Goal: Task Accomplishment & Management: Use online tool/utility

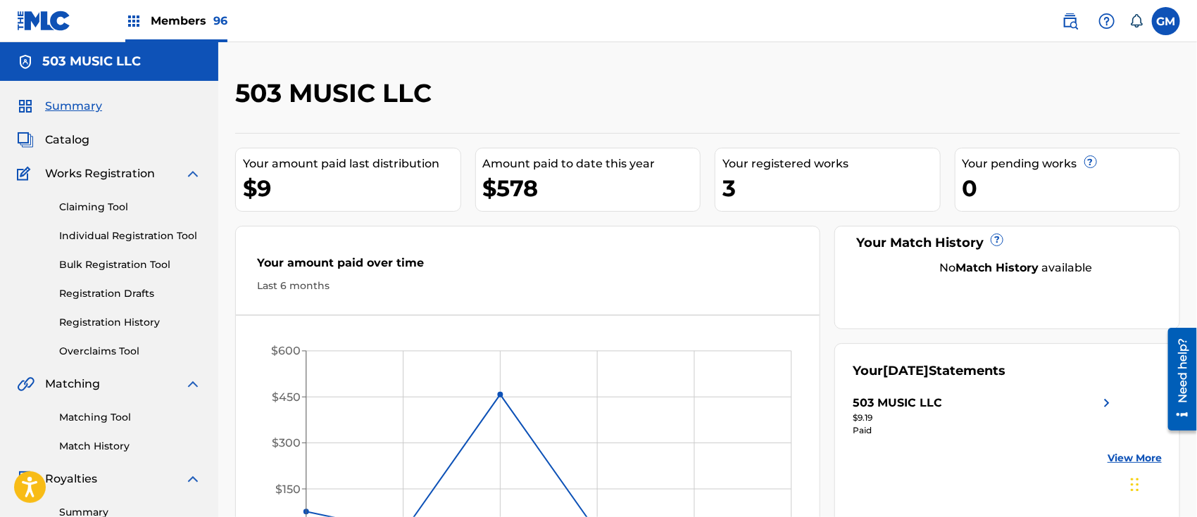
scroll to position [219, 0]
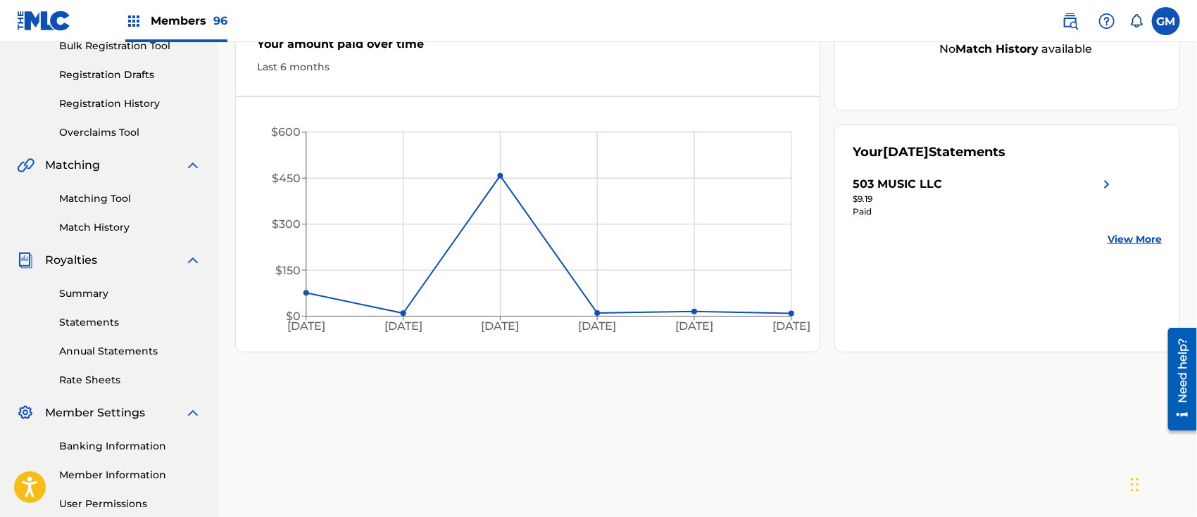
click at [1183, 370] on div "Need help?" at bounding box center [1181, 370] width 19 height 65
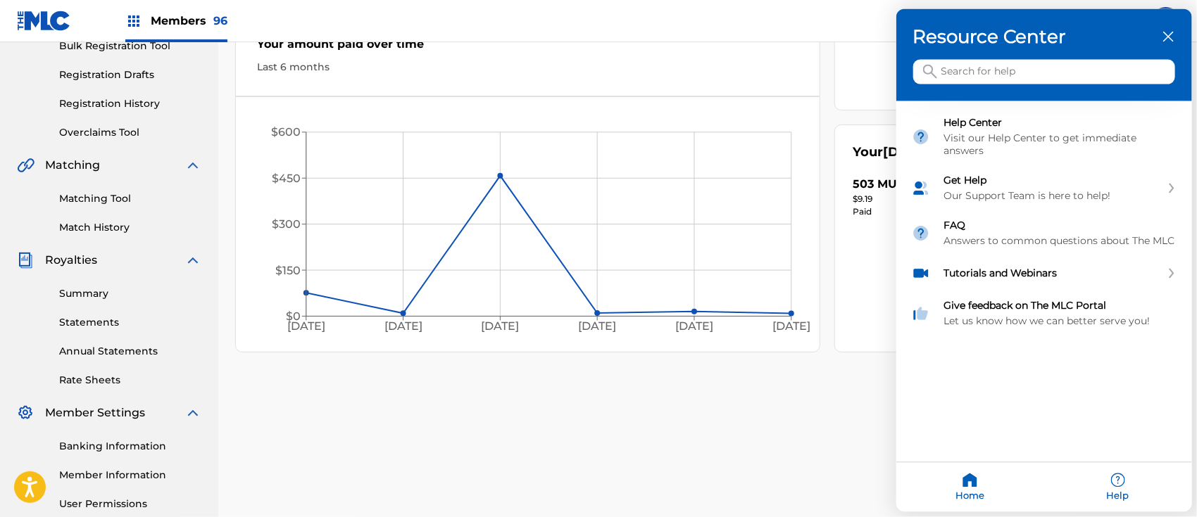
click at [991, 73] on input "Search for help" at bounding box center [1044, 72] width 262 height 25
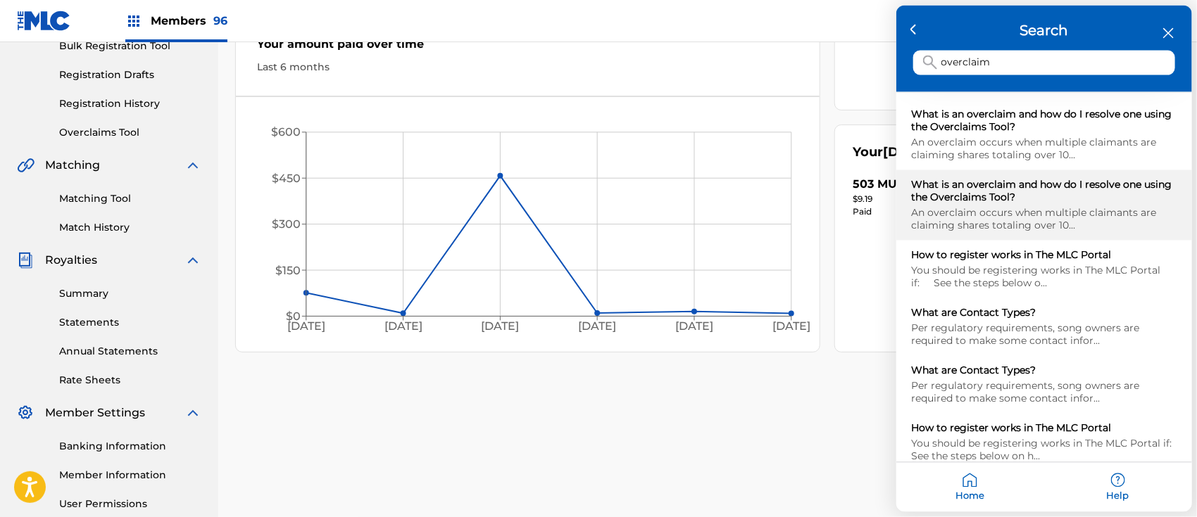
type input "overclaim"
click at [1008, 191] on div "What is an overclaim and how do I resolve one using the Overclaims Tool?" at bounding box center [1044, 191] width 265 height 25
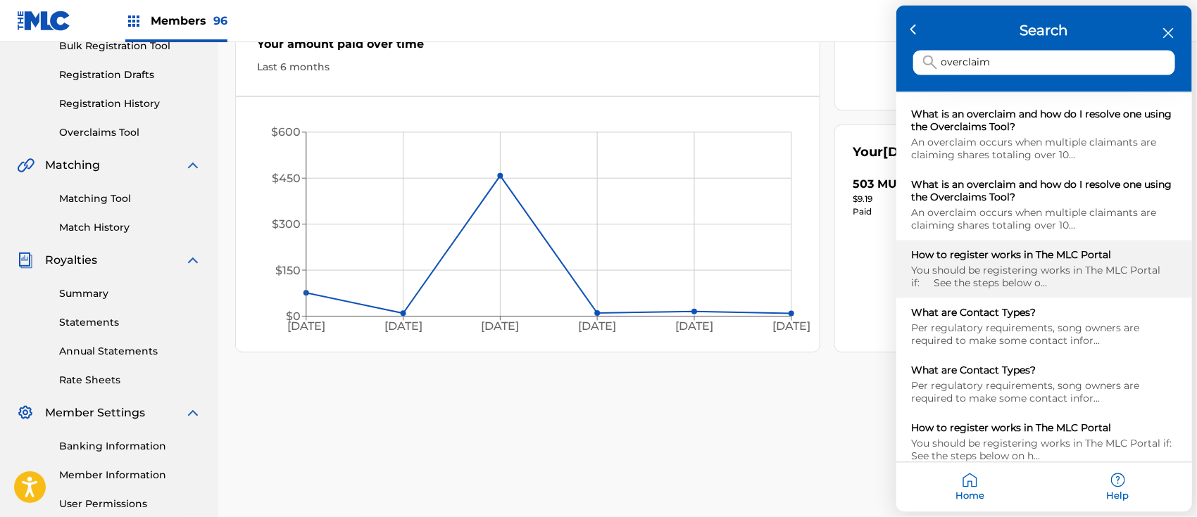
scroll to position [0, 0]
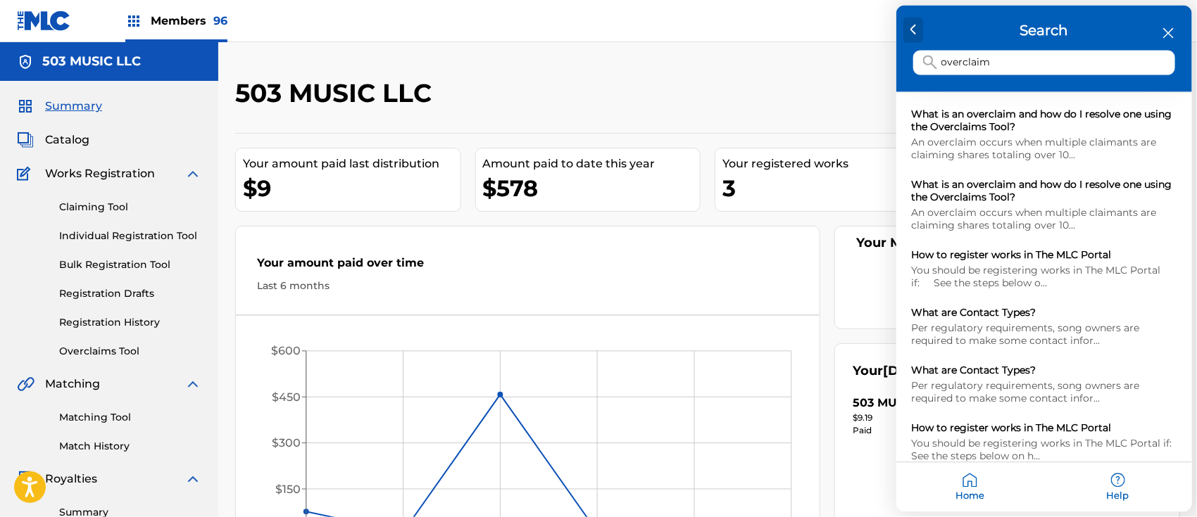
click at [919, 26] on div at bounding box center [913, 30] width 20 height 25
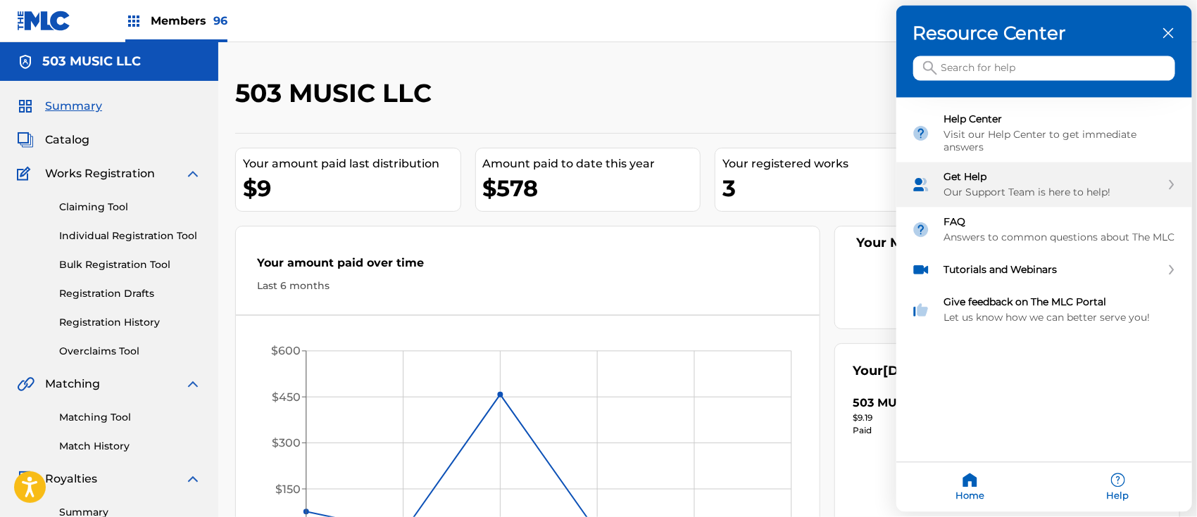
click at [1024, 174] on div "Get Help" at bounding box center [1052, 177] width 217 height 13
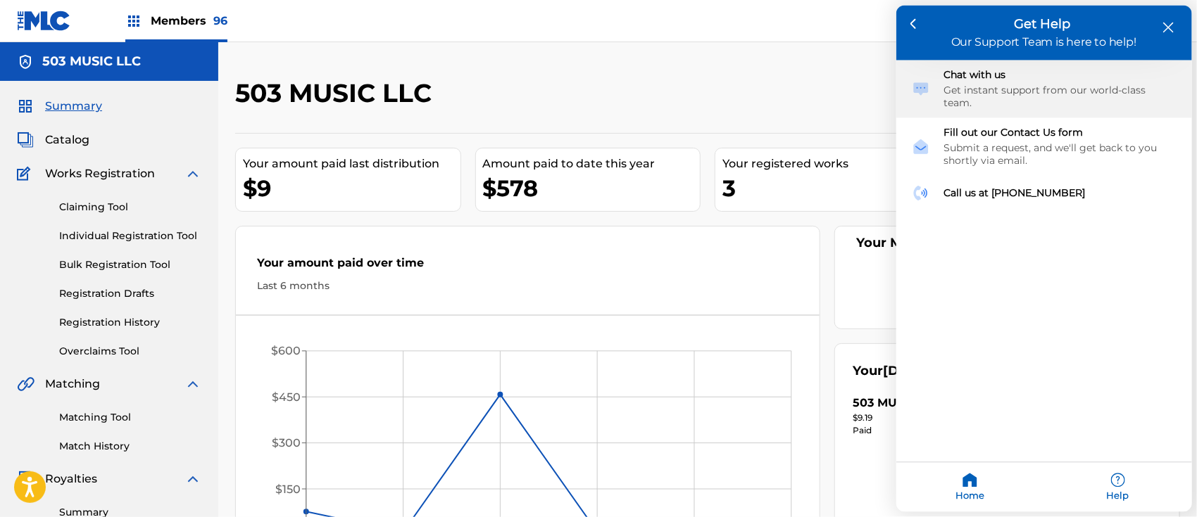
click at [1011, 87] on div "Get instant support from our world-class team." at bounding box center [1060, 96] width 232 height 25
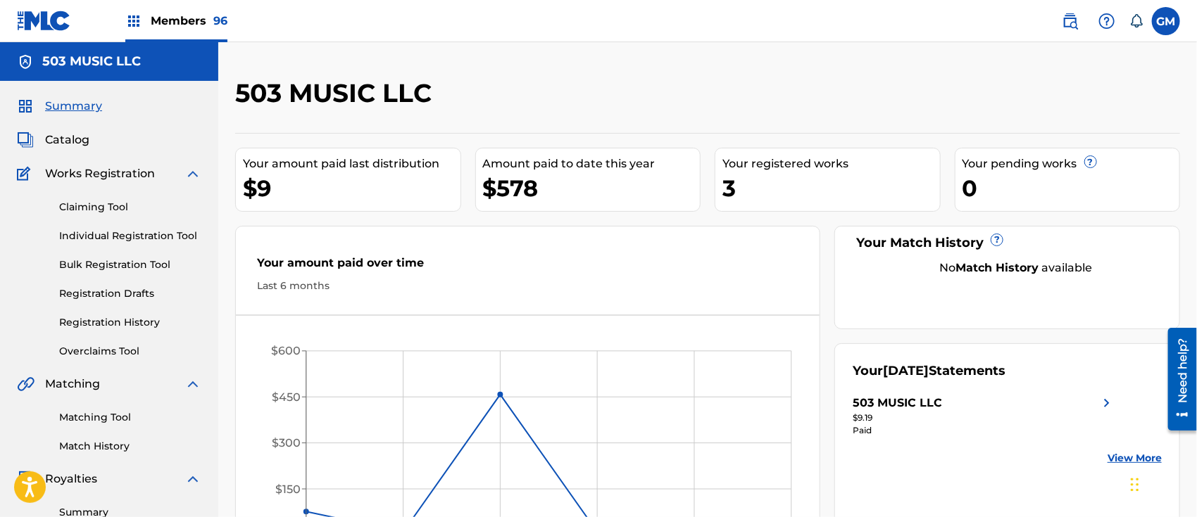
click at [764, 59] on div "503 MUSIC LLC Your amount paid last distribution $9 Amount paid to date this ye…" at bounding box center [707, 423] width 978 height 763
click at [1179, 391] on div "Need help?" at bounding box center [1181, 370] width 19 height 65
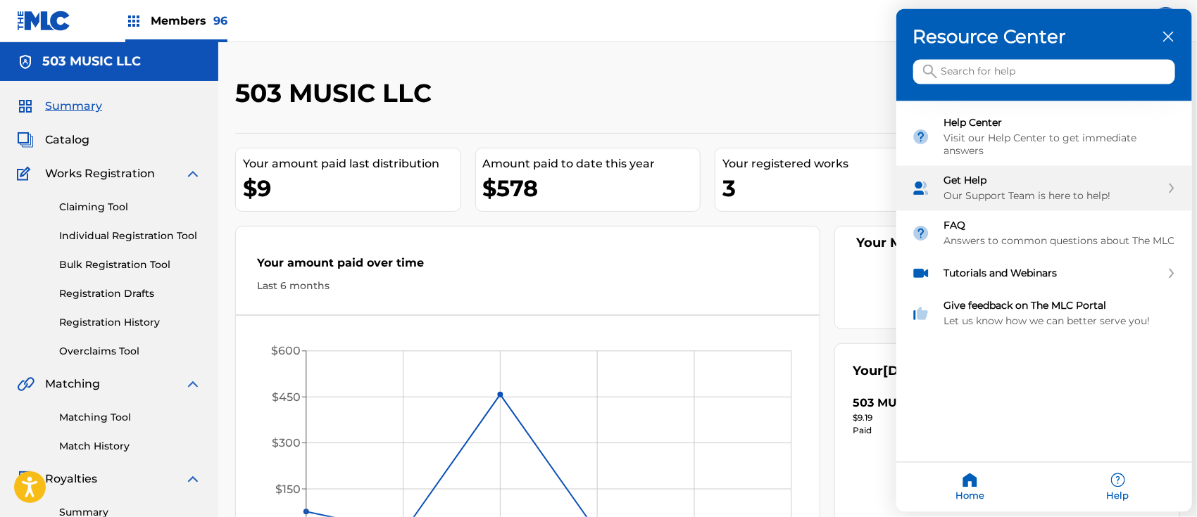
click at [1059, 183] on div "Get Help Our Support Team is here to help!" at bounding box center [1052, 189] width 217 height 28
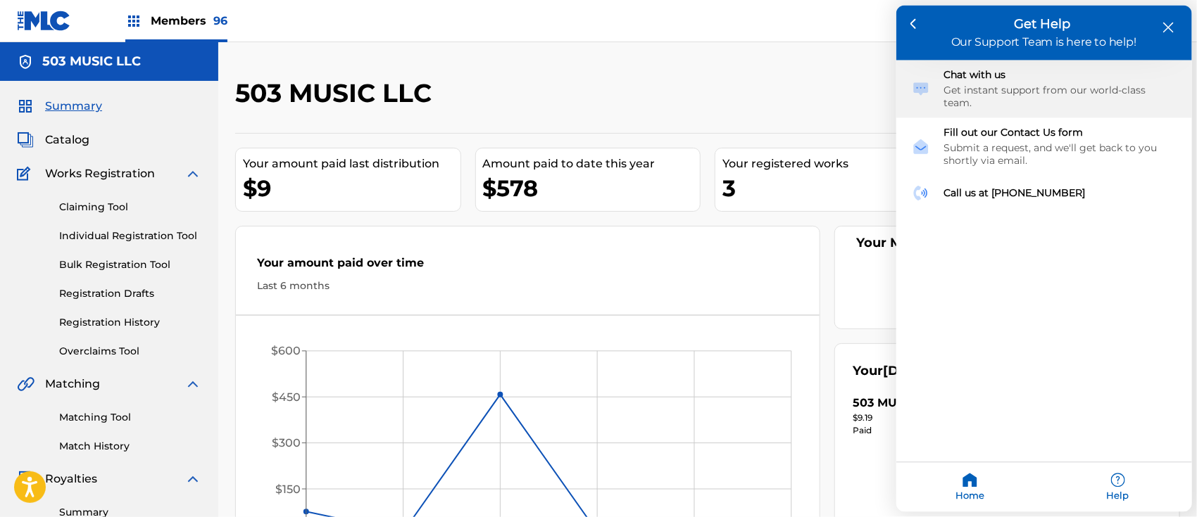
click at [1019, 81] on div "Chat with us Get instant support from our world-class team." at bounding box center [1060, 89] width 232 height 41
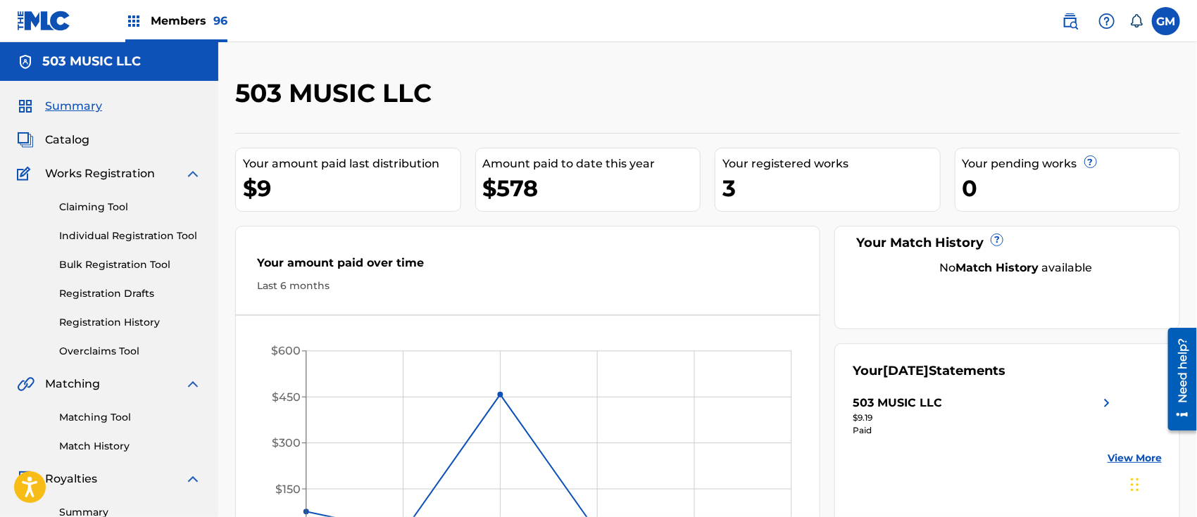
click at [1185, 358] on div "Need help?" at bounding box center [1181, 370] width 19 height 65
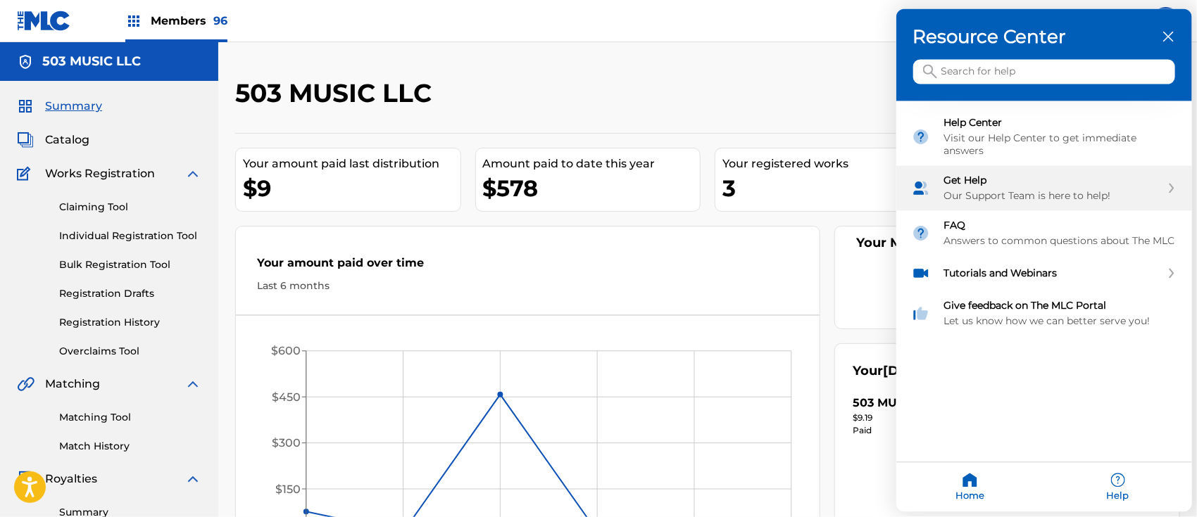
click at [1002, 181] on div "Get Help" at bounding box center [1052, 181] width 217 height 13
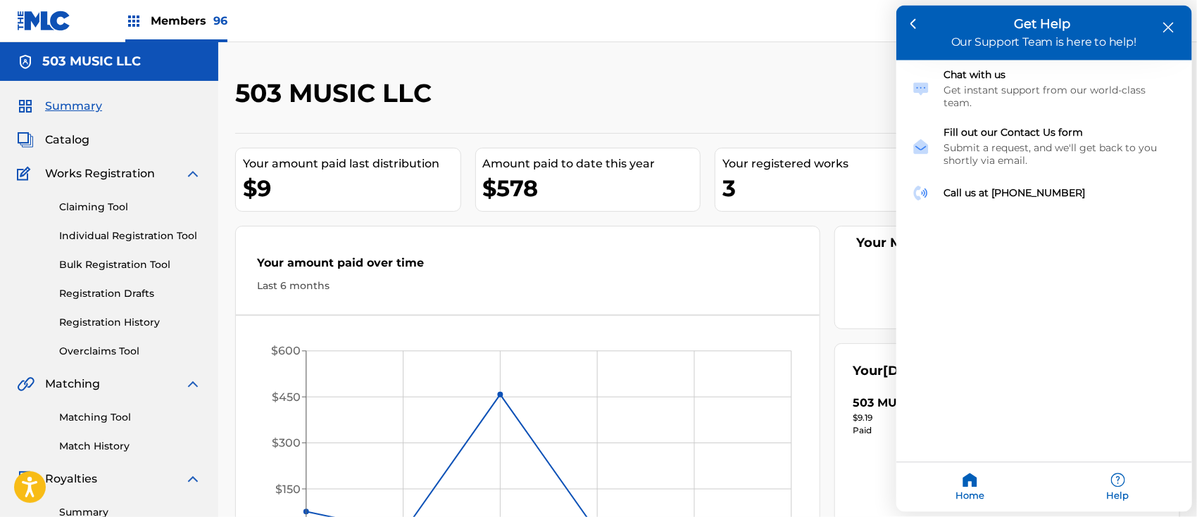
click at [638, 63] on div at bounding box center [598, 258] width 1197 height 517
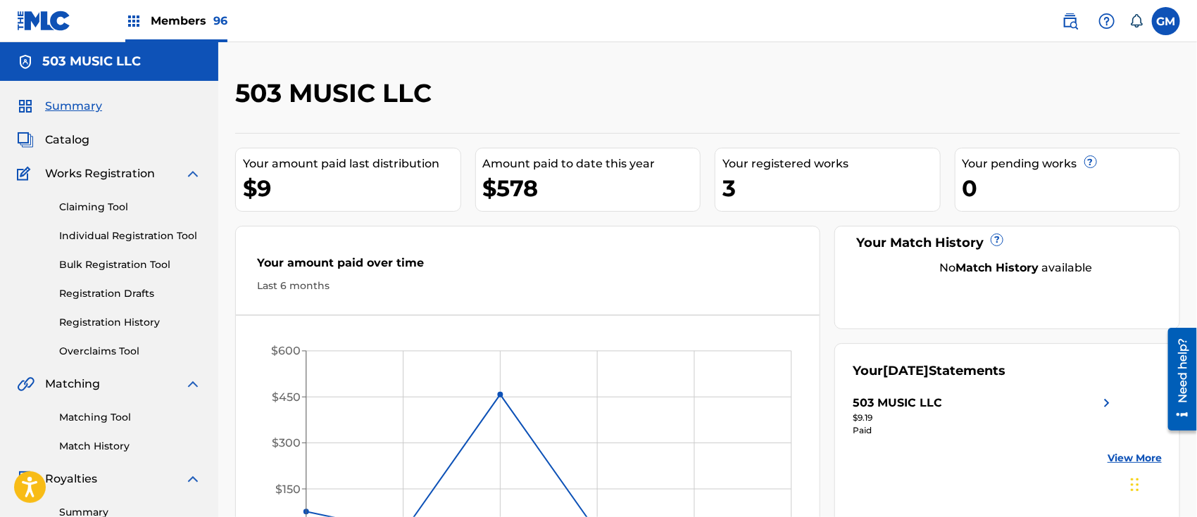
click at [304, 17] on nav "Members 96 GM GM GERARDO MARTINEZ gerardom@aimusicent.com Notification Preferen…" at bounding box center [598, 21] width 1197 height 42
click at [203, 20] on span "Members 96" at bounding box center [189, 21] width 77 height 16
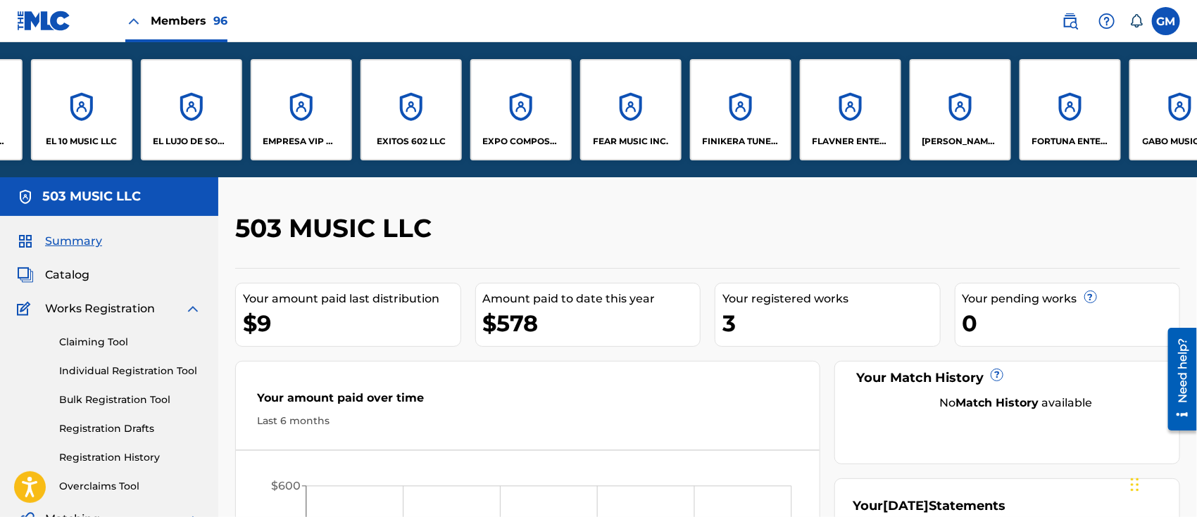
scroll to position [0, 3066]
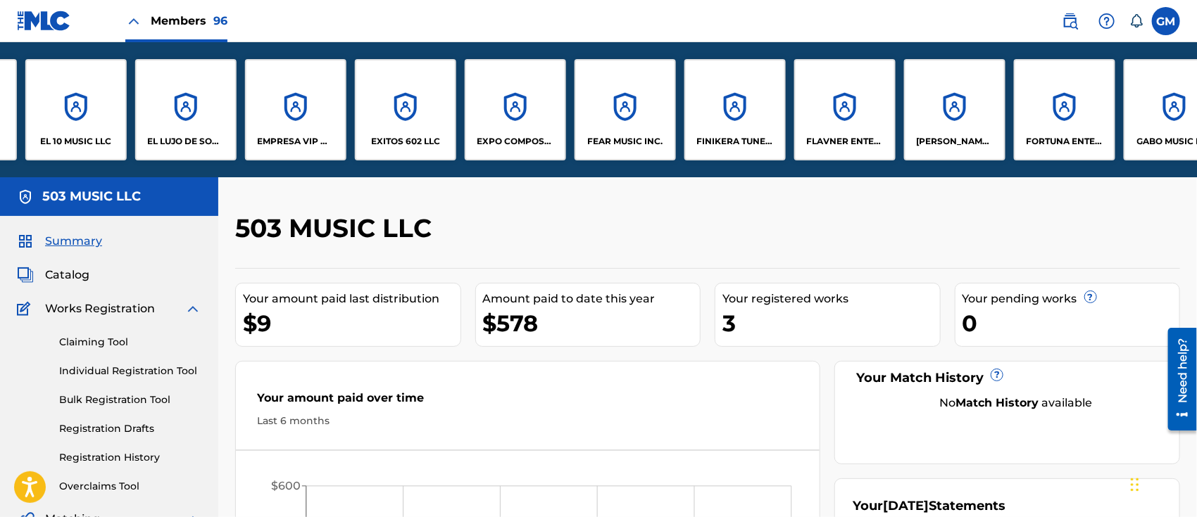
click at [415, 143] on p "EXITOS 602 LLC" at bounding box center [405, 141] width 69 height 13
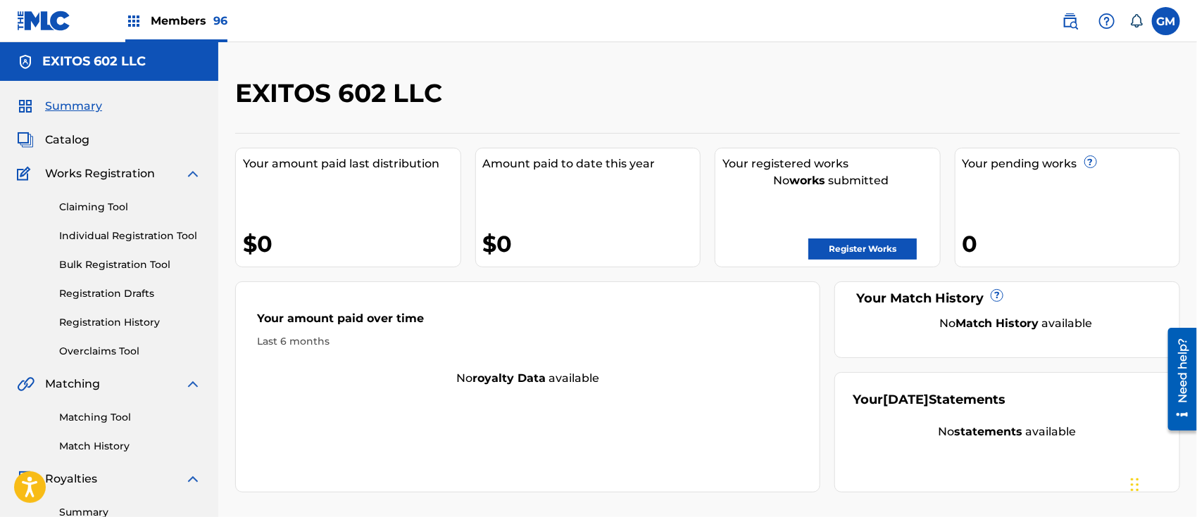
click at [130, 292] on link "Registration Drafts" at bounding box center [130, 293] width 142 height 15
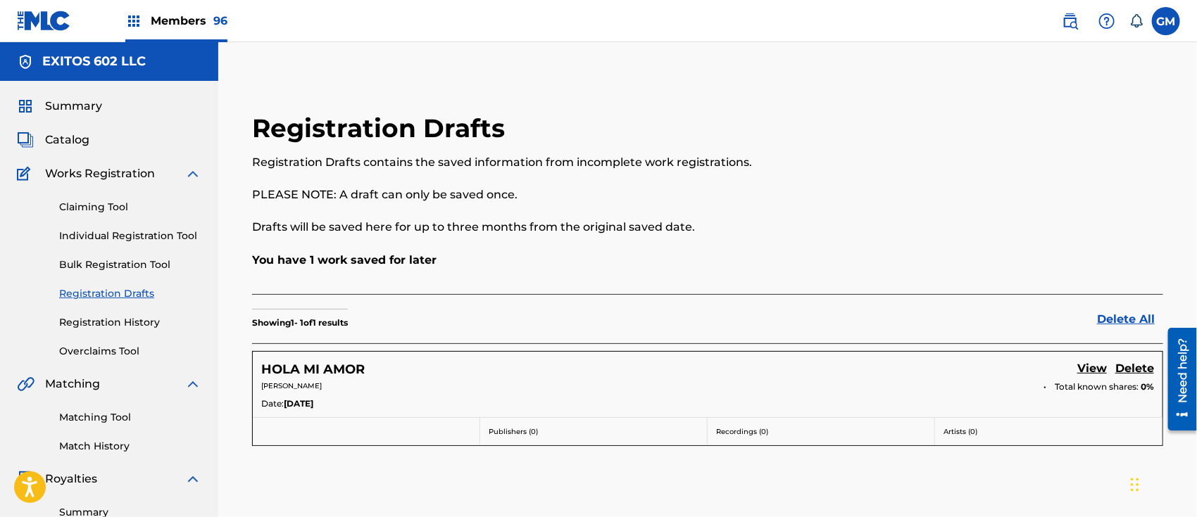
click at [1089, 368] on link "View" at bounding box center [1092, 369] width 30 height 19
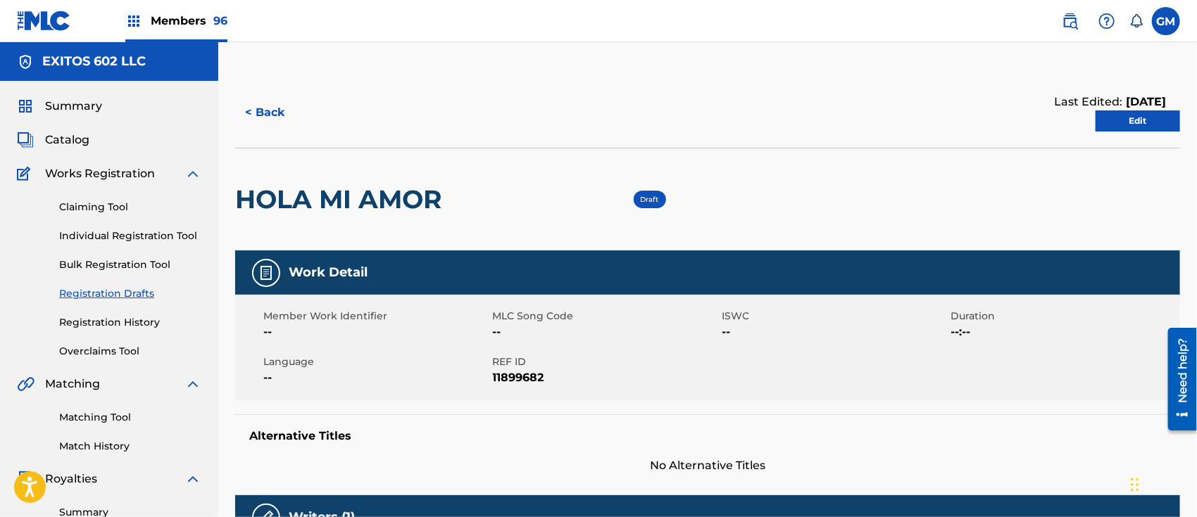
click at [1125, 118] on link "Edit" at bounding box center [1137, 121] width 84 height 21
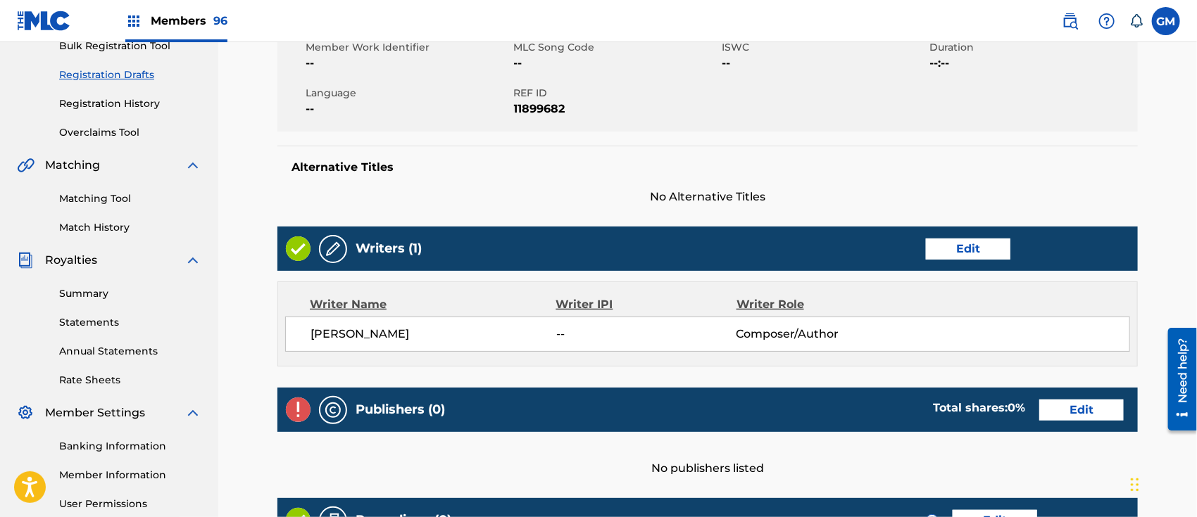
scroll to position [438, 0]
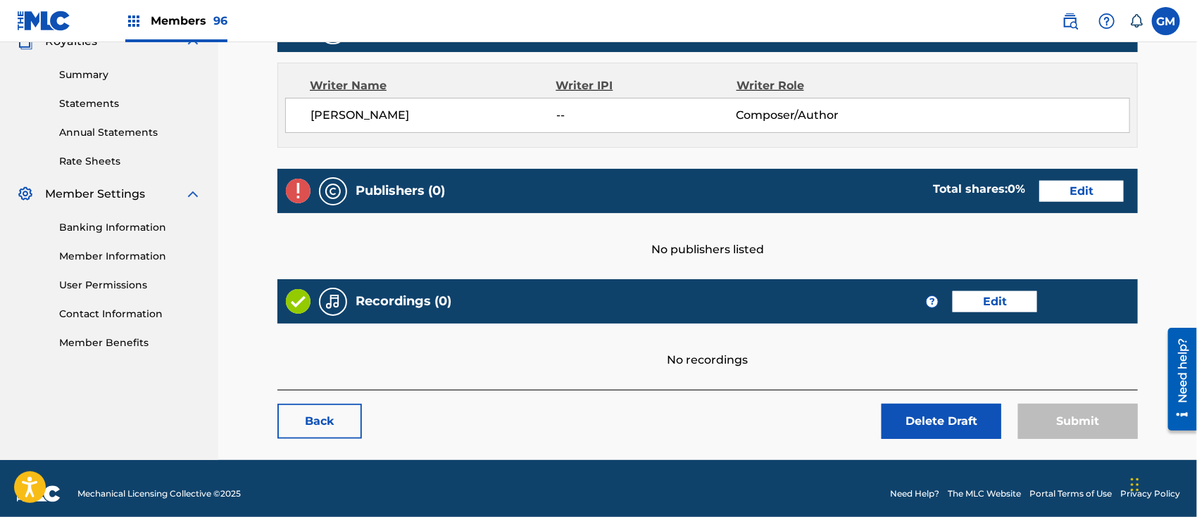
click at [1061, 190] on link "Edit" at bounding box center [1081, 191] width 84 height 21
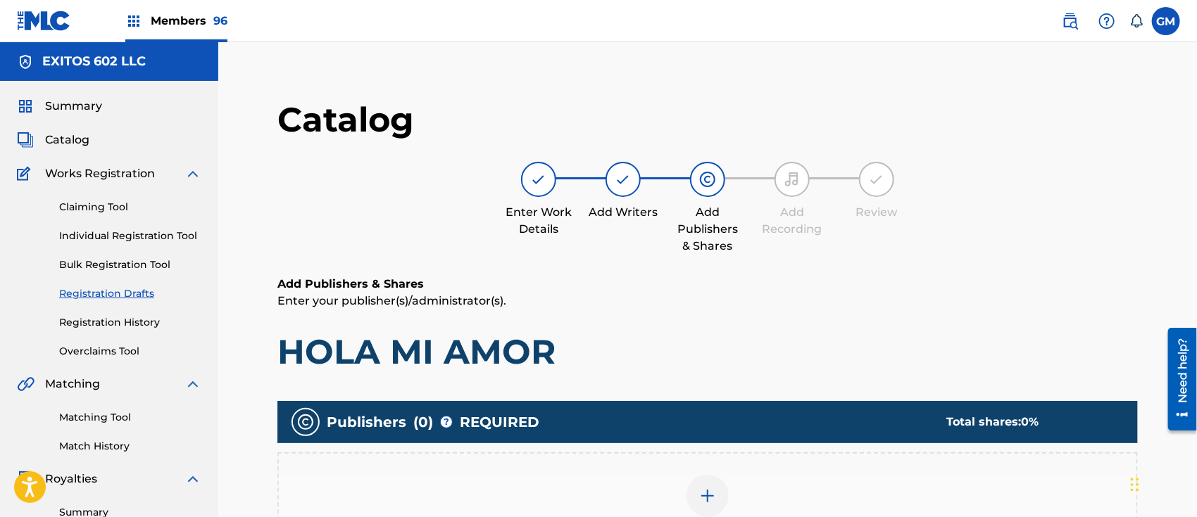
scroll to position [355, 0]
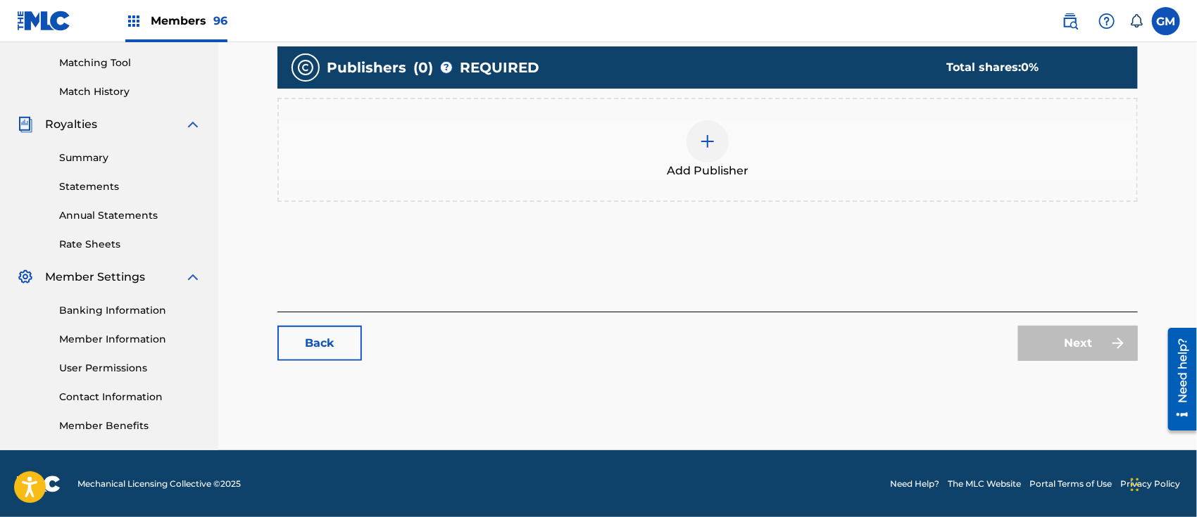
click at [711, 135] on img at bounding box center [707, 141] width 17 height 17
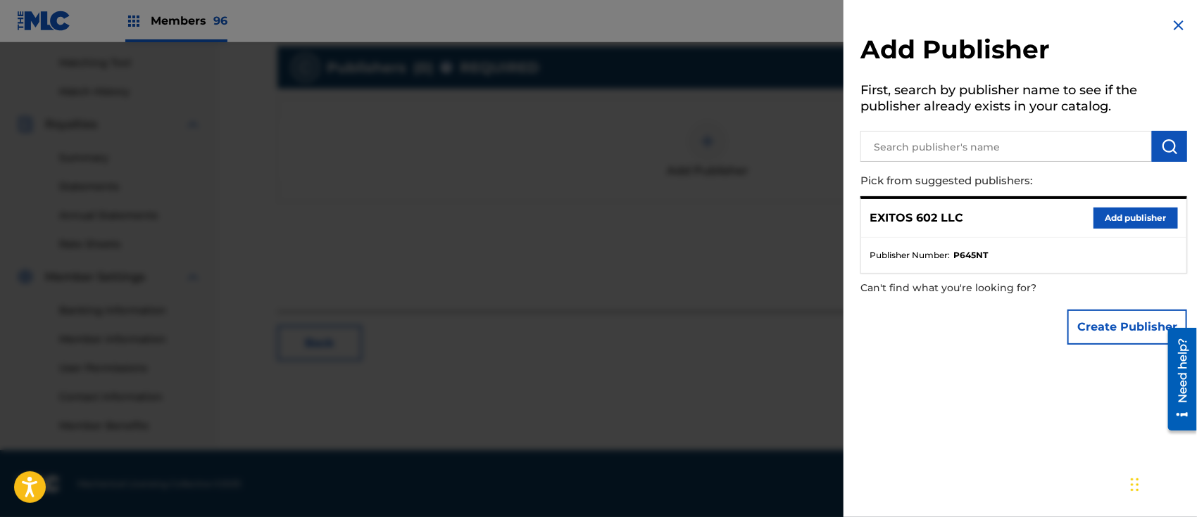
click at [1174, 24] on img at bounding box center [1178, 25] width 17 height 17
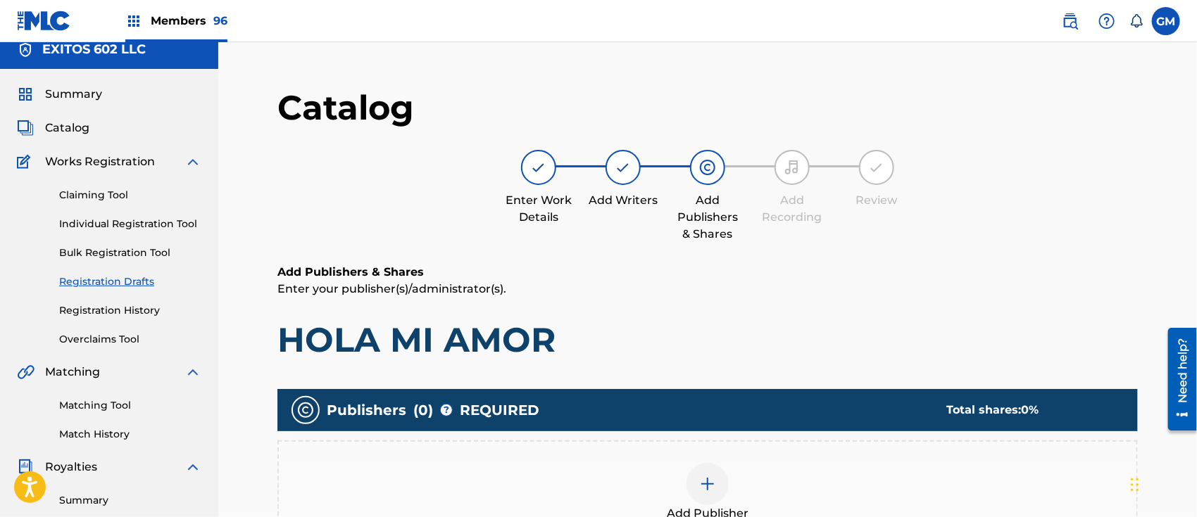
scroll to position [0, 0]
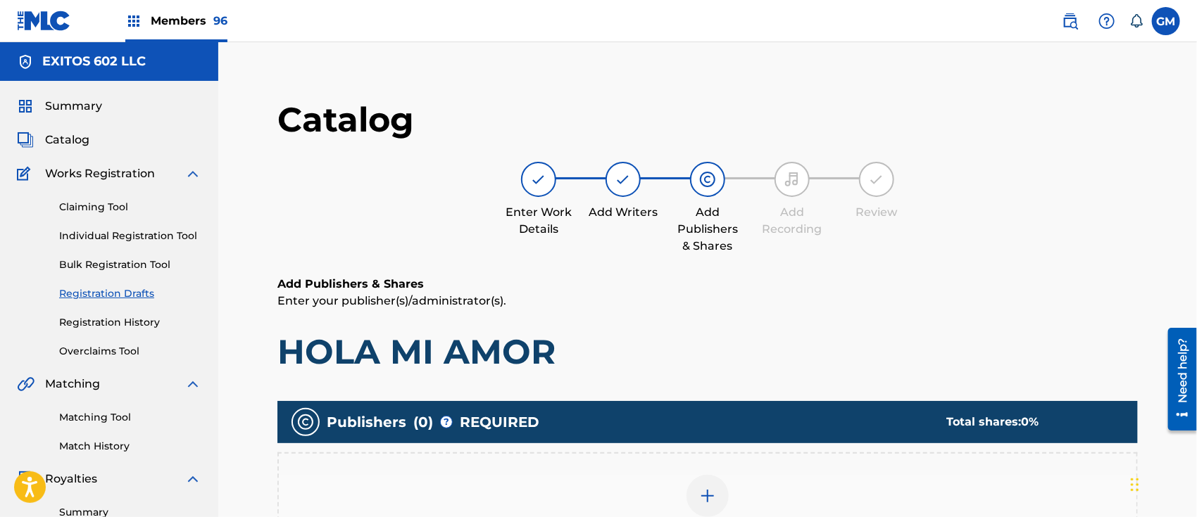
click at [65, 137] on span "Catalog" at bounding box center [67, 140] width 44 height 17
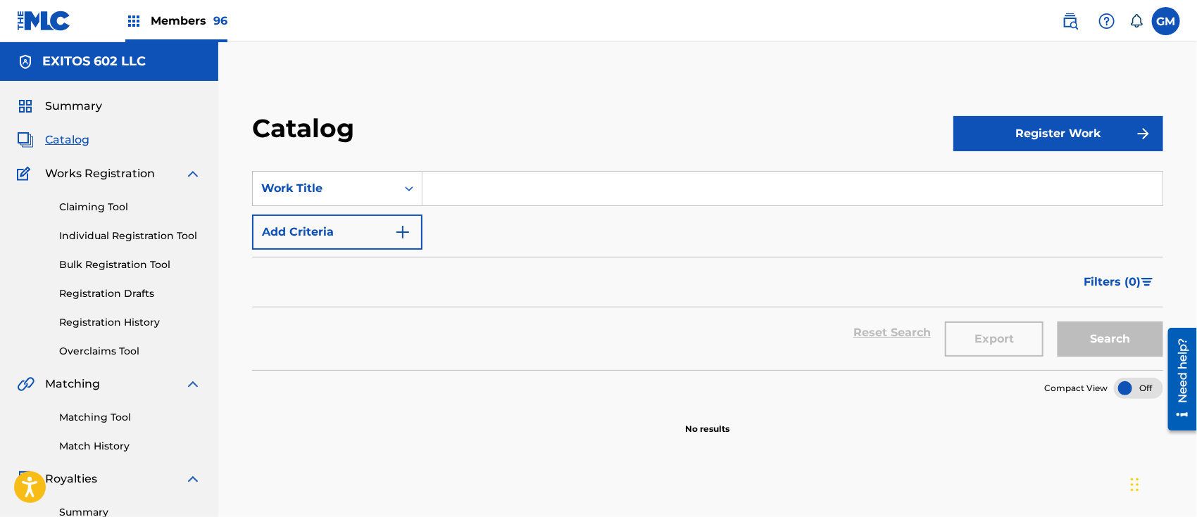
click at [197, 23] on span "Members 96" at bounding box center [189, 21] width 77 height 16
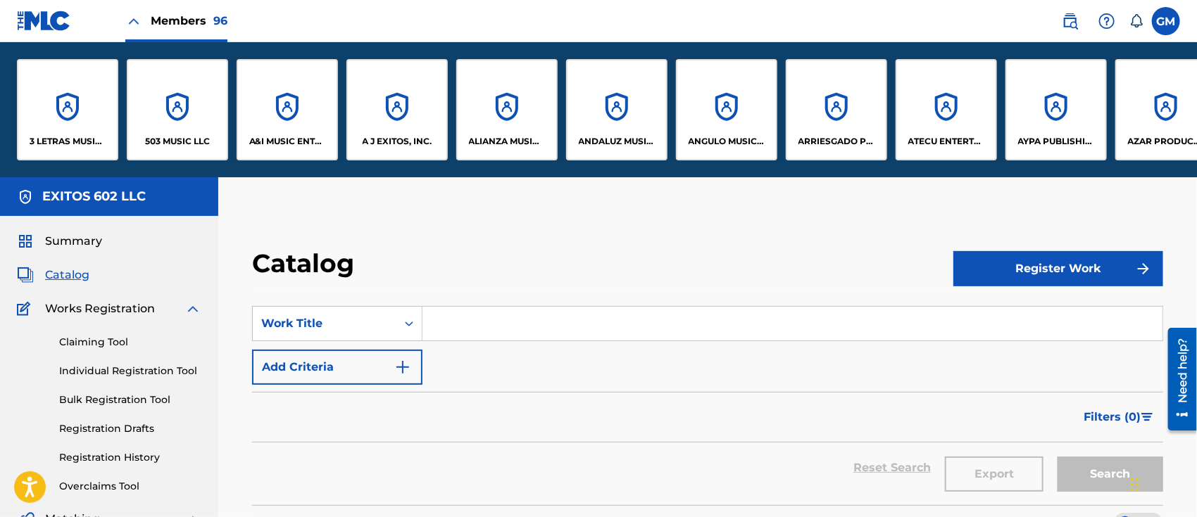
click at [174, 127] on div "503 MUSIC LLC" at bounding box center [177, 109] width 101 height 101
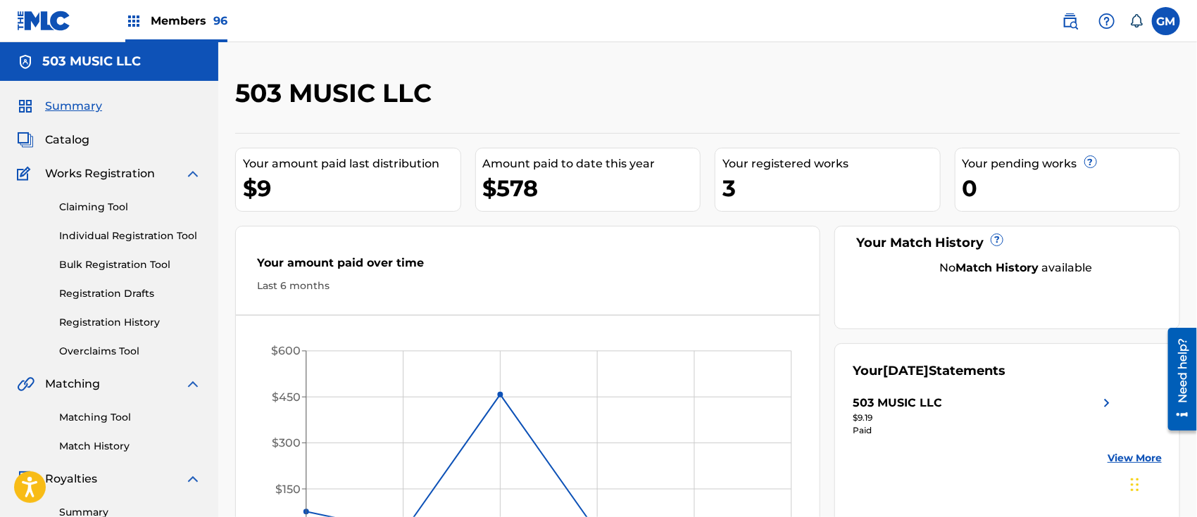
click at [598, 267] on div "Your amount paid over time" at bounding box center [527, 267] width 541 height 24
click at [1070, 14] on img at bounding box center [1069, 21] width 17 height 17
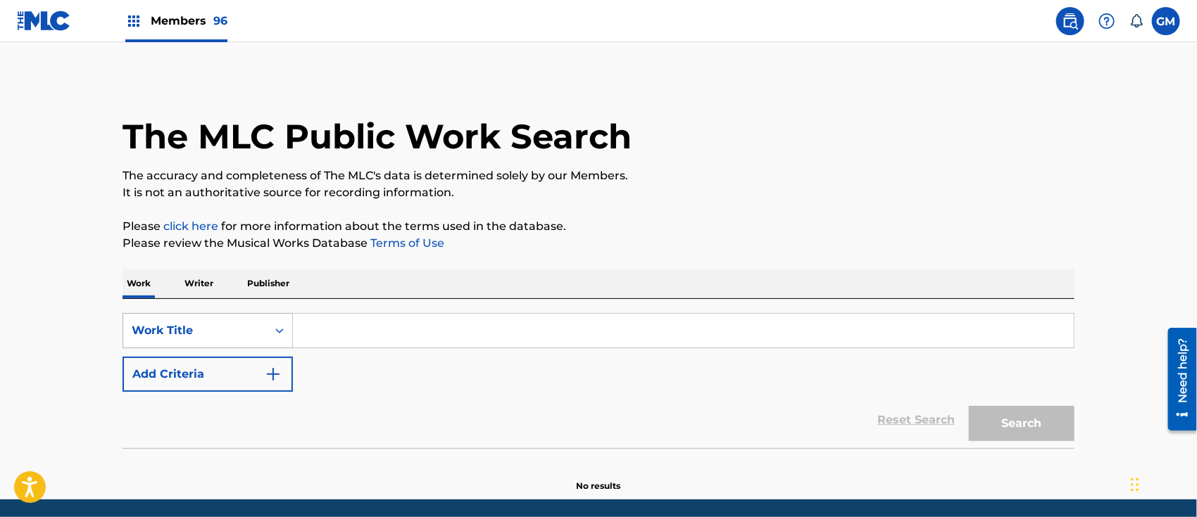
click at [284, 331] on div "Work Title" at bounding box center [207, 330] width 170 height 35
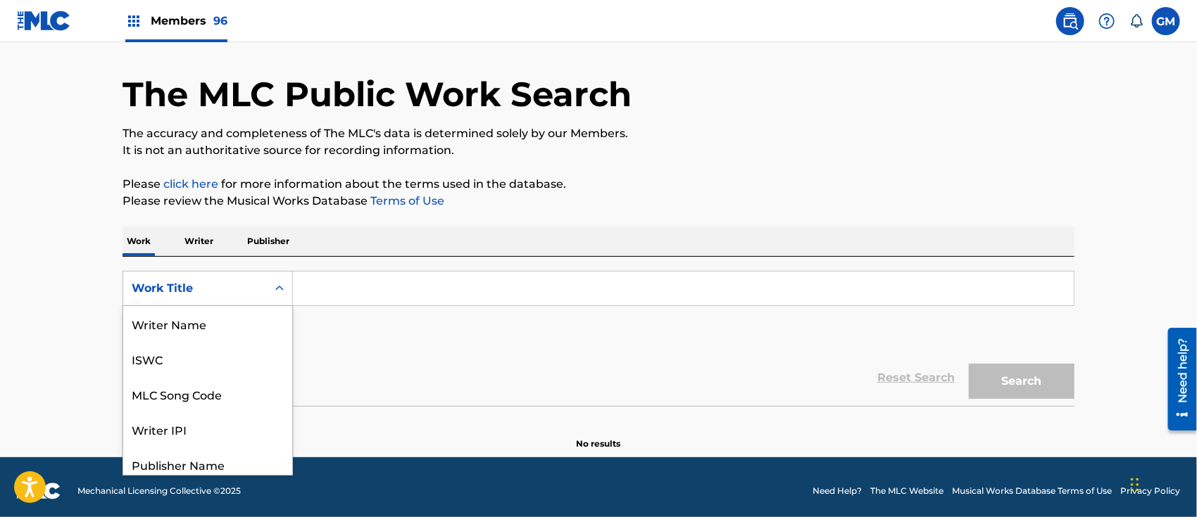
scroll to position [70, 0]
click at [244, 324] on div "MLC Song Code" at bounding box center [207, 324] width 169 height 35
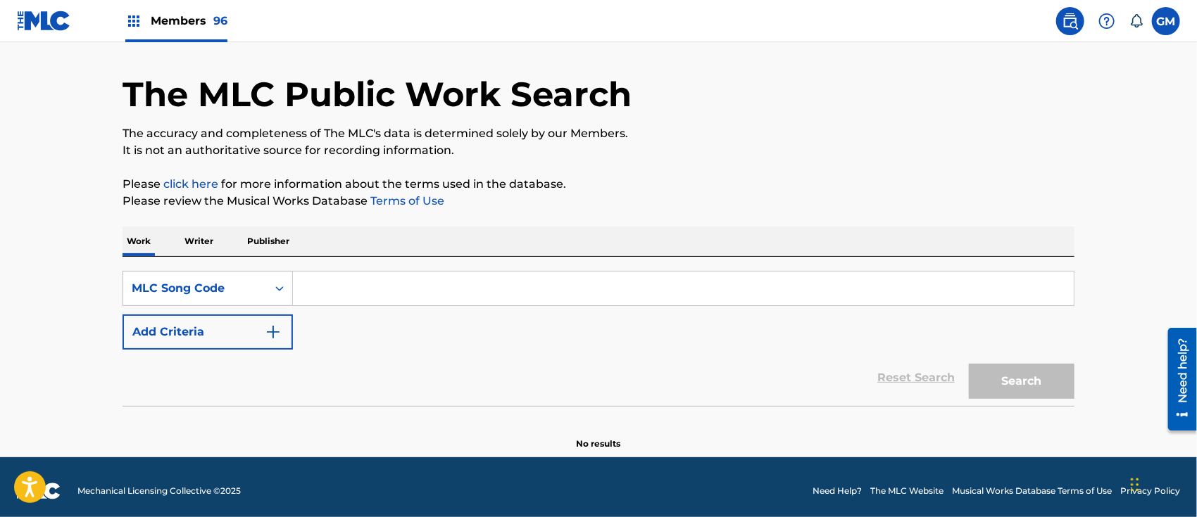
click at [355, 286] on input "Search Form" at bounding box center [683, 289] width 781 height 34
paste input "CC2AYP"
type input "CC2AYP"
click at [1021, 374] on button "Search" at bounding box center [1022, 381] width 106 height 35
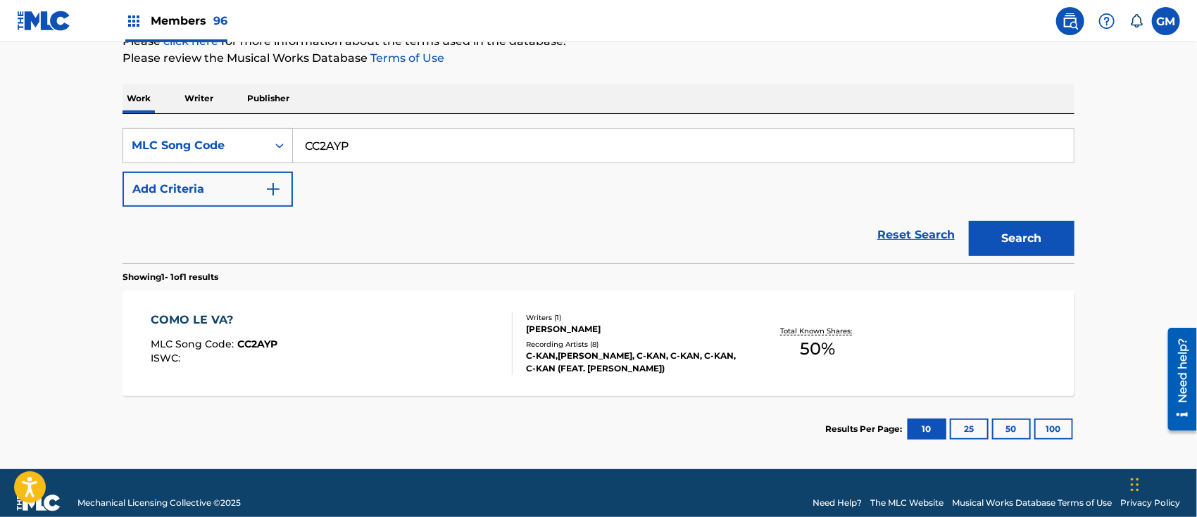
scroll to position [204, 0]
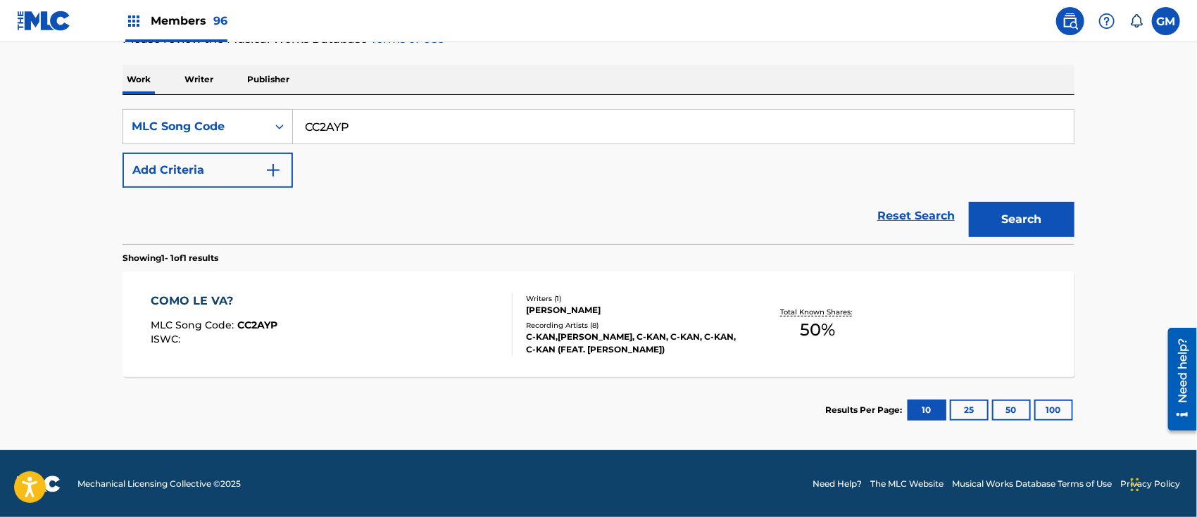
click at [454, 324] on div "COMO LE VA? MLC Song Code : CC2AYP ISWC :" at bounding box center [332, 324] width 362 height 63
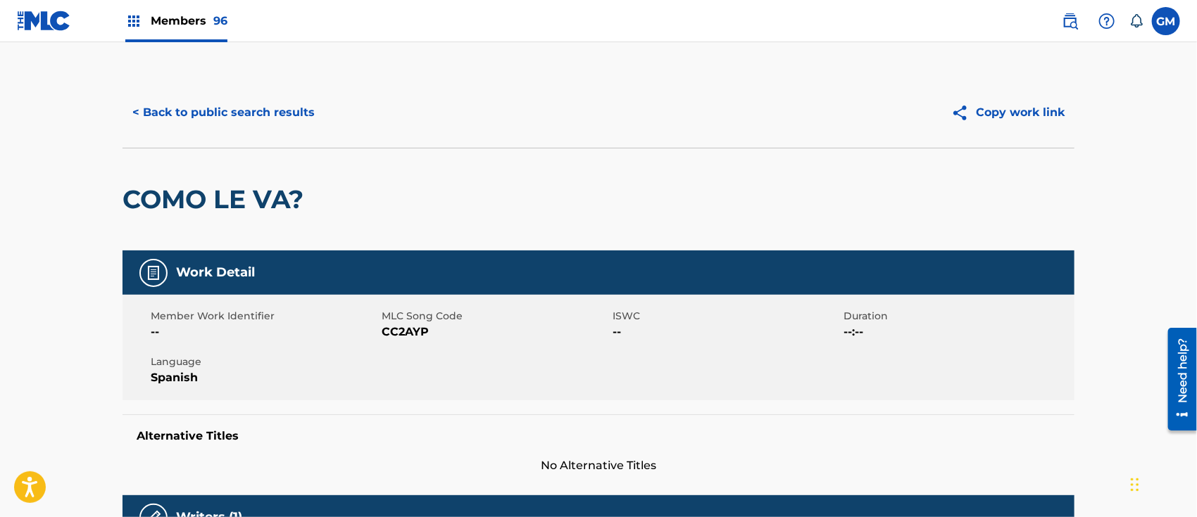
click at [280, 102] on button "< Back to public search results" at bounding box center [223, 112] width 202 height 35
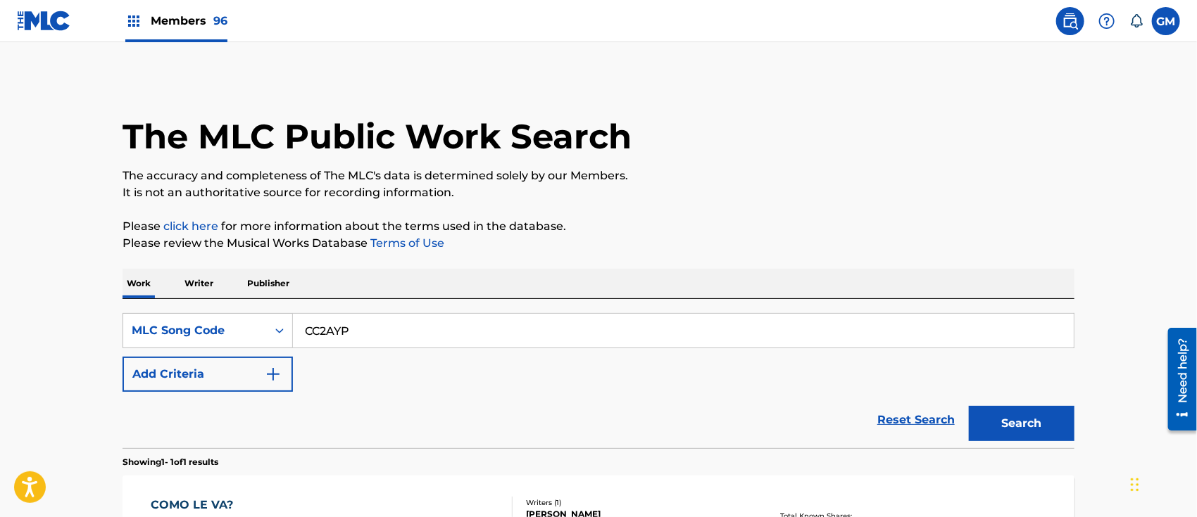
scroll to position [168, 0]
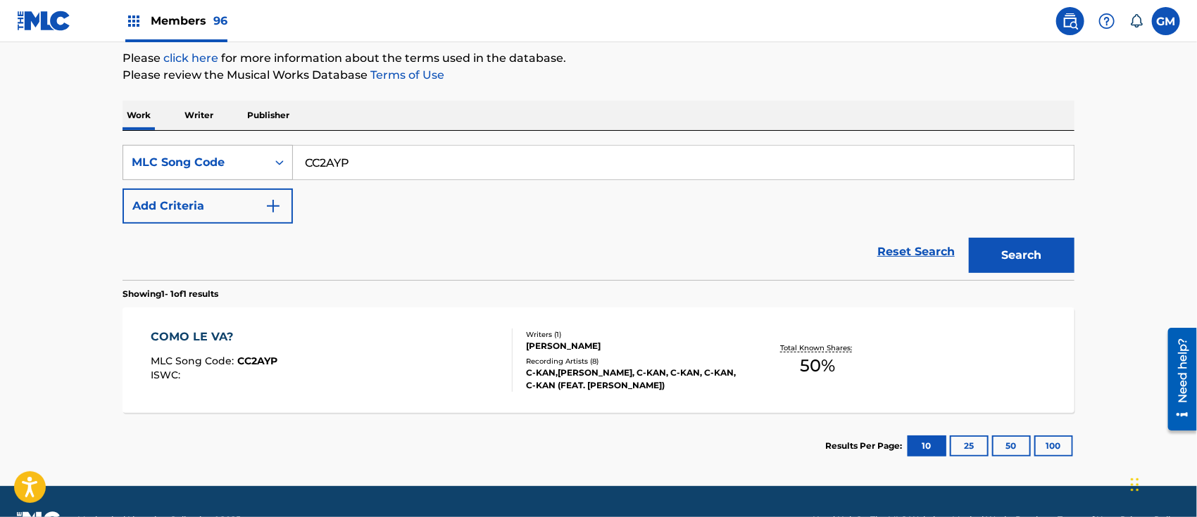
drag, startPoint x: 389, startPoint y: 160, endPoint x: 214, endPoint y: 160, distance: 174.6
click at [214, 160] on div "SearchWithCriteria296874d9-510f-4c7b-bfa1-ffd9e73fffbe MLC Song Code CC2AYP" at bounding box center [598, 162] width 952 height 35
paste input "EC1CZ1"
click at [969, 238] on button "Search" at bounding box center [1022, 255] width 106 height 35
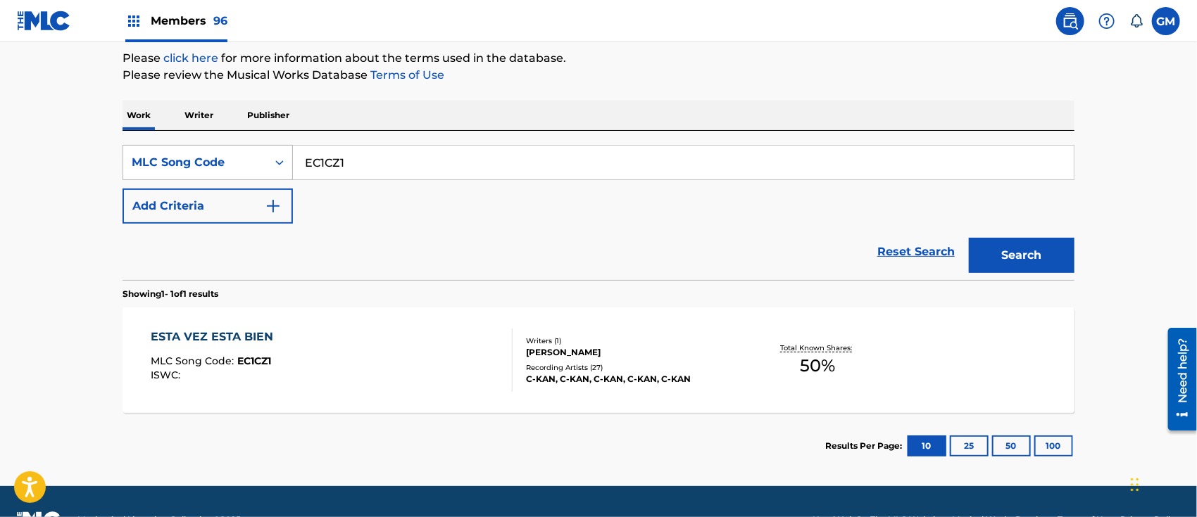
drag, startPoint x: 398, startPoint y: 156, endPoint x: 249, endPoint y: 149, distance: 148.7
click at [249, 149] on div "SearchWithCriteria296874d9-510f-4c7b-bfa1-ffd9e73fffbe MLC Song Code EC1CZ1" at bounding box center [598, 162] width 952 height 35
paste input "MR86O0"
click at [991, 246] on button "Search" at bounding box center [1022, 255] width 106 height 35
drag, startPoint x: 439, startPoint y: 155, endPoint x: 250, endPoint y: 160, distance: 189.4
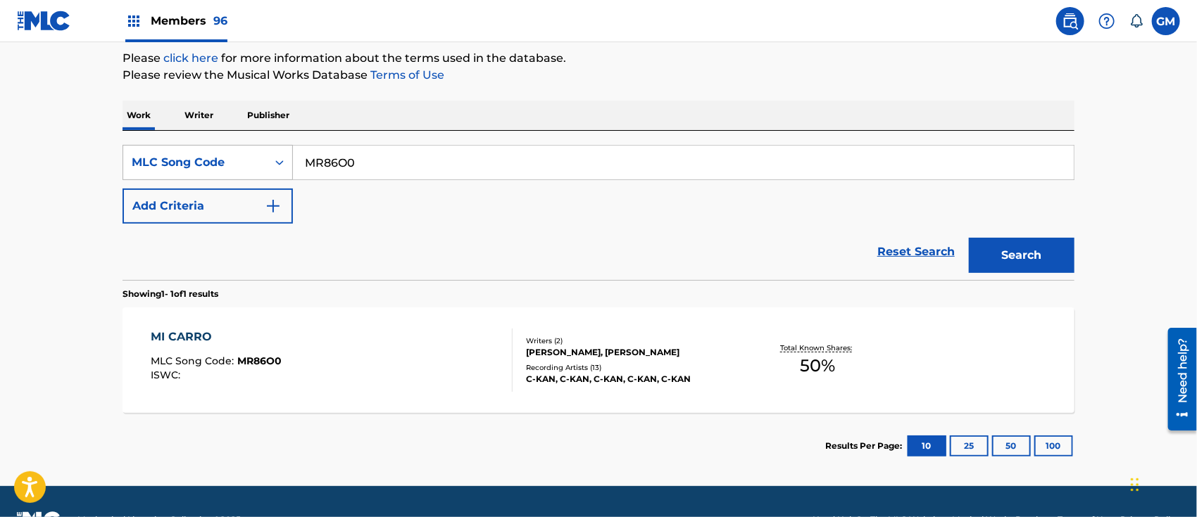
click at [250, 160] on div "SearchWithCriteria296874d9-510f-4c7b-bfa1-ffd9e73fffbe MLC Song Code MR86O0" at bounding box center [598, 162] width 952 height 35
paste input "PM7MT"
click at [978, 256] on button "Search" at bounding box center [1022, 255] width 106 height 35
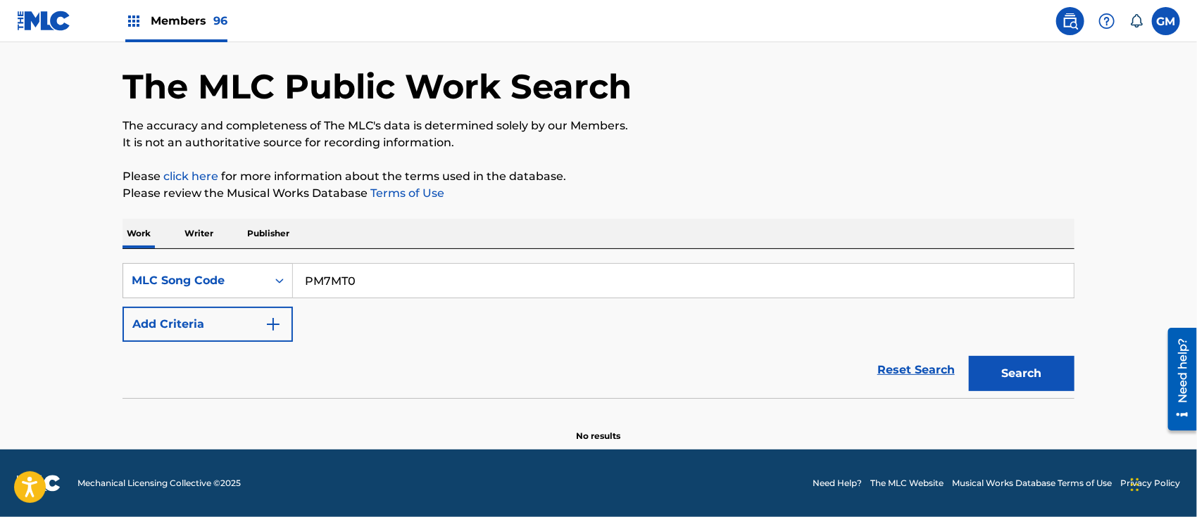
scroll to position [50, 0]
click at [310, 278] on input "PM7MT0" at bounding box center [683, 281] width 781 height 34
click at [1029, 382] on button "Search" at bounding box center [1022, 373] width 106 height 35
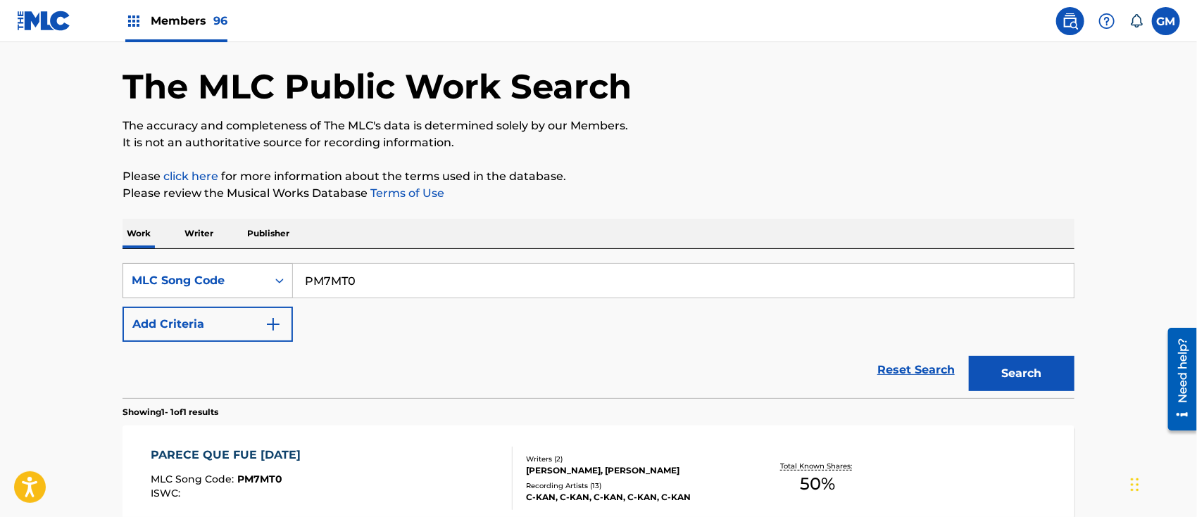
drag, startPoint x: 396, startPoint y: 272, endPoint x: 242, endPoint y: 281, distance: 154.4
click at [242, 281] on div "SearchWithCriteria296874d9-510f-4c7b-bfa1-ffd9e73fffbe MLC Song Code PM7MT0" at bounding box center [598, 280] width 952 height 35
paste input "SC3TVH"
click at [991, 375] on button "Search" at bounding box center [1022, 373] width 106 height 35
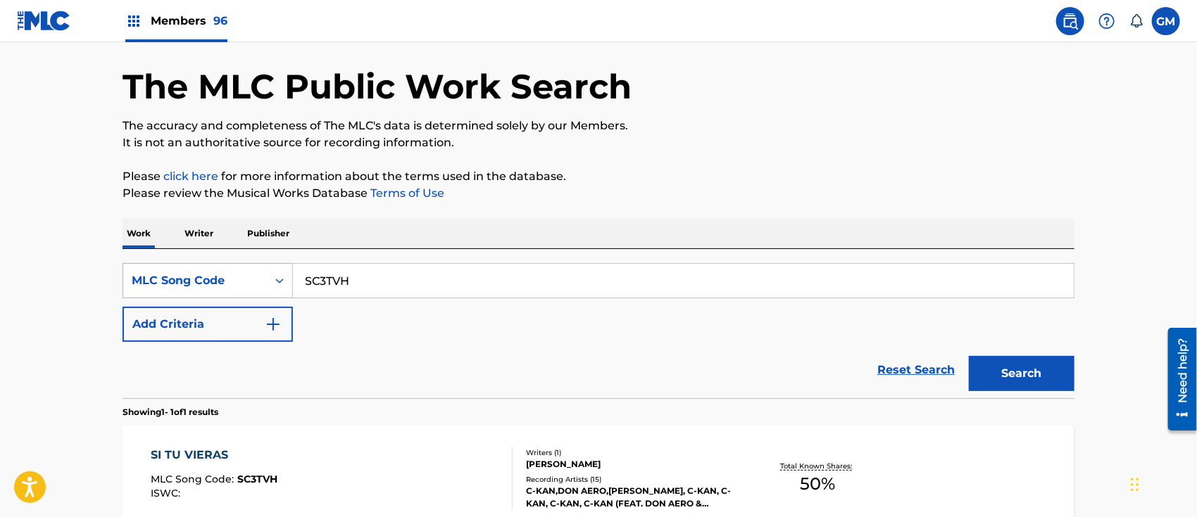
drag, startPoint x: 410, startPoint y: 282, endPoint x: 280, endPoint y: 270, distance: 130.0
click at [280, 270] on div "SearchWithCriteria296874d9-510f-4c7b-bfa1-ffd9e73fffbe MLC Song Code SC3TVH" at bounding box center [598, 280] width 952 height 35
paste input "EC1CZ1"
type input "EC1CZ1"
click at [1019, 377] on button "Search" at bounding box center [1022, 373] width 106 height 35
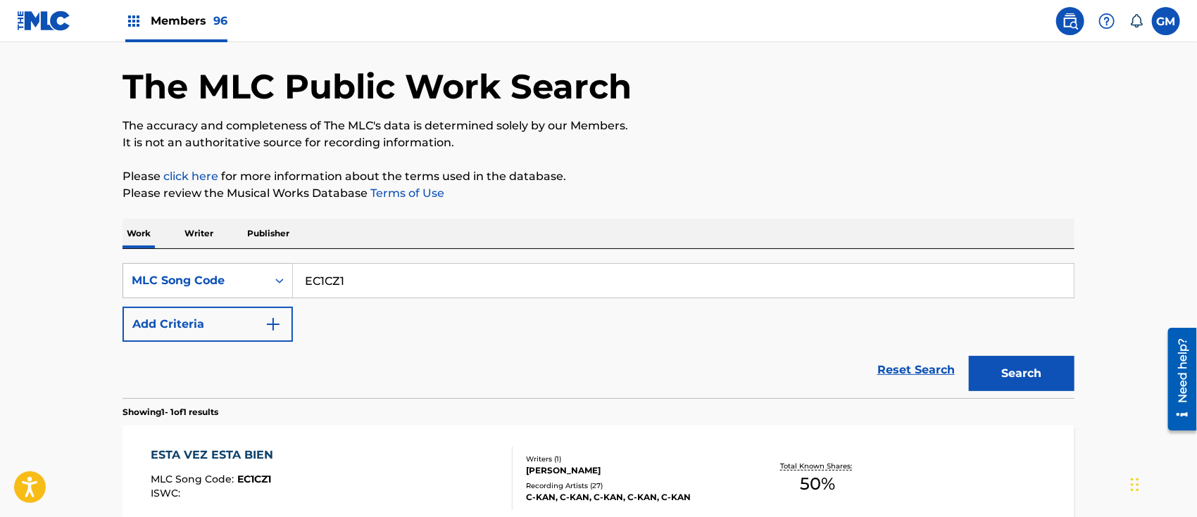
click at [172, 15] on span "Members 96" at bounding box center [189, 21] width 77 height 16
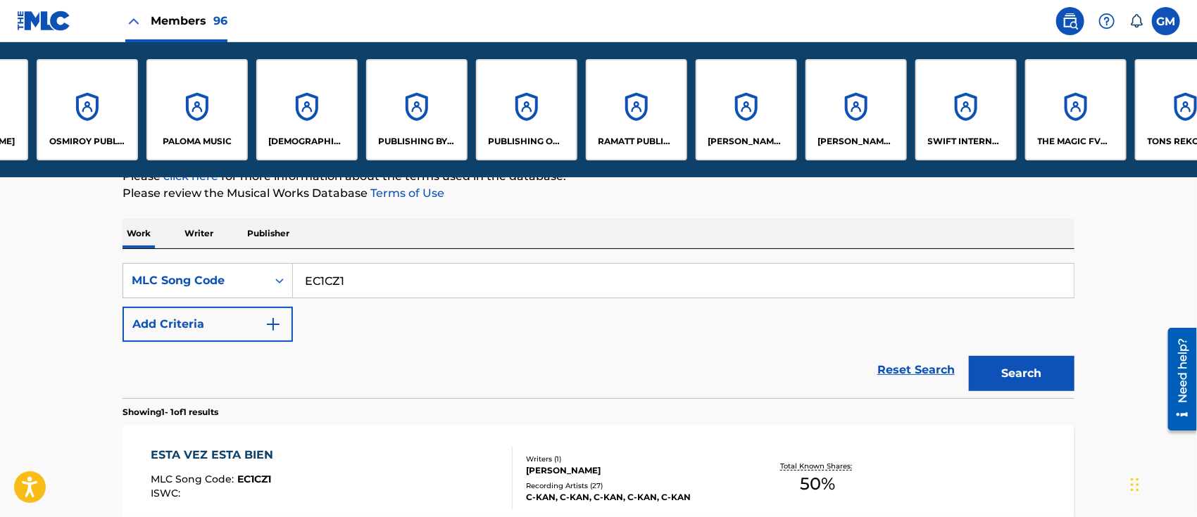
scroll to position [0, 8226]
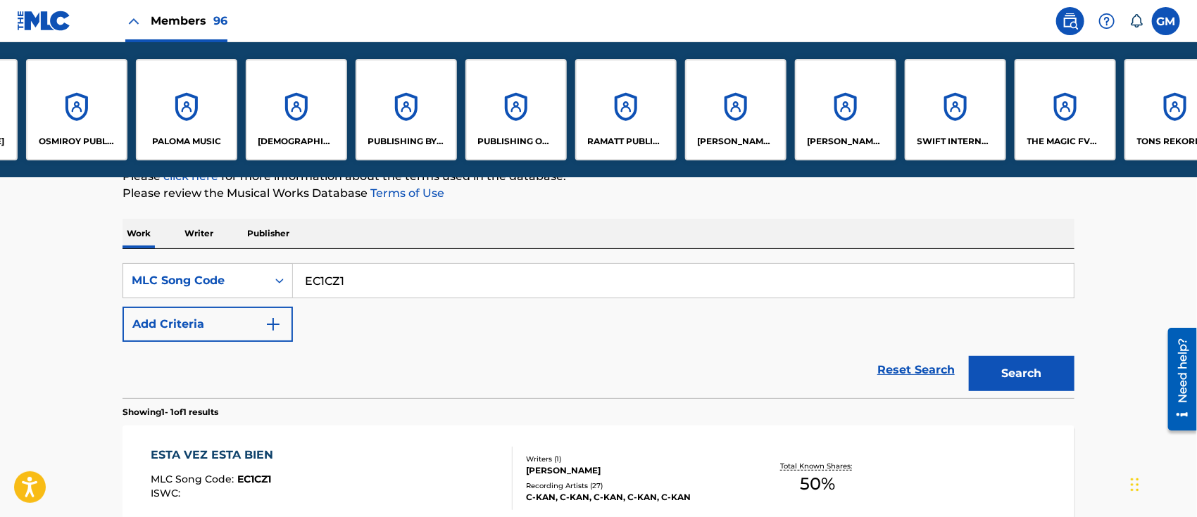
click at [974, 122] on div "SWIFT INTERNATIONAL MUSIC, LLC" at bounding box center [954, 109] width 101 height 101
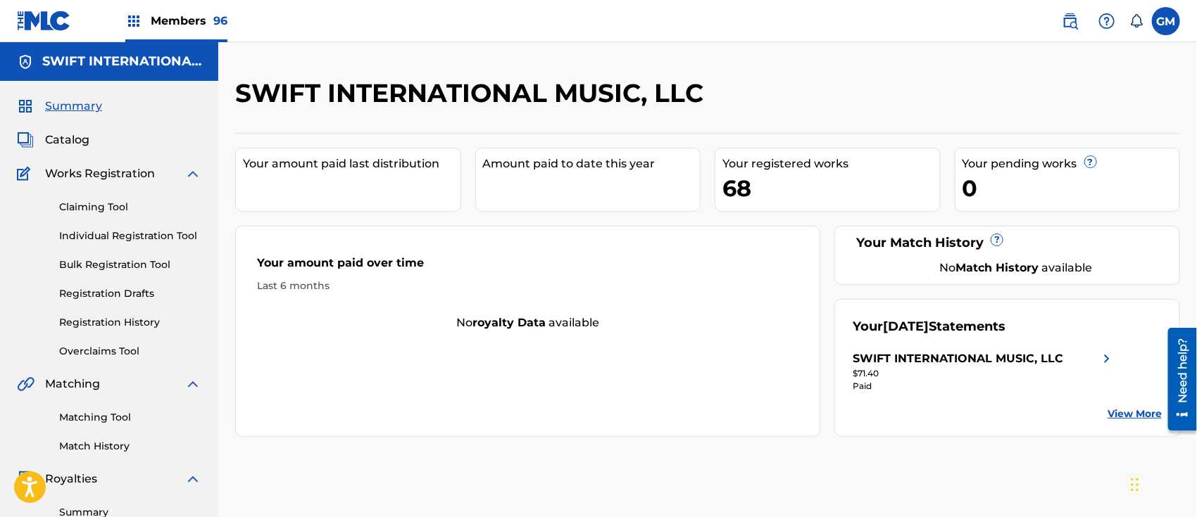
click at [90, 205] on link "Claiming Tool" at bounding box center [130, 207] width 142 height 15
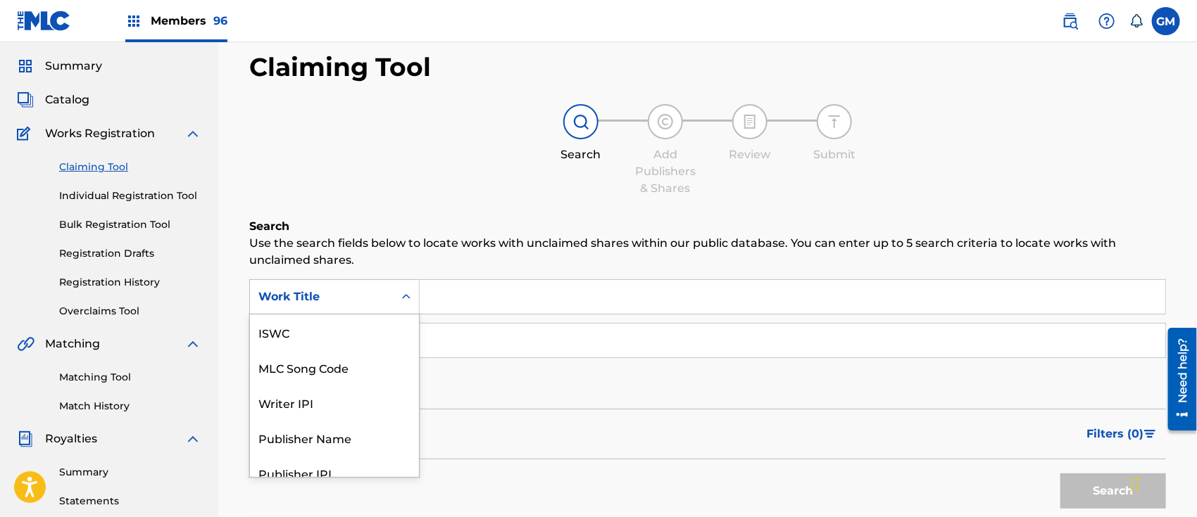
click at [410, 315] on div "7 results available. Use Up and Down to choose options, press Enter to select t…" at bounding box center [334, 296] width 170 height 35
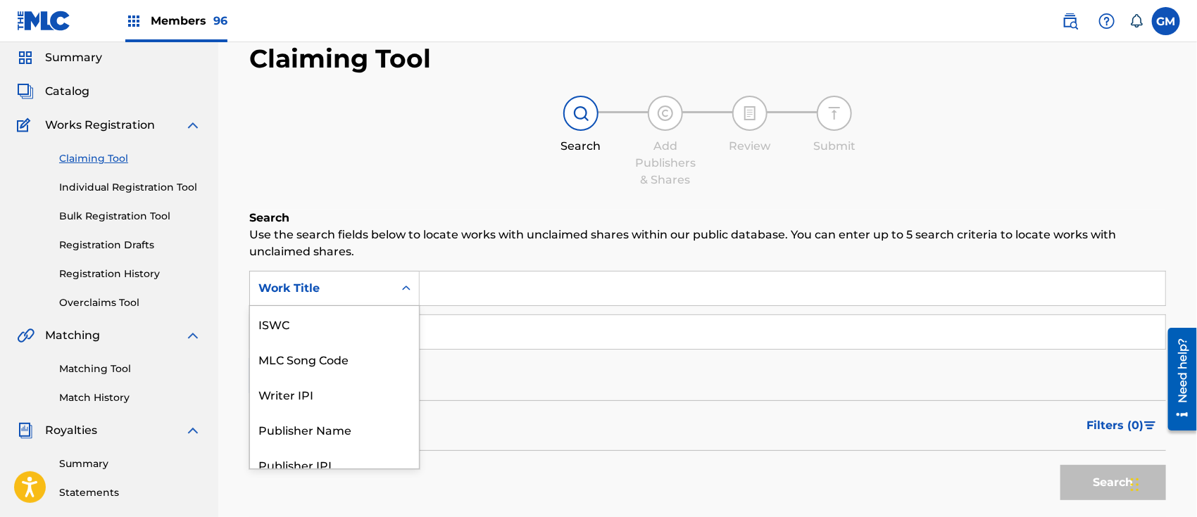
scroll to position [49, 0]
click at [365, 324] on div "MLC Song Code" at bounding box center [334, 323] width 169 height 35
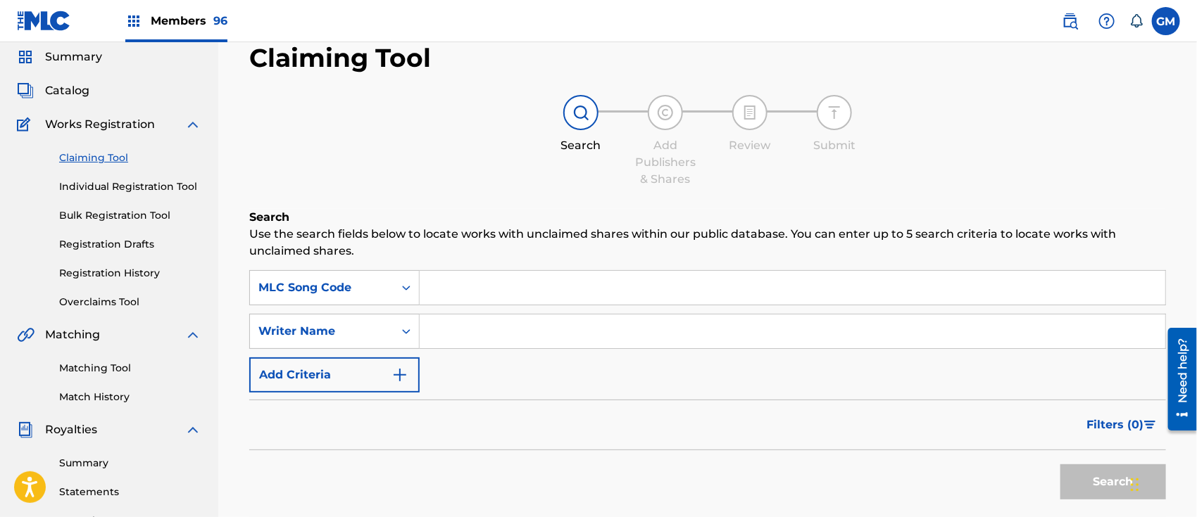
click at [462, 284] on input "Search Form" at bounding box center [792, 288] width 745 height 34
paste input "CC2AYP"
type input "CC2AYP"
click at [1075, 472] on button "Search" at bounding box center [1113, 482] width 106 height 35
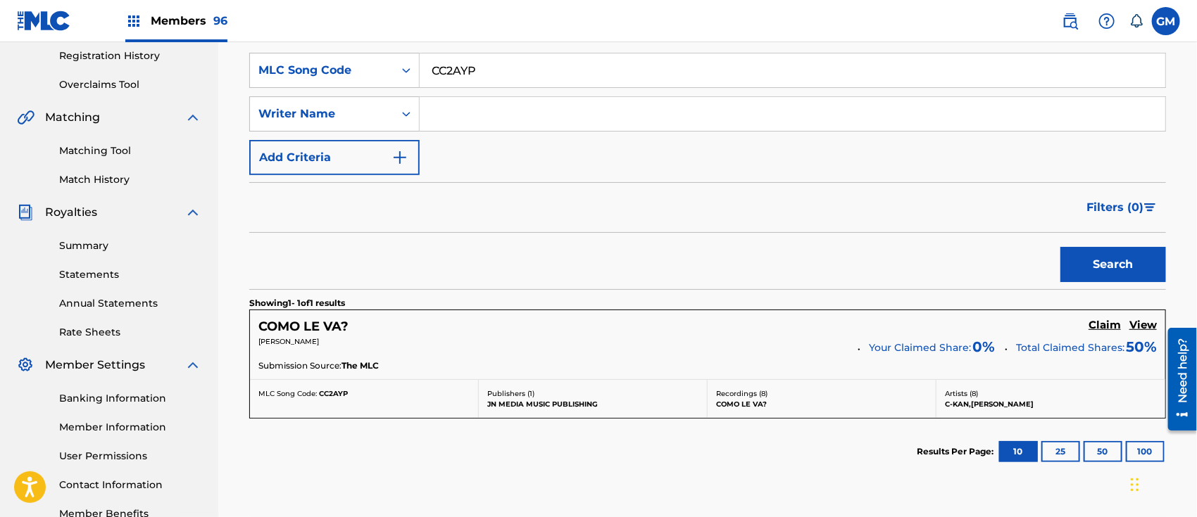
scroll to position [268, 0]
click at [1099, 322] on h5 "Claim" at bounding box center [1104, 323] width 32 height 13
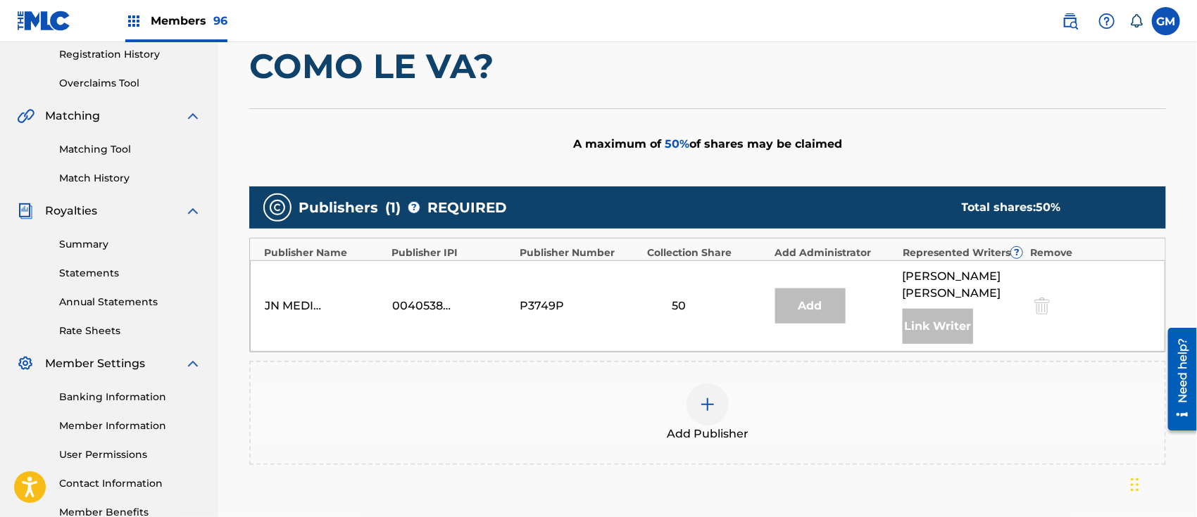
click at [701, 413] on img at bounding box center [707, 404] width 17 height 17
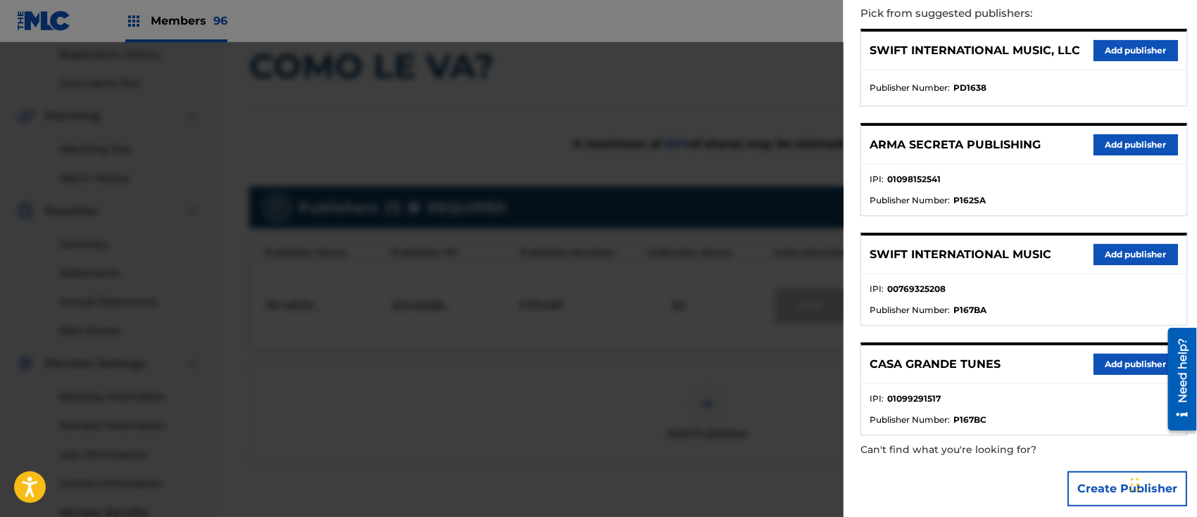
scroll to position [178, 0]
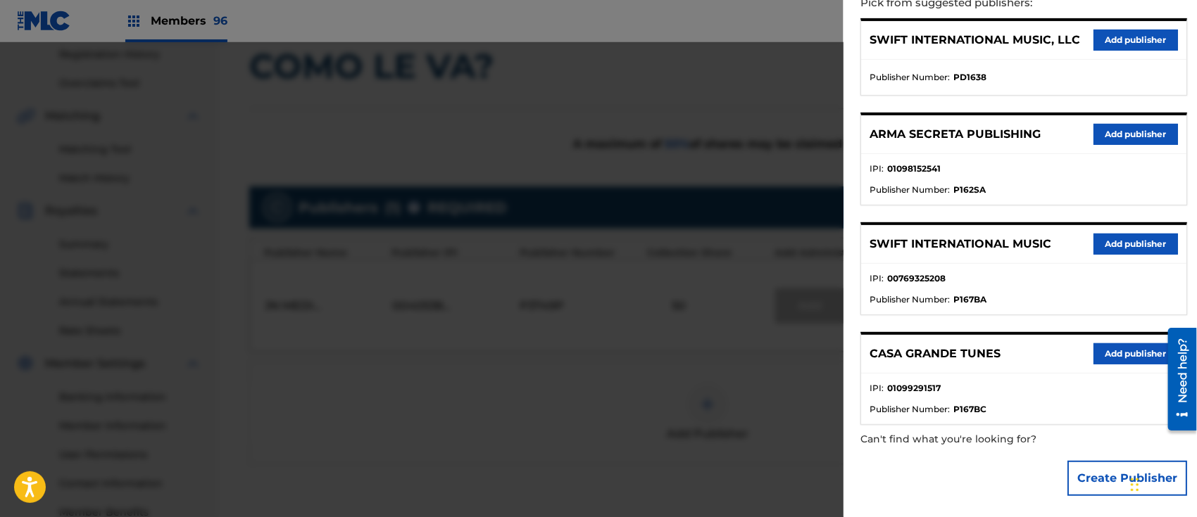
click at [1133, 239] on button "Add publisher" at bounding box center [1135, 244] width 84 height 21
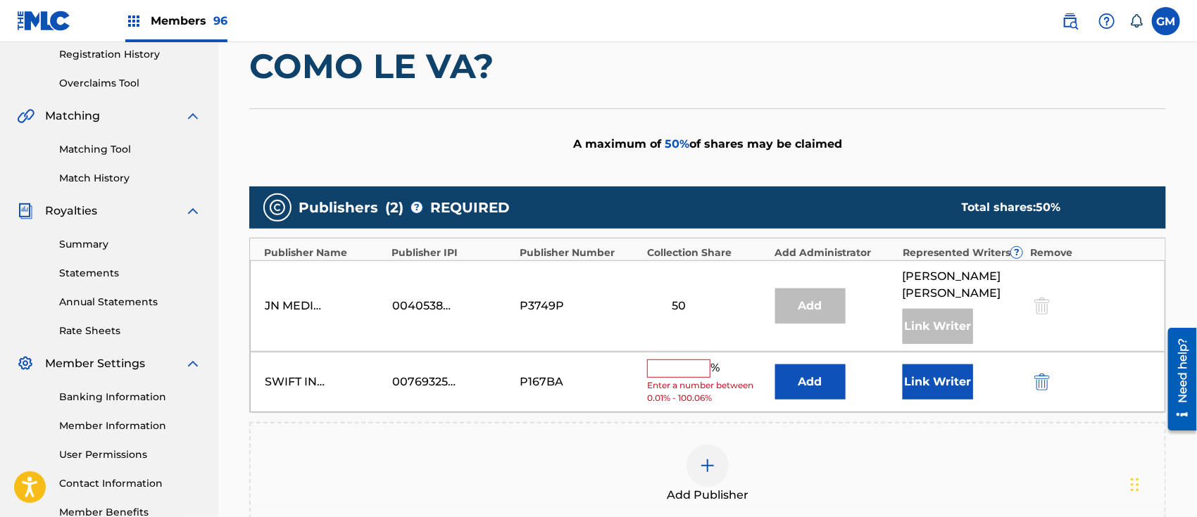
click at [664, 378] on input "text" at bounding box center [678, 369] width 63 height 18
type input "50"
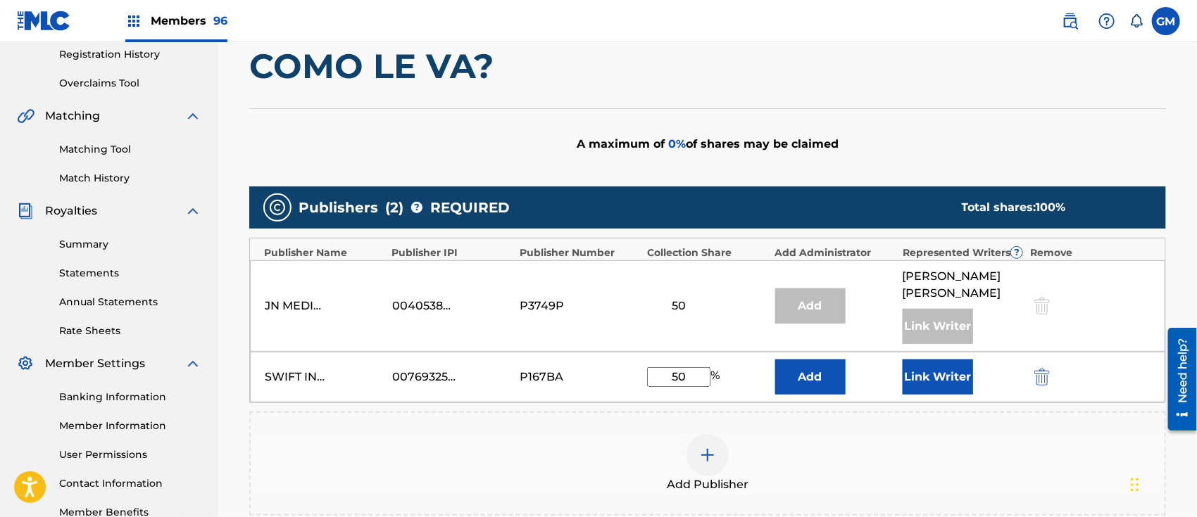
click at [929, 392] on button "Link Writer" at bounding box center [937, 377] width 70 height 35
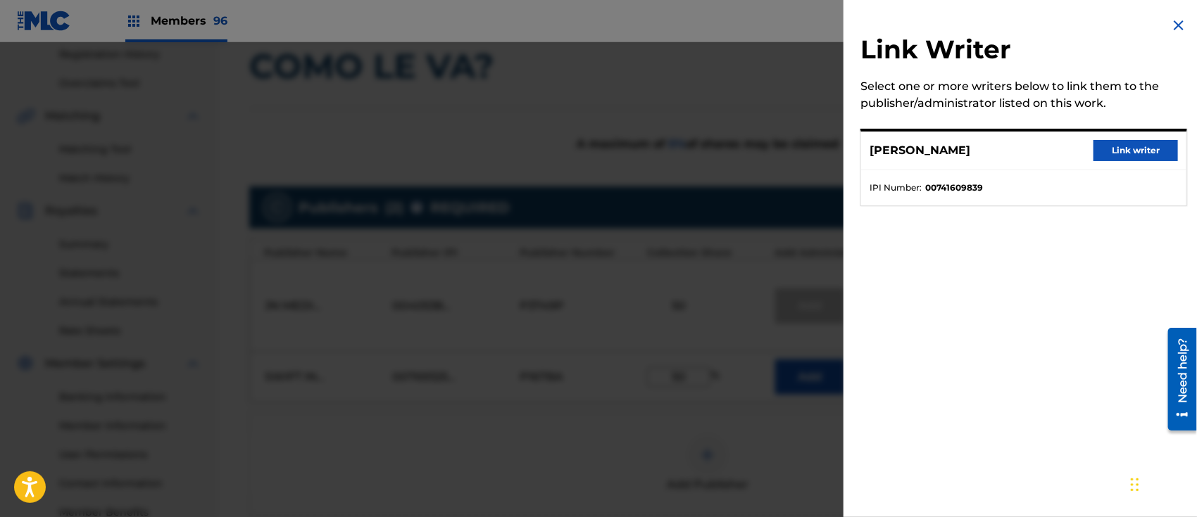
click at [1173, 27] on img at bounding box center [1178, 25] width 17 height 17
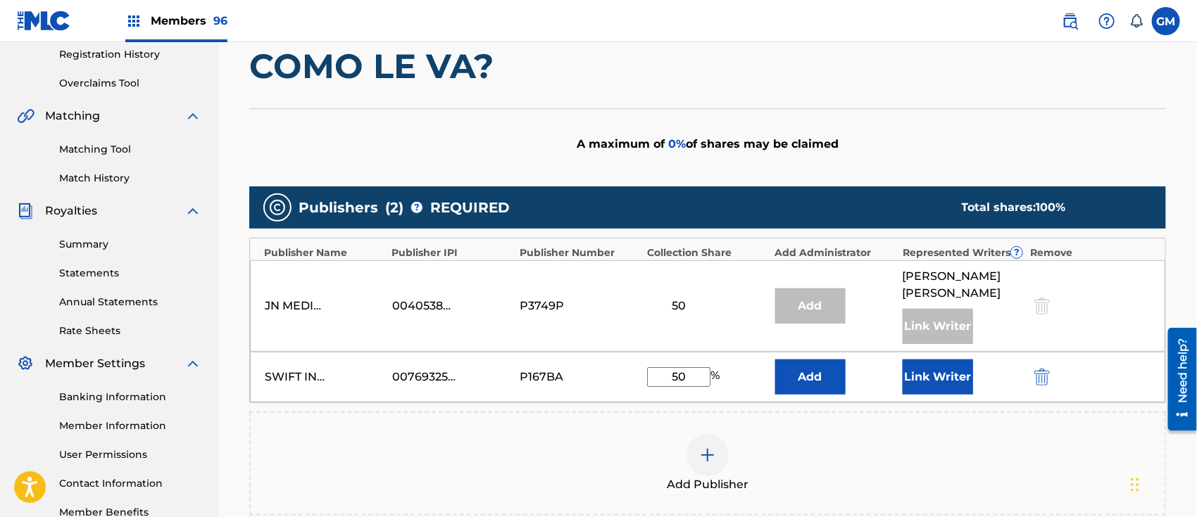
scroll to position [487, 0]
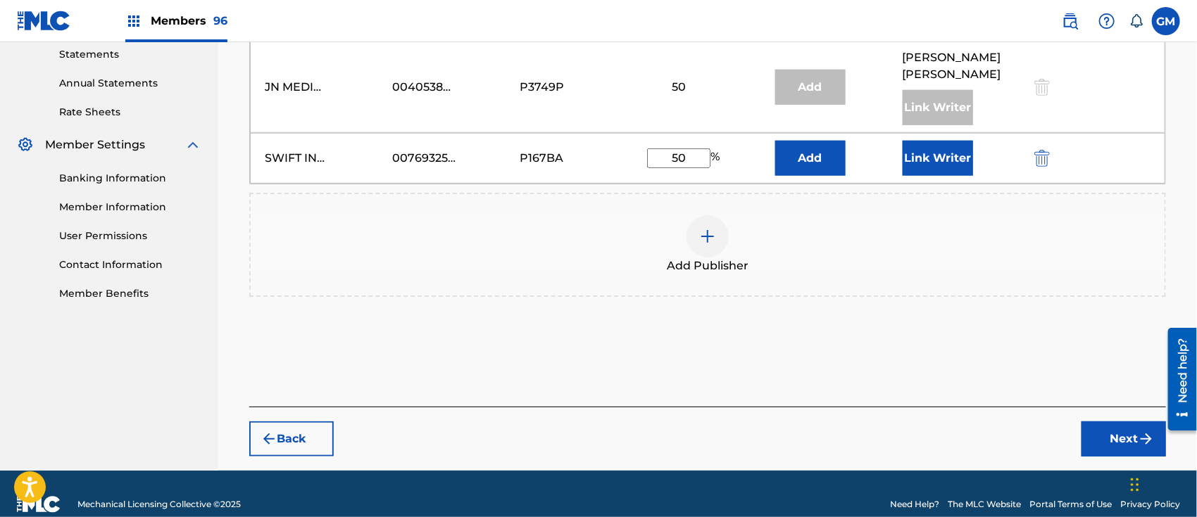
click at [1102, 452] on button "Next" at bounding box center [1123, 439] width 84 height 35
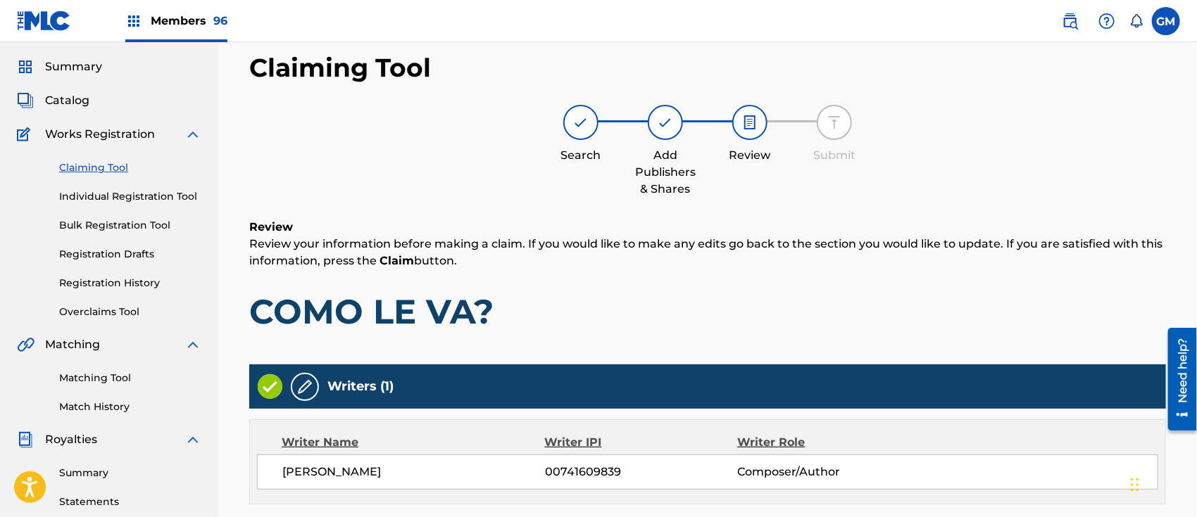
scroll to position [478, 0]
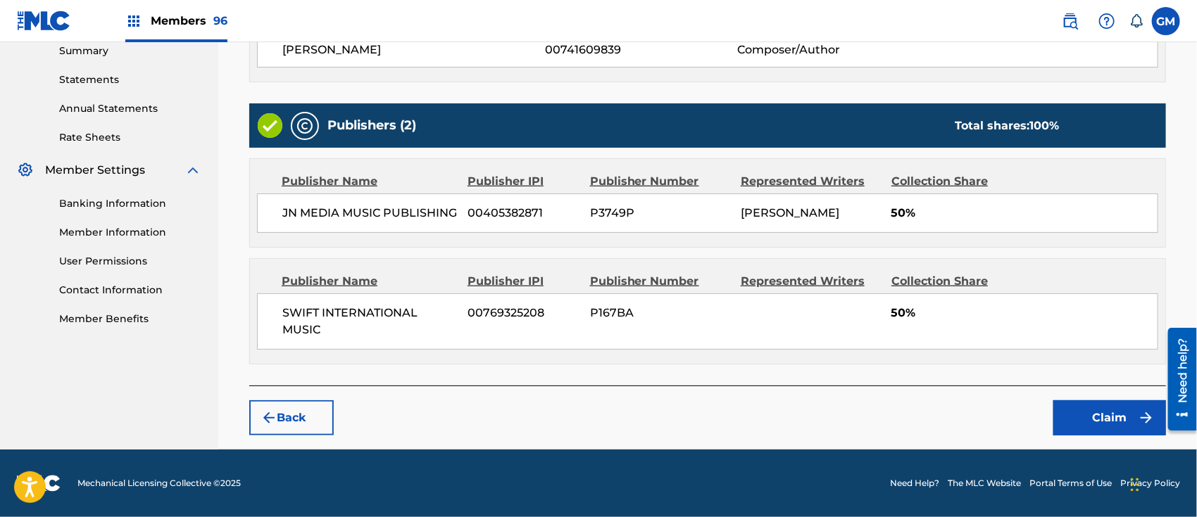
click at [1080, 415] on button "Claim" at bounding box center [1109, 418] width 113 height 35
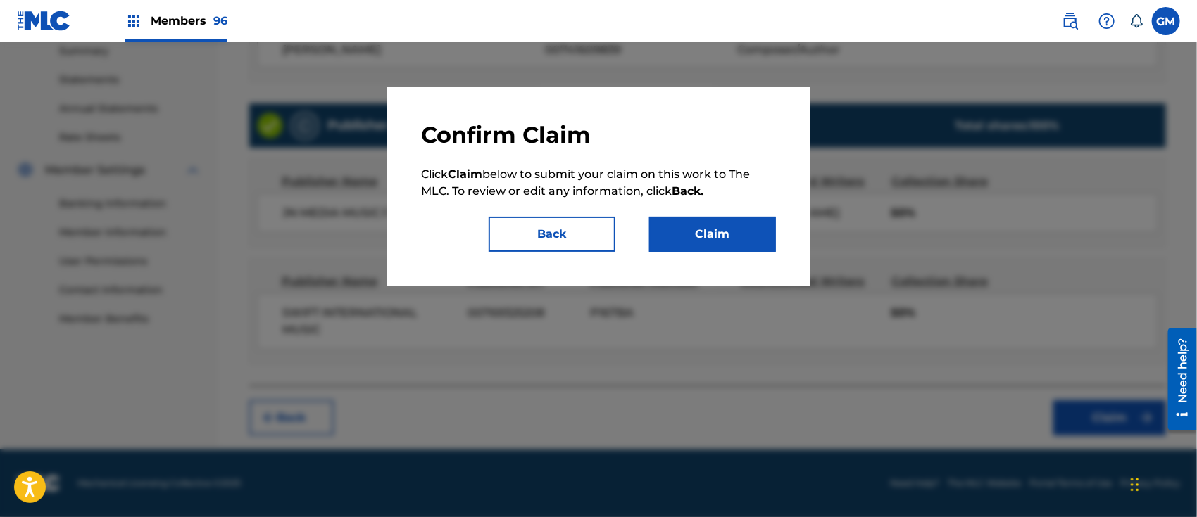
click at [707, 228] on button "Claim" at bounding box center [712, 234] width 127 height 35
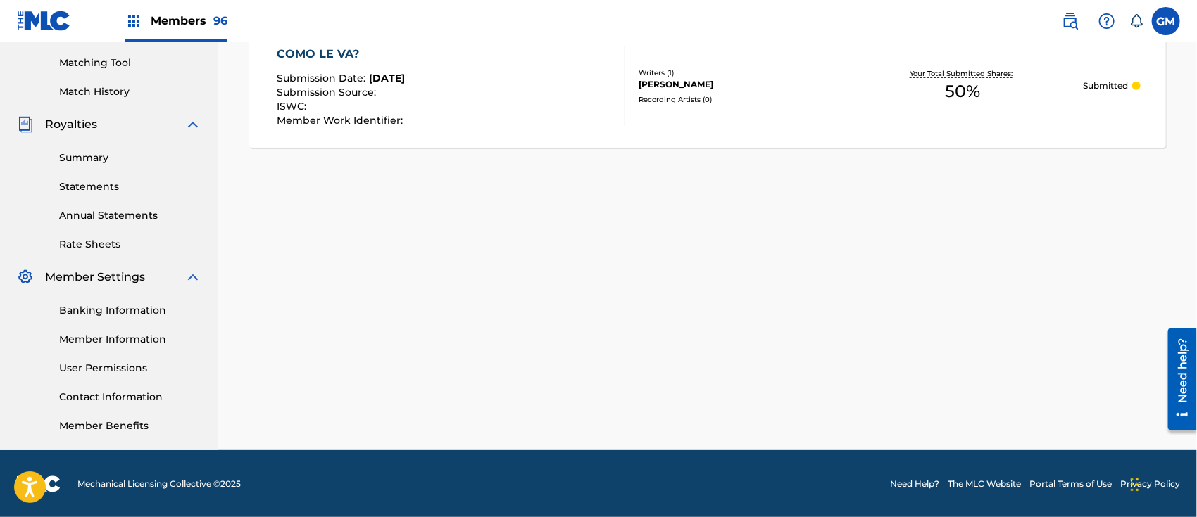
scroll to position [0, 0]
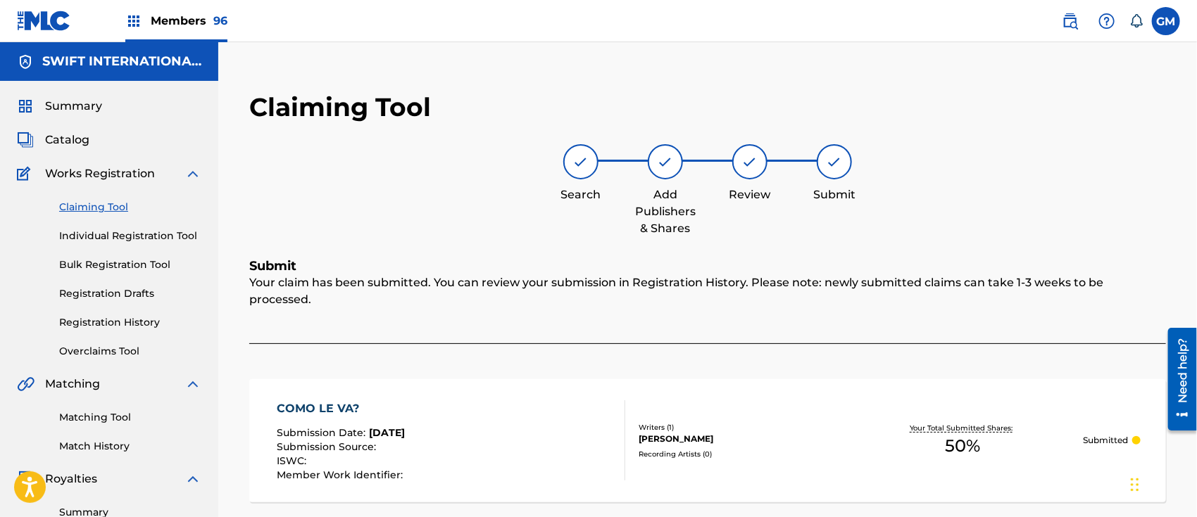
click at [83, 206] on link "Claiming Tool" at bounding box center [130, 207] width 142 height 15
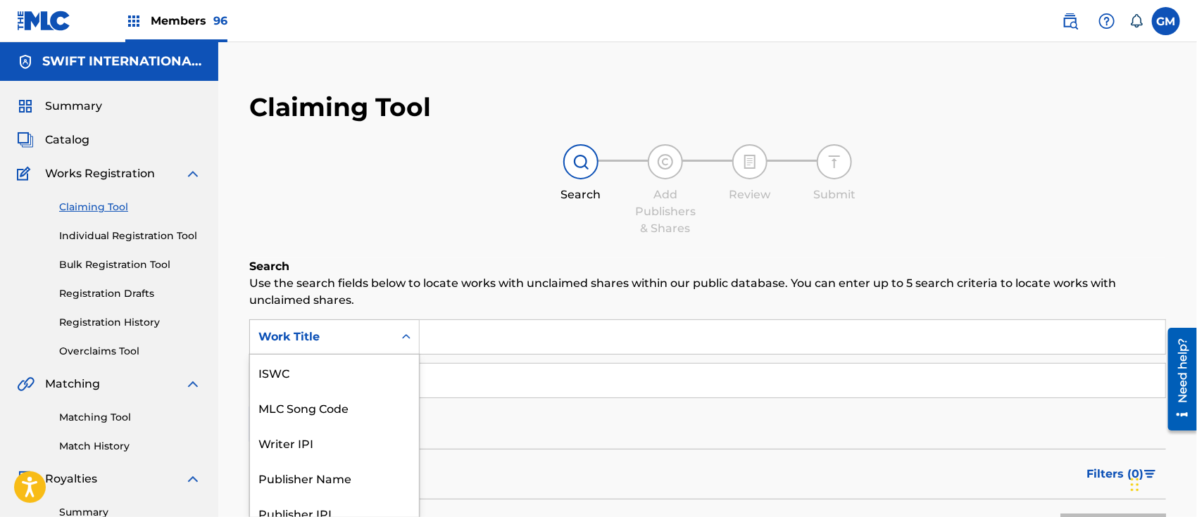
click at [405, 334] on div "7 results available. Use Up and Down to choose options, press Enter to select t…" at bounding box center [334, 337] width 170 height 35
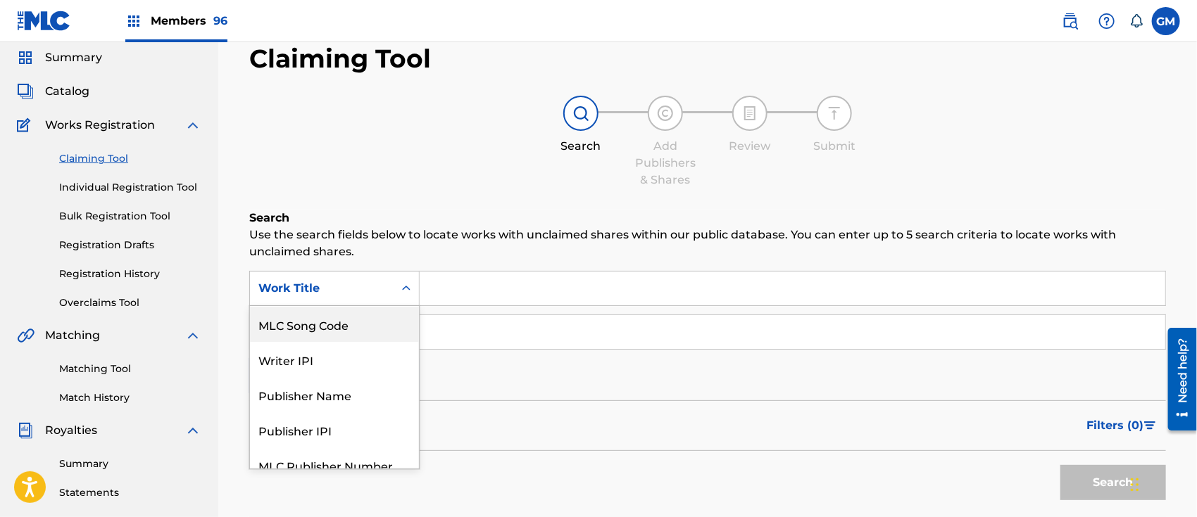
scroll to position [49, 0]
click at [344, 326] on div "MLC Song Code" at bounding box center [334, 323] width 169 height 35
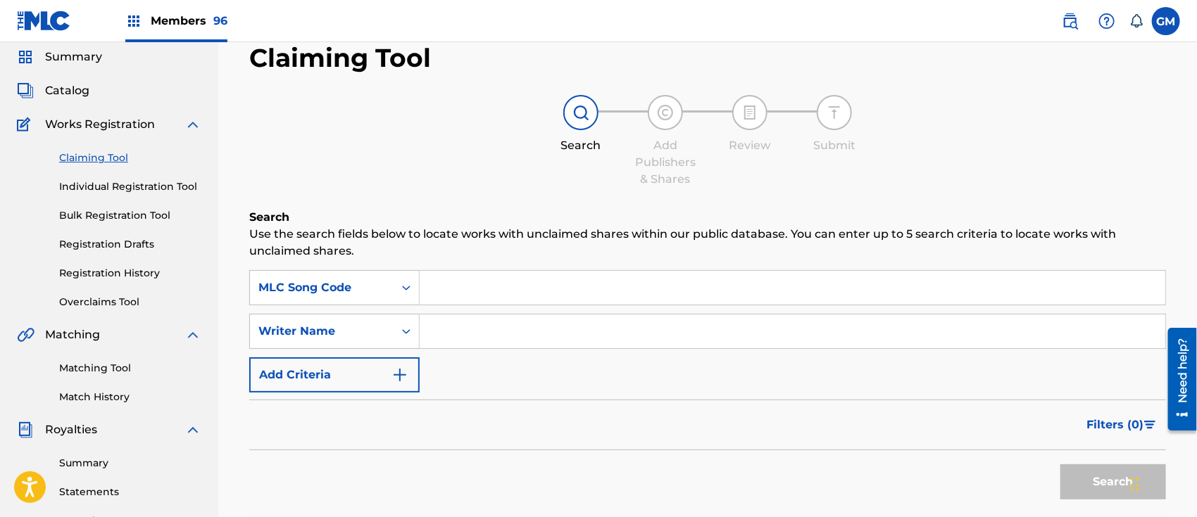
click at [431, 290] on input "Search Form" at bounding box center [792, 288] width 745 height 34
click at [477, 285] on input "Search Form" at bounding box center [792, 288] width 745 height 34
paste input "EC1CZ1"
type input "EC1CZ1"
click at [1099, 481] on button "Search" at bounding box center [1113, 482] width 106 height 35
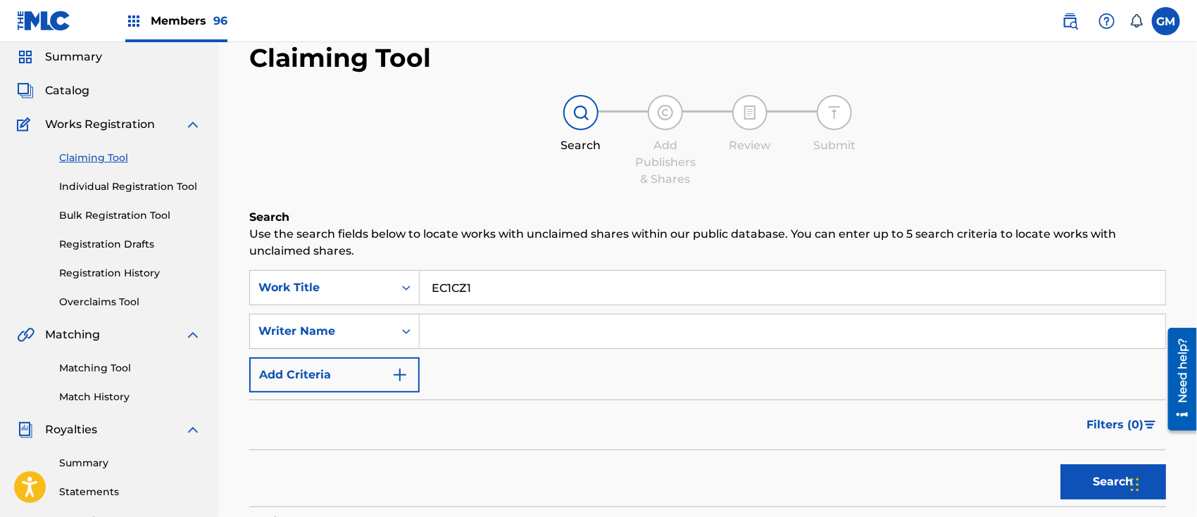
scroll to position [268, 0]
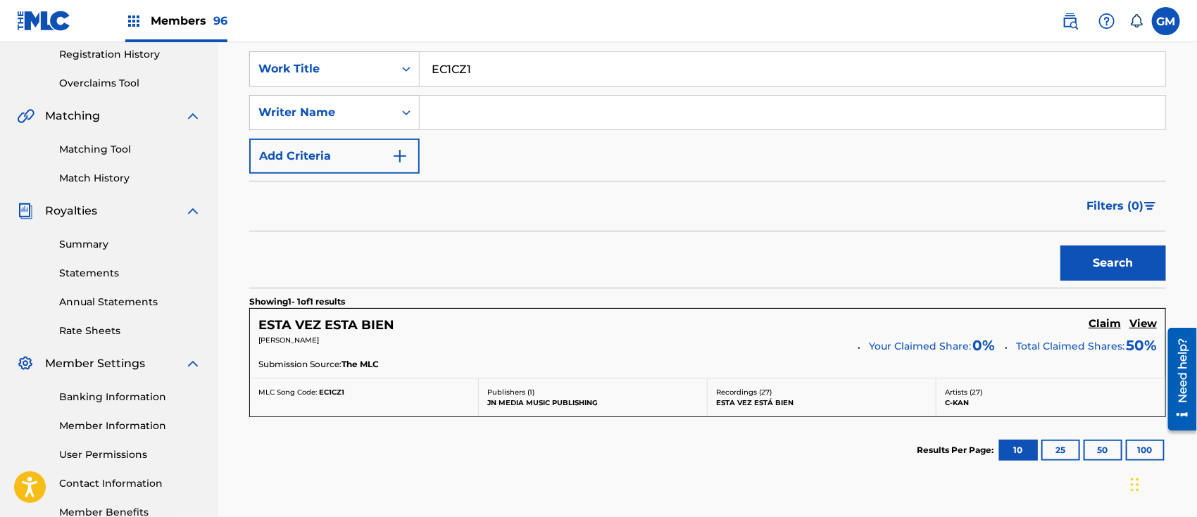
click at [1102, 319] on h5 "Claim" at bounding box center [1104, 323] width 32 height 13
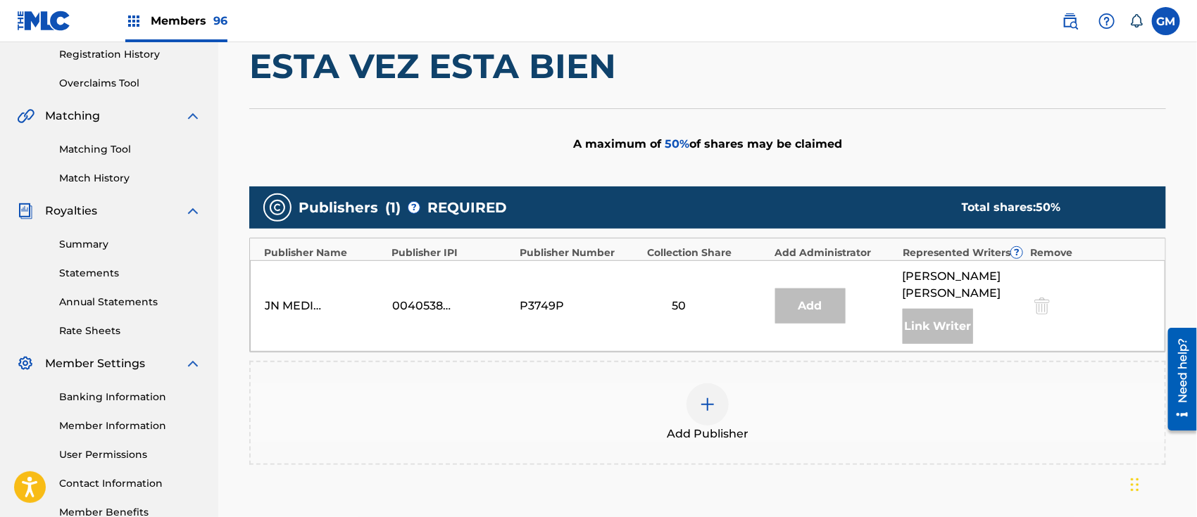
click at [707, 413] on img at bounding box center [707, 404] width 17 height 17
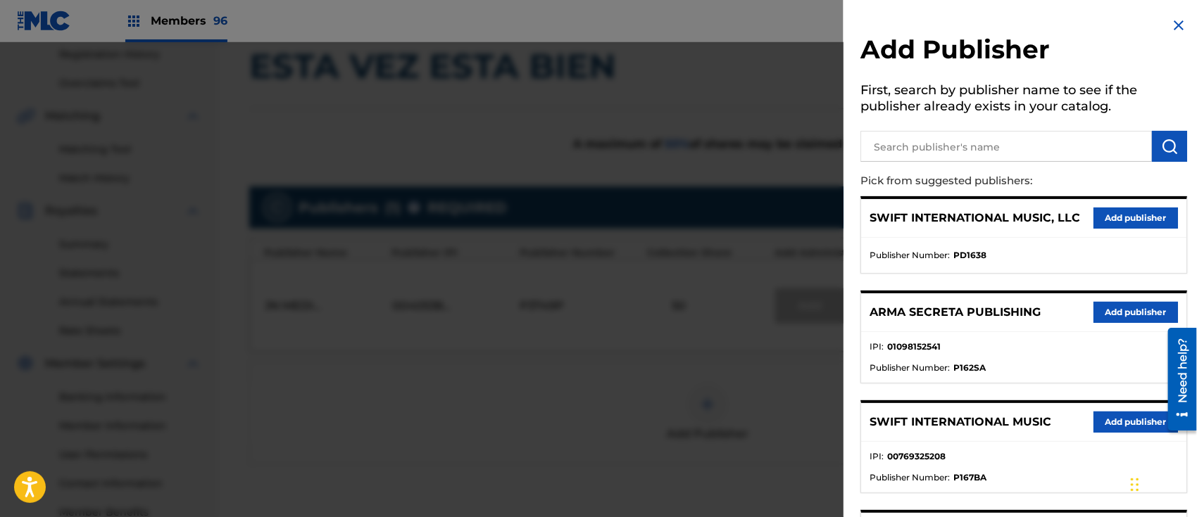
scroll to position [178, 0]
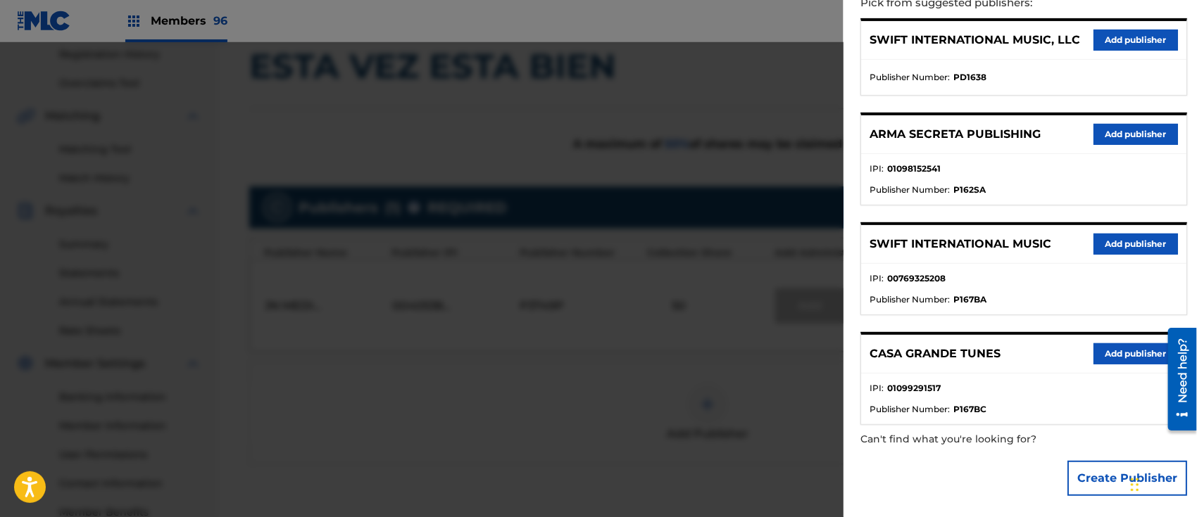
click at [1115, 234] on button "Add publisher" at bounding box center [1135, 244] width 84 height 21
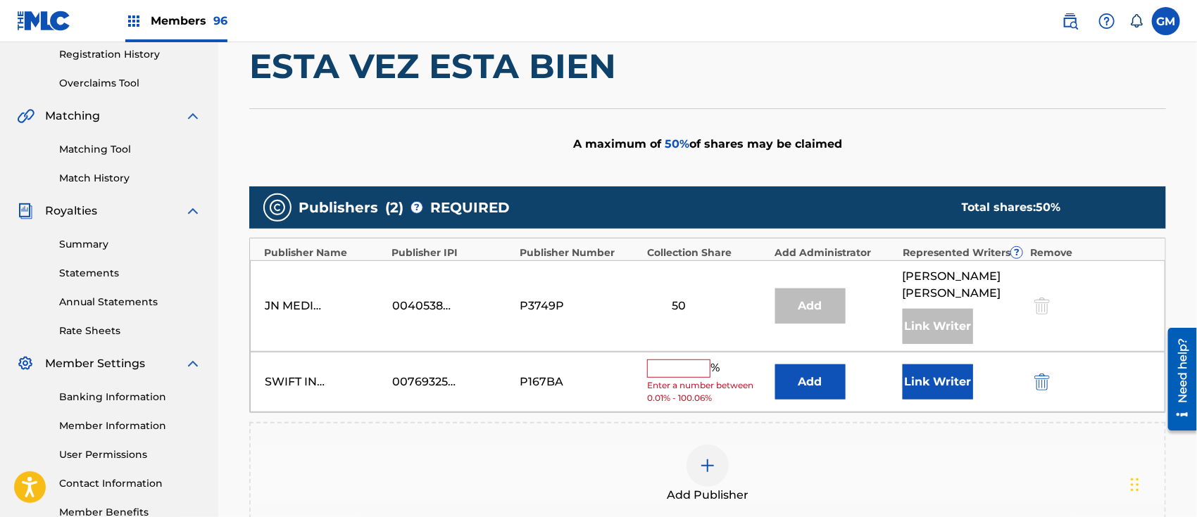
click at [663, 378] on input "text" at bounding box center [678, 369] width 63 height 18
type input "50"
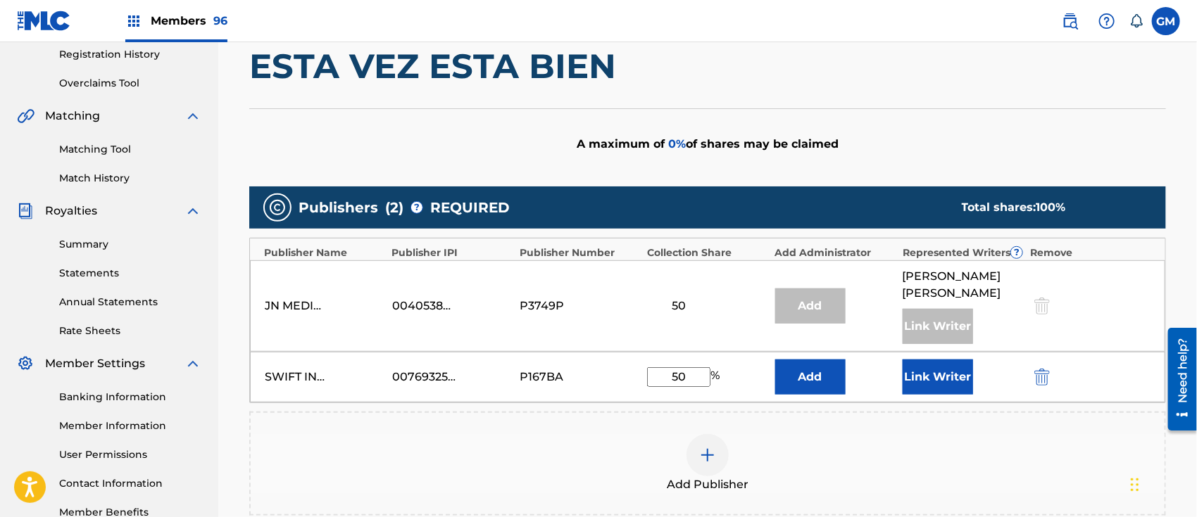
click at [940, 392] on button "Link Writer" at bounding box center [937, 377] width 70 height 35
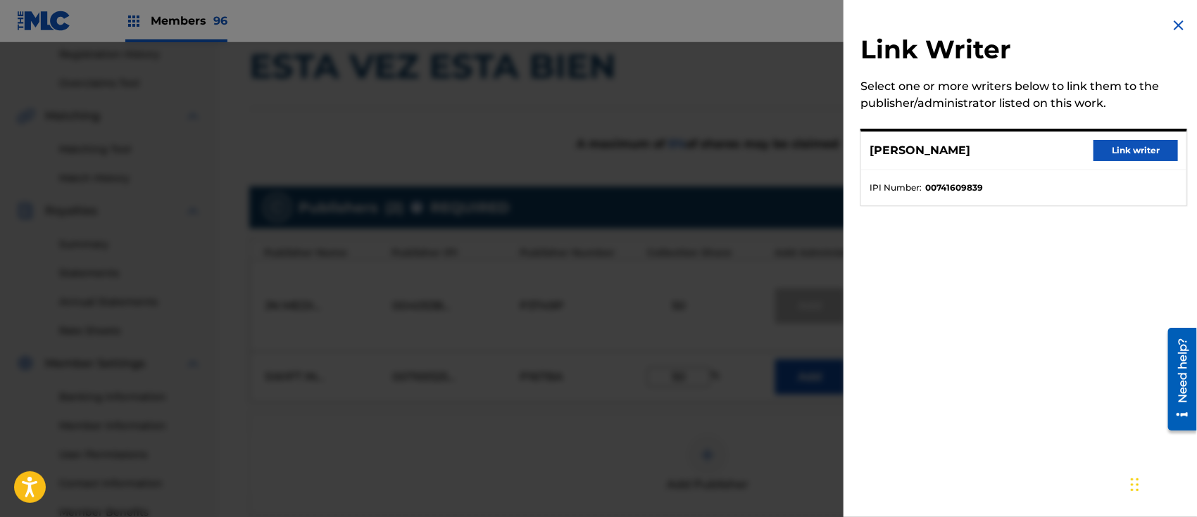
click at [1171, 27] on img at bounding box center [1178, 25] width 17 height 17
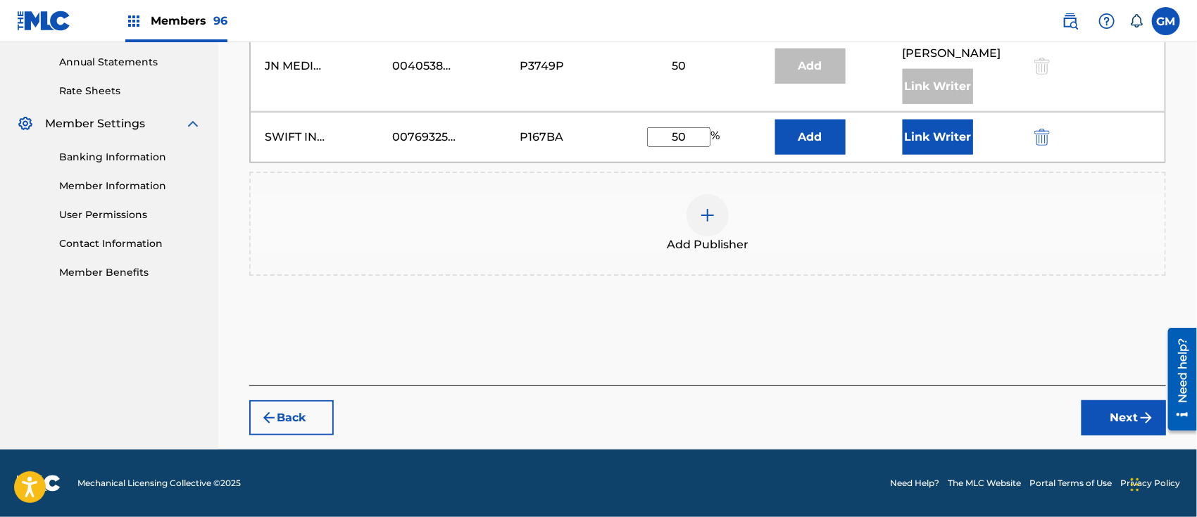
click at [1114, 414] on button "Next" at bounding box center [1123, 418] width 84 height 35
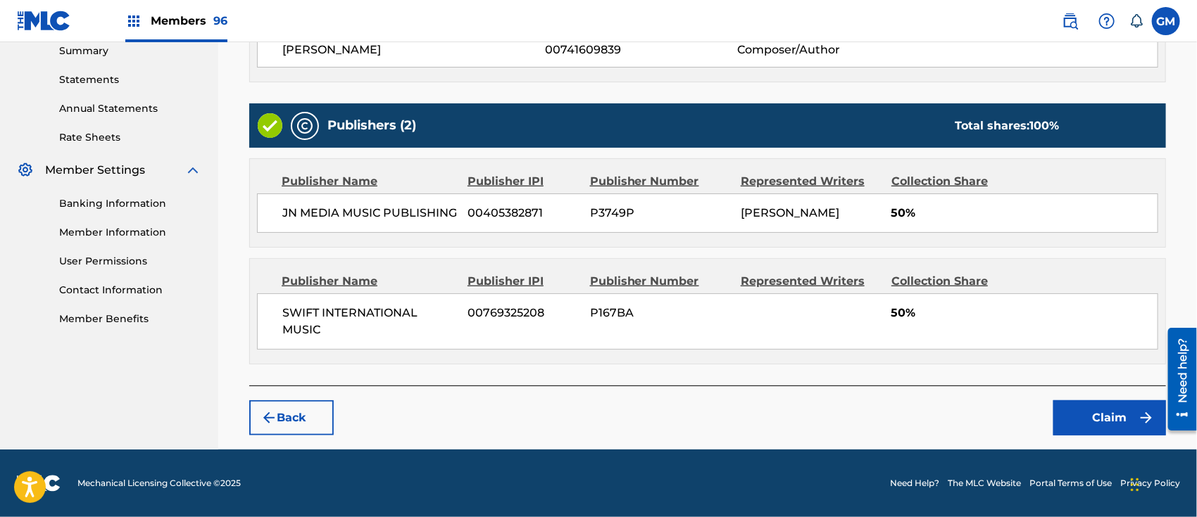
scroll to position [478, 0]
click at [1087, 413] on button "Claim" at bounding box center [1109, 418] width 113 height 35
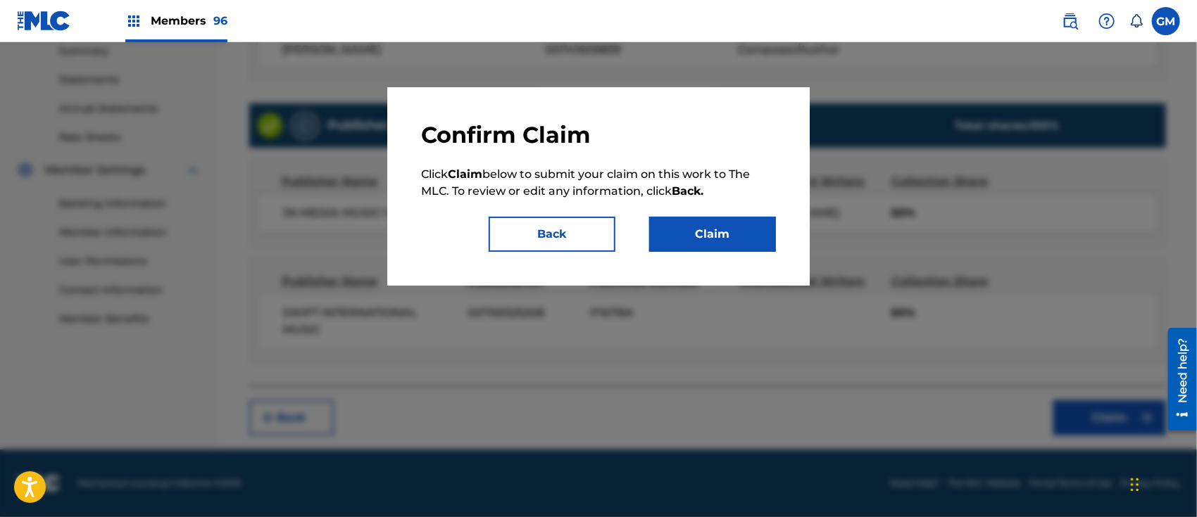
click at [739, 227] on button "Claim" at bounding box center [712, 234] width 127 height 35
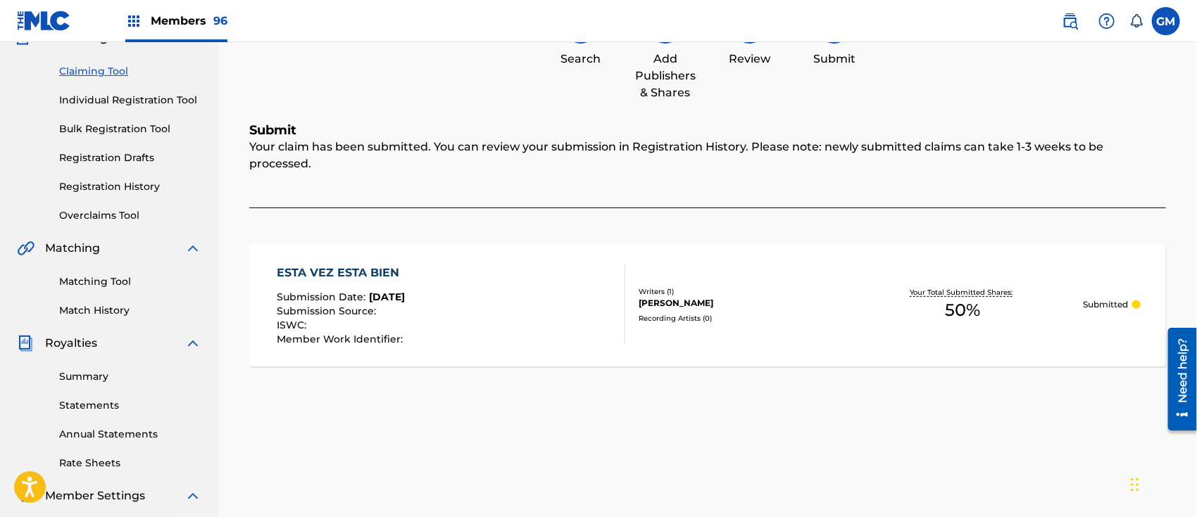
scroll to position [0, 0]
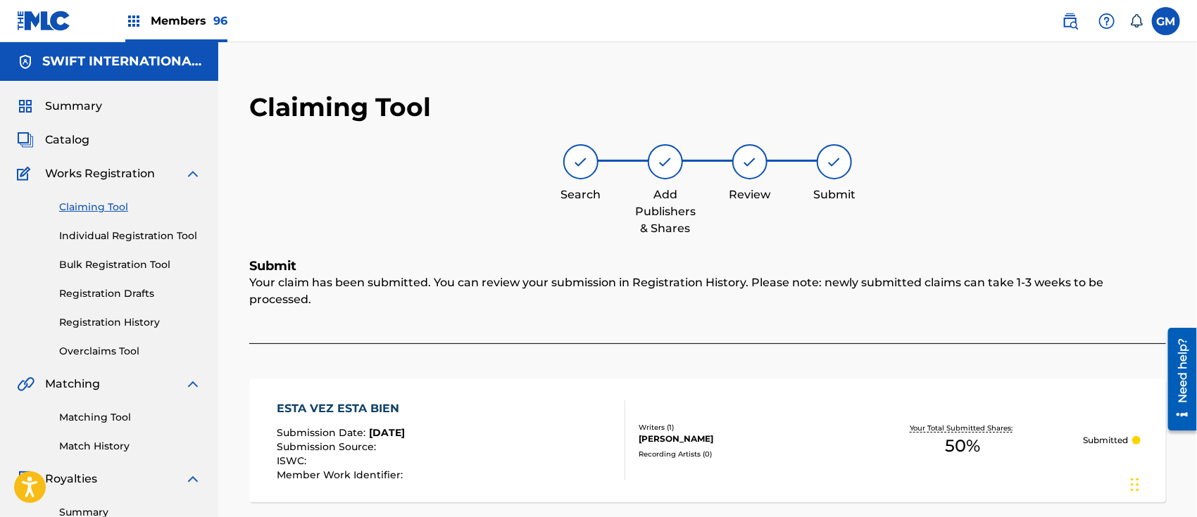
click at [120, 210] on link "Claiming Tool" at bounding box center [130, 207] width 142 height 15
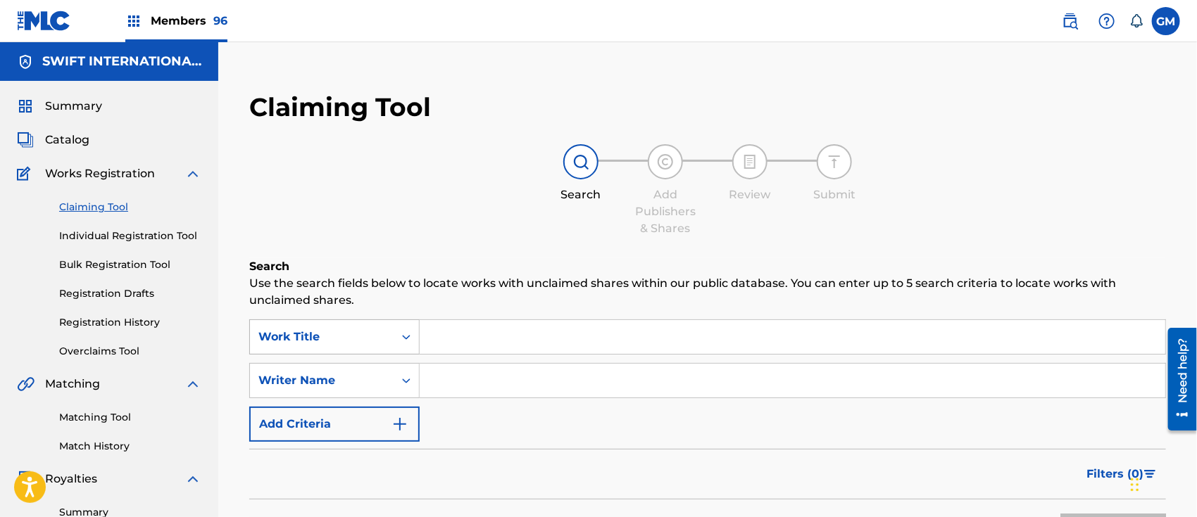
click at [407, 334] on div "Work Title" at bounding box center [334, 337] width 170 height 35
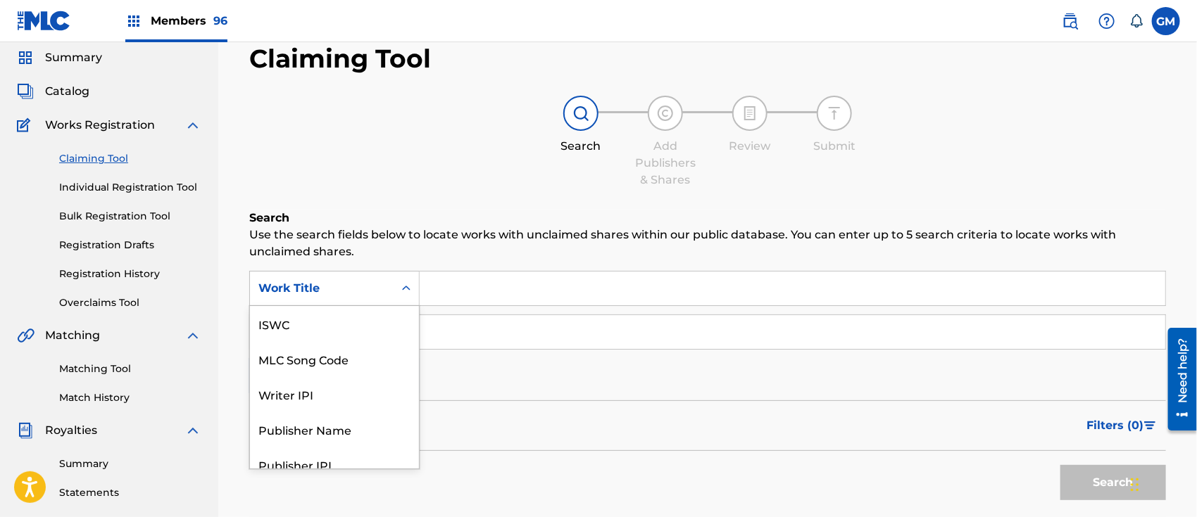
scroll to position [49, 0]
click at [368, 329] on div "MLC Song Code" at bounding box center [334, 323] width 169 height 35
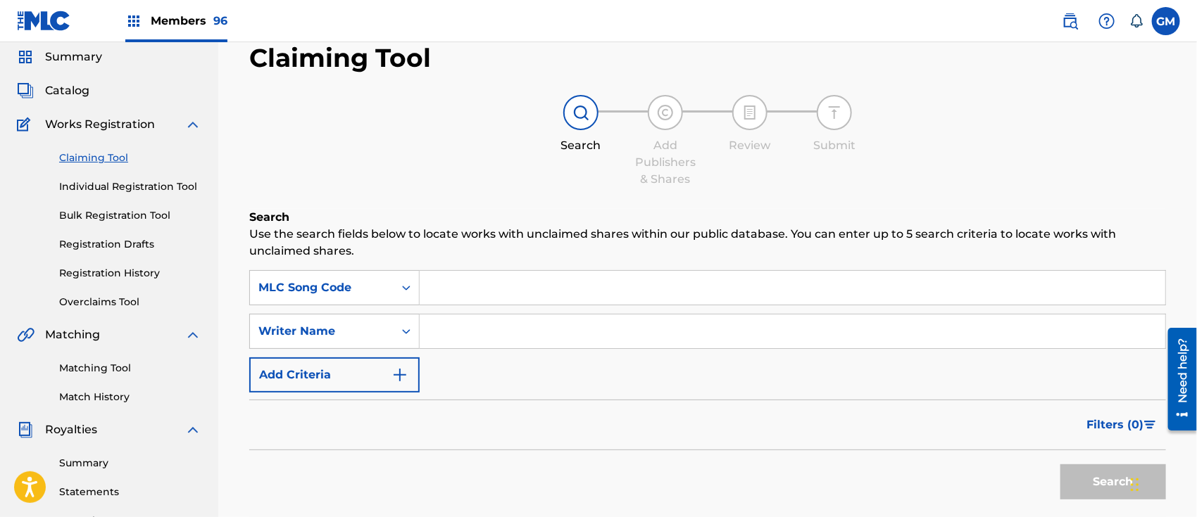
click at [455, 284] on input "Search Form" at bounding box center [792, 288] width 745 height 34
paste input "MR86O0"
type input "MR86O0"
click at [1066, 472] on button "Search" at bounding box center [1113, 482] width 106 height 35
click at [411, 287] on icon "Search Form" at bounding box center [406, 288] width 14 height 14
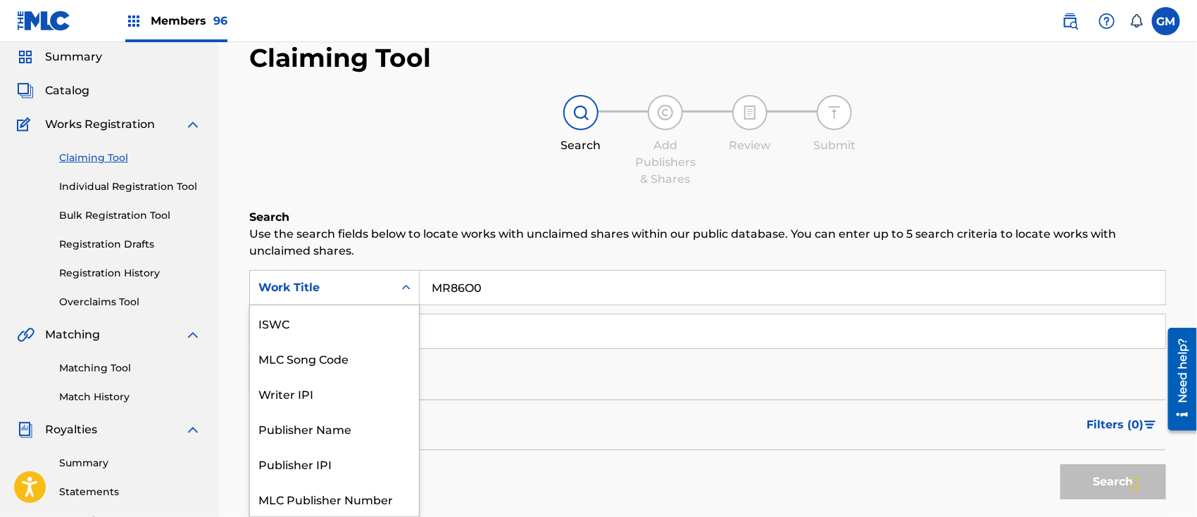
scroll to position [34, 0]
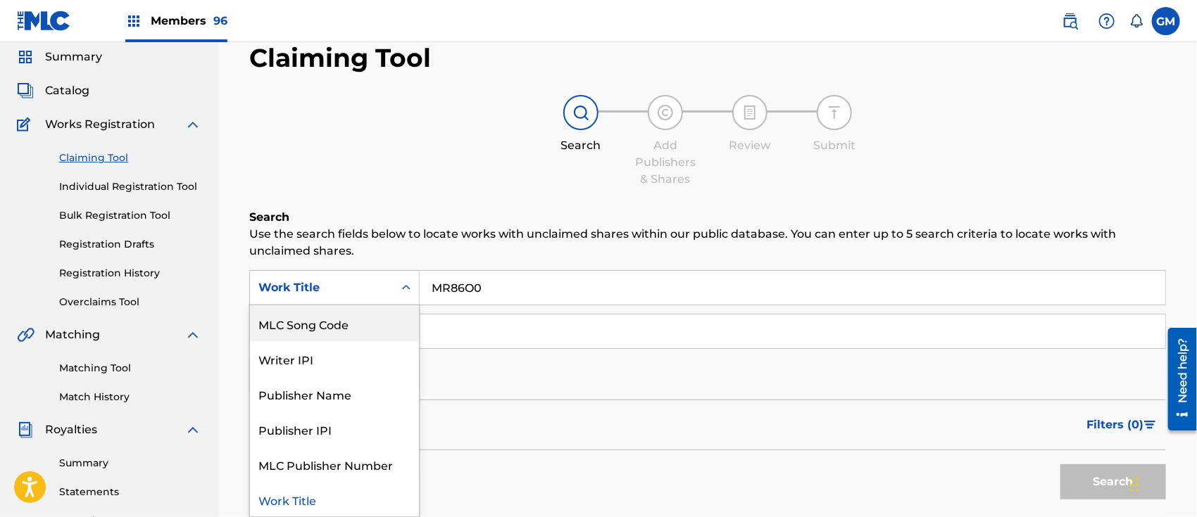
click at [364, 325] on div "MLC Song Code" at bounding box center [334, 323] width 169 height 35
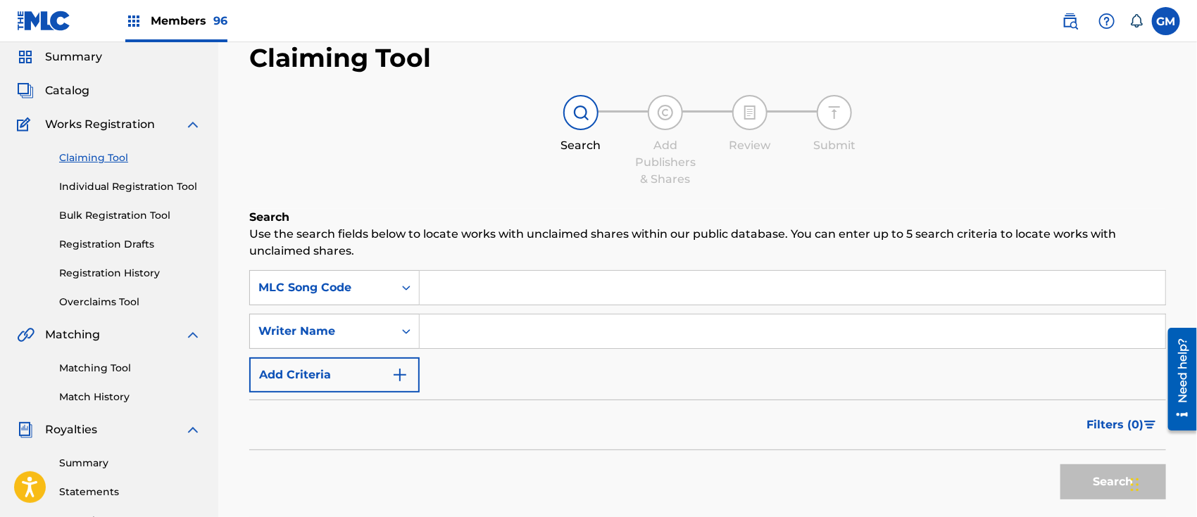
click at [496, 290] on input "Search Form" at bounding box center [792, 288] width 745 height 34
paste input "MR86O0"
type input "MR86O0"
click at [458, 328] on input "Search Form" at bounding box center [792, 332] width 745 height 34
click at [490, 298] on input "MR86O0" at bounding box center [792, 288] width 745 height 34
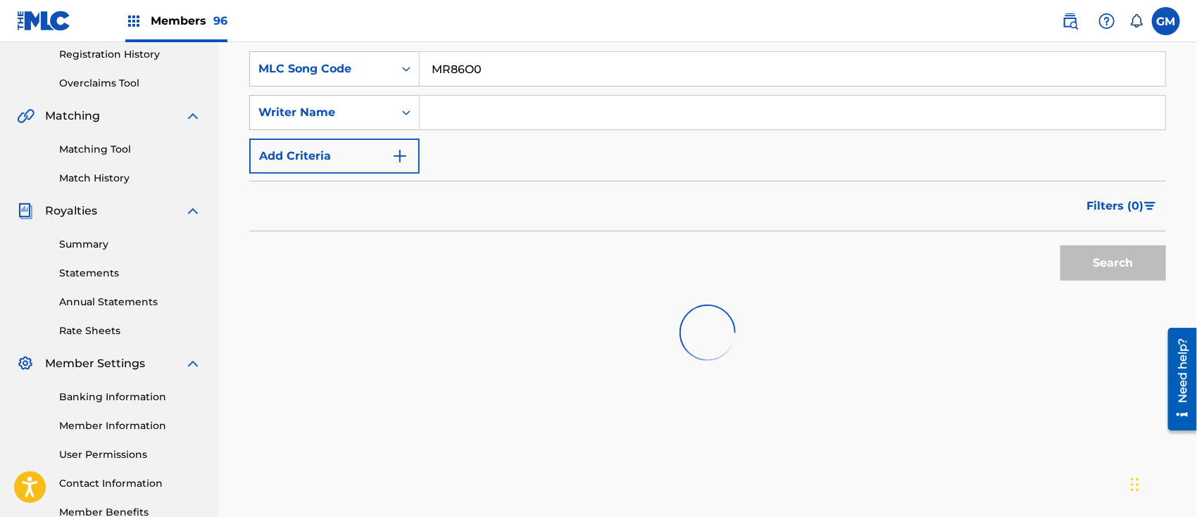
scroll to position [49, 0]
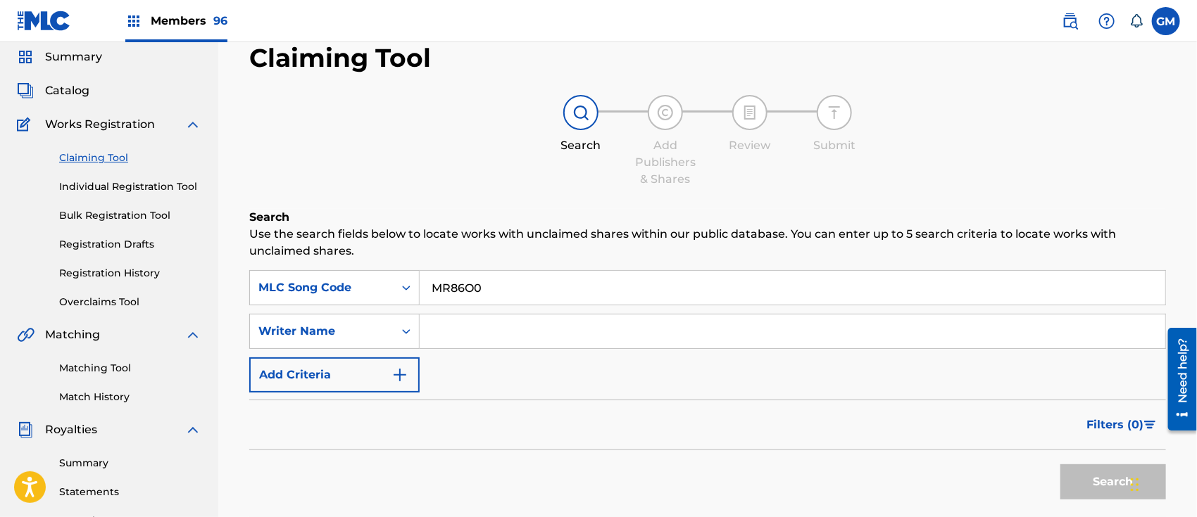
click at [82, 159] on link "Claiming Tool" at bounding box center [130, 158] width 142 height 15
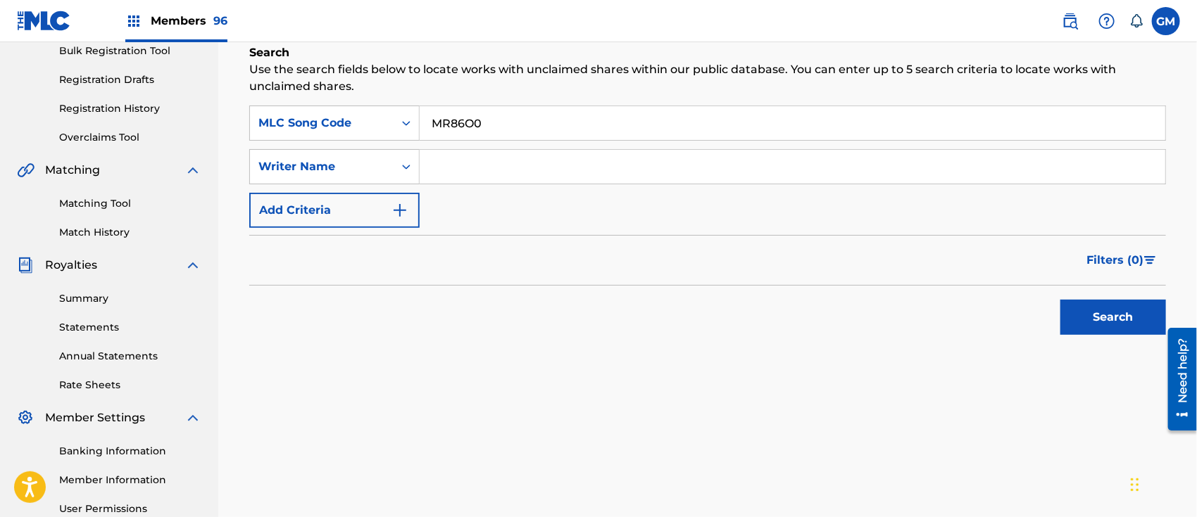
scroll to position [219, 0]
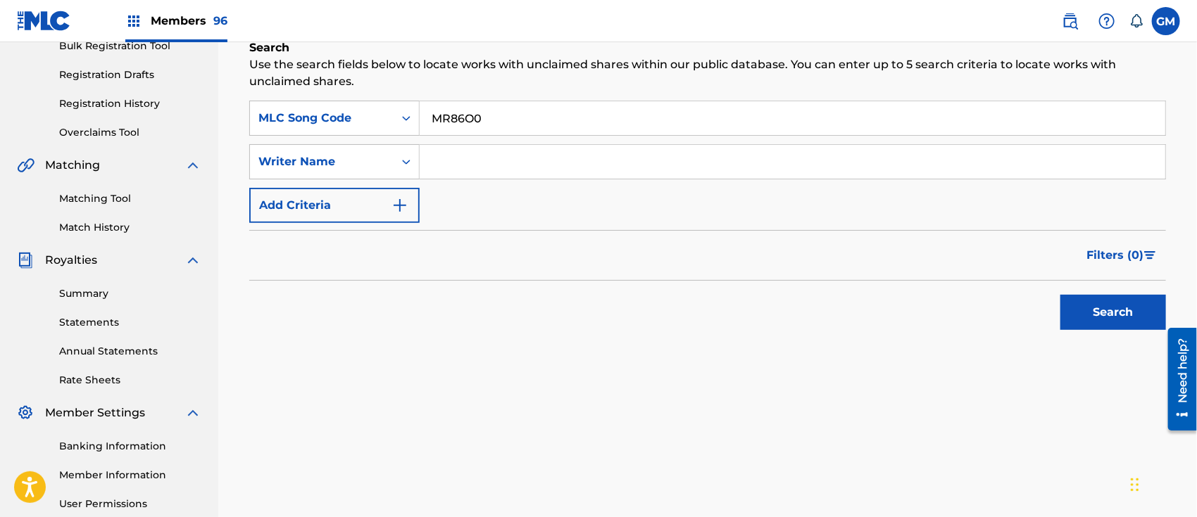
click at [1095, 313] on button "Search" at bounding box center [1113, 312] width 106 height 35
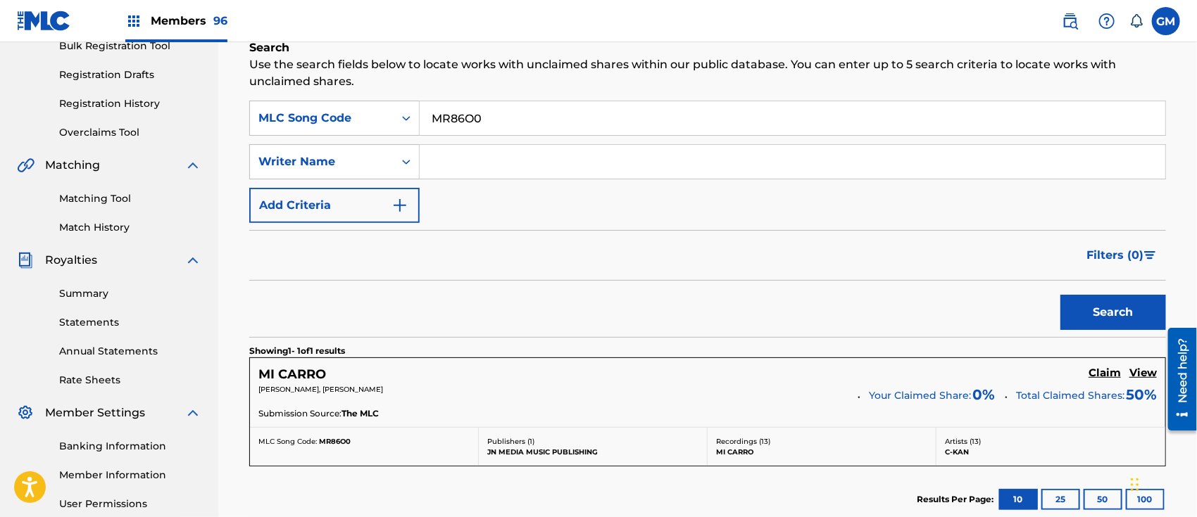
click at [1100, 374] on h5 "Claim" at bounding box center [1104, 373] width 32 height 13
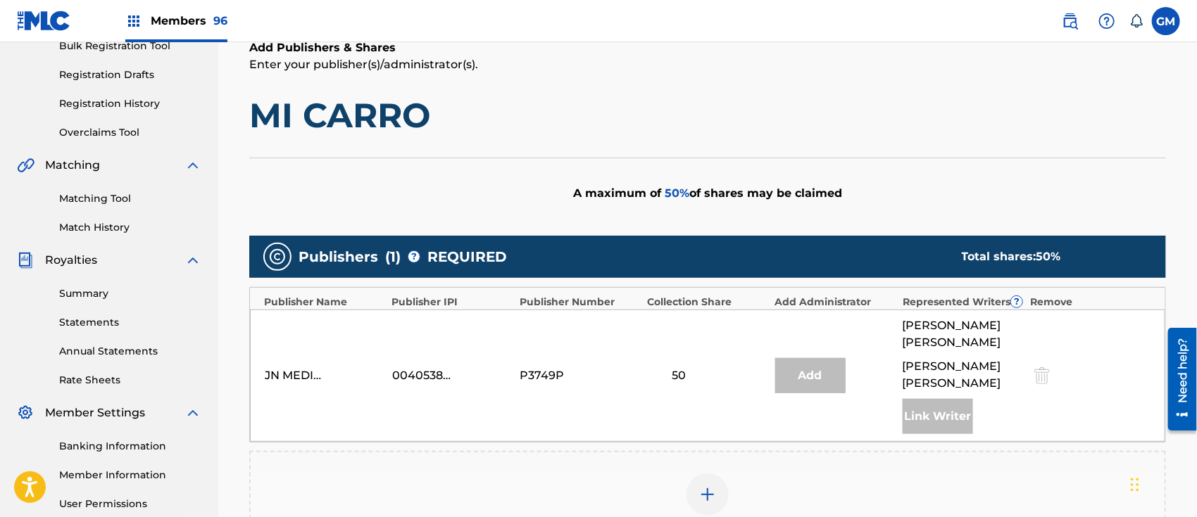
click at [708, 486] on img at bounding box center [707, 494] width 17 height 17
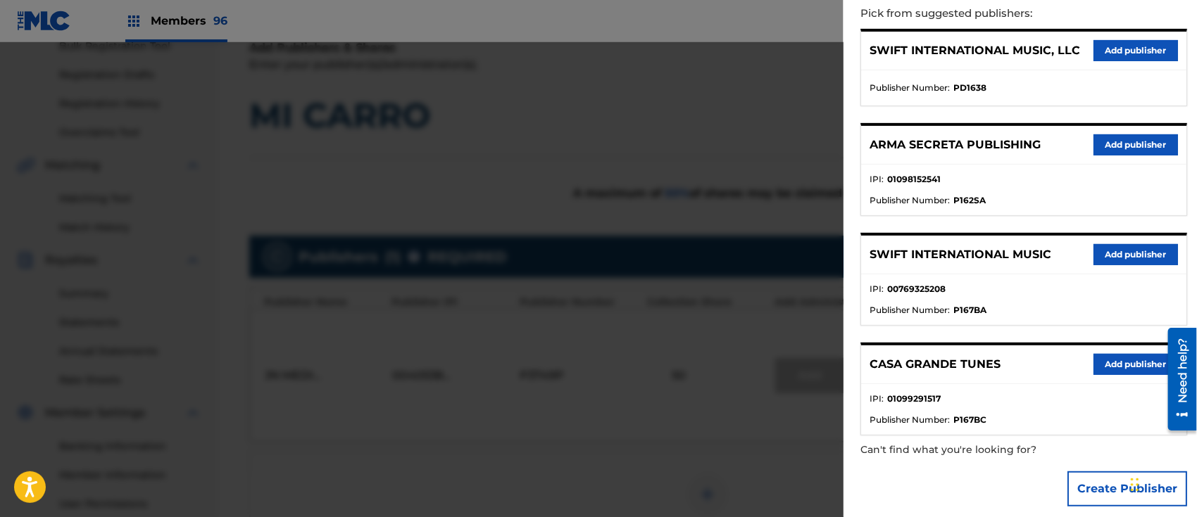
scroll to position [178, 0]
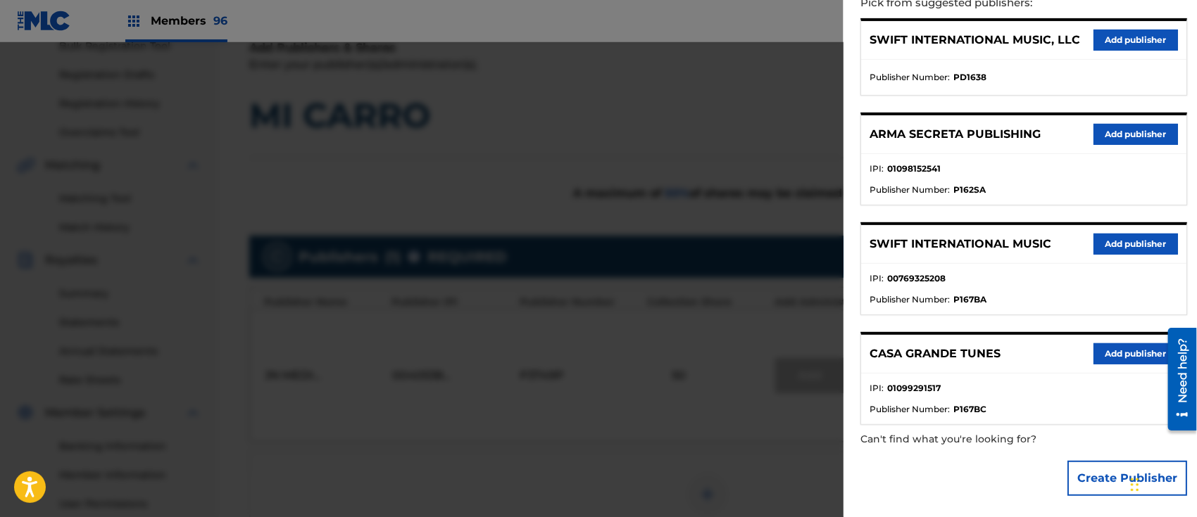
click at [1120, 240] on button "Add publisher" at bounding box center [1135, 244] width 84 height 21
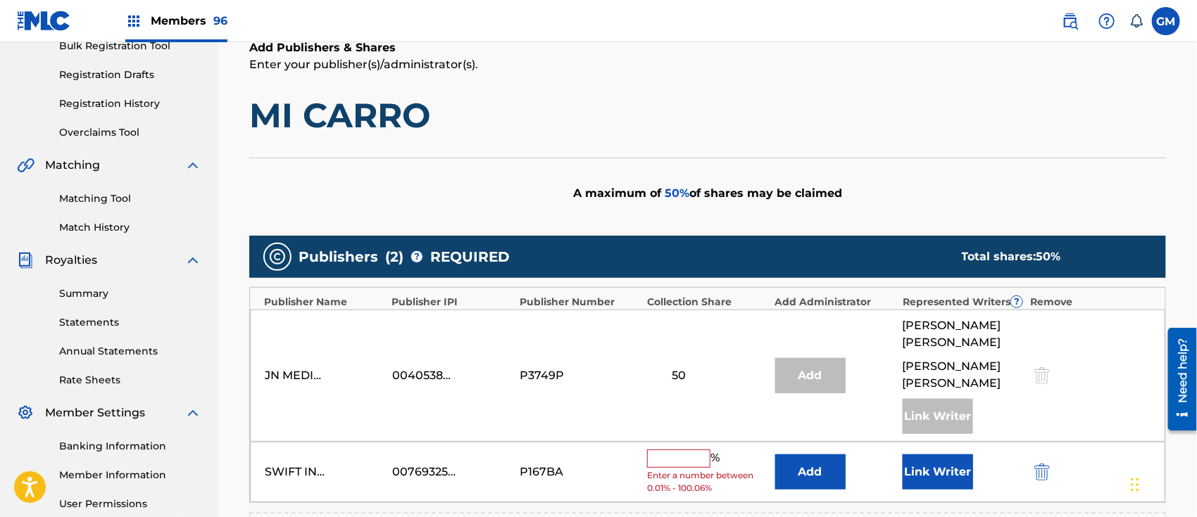
click at [676, 460] on input "text" at bounding box center [678, 459] width 63 height 18
type input "50"
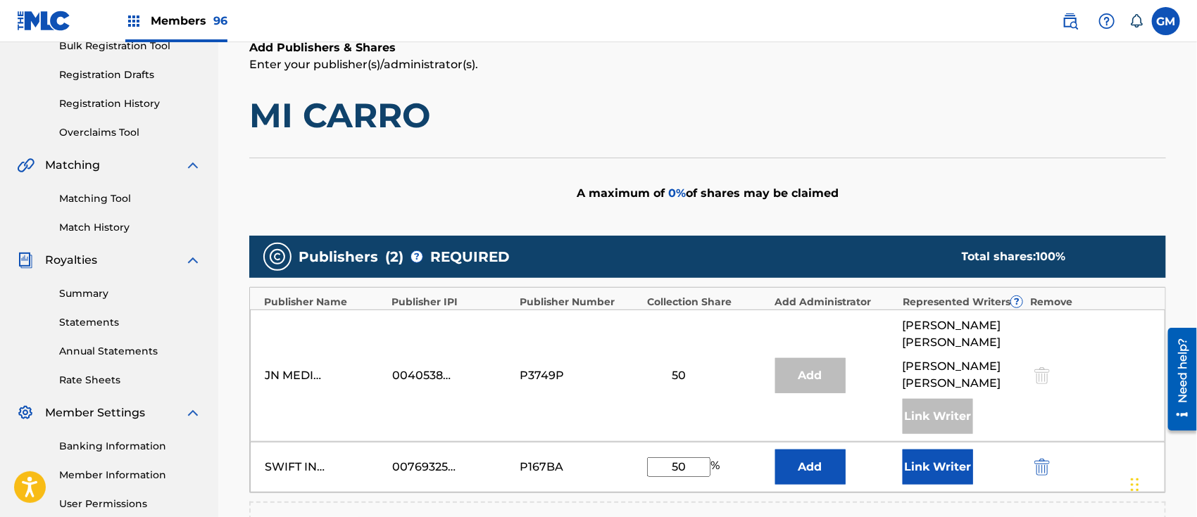
click at [937, 473] on button "Link Writer" at bounding box center [937, 467] width 70 height 35
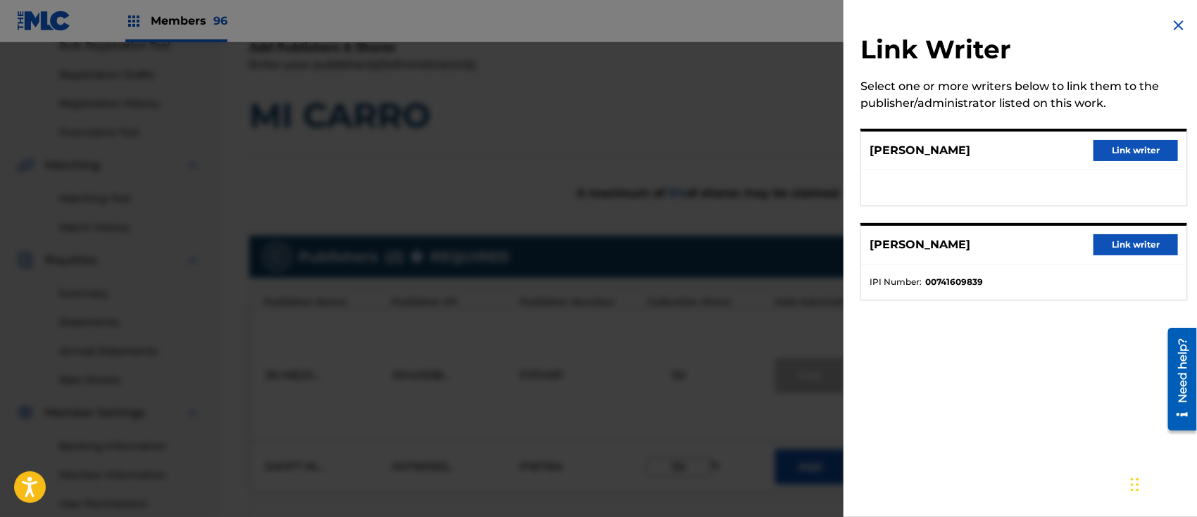
click at [1178, 25] on img at bounding box center [1178, 25] width 17 height 17
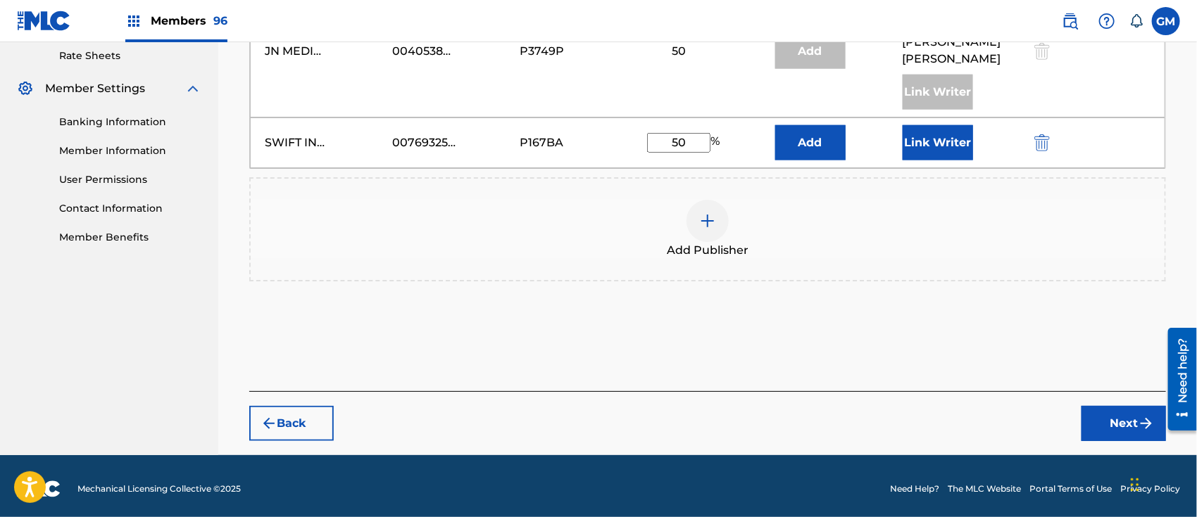
scroll to position [548, 0]
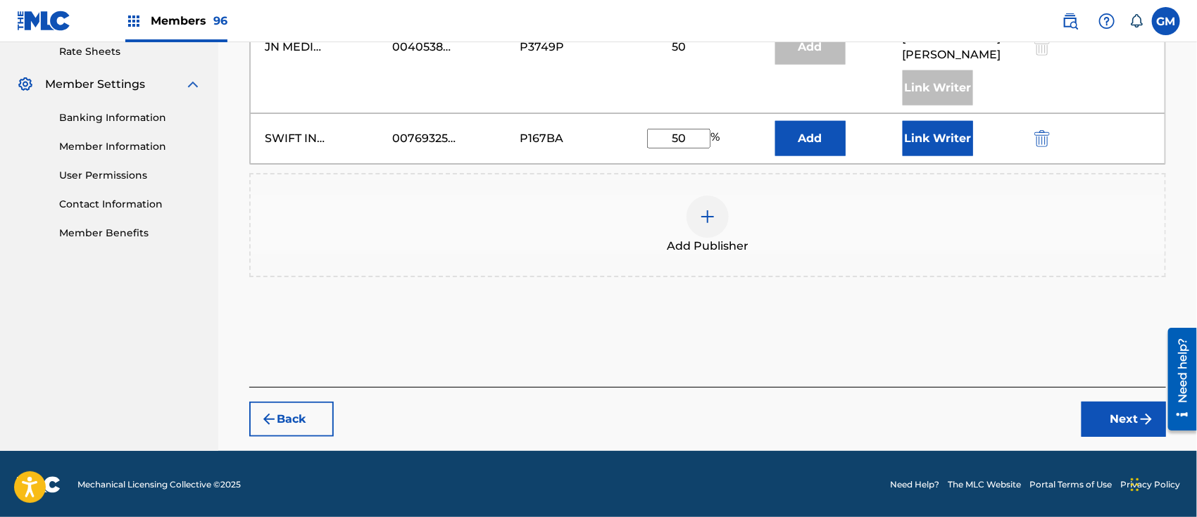
click at [1097, 419] on button "Next" at bounding box center [1123, 419] width 84 height 35
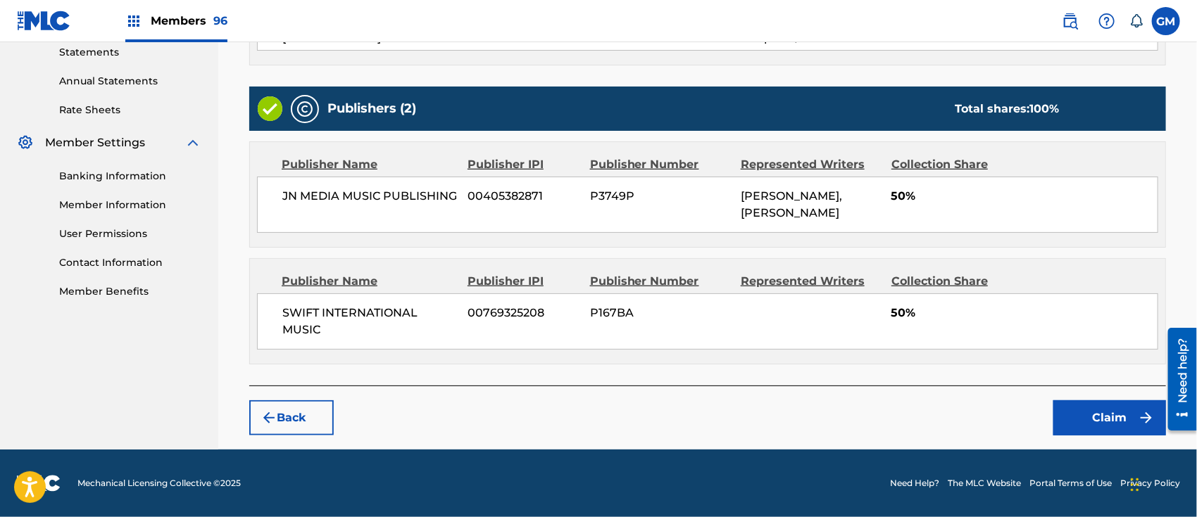
scroll to position [505, 0]
click at [1093, 413] on button "Claim" at bounding box center [1109, 418] width 113 height 35
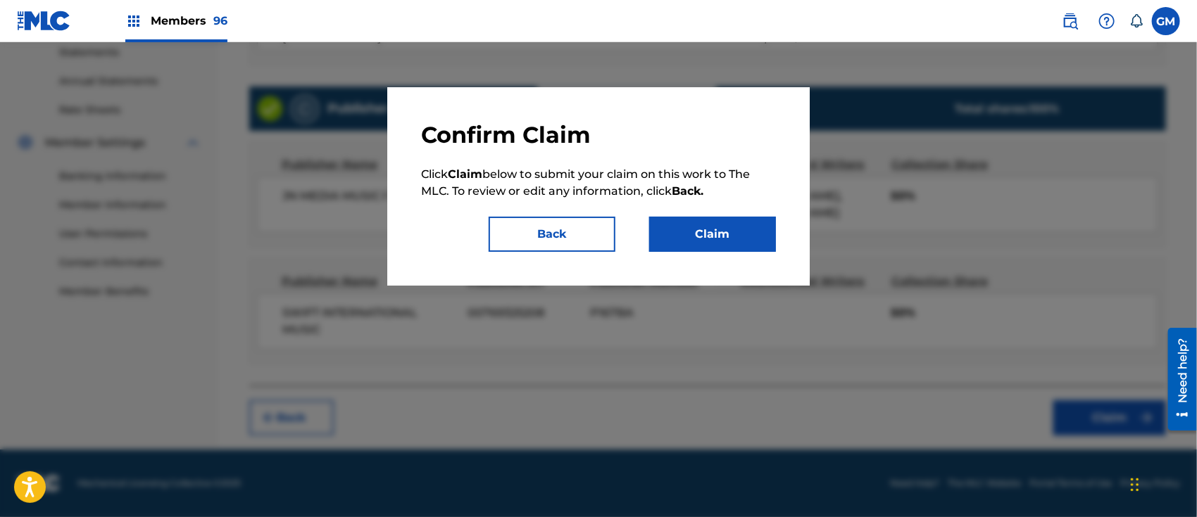
click at [733, 229] on button "Claim" at bounding box center [712, 234] width 127 height 35
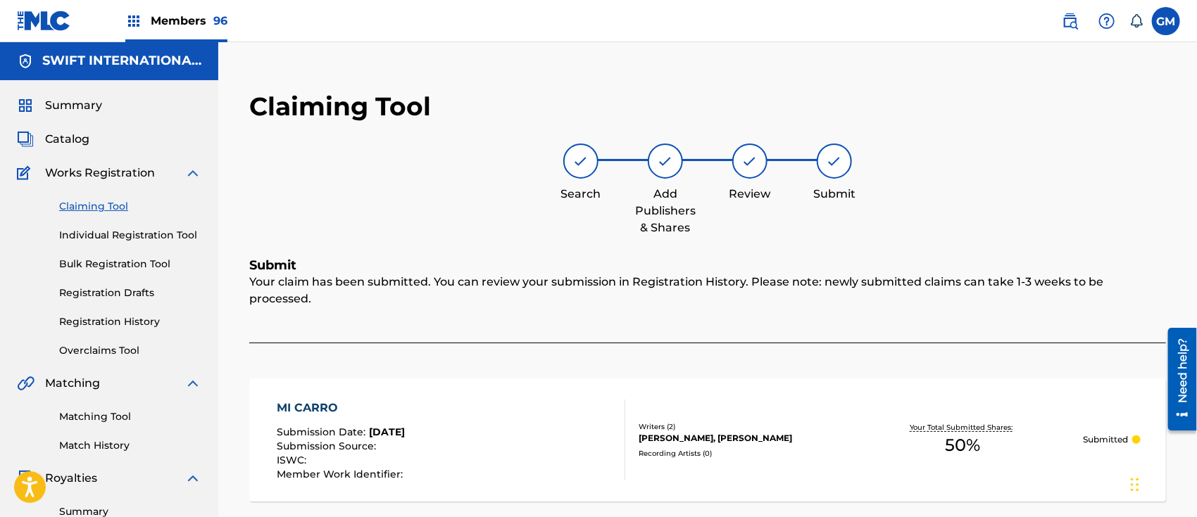
scroll to position [0, 0]
click at [140, 320] on link "Registration History" at bounding box center [130, 322] width 142 height 15
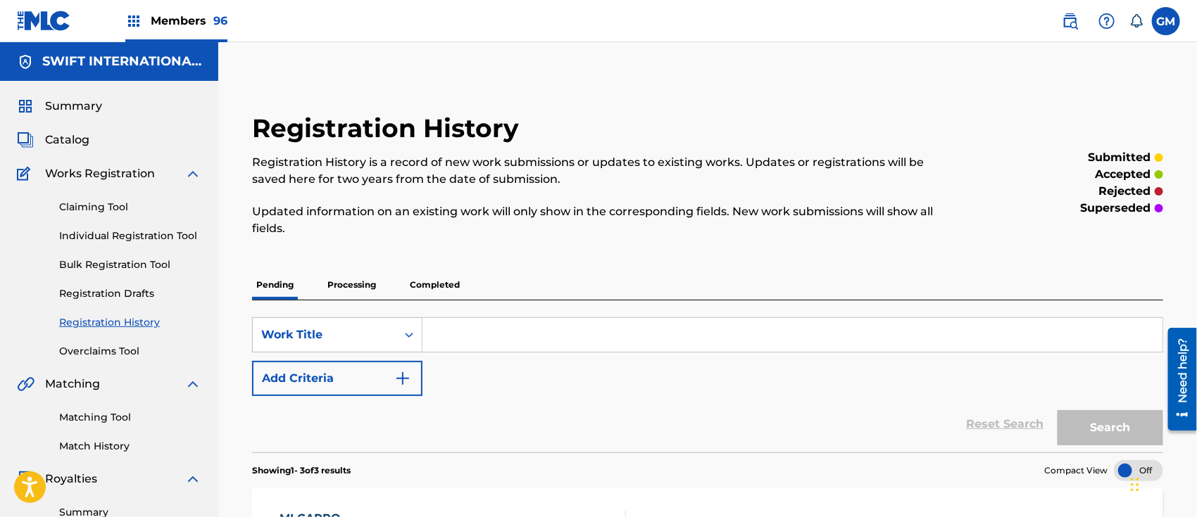
click at [100, 206] on link "Claiming Tool" at bounding box center [130, 207] width 142 height 15
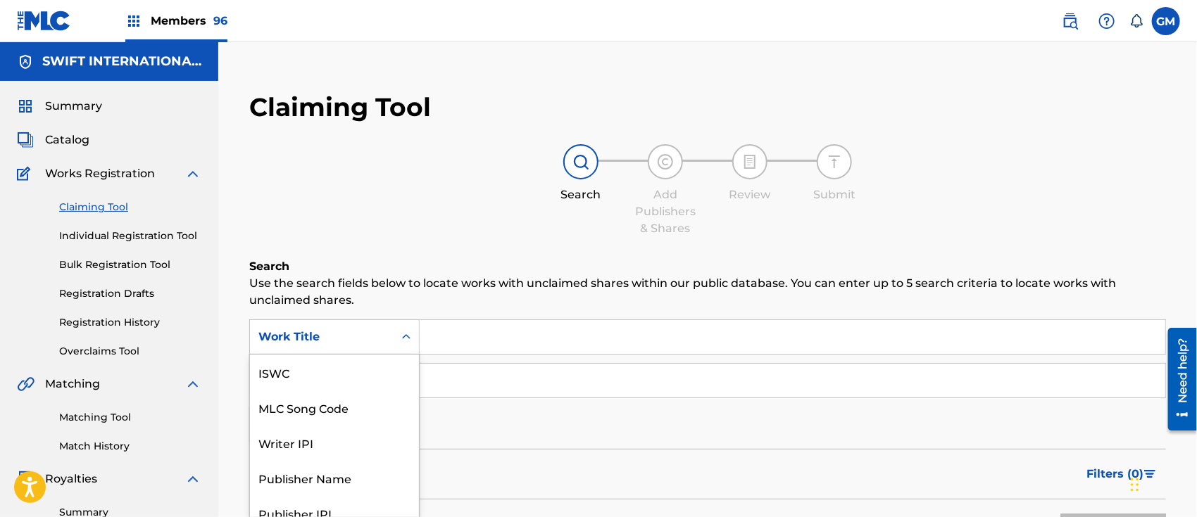
click at [407, 336] on div "7 results available. Use Up and Down to choose options, press Enter to select t…" at bounding box center [334, 337] width 170 height 35
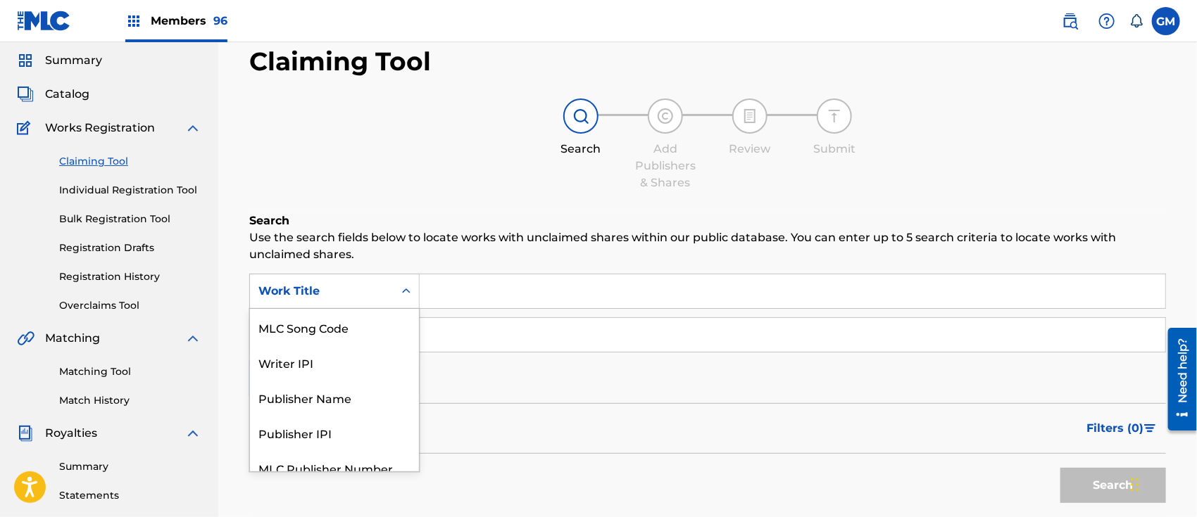
scroll to position [49, 0]
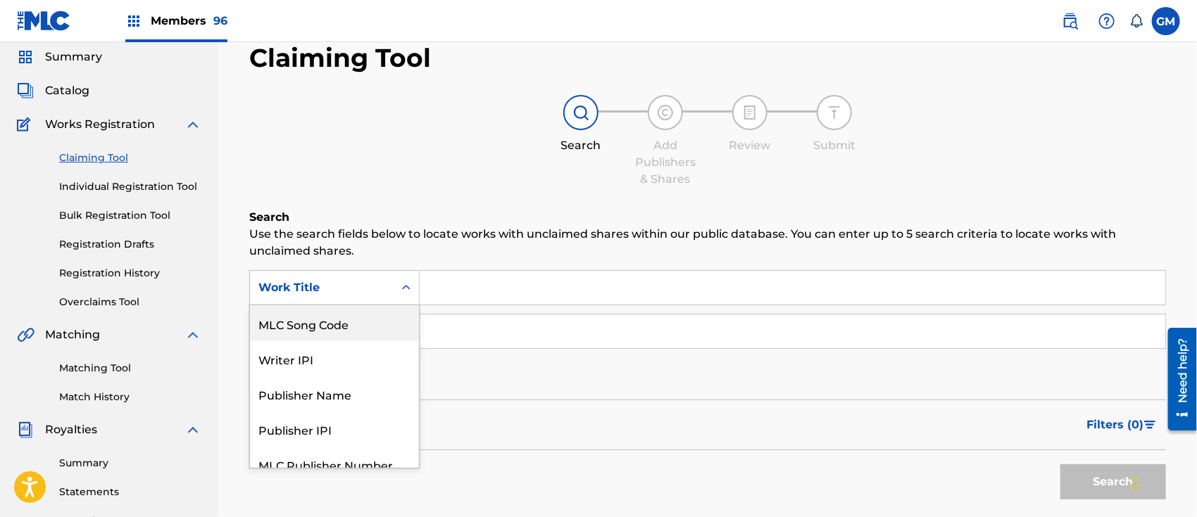
click at [377, 324] on div "MLC Song Code" at bounding box center [334, 323] width 169 height 35
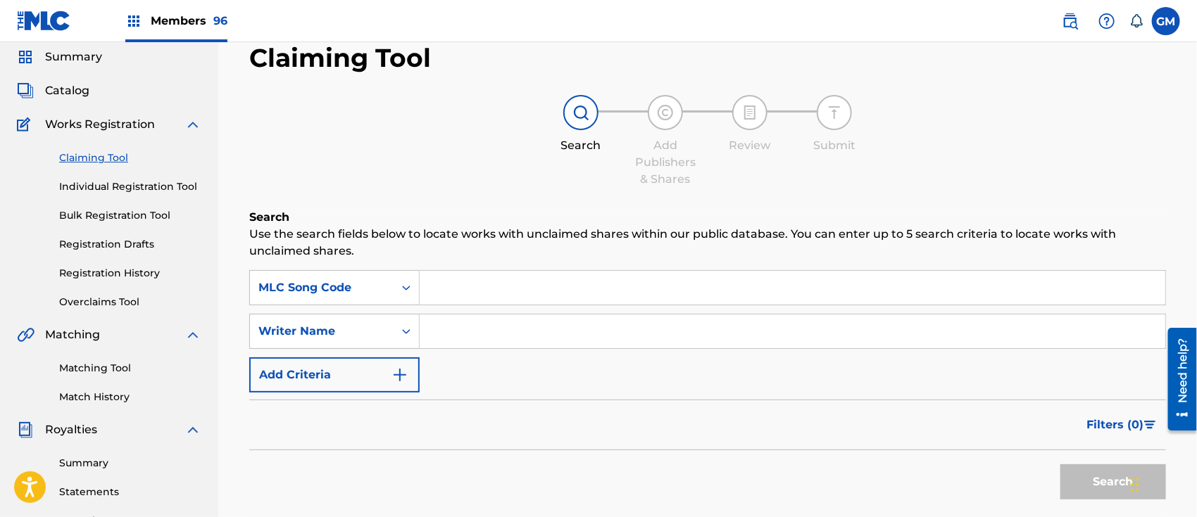
click at [441, 296] on input "Search Form" at bounding box center [792, 288] width 745 height 34
paste input "PM7MT0"
type input "PM7MT0"
click at [1076, 476] on button "Search" at bounding box center [1113, 482] width 106 height 35
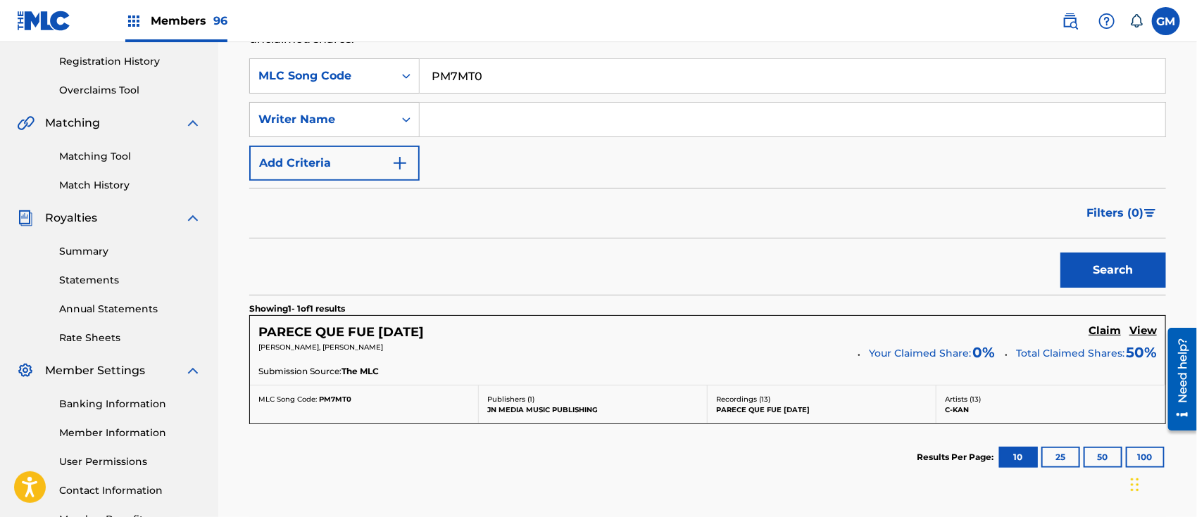
scroll to position [268, 0]
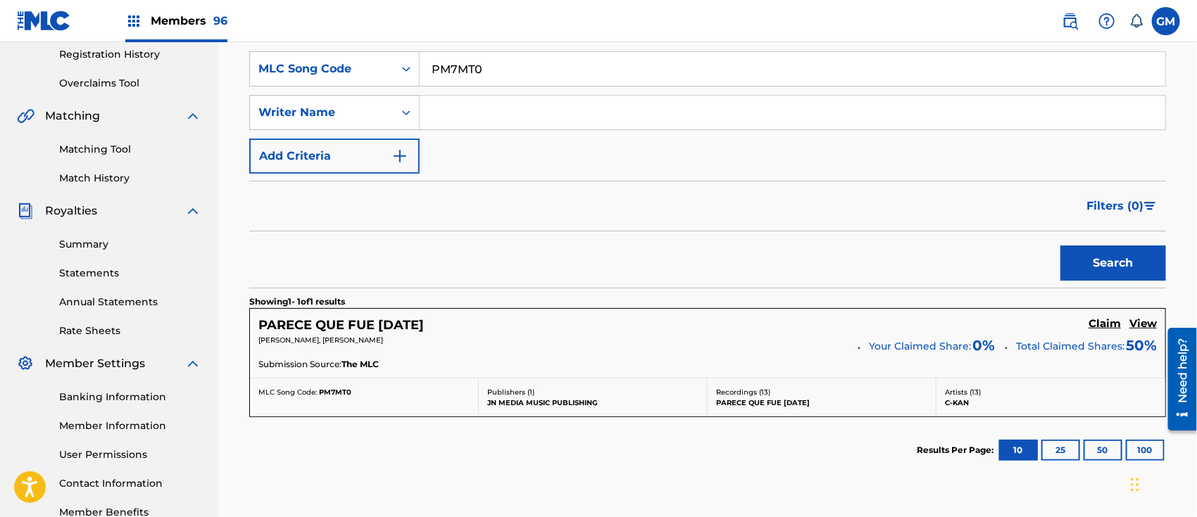
click at [1098, 323] on h5 "Claim" at bounding box center [1104, 323] width 32 height 13
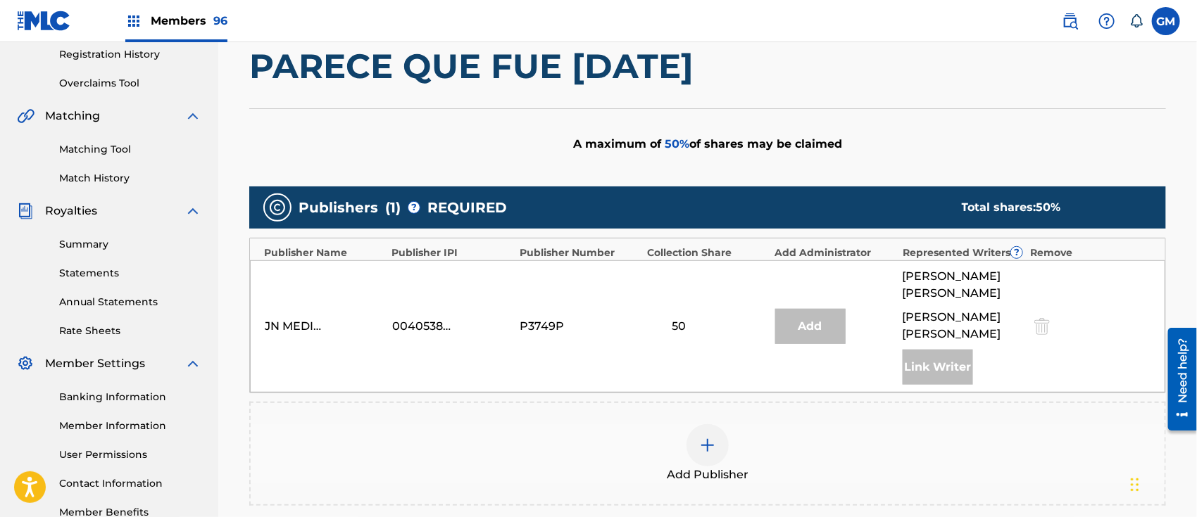
click at [701, 447] on img at bounding box center [707, 445] width 17 height 17
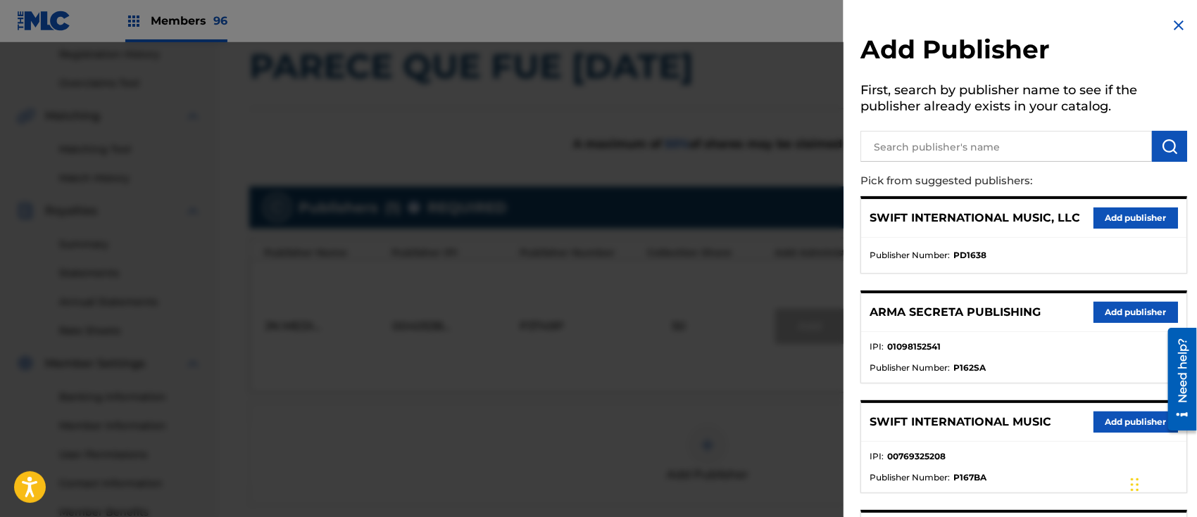
click at [1123, 418] on button "Add publisher" at bounding box center [1135, 422] width 84 height 21
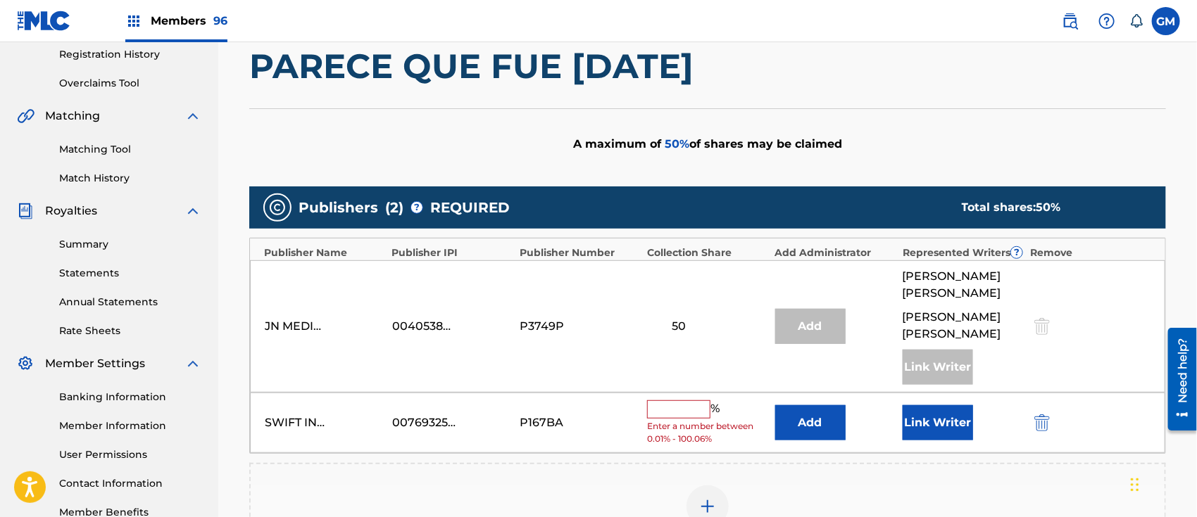
click at [672, 415] on input "text" at bounding box center [678, 410] width 63 height 18
type input "50"
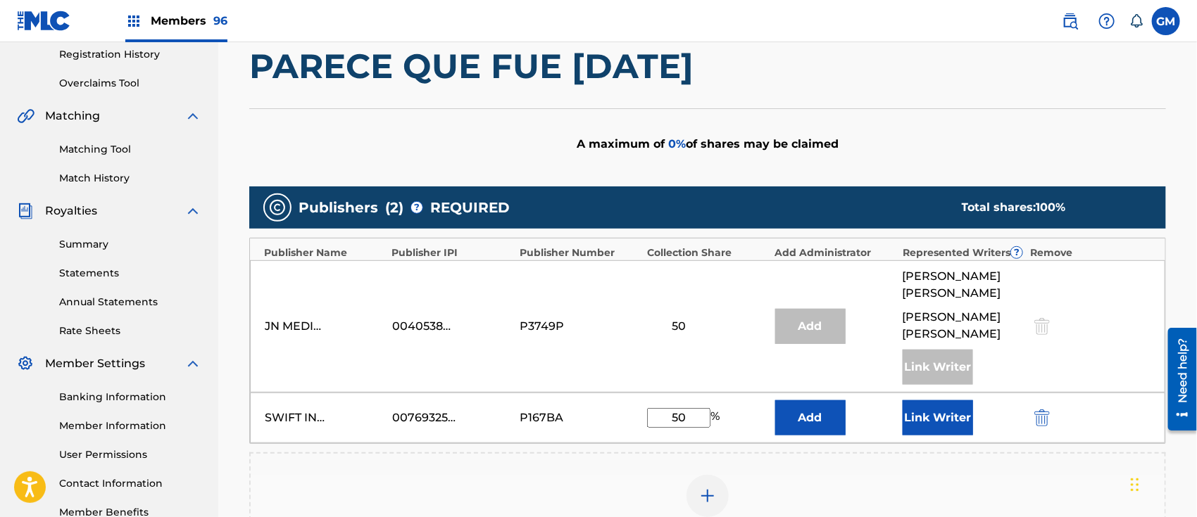
click at [940, 416] on button "Link Writer" at bounding box center [937, 418] width 70 height 35
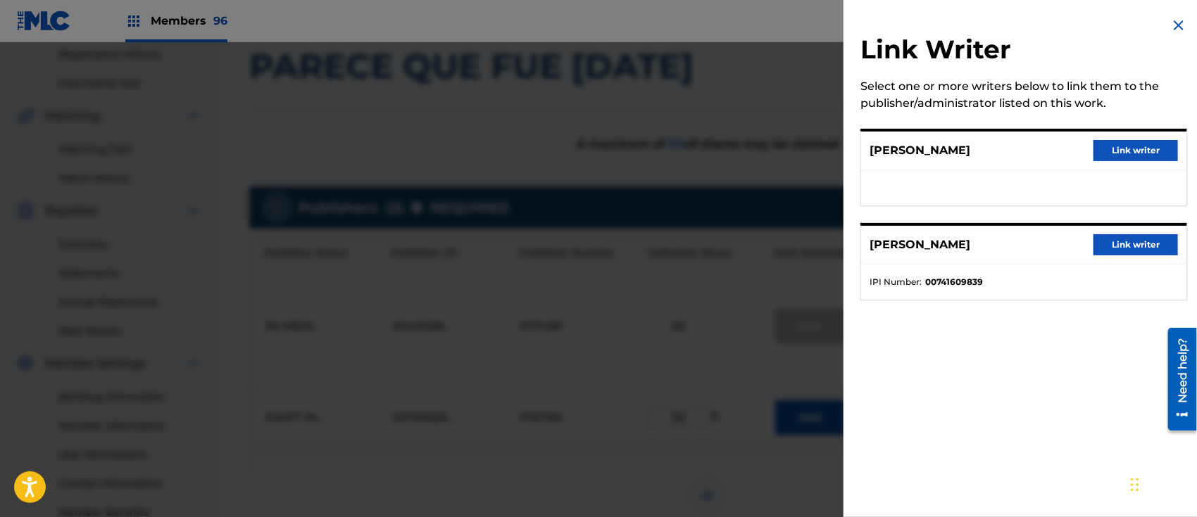
click at [1174, 25] on img at bounding box center [1178, 25] width 17 height 17
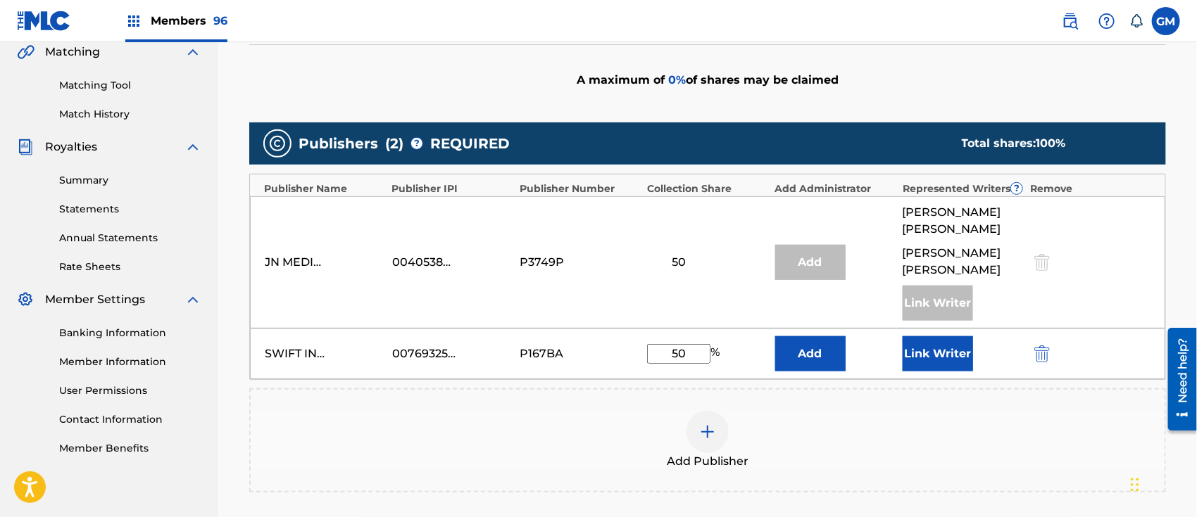
scroll to position [487, 0]
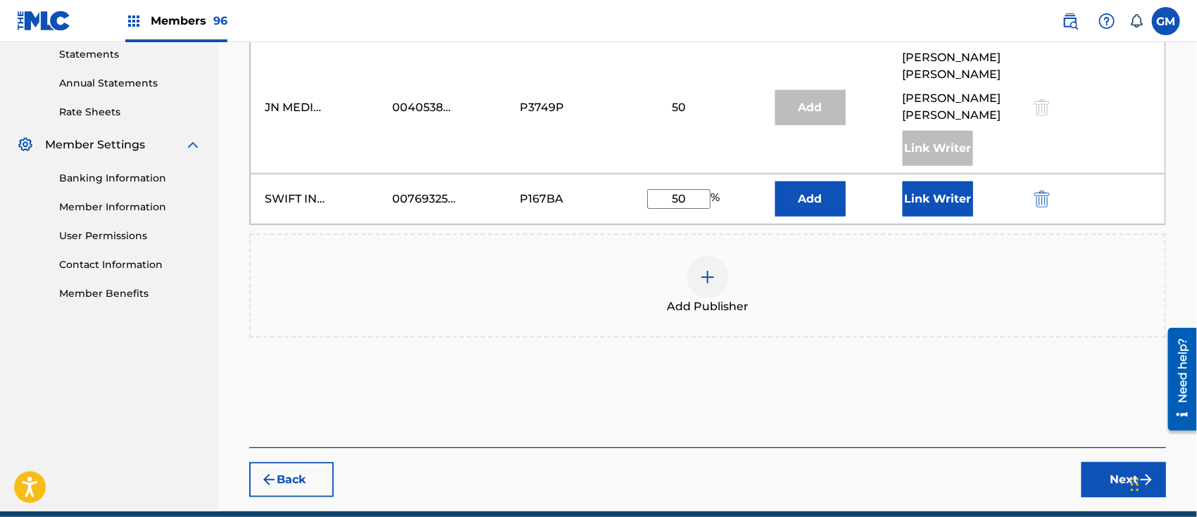
click at [1083, 473] on button "Next" at bounding box center [1123, 479] width 84 height 35
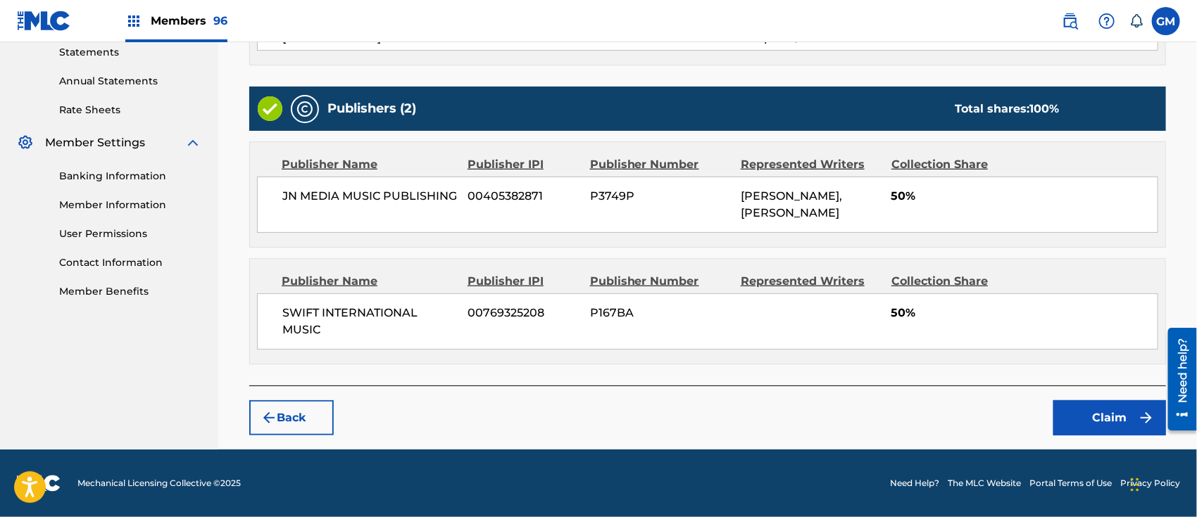
scroll to position [501, 0]
click at [1076, 417] on button "Claim" at bounding box center [1109, 418] width 113 height 35
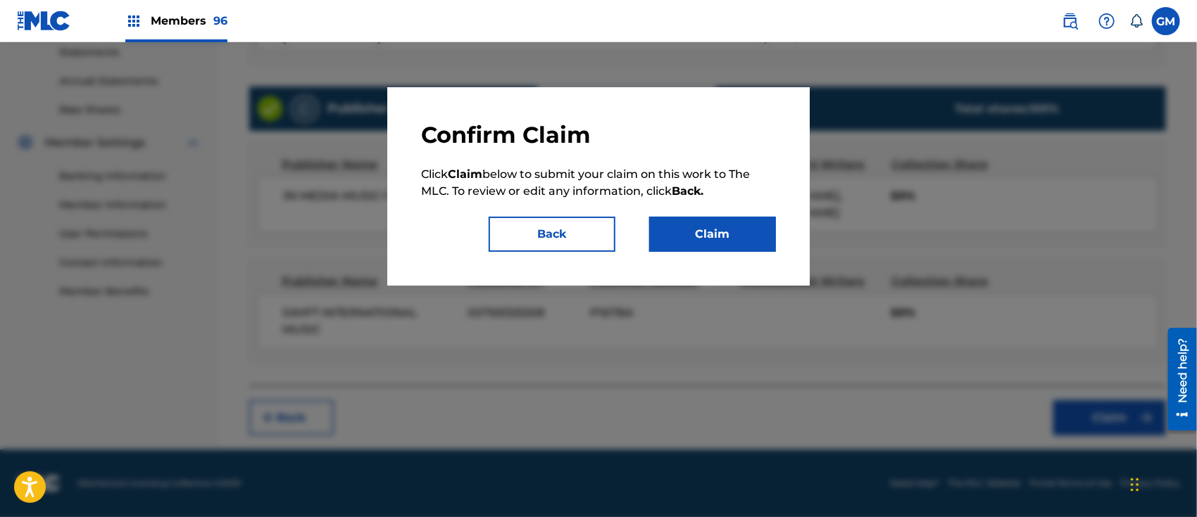
click at [743, 234] on button "Claim" at bounding box center [712, 234] width 127 height 35
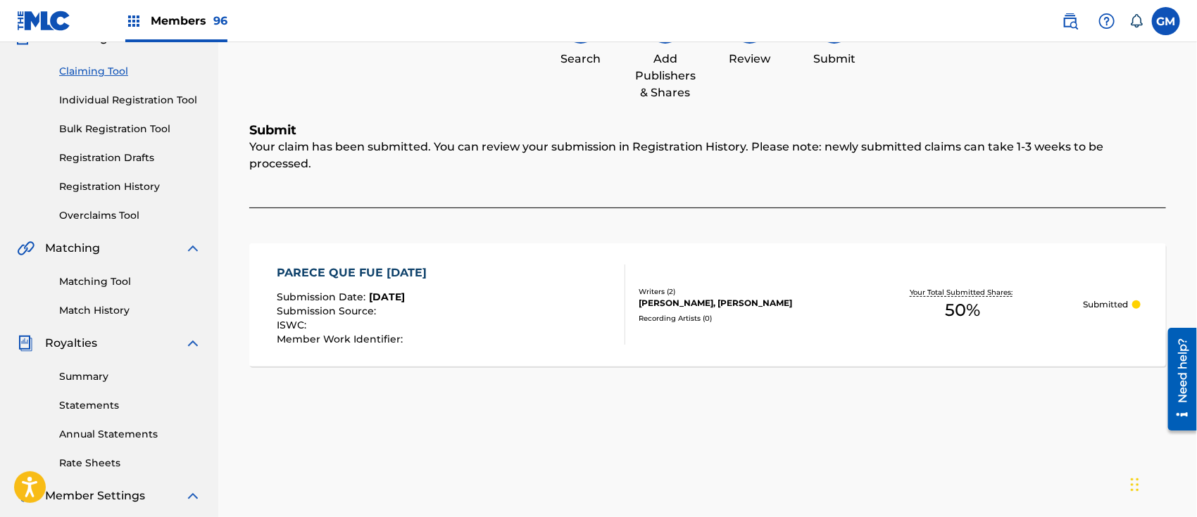
scroll to position [0, 0]
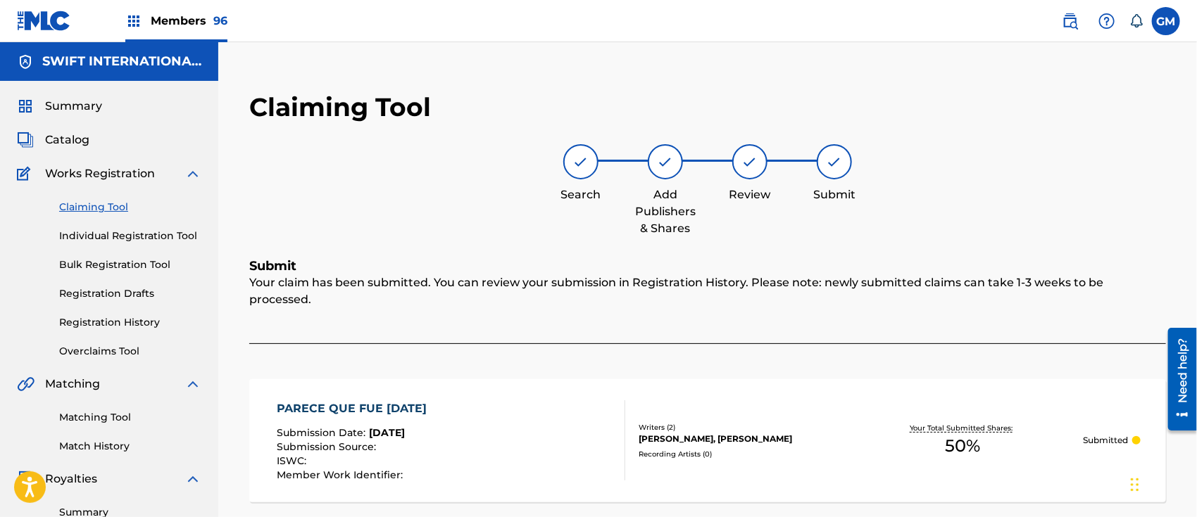
click at [112, 207] on link "Claiming Tool" at bounding box center [130, 207] width 142 height 15
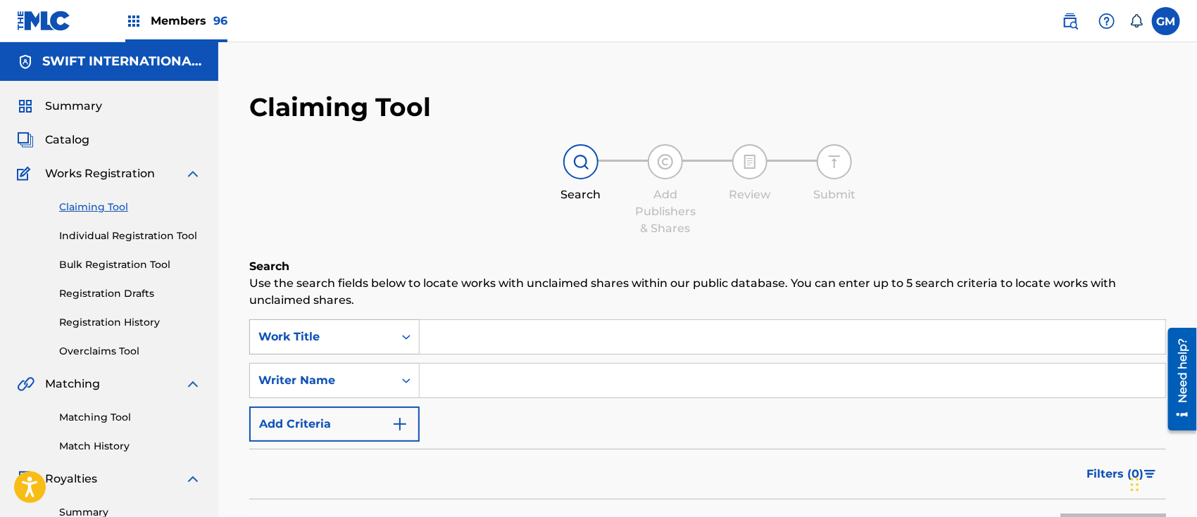
click at [405, 335] on div "Work Title" at bounding box center [334, 337] width 170 height 35
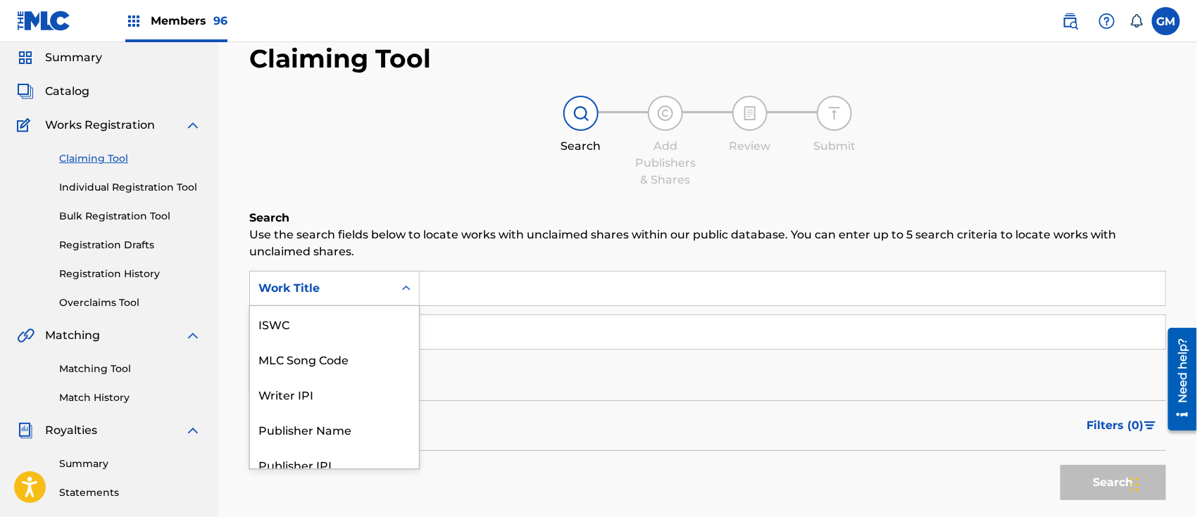
scroll to position [49, 0]
click at [377, 320] on div "MLC Song Code" at bounding box center [334, 323] width 169 height 35
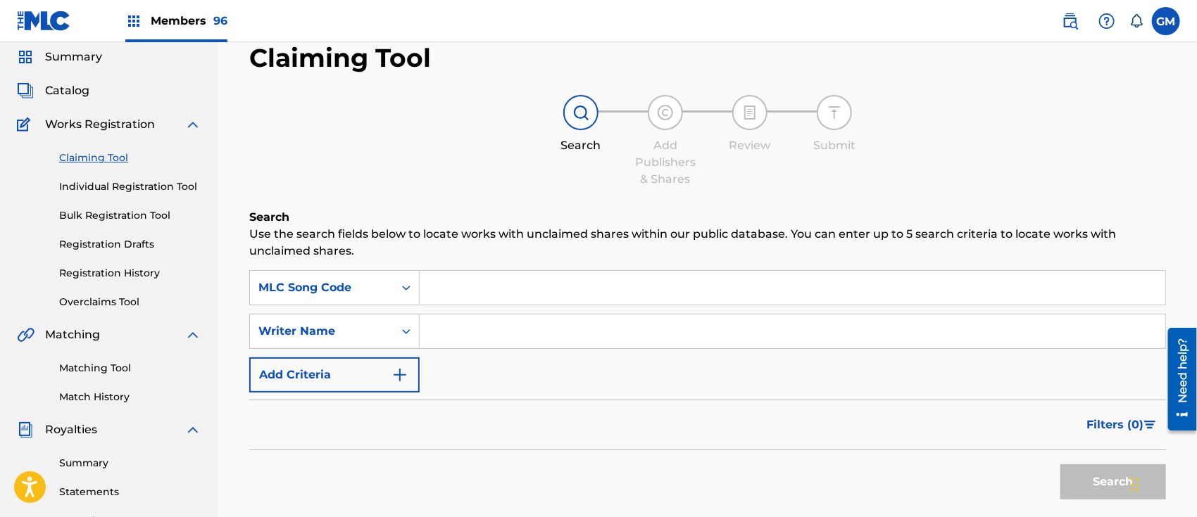
click at [472, 289] on input "Search Form" at bounding box center [792, 288] width 745 height 34
paste input "SC3TVH"
type input "SC3TVH"
click at [1088, 479] on button "Search" at bounding box center [1113, 482] width 106 height 35
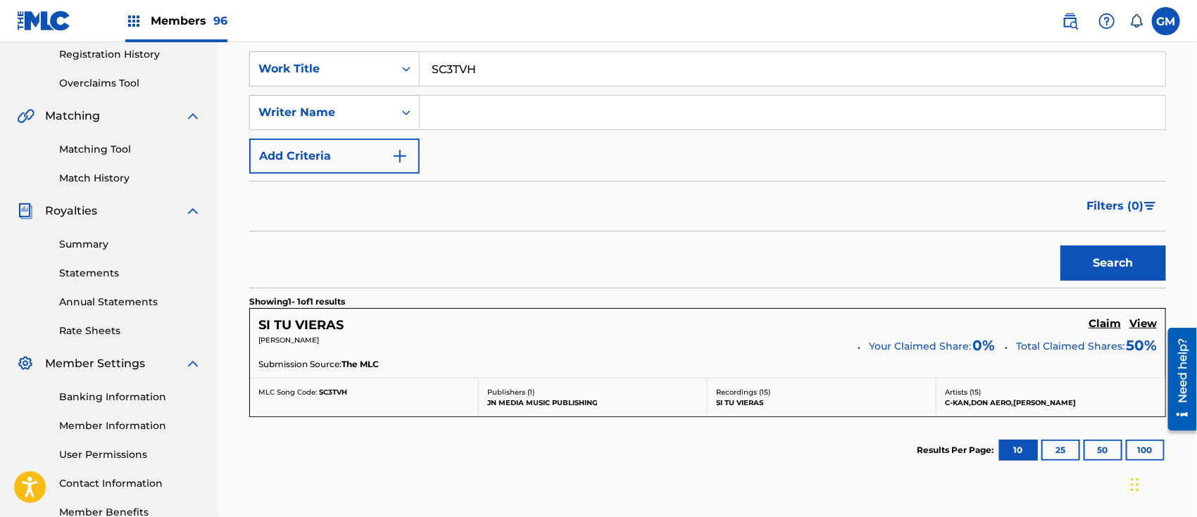
click at [1095, 323] on h5 "Claim" at bounding box center [1104, 323] width 32 height 13
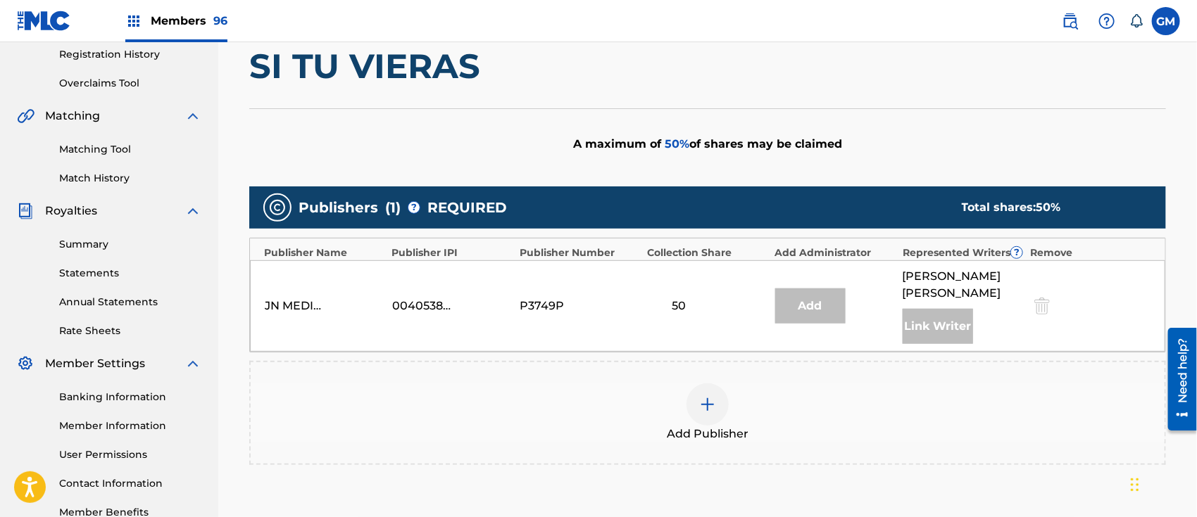
click at [714, 413] on img at bounding box center [707, 404] width 17 height 17
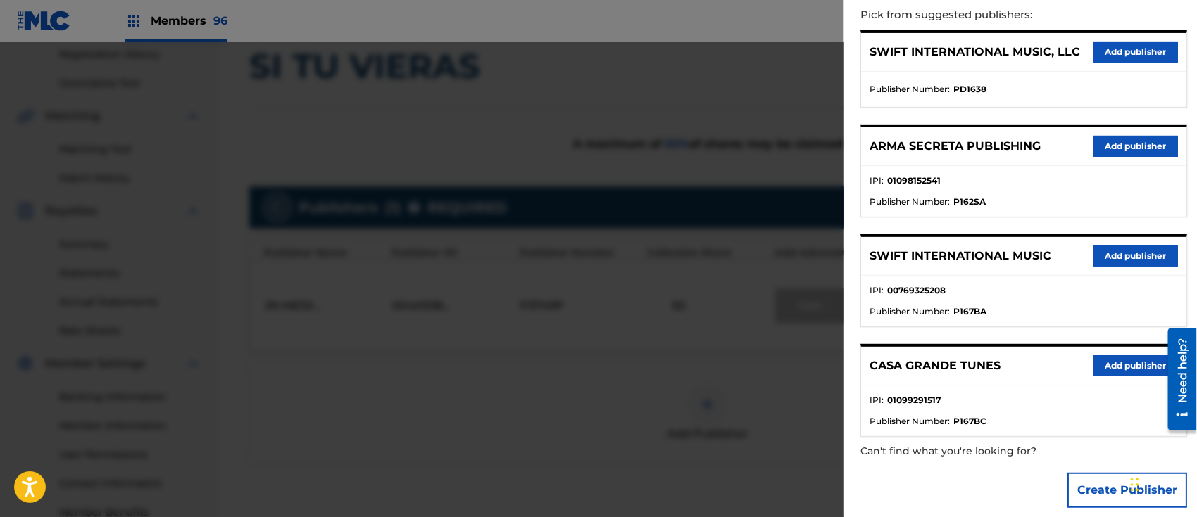
scroll to position [178, 0]
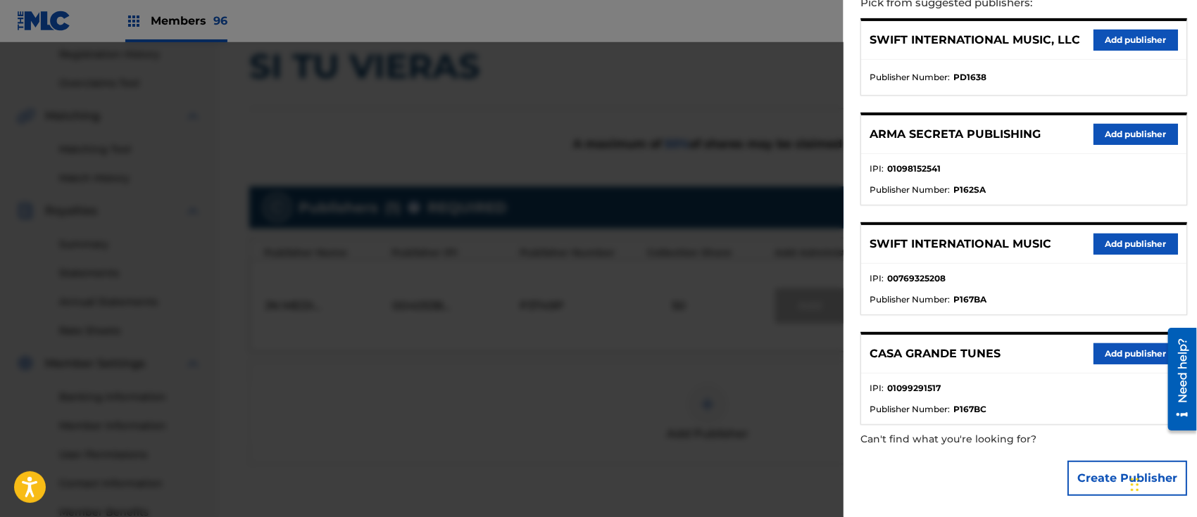
click at [1123, 239] on button "Add publisher" at bounding box center [1135, 244] width 84 height 21
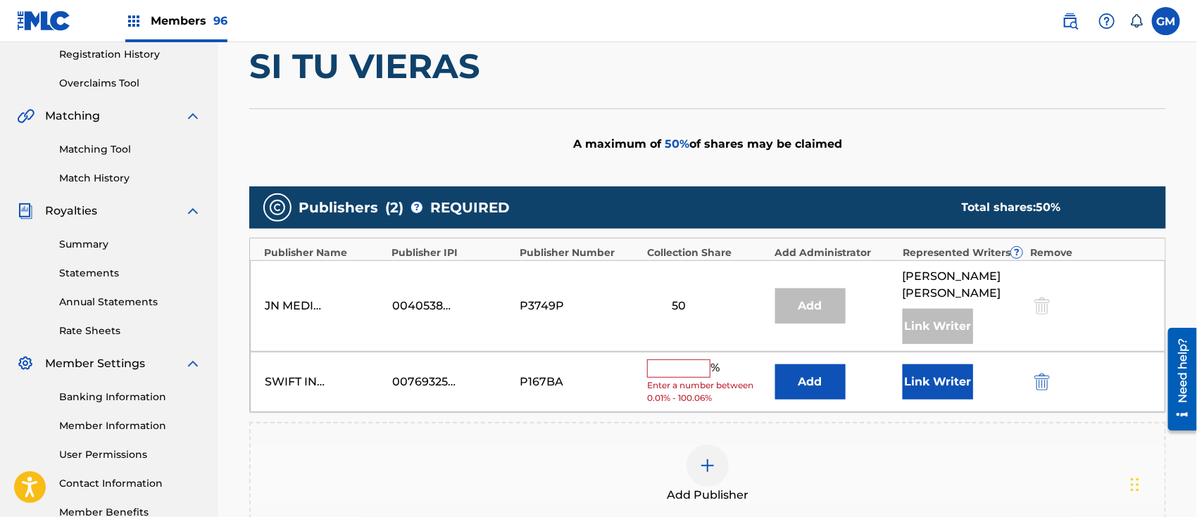
click at [680, 378] on input "text" at bounding box center [678, 369] width 63 height 18
type input "50"
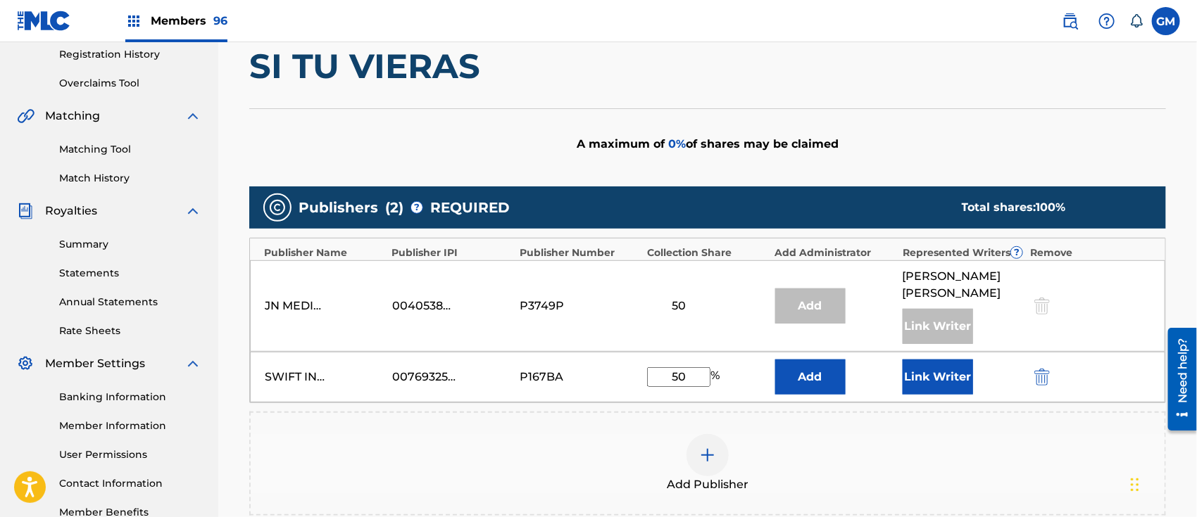
click at [926, 394] on button "Link Writer" at bounding box center [937, 377] width 70 height 35
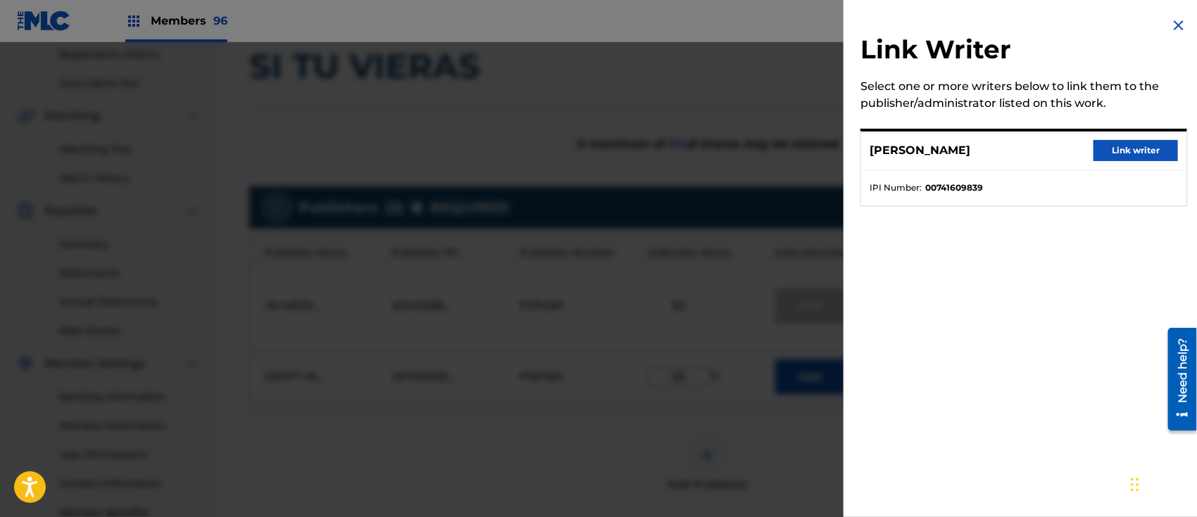
click at [1173, 21] on img at bounding box center [1178, 25] width 17 height 17
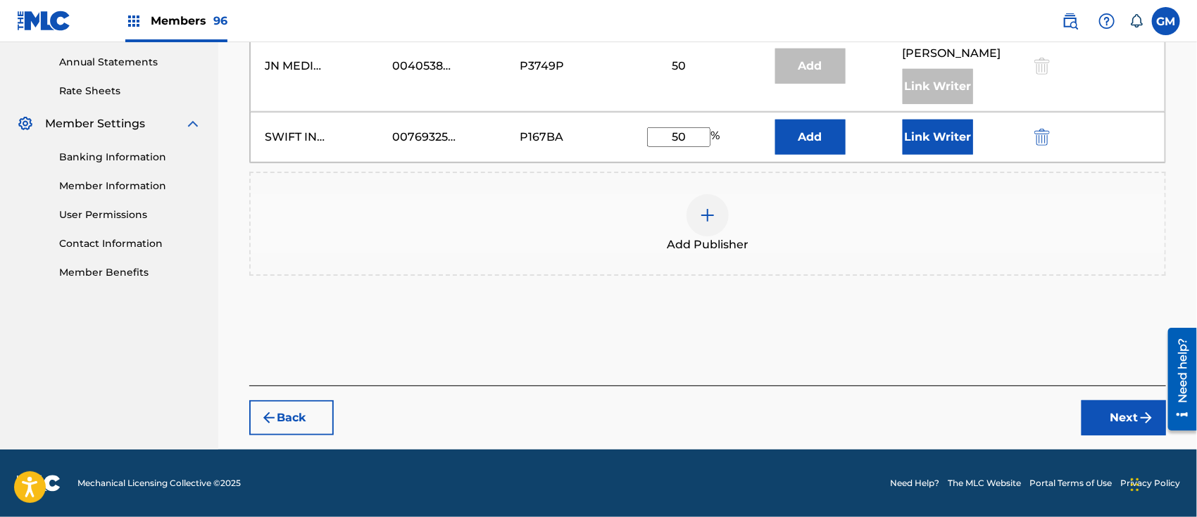
scroll to position [524, 0]
click at [1107, 414] on button "Next" at bounding box center [1123, 418] width 84 height 35
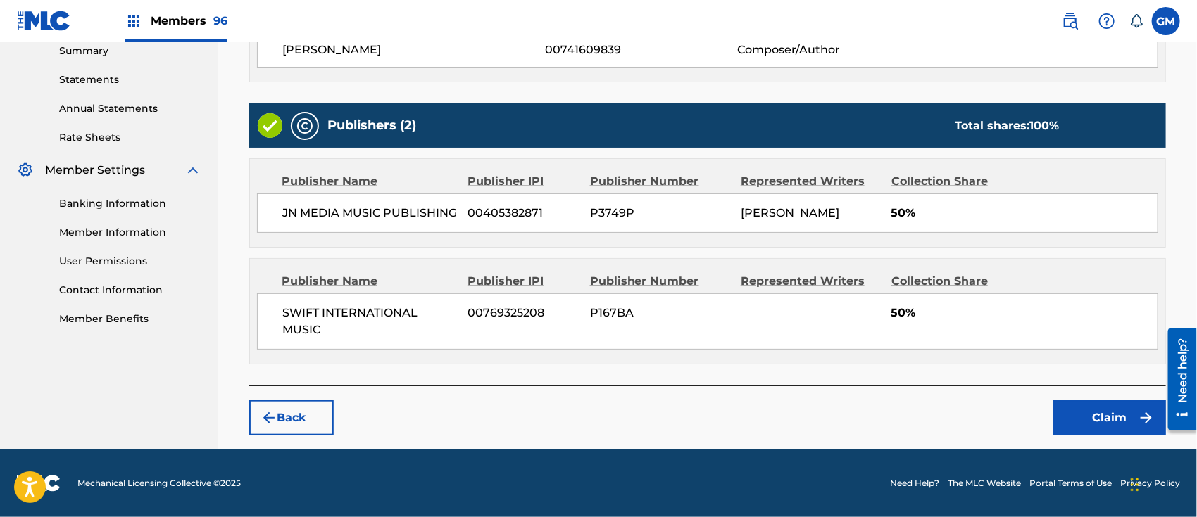
scroll to position [478, 0]
click at [1076, 422] on button "Claim" at bounding box center [1109, 418] width 113 height 35
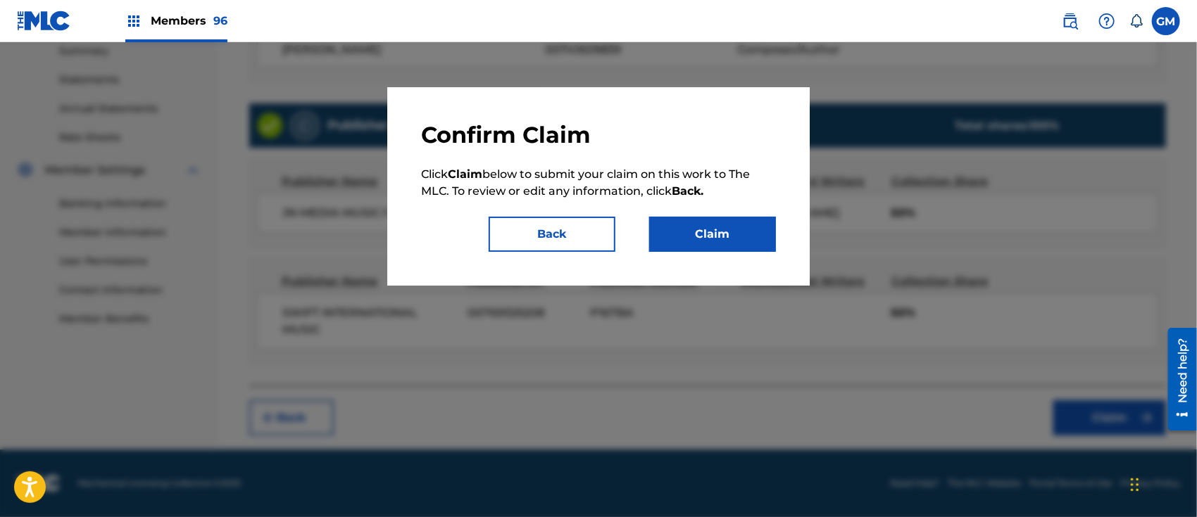
click at [732, 234] on button "Claim" at bounding box center [712, 234] width 127 height 35
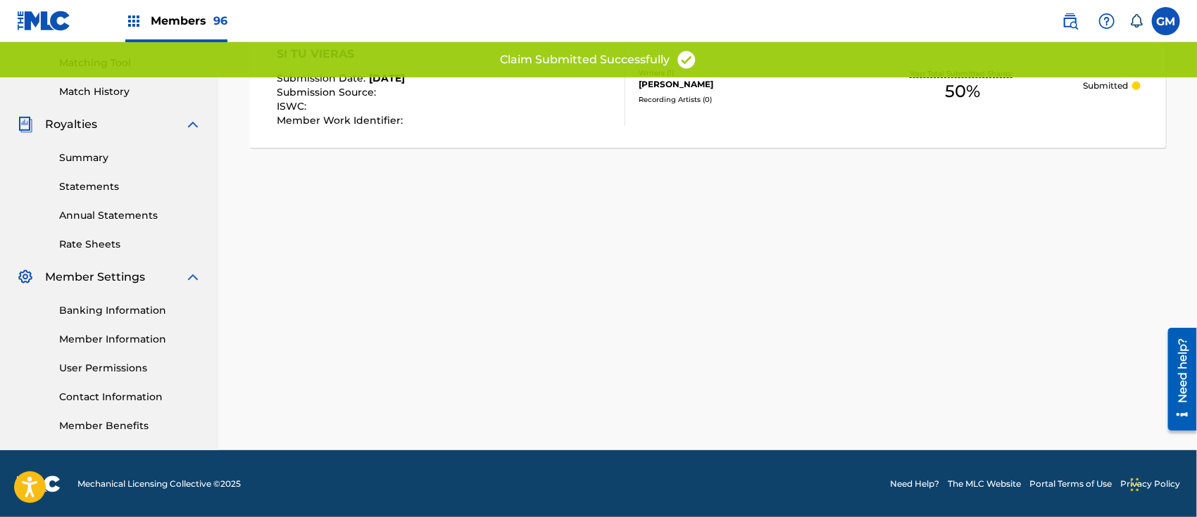
scroll to position [136, 0]
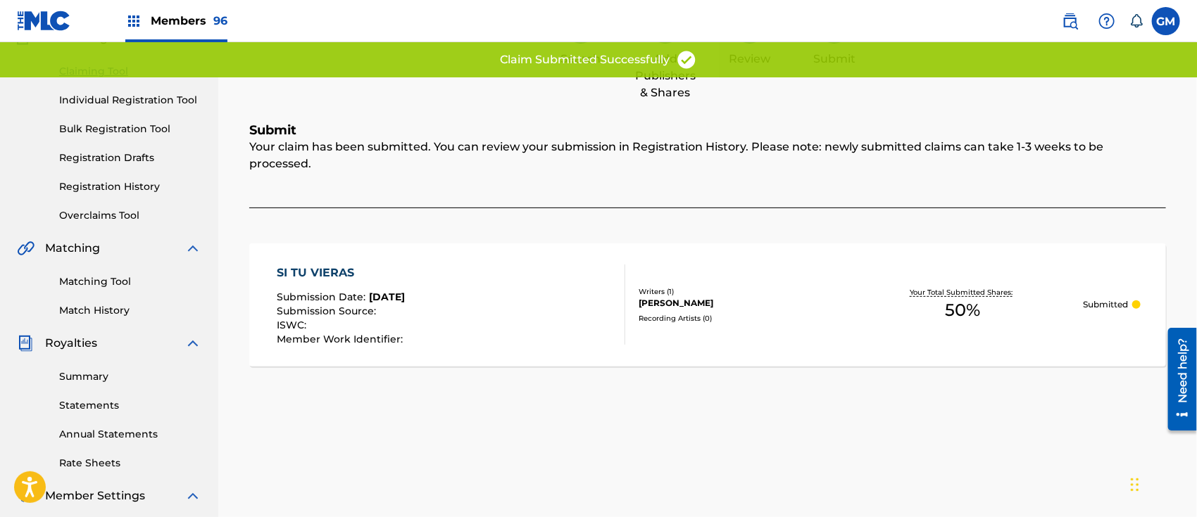
click at [527, 273] on div "SI TU VIERAS Submission Date : Aug 18, 2025 Submission Source : ISWC : Member W…" at bounding box center [451, 305] width 348 height 80
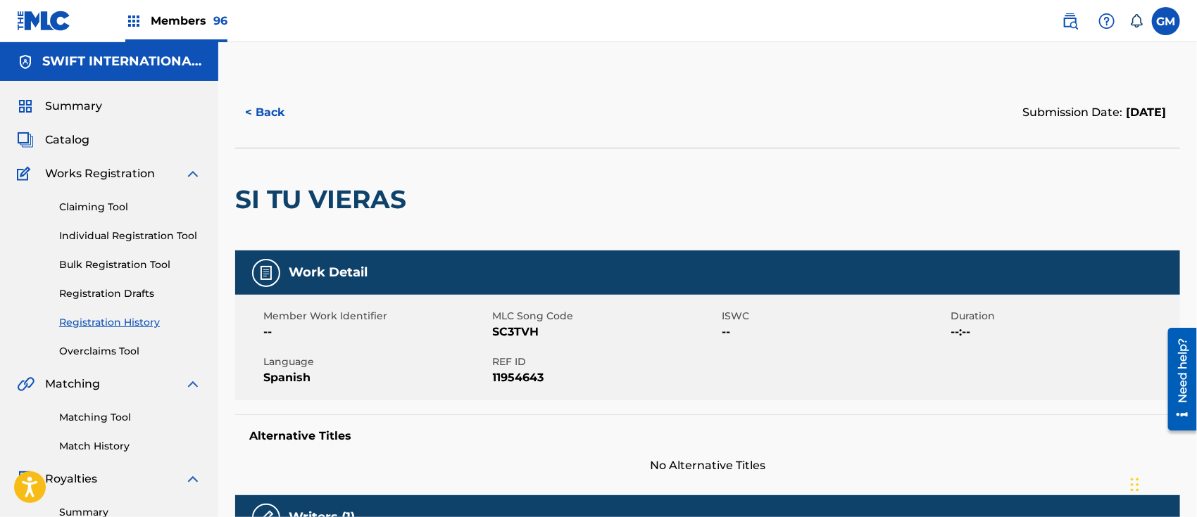
click at [268, 101] on button "< Back" at bounding box center [277, 112] width 84 height 35
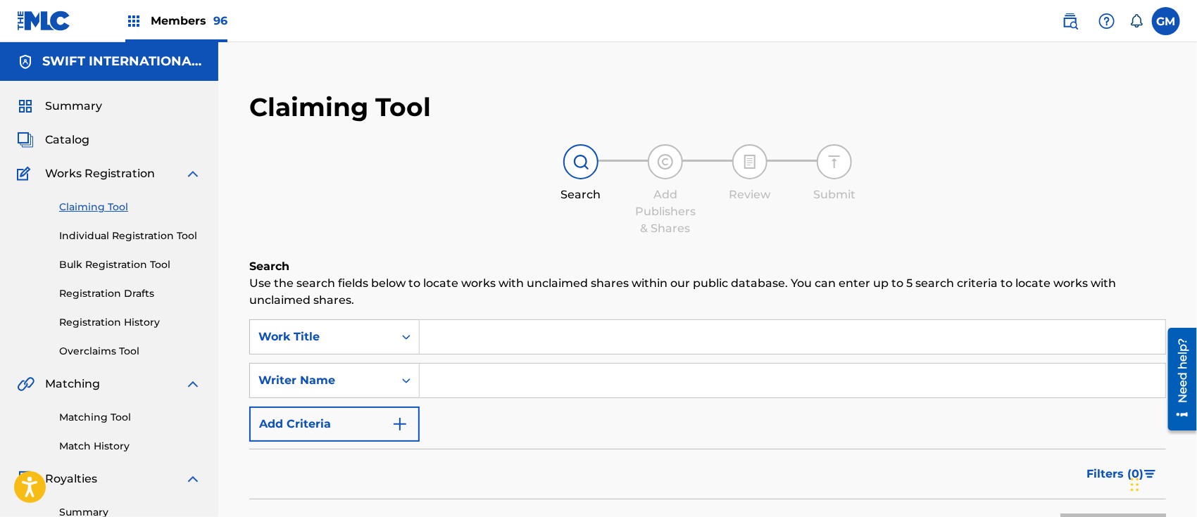
click at [101, 210] on link "Claiming Tool" at bounding box center [130, 207] width 142 height 15
click at [408, 335] on div "Work Title" at bounding box center [334, 337] width 170 height 35
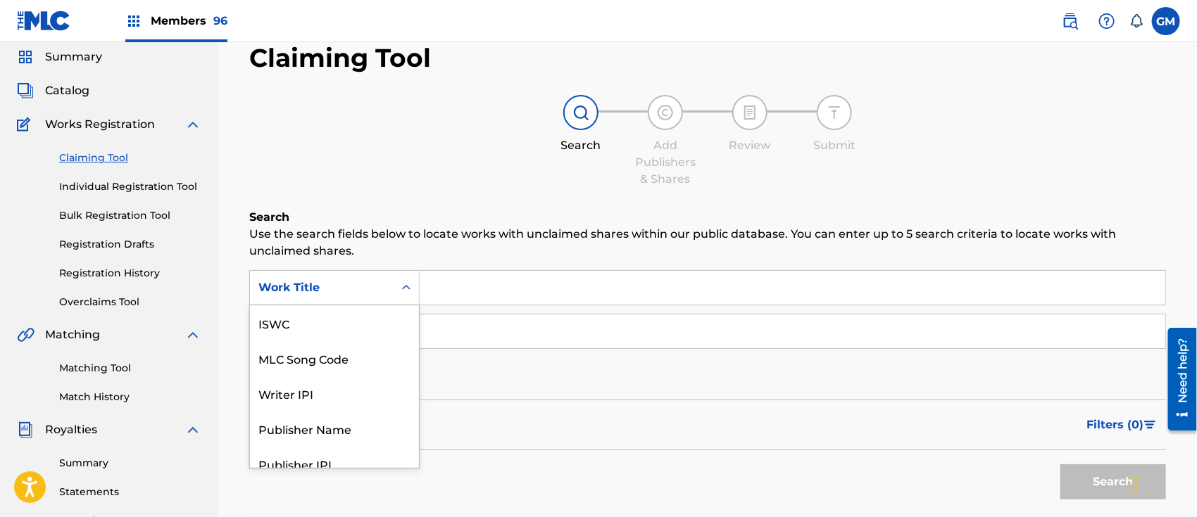
scroll to position [34, 0]
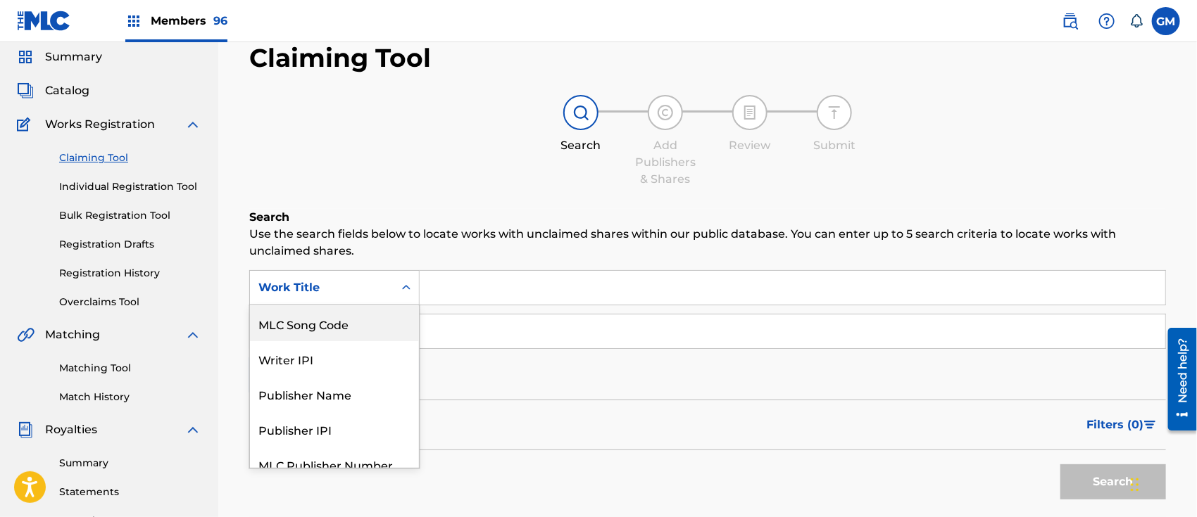
click at [370, 327] on div "MLC Song Code" at bounding box center [334, 323] width 169 height 35
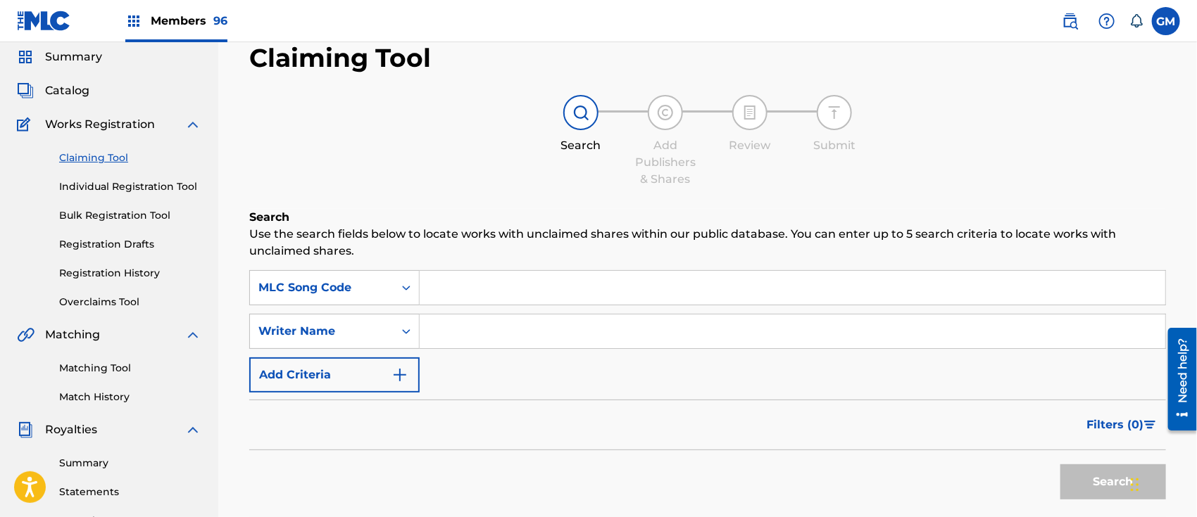
click at [460, 291] on input "Search Form" at bounding box center [792, 288] width 745 height 34
paste input "EC1CZ1"
type input "EC1CZ1"
click at [1083, 481] on button "Search" at bounding box center [1113, 482] width 106 height 35
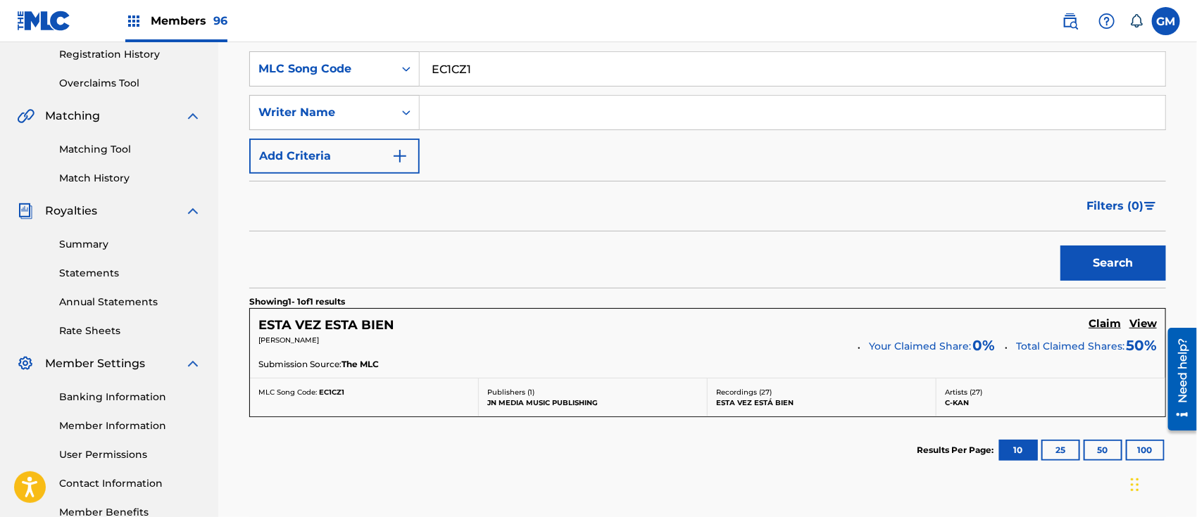
scroll to position [49, 0]
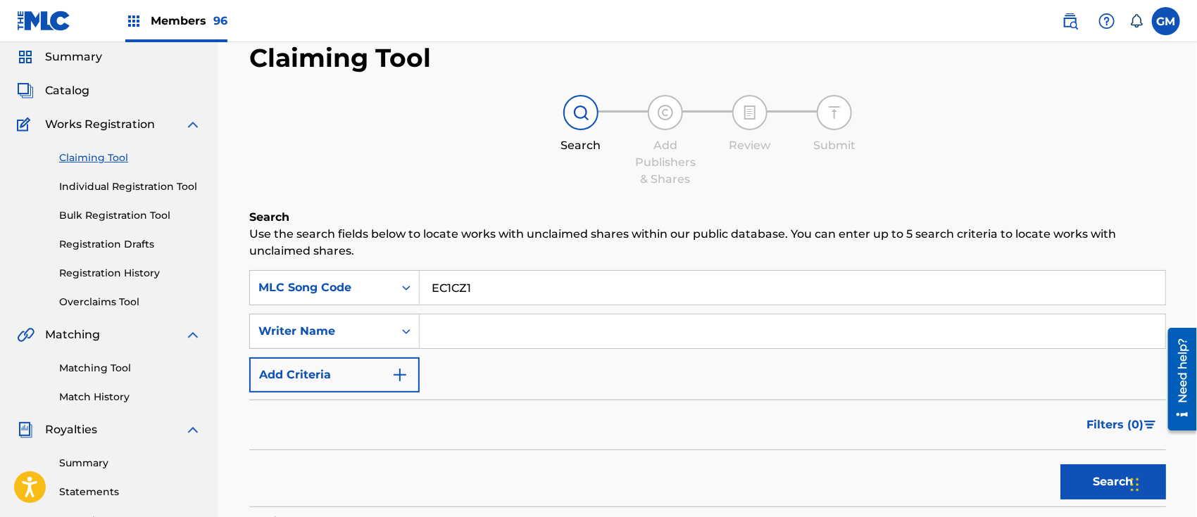
click at [84, 154] on link "Claiming Tool" at bounding box center [130, 158] width 142 height 15
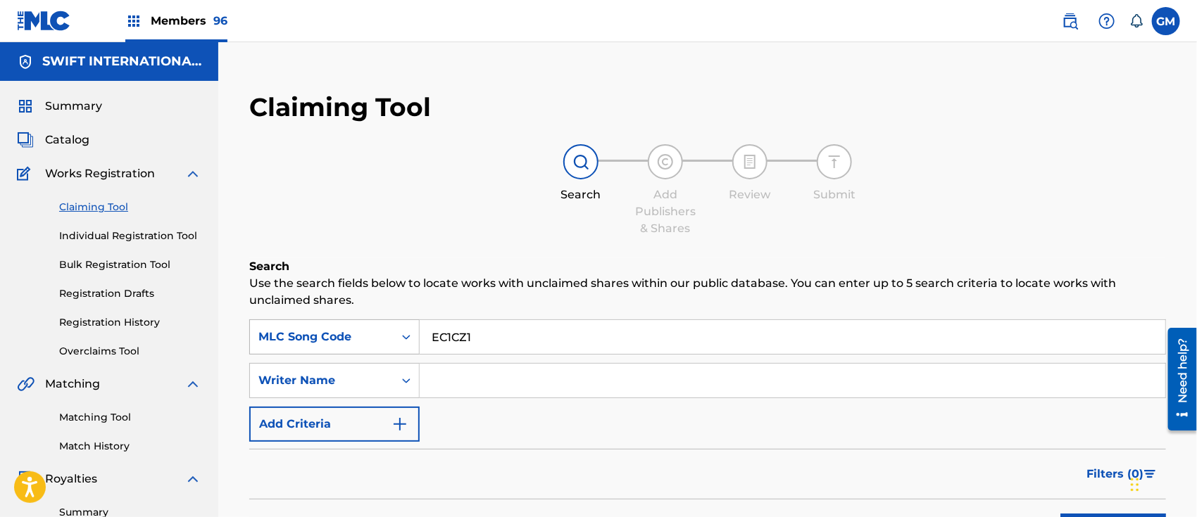
drag, startPoint x: 506, startPoint y: 335, endPoint x: 414, endPoint y: 331, distance: 92.3
click at [414, 331] on div "SearchWithCriteria4ce1a9ba-c2a5-4401-a936-0002bdaa6b98 MLC Song Code EC1CZ1" at bounding box center [707, 337] width 916 height 35
click at [79, 132] on span "Catalog" at bounding box center [67, 140] width 44 height 17
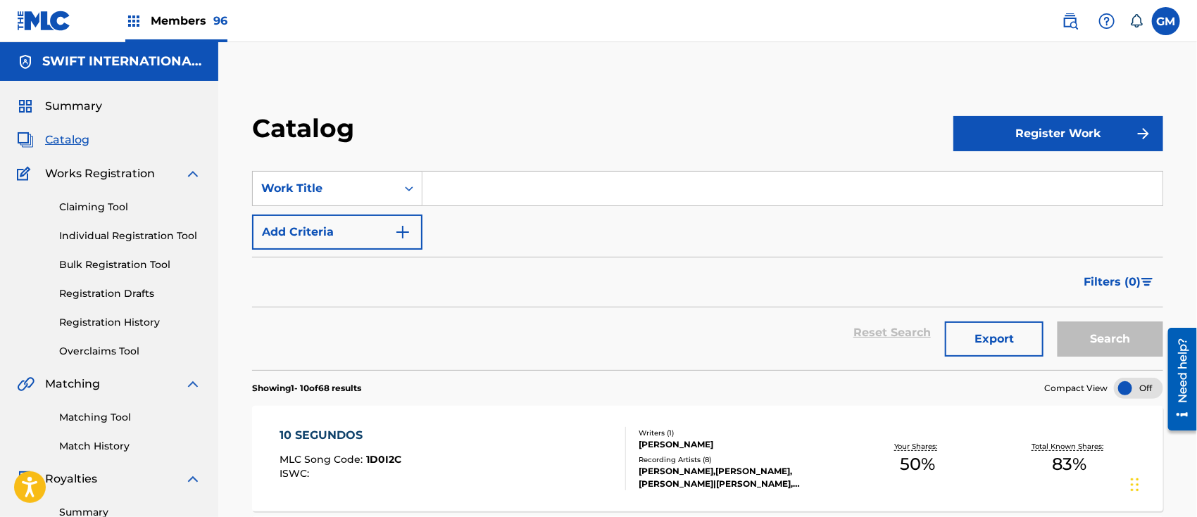
click at [111, 205] on link "Claiming Tool" at bounding box center [130, 207] width 142 height 15
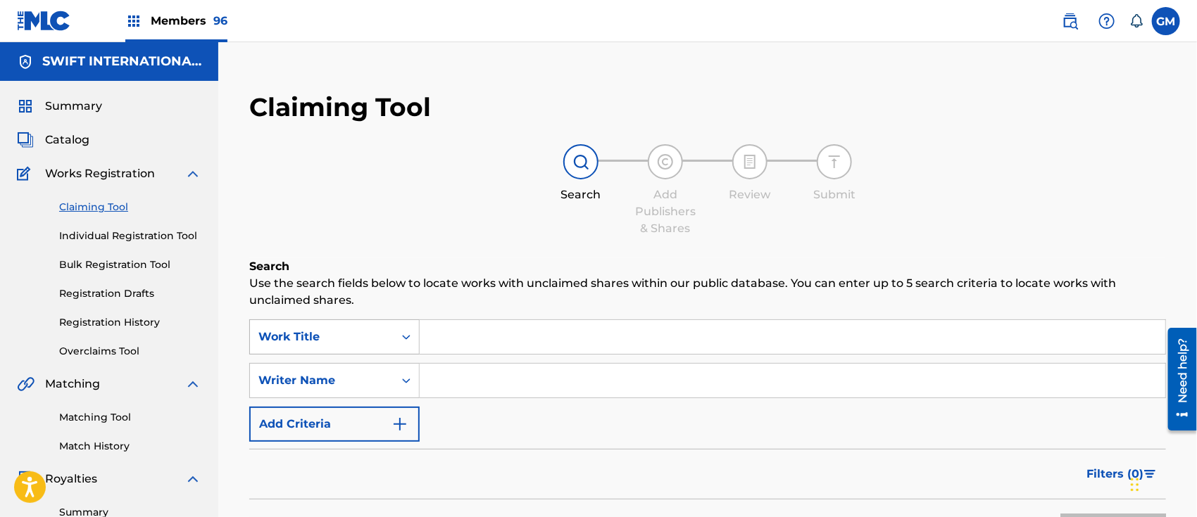
click at [405, 341] on div "Work Title" at bounding box center [334, 337] width 170 height 35
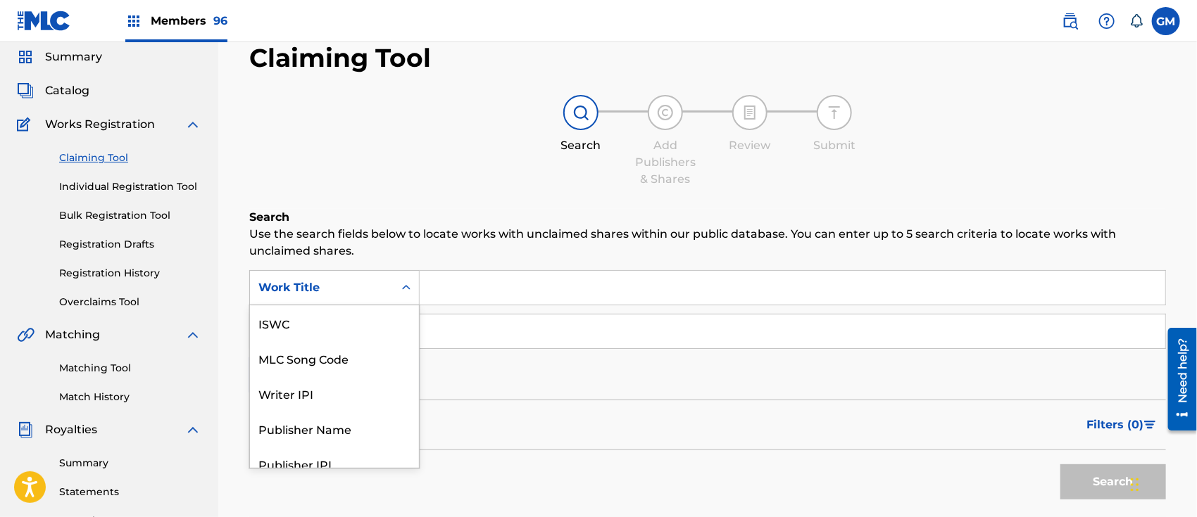
scroll to position [34, 0]
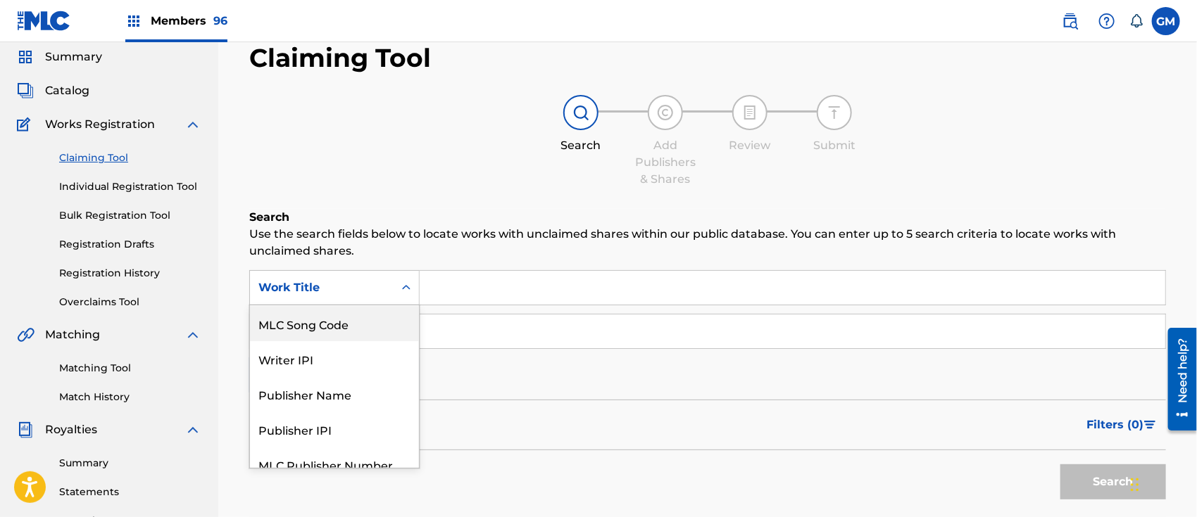
click at [378, 316] on div "MLC Song Code" at bounding box center [334, 323] width 169 height 35
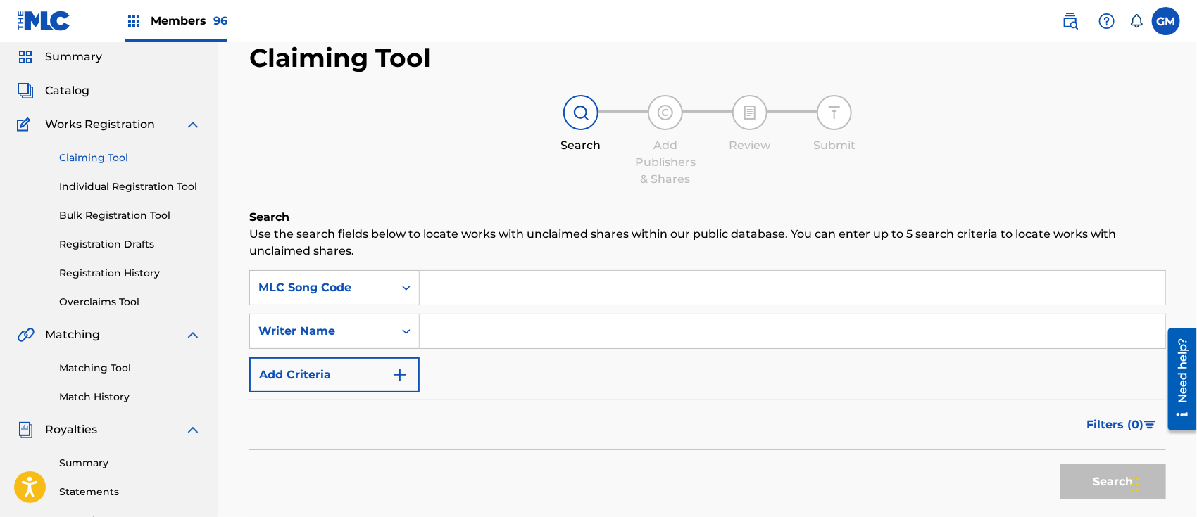
click at [473, 289] on input "Search Form" at bounding box center [792, 288] width 745 height 34
paste input "EC1CZ1"
click at [1080, 480] on button "Search" at bounding box center [1113, 482] width 106 height 35
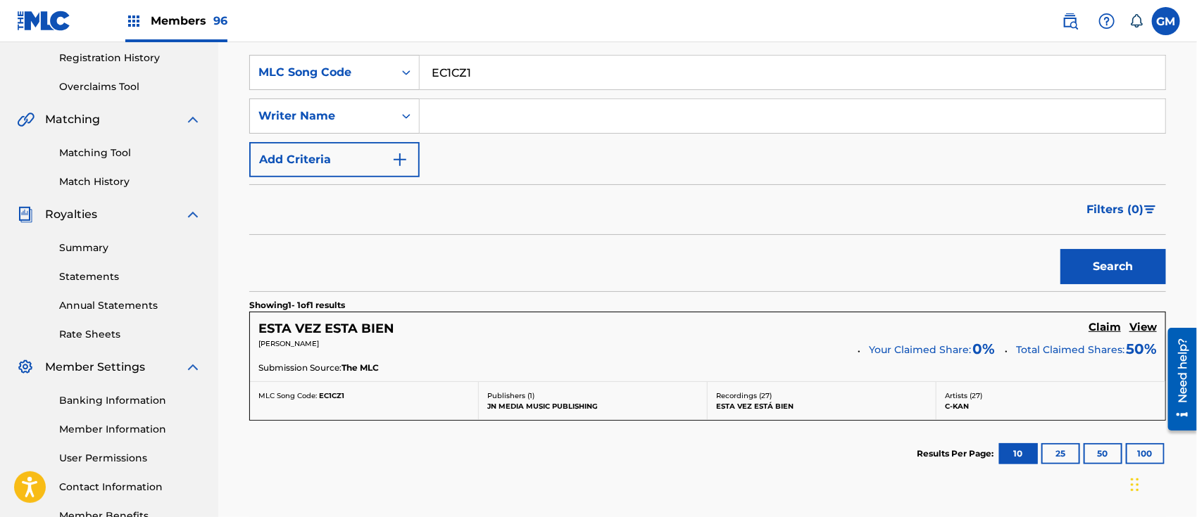
scroll to position [268, 0]
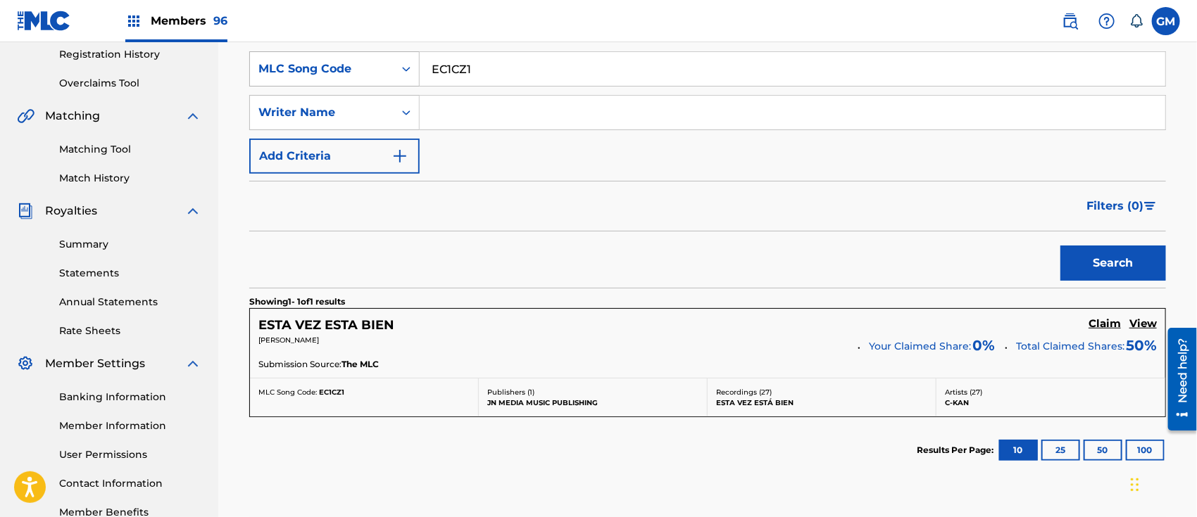
drag, startPoint x: 510, startPoint y: 77, endPoint x: 417, endPoint y: 75, distance: 93.6
click at [417, 75] on div "SearchWithCriteria8b1b25f4-cef9-436c-969f-1595f038f9ea MLC Song Code EC1CZ1" at bounding box center [707, 68] width 916 height 35
paste input "MG64R0"
type input "MG64R0"
click at [1088, 246] on div "Search" at bounding box center [1109, 260] width 113 height 56
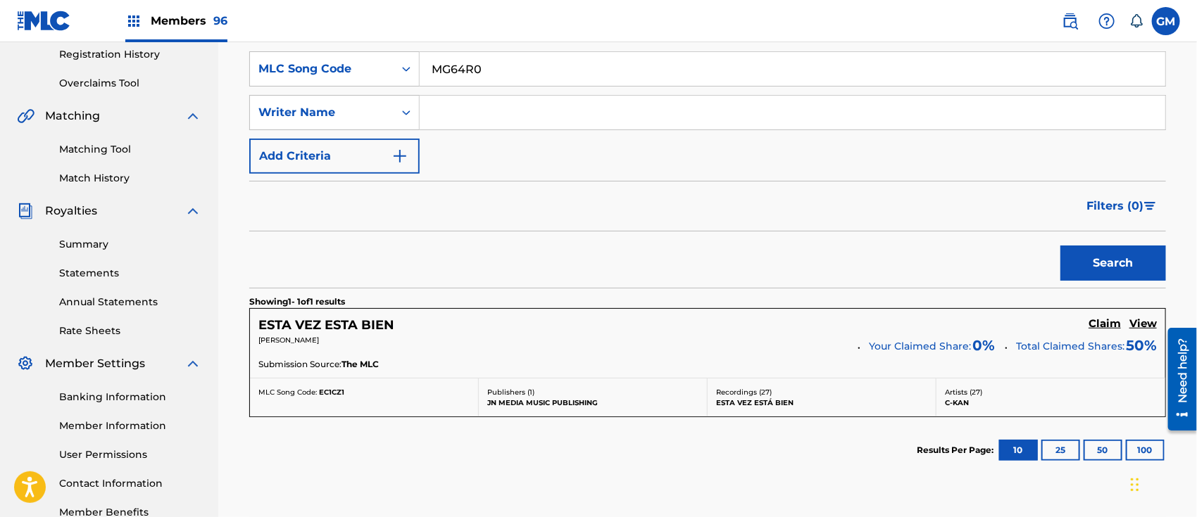
click at [1102, 264] on button "Search" at bounding box center [1113, 263] width 106 height 35
click at [1103, 318] on h5 "Claim" at bounding box center [1104, 323] width 32 height 13
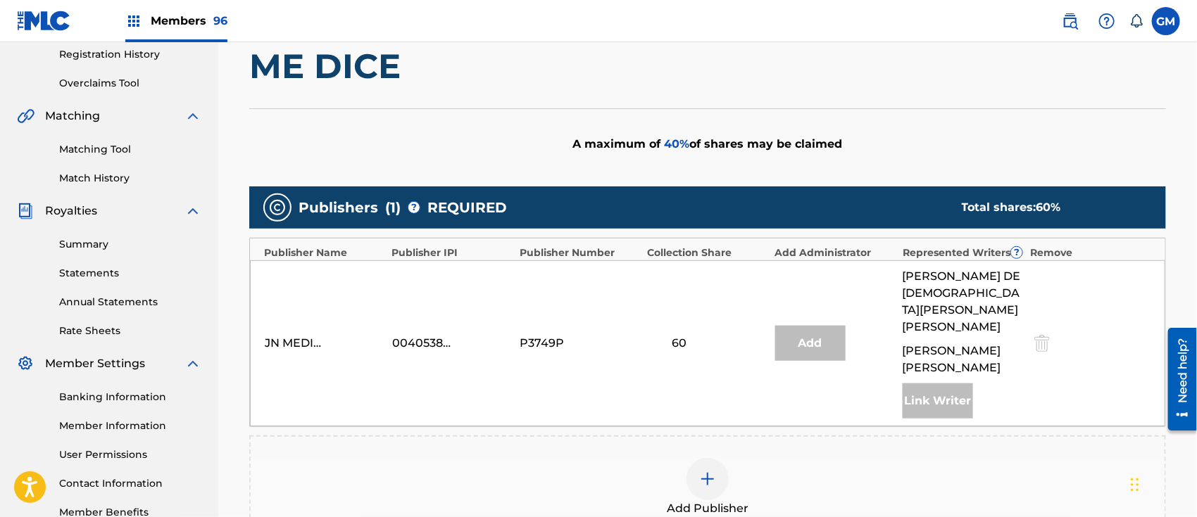
click at [709, 471] on img at bounding box center [707, 479] width 17 height 17
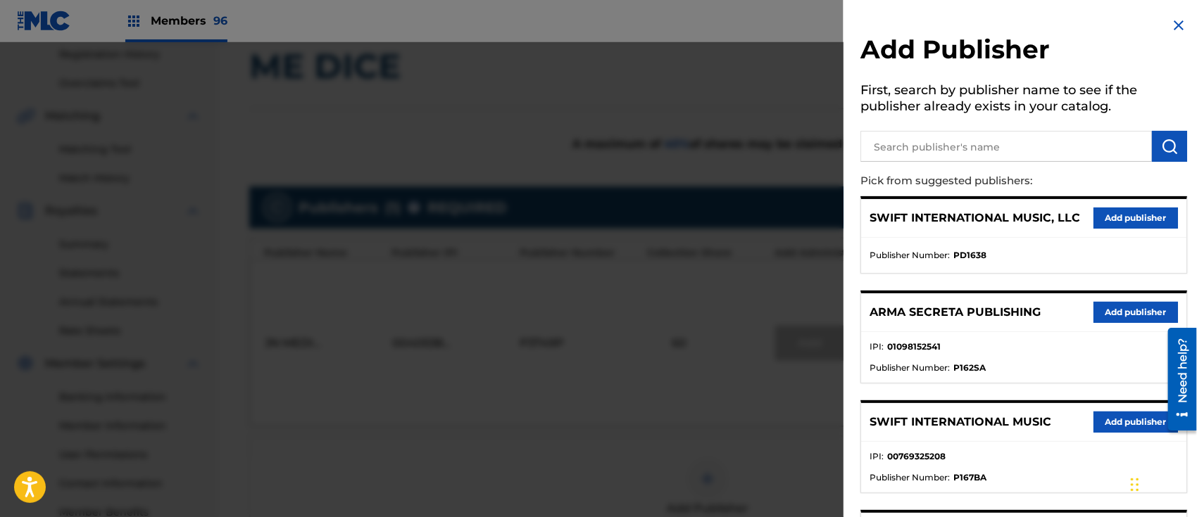
scroll to position [178, 0]
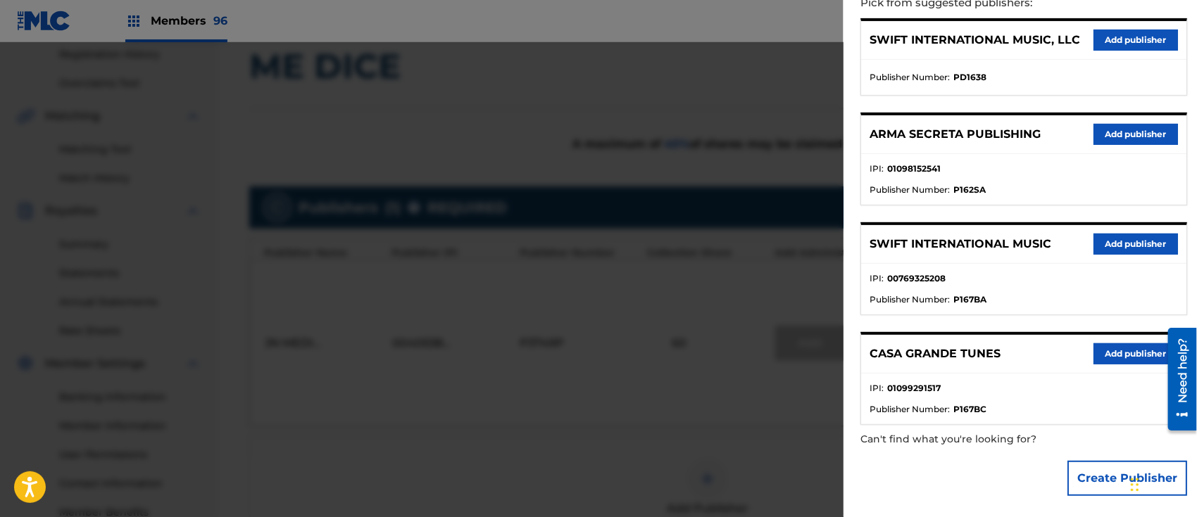
click at [1115, 239] on button "Add publisher" at bounding box center [1135, 244] width 84 height 21
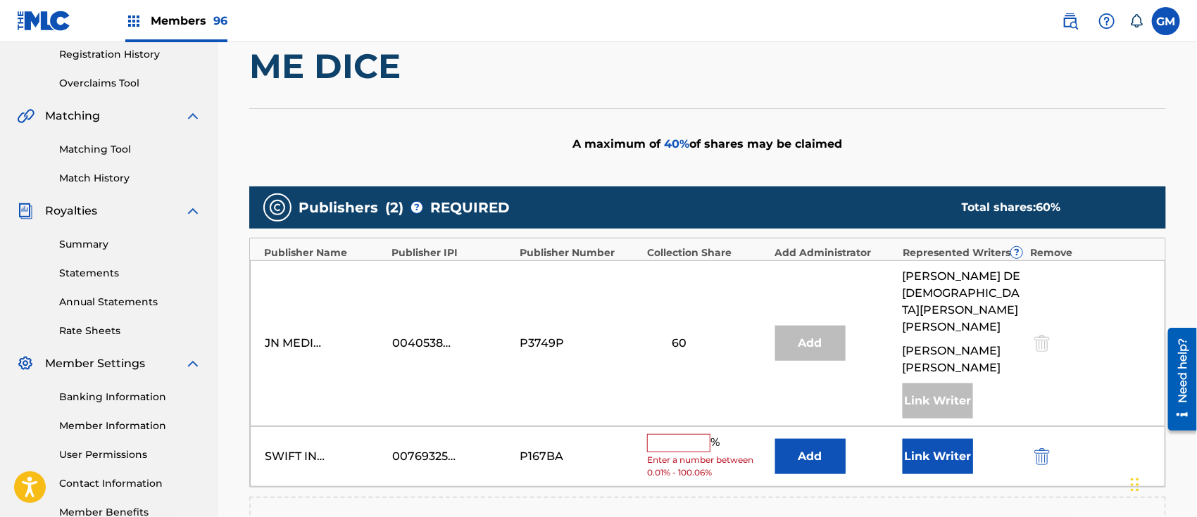
click at [676, 434] on input "text" at bounding box center [678, 443] width 63 height 18
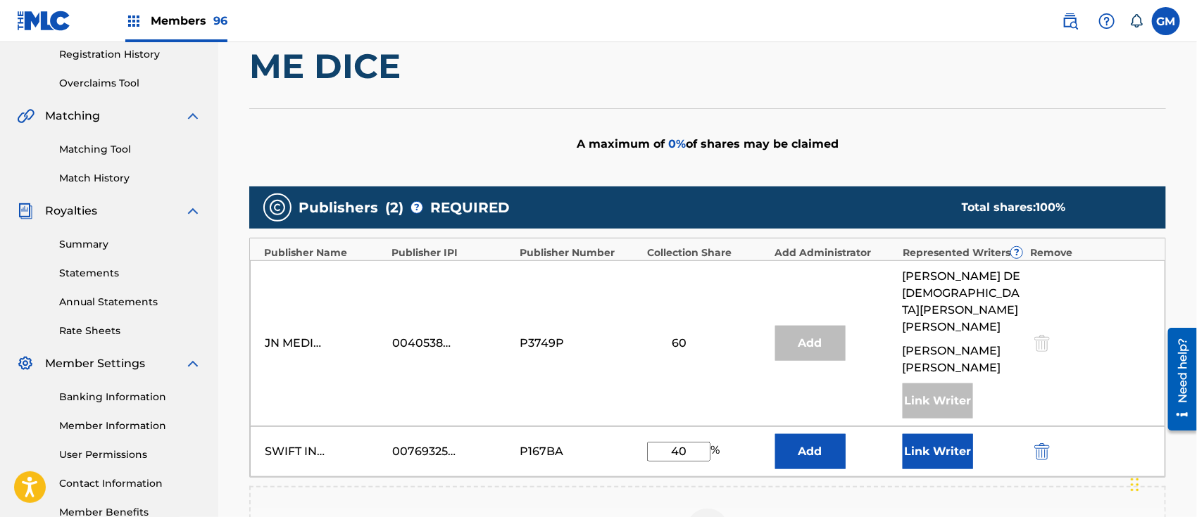
type input "40"
click at [934, 436] on button "Link Writer" at bounding box center [937, 451] width 70 height 35
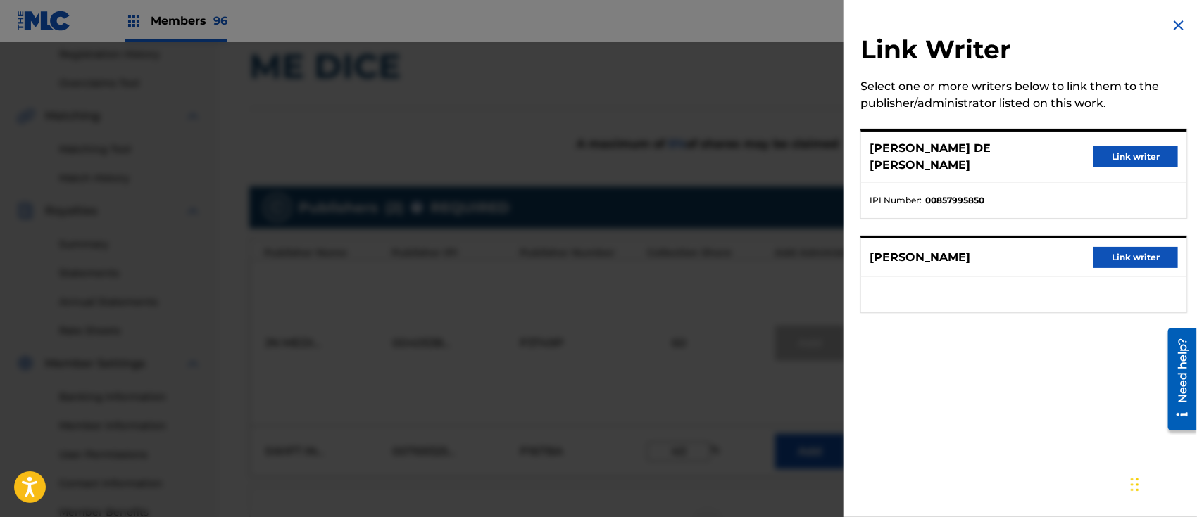
click at [1175, 26] on img at bounding box center [1178, 25] width 17 height 17
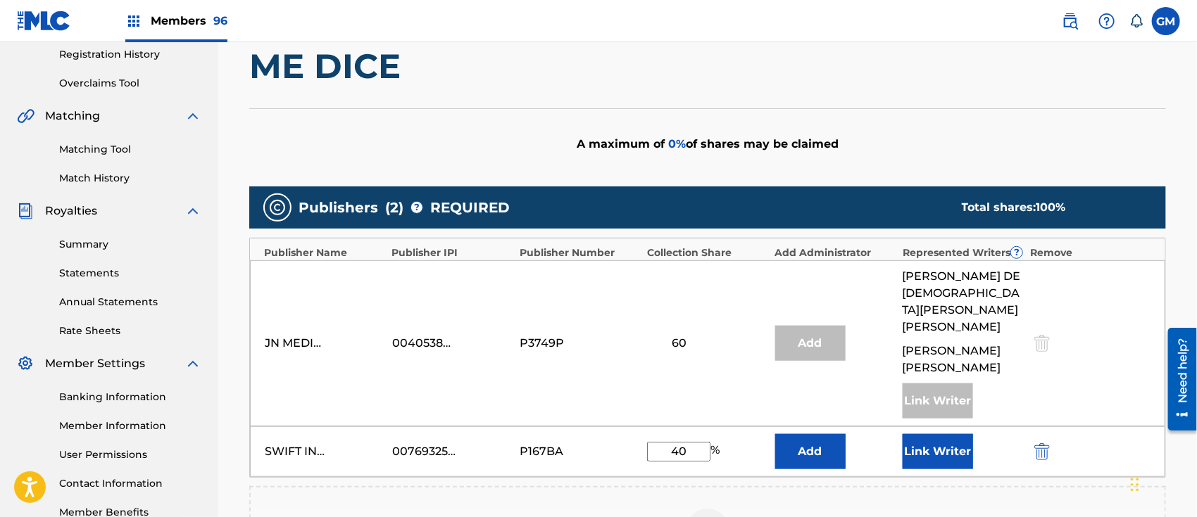
scroll to position [487, 0]
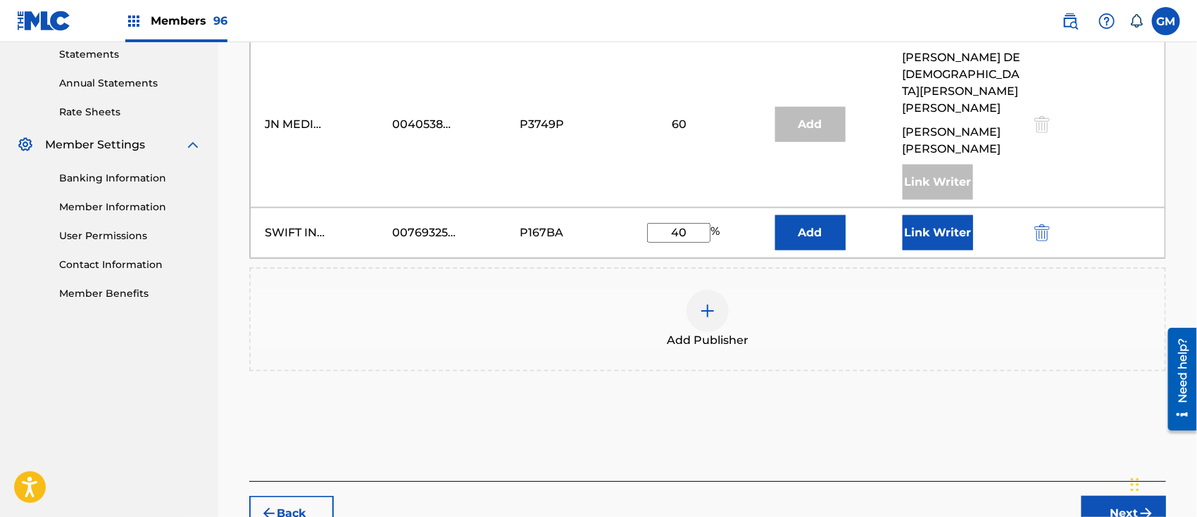
click at [1099, 497] on button "Next" at bounding box center [1123, 513] width 84 height 35
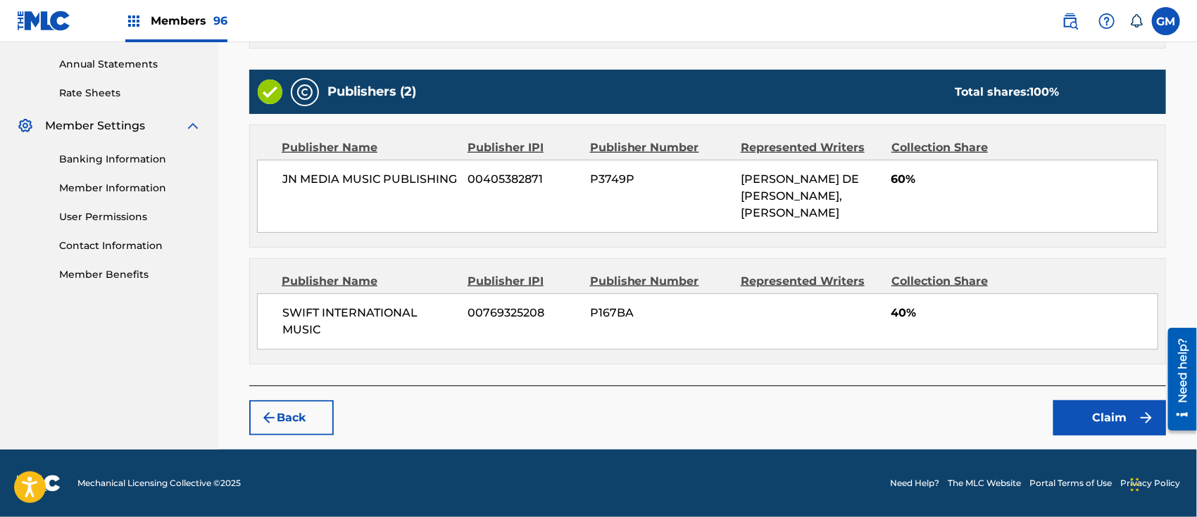
scroll to position [522, 0]
click at [1087, 418] on button "Claim" at bounding box center [1109, 418] width 113 height 35
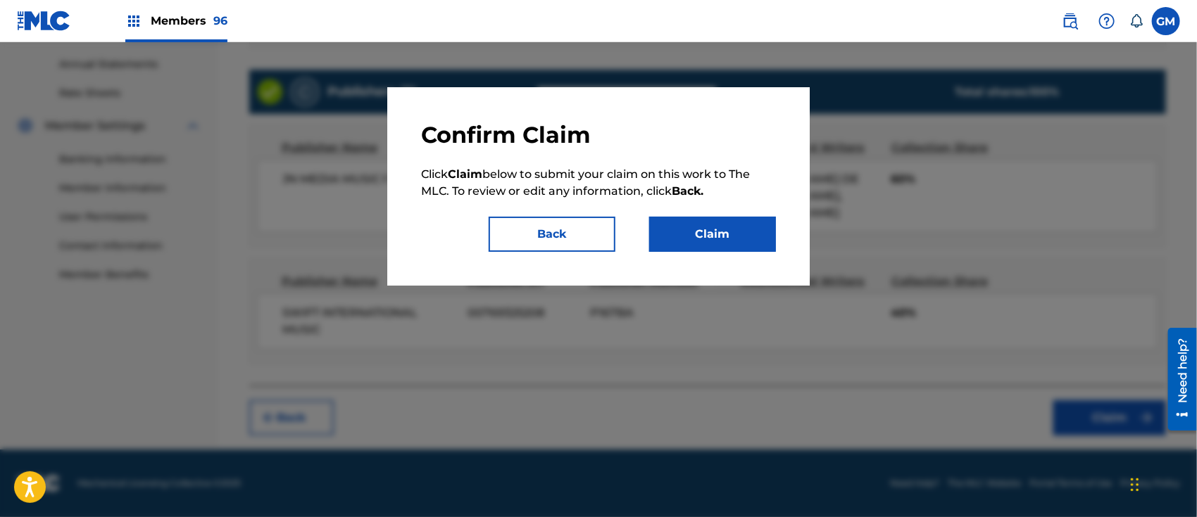
click at [715, 228] on button "Claim" at bounding box center [712, 234] width 127 height 35
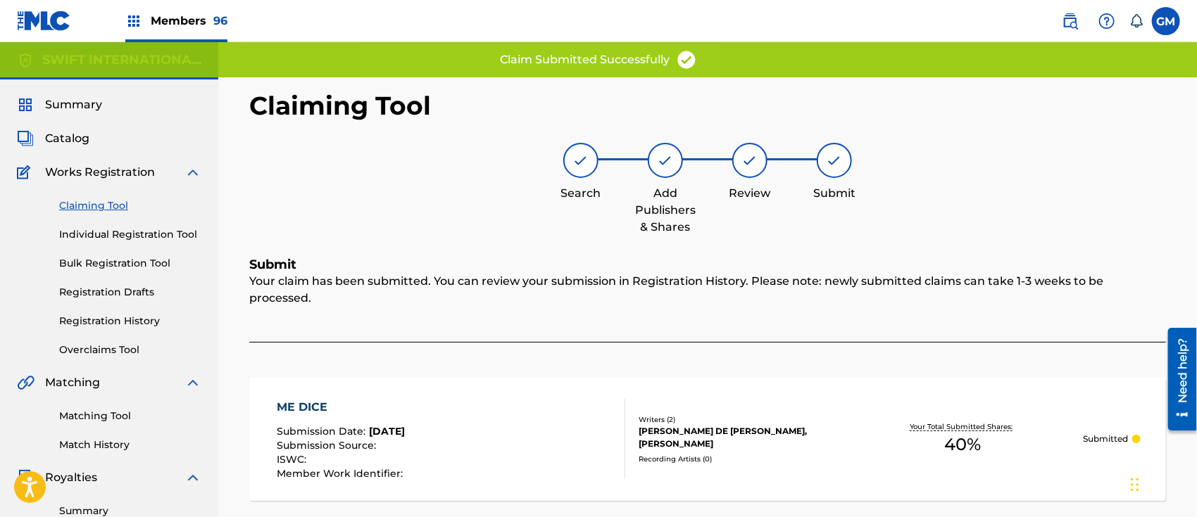
scroll to position [0, 0]
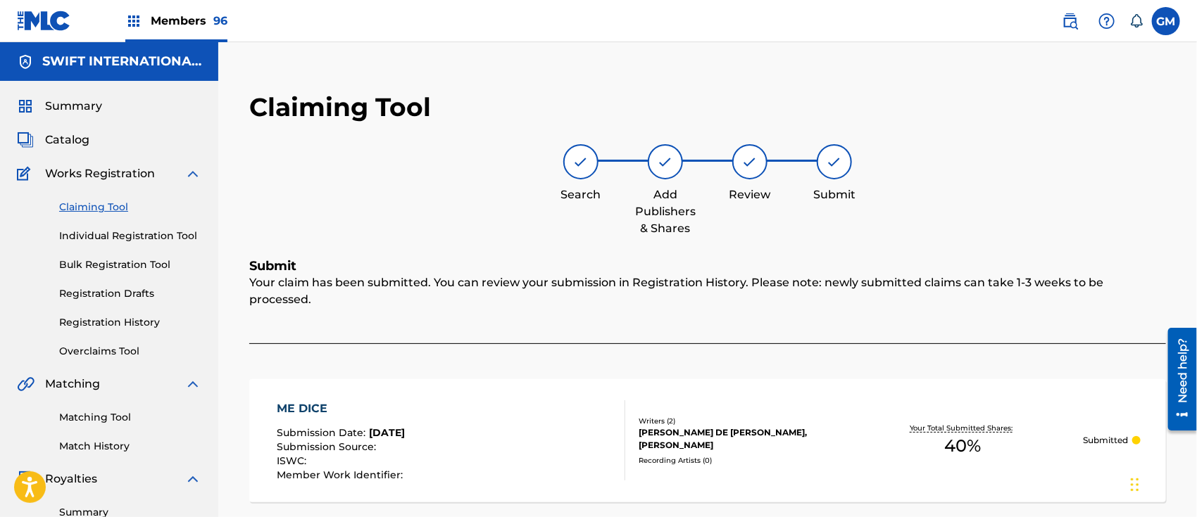
click at [75, 137] on span "Catalog" at bounding box center [67, 140] width 44 height 17
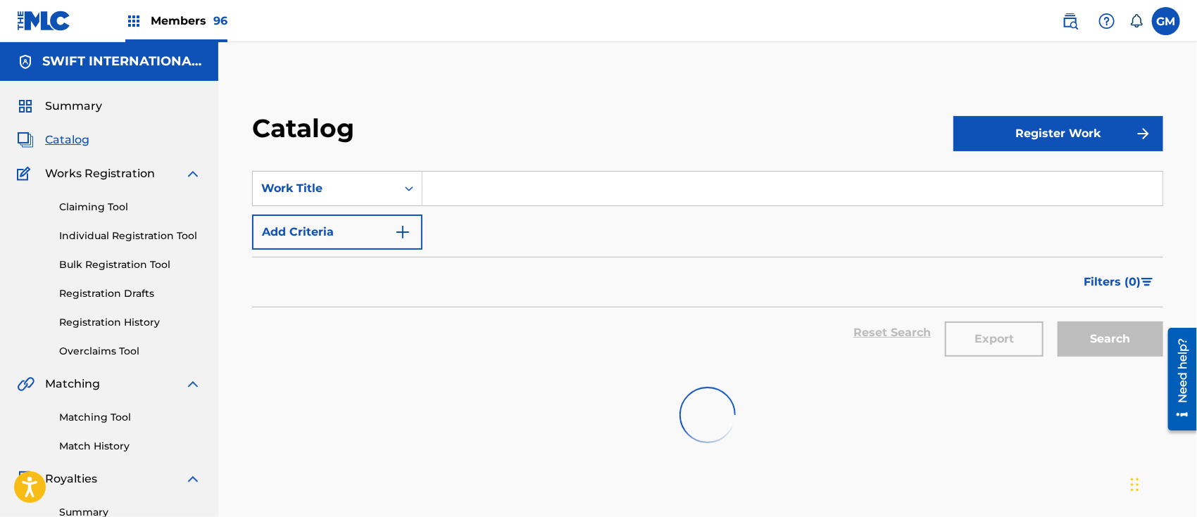
click at [504, 184] on input "Search Form" at bounding box center [792, 189] width 740 height 34
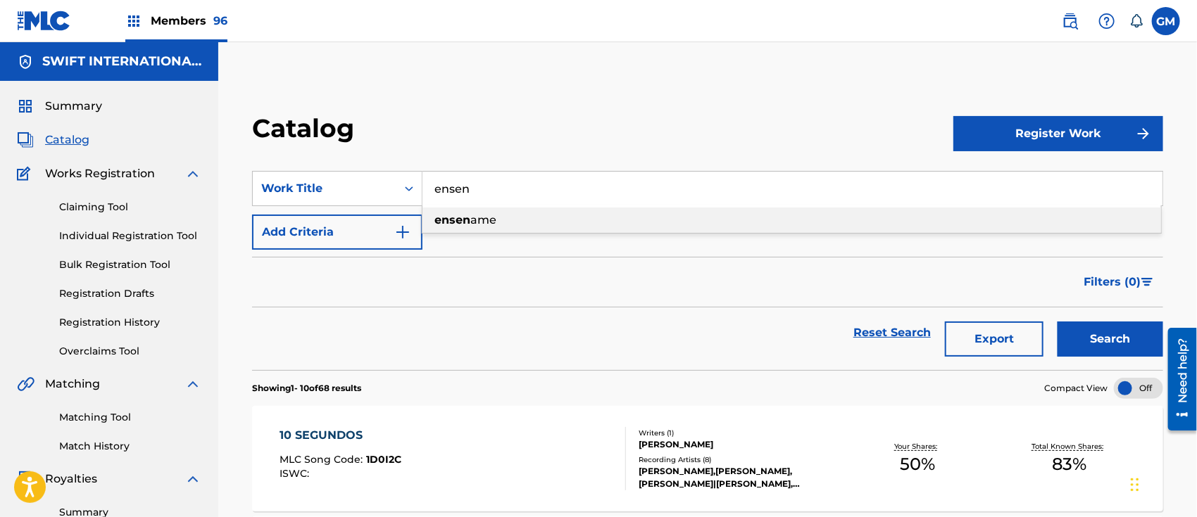
click at [477, 223] on span "ame" at bounding box center [483, 219] width 26 height 13
type input "ensename"
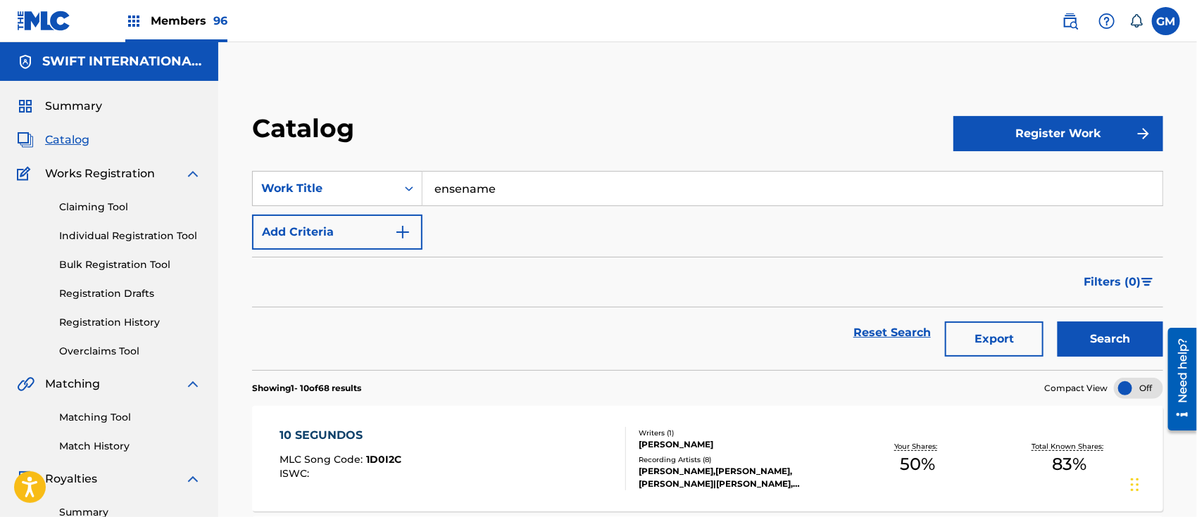
click at [1081, 336] on button "Search" at bounding box center [1110, 339] width 106 height 35
click at [453, 447] on div "ENSENAME MLC Song Code : EC1CZ3 ISWC :" at bounding box center [452, 458] width 346 height 63
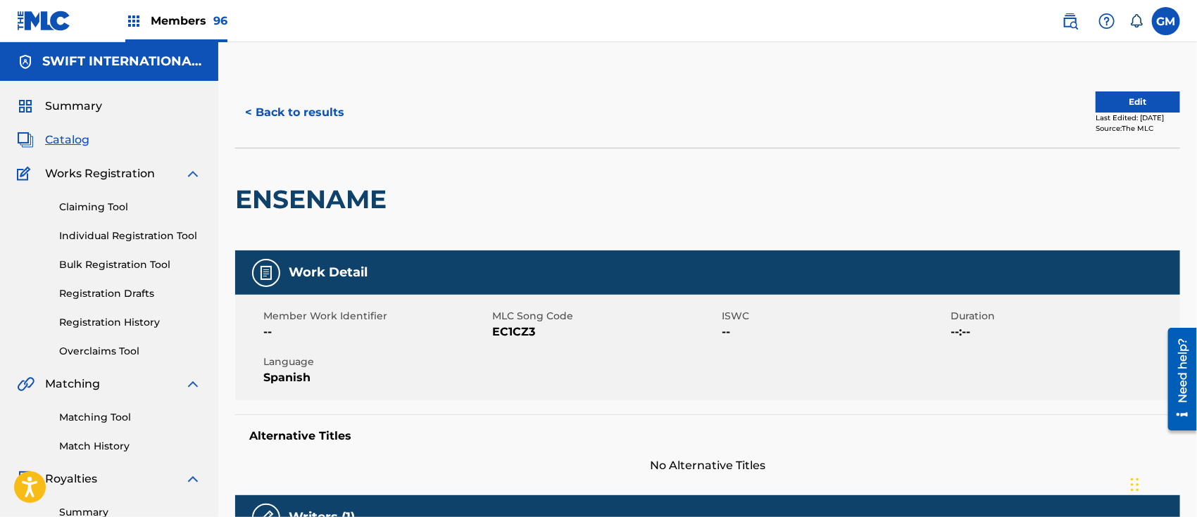
click at [137, 324] on link "Registration History" at bounding box center [130, 322] width 142 height 15
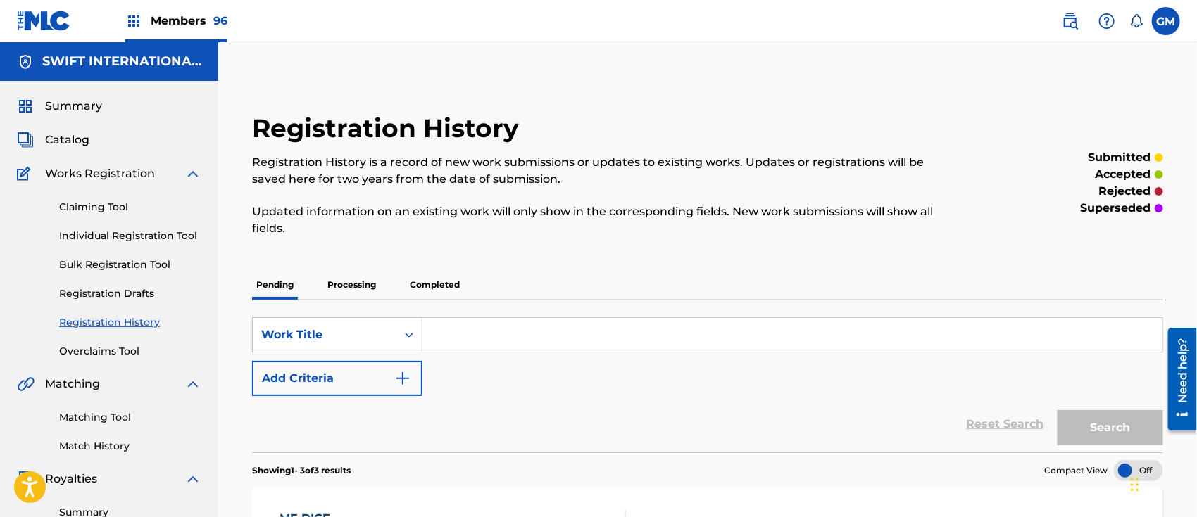
click at [365, 285] on p "Processing" at bounding box center [351, 285] width 57 height 30
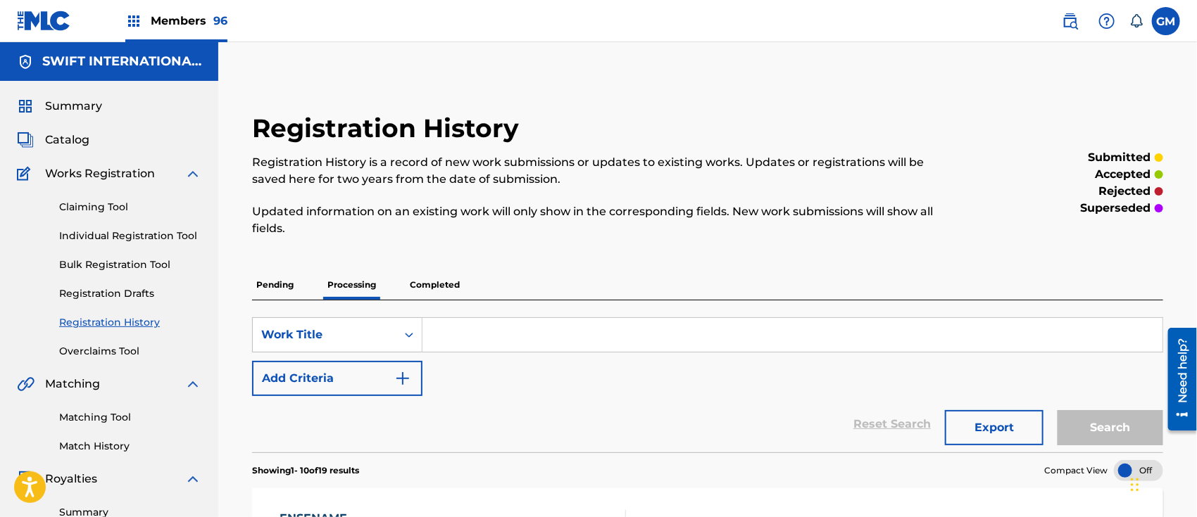
click at [72, 134] on span "Catalog" at bounding box center [67, 140] width 44 height 17
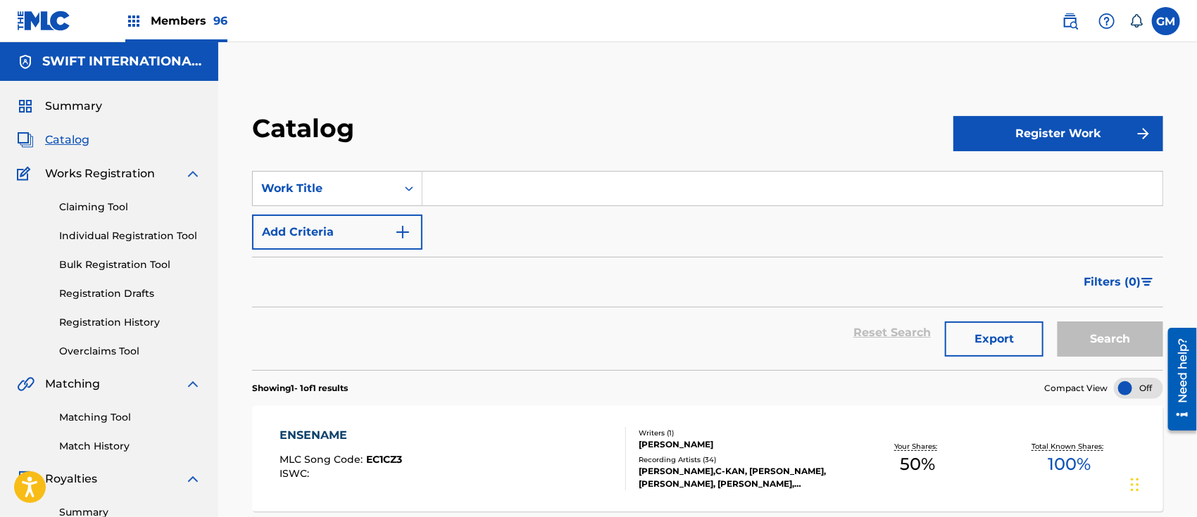
click at [491, 186] on input "Search Form" at bounding box center [792, 189] width 740 height 34
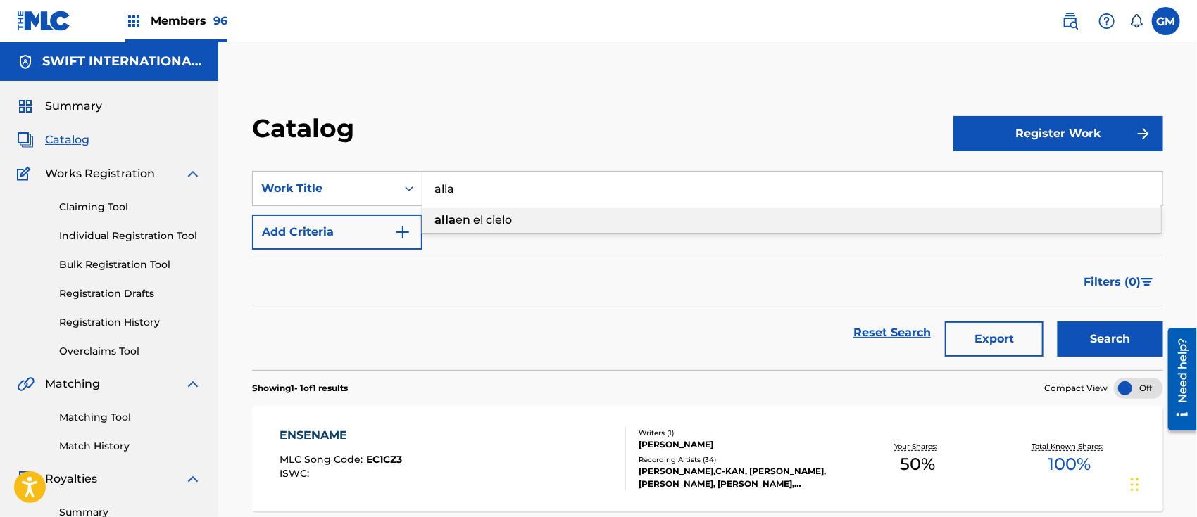
click at [480, 218] on span "en el cielo" at bounding box center [483, 219] width 56 height 13
type input "alla en el cielo"
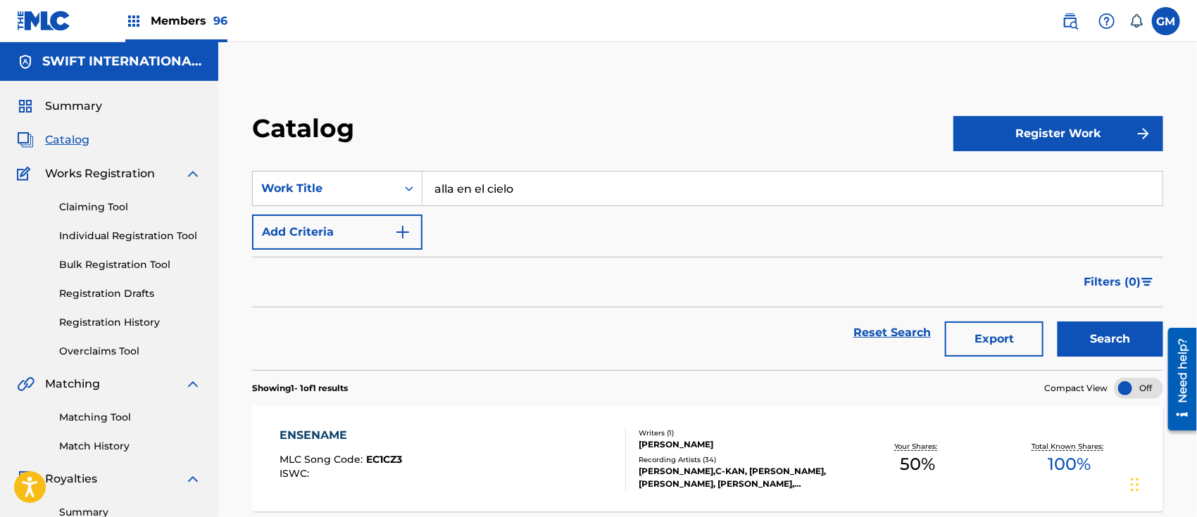
click at [1081, 329] on button "Search" at bounding box center [1110, 339] width 106 height 35
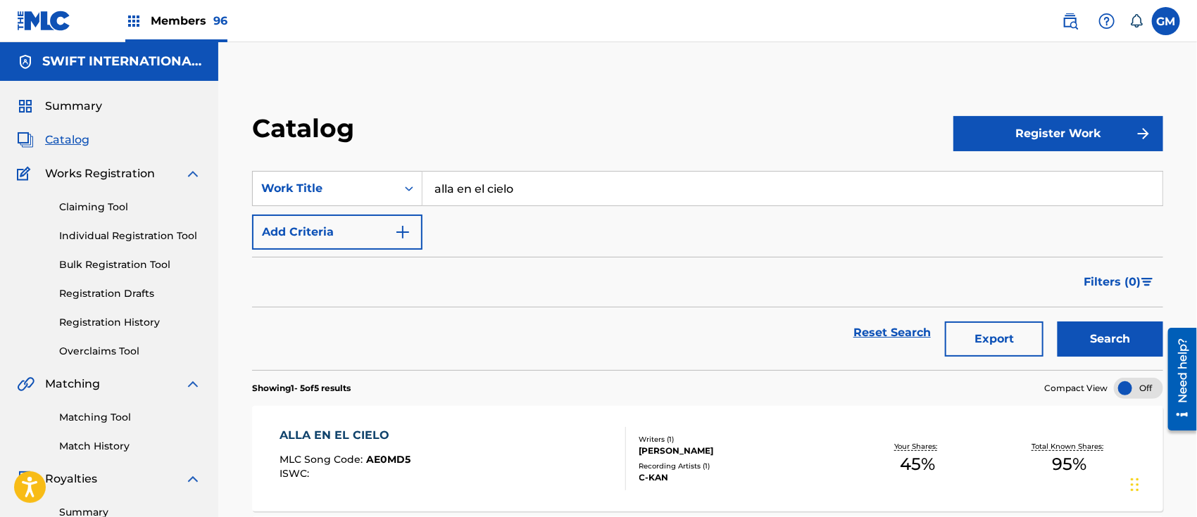
click at [586, 441] on div "ALLA EN EL CIELO MLC Song Code : AE0MD5 ISWC :" at bounding box center [452, 458] width 346 height 63
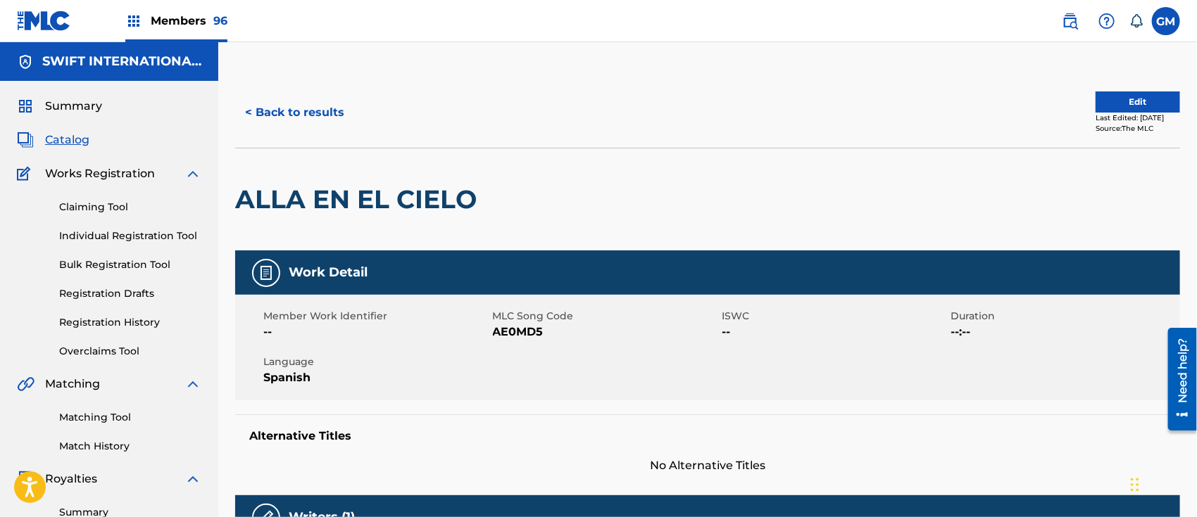
click at [298, 109] on button "< Back to results" at bounding box center [294, 112] width 119 height 35
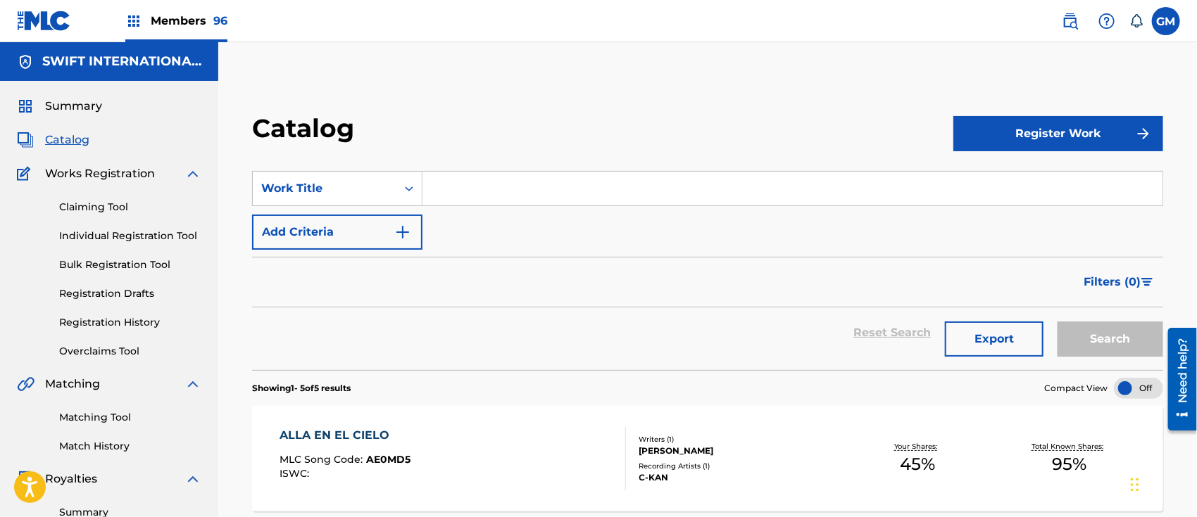
click at [163, 15] on span "Members 96" at bounding box center [189, 21] width 77 height 16
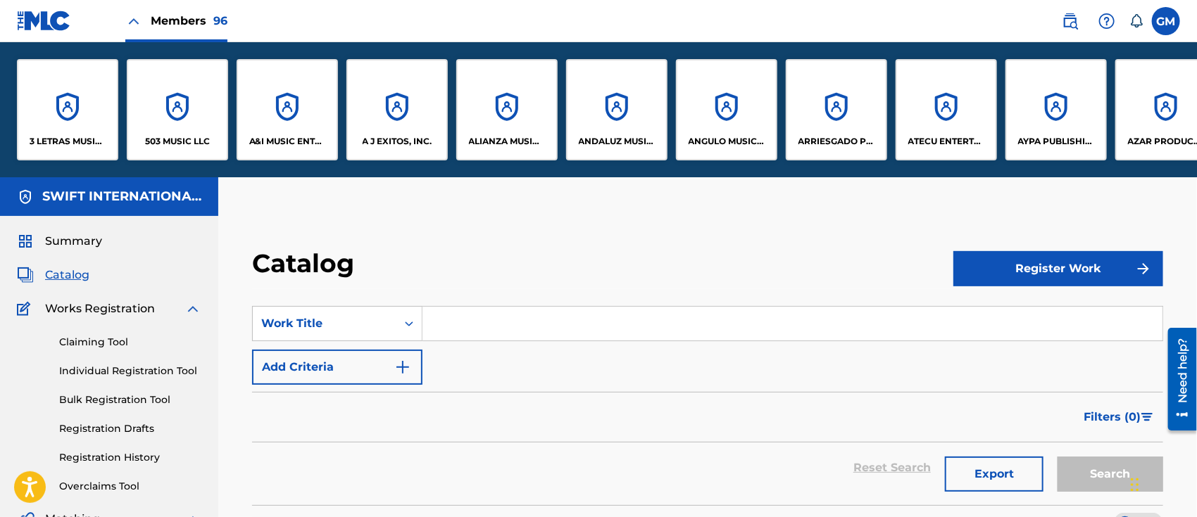
click at [182, 122] on div "503 MUSIC LLC" at bounding box center [177, 109] width 101 height 101
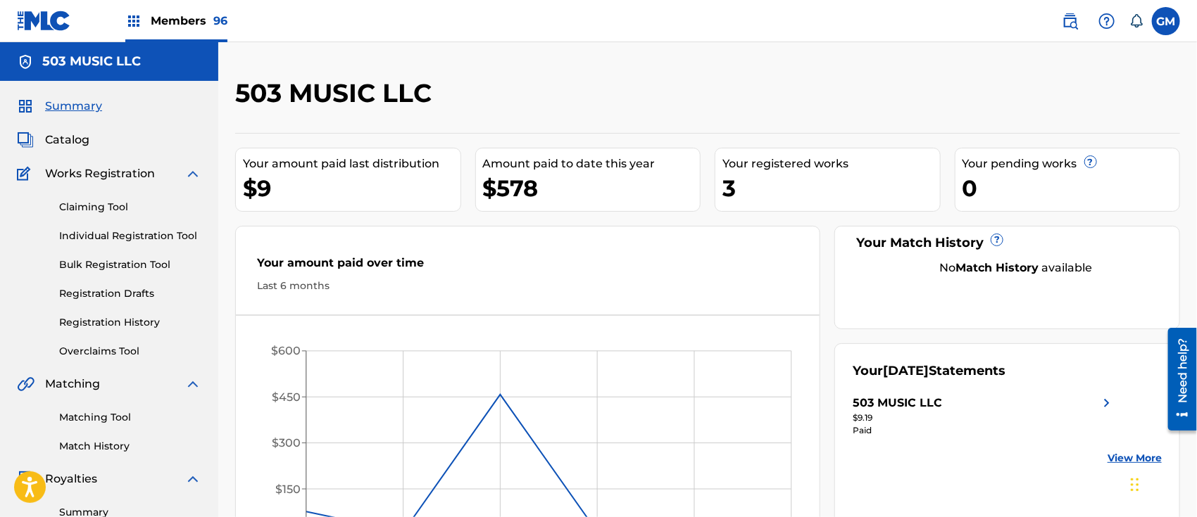
click at [172, 19] on span "Members 96" at bounding box center [189, 21] width 77 height 16
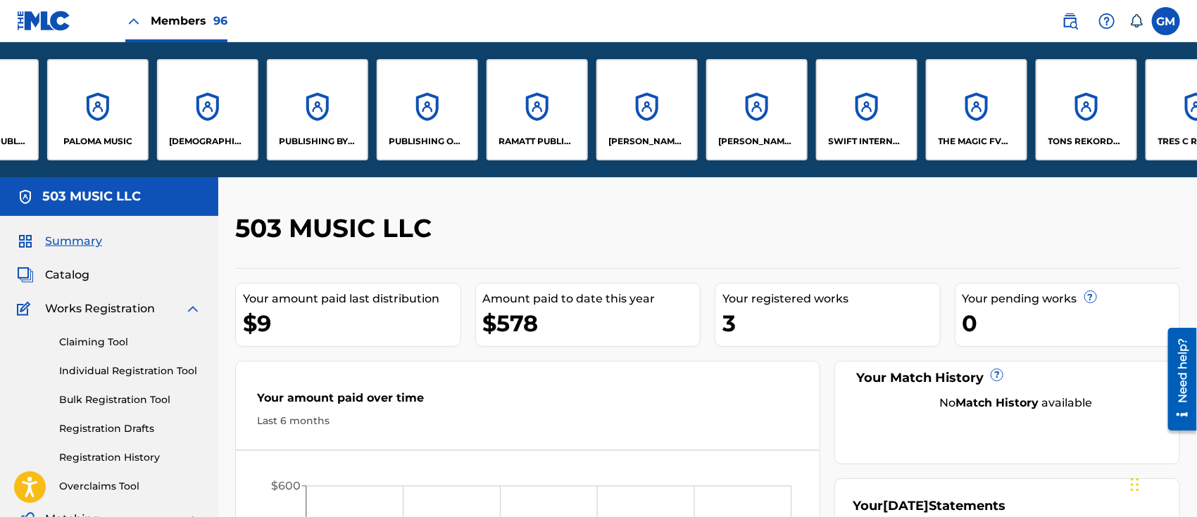
scroll to position [0, 8254]
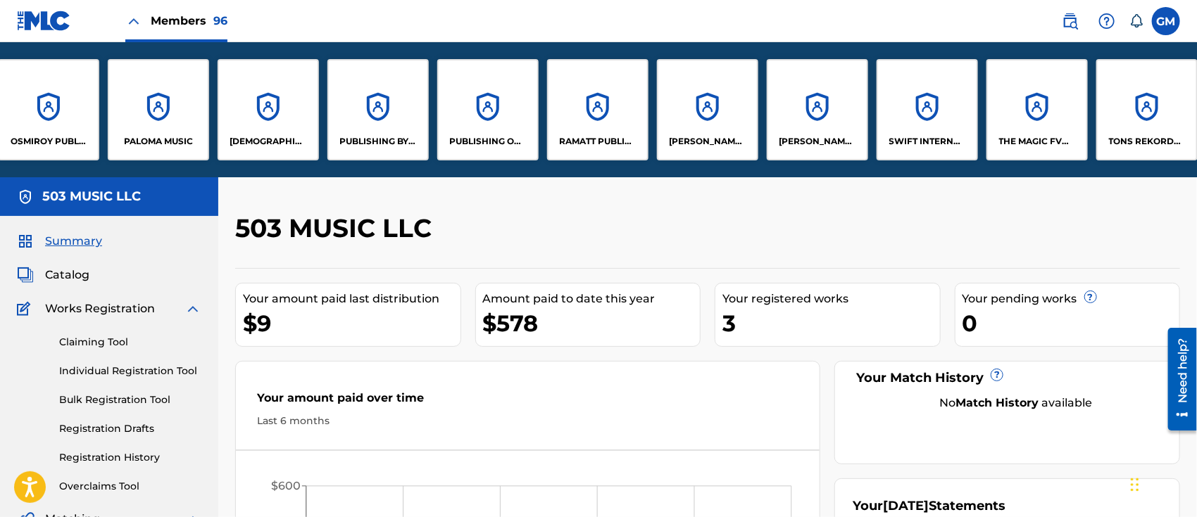
click at [923, 136] on p "SWIFT INTERNATIONAL MUSIC, LLC" at bounding box center [927, 141] width 77 height 13
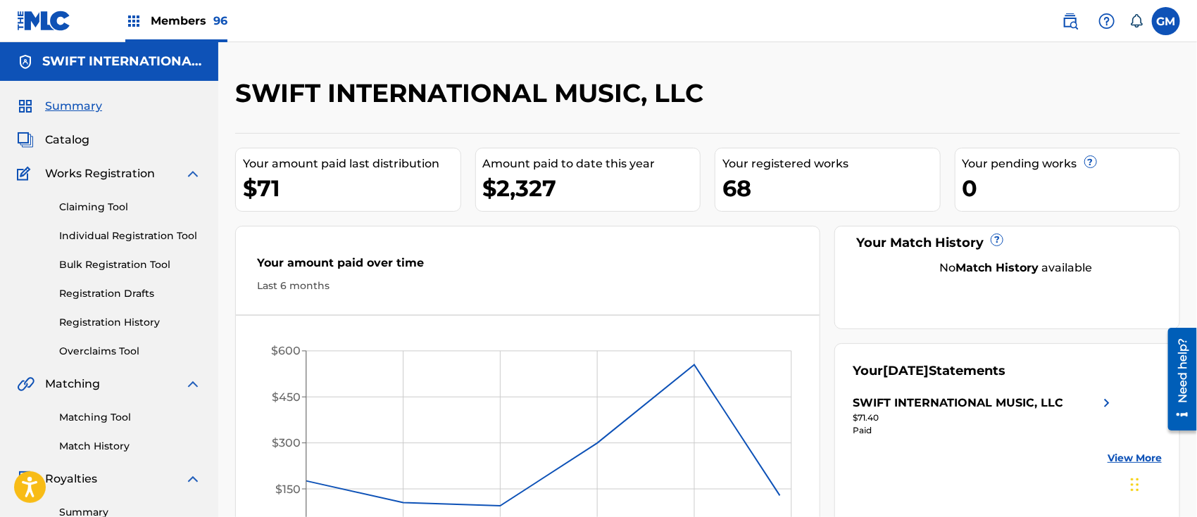
click at [81, 132] on span "Catalog" at bounding box center [67, 140] width 44 height 17
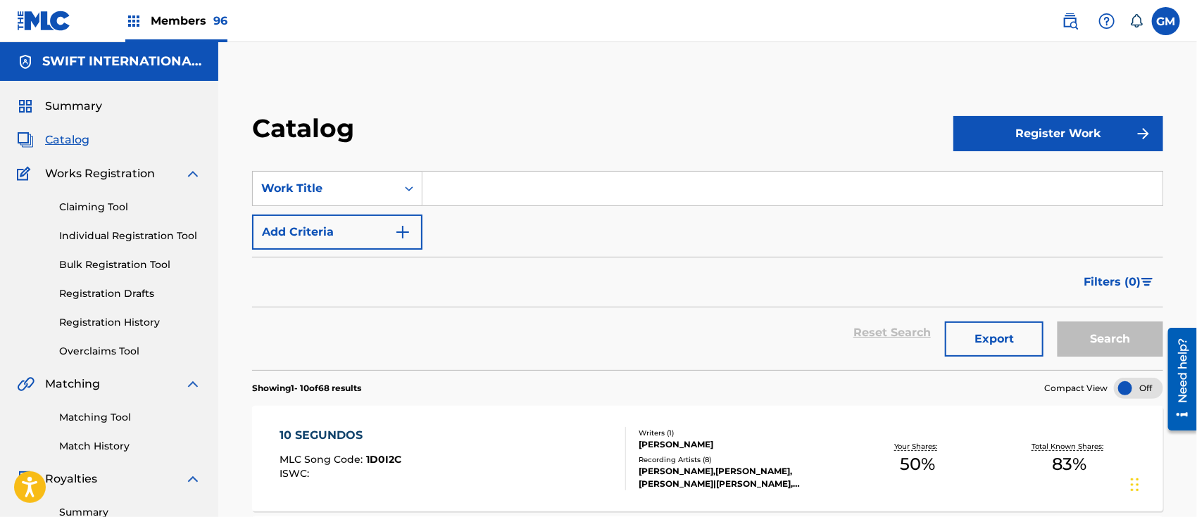
click at [521, 180] on input "Search Form" at bounding box center [792, 189] width 740 height 34
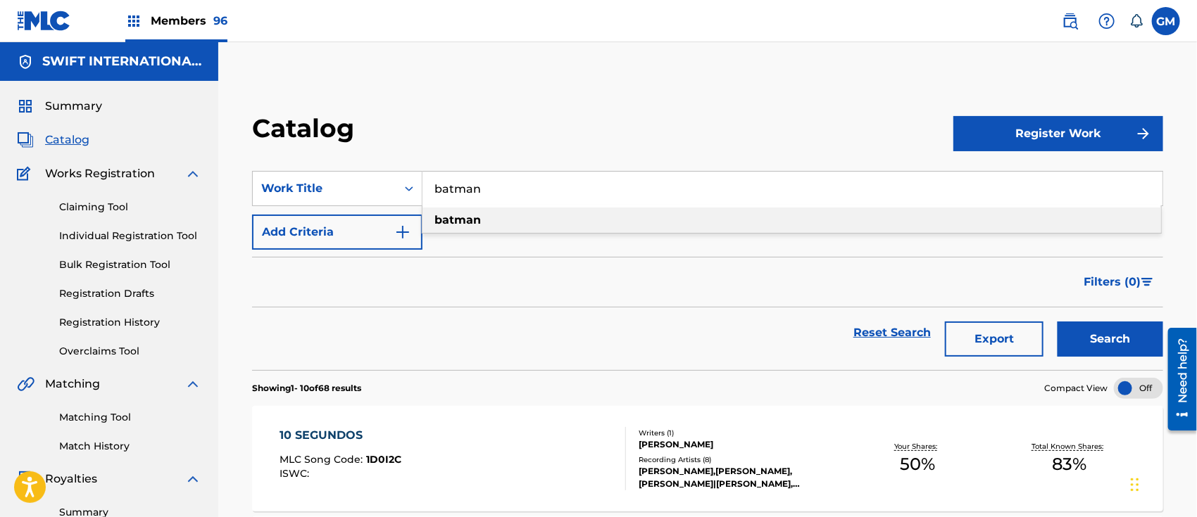
type input "batman"
click at [454, 219] on strong "batman" at bounding box center [457, 219] width 46 height 13
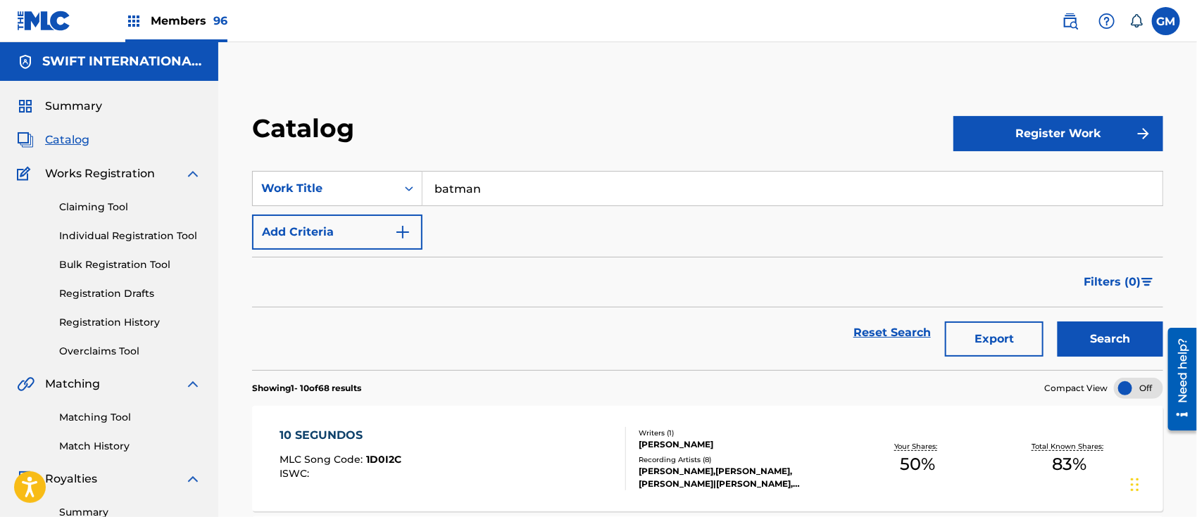
click at [1090, 331] on button "Search" at bounding box center [1110, 339] width 106 height 35
click at [701, 451] on div "DERIAN ALEJANDRO PULIDO VELAZQUEZ" at bounding box center [740, 445] width 203 height 13
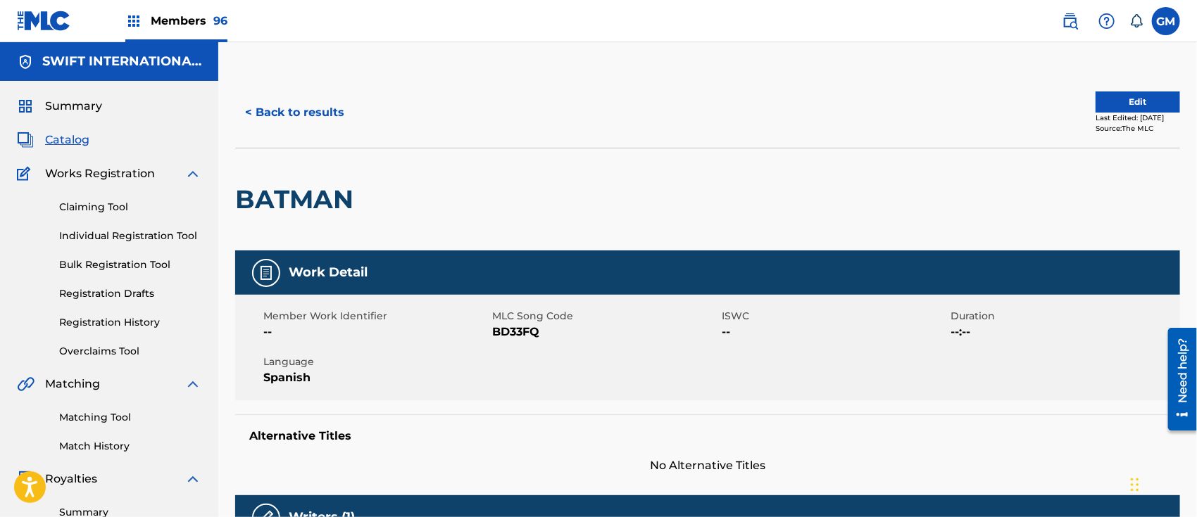
click at [291, 108] on button "< Back to results" at bounding box center [294, 112] width 119 height 35
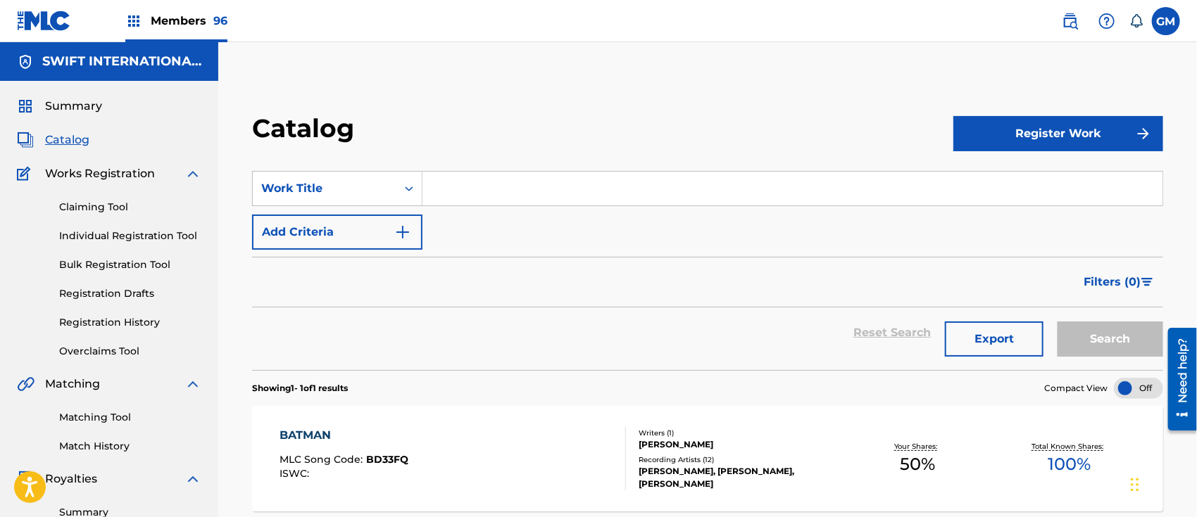
click at [508, 191] on input "Search Form" at bounding box center [792, 189] width 740 height 34
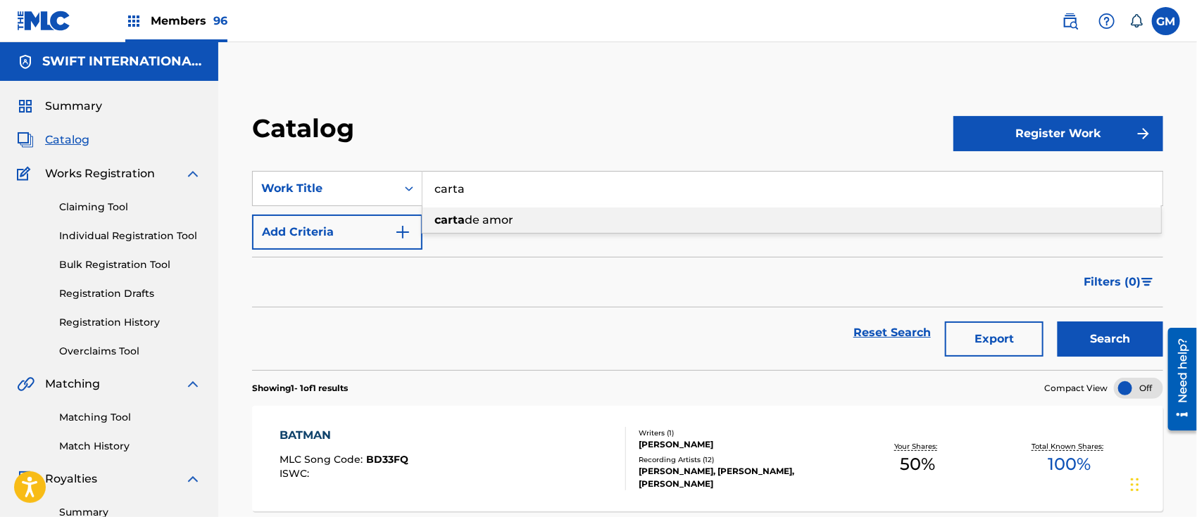
click at [485, 220] on span "de amor" at bounding box center [489, 219] width 49 height 13
type input "carta de amor"
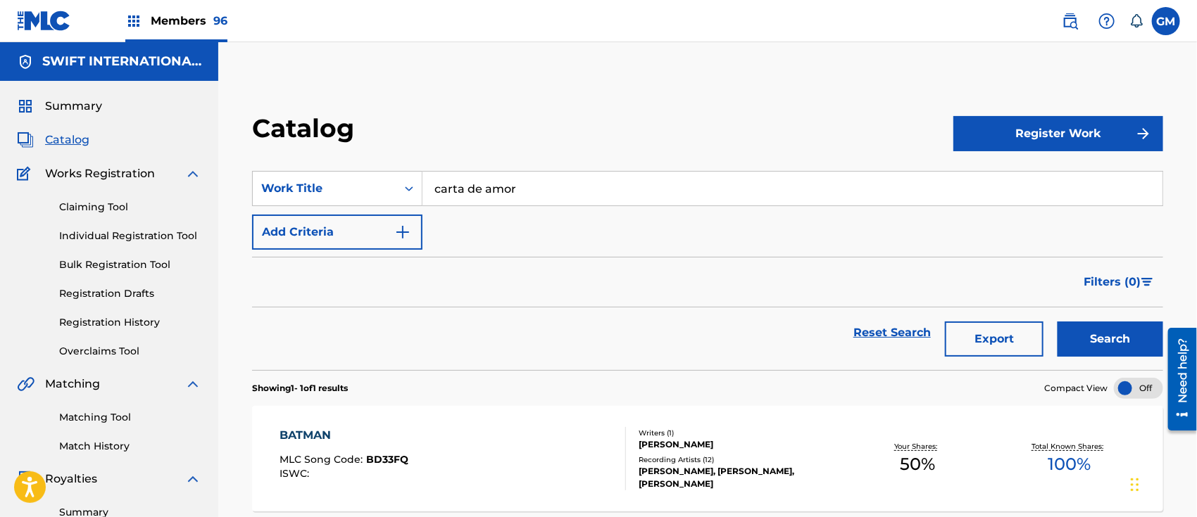
click at [1107, 346] on button "Search" at bounding box center [1110, 339] width 106 height 35
click at [125, 317] on link "Registration History" at bounding box center [130, 322] width 142 height 15
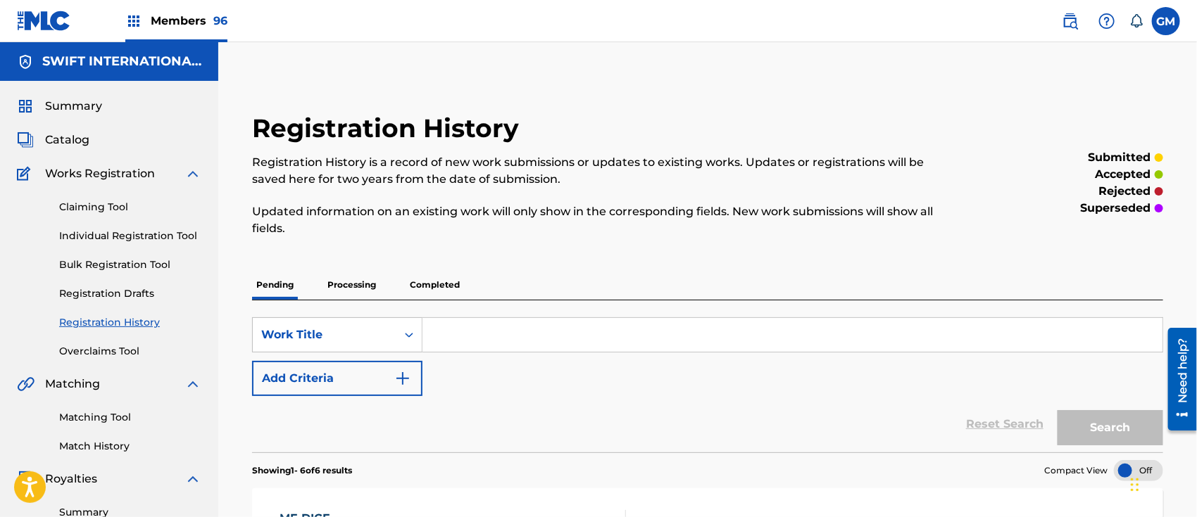
scroll to position [219, 0]
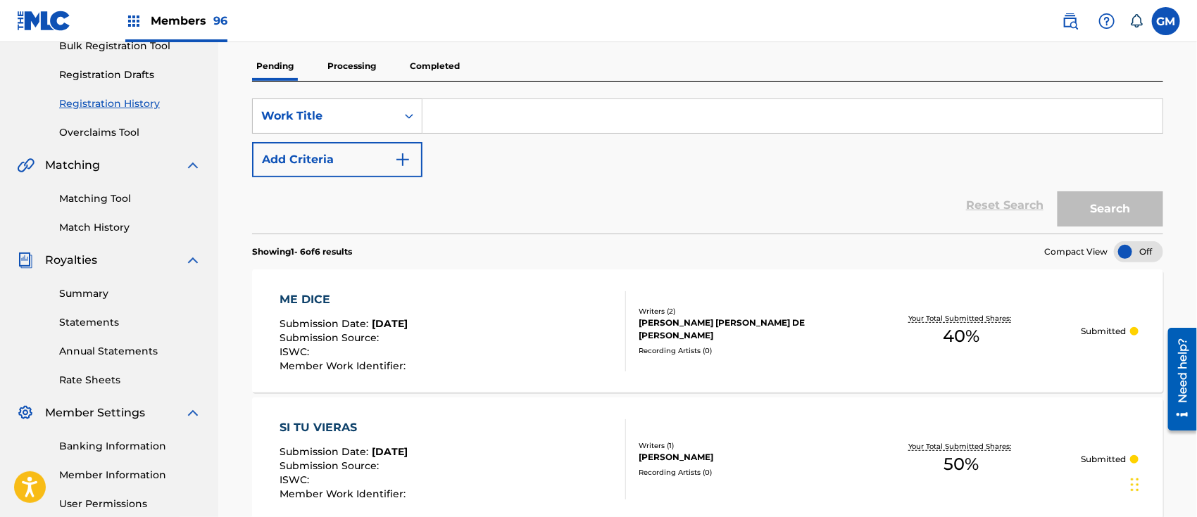
click at [341, 65] on p "Processing" at bounding box center [351, 66] width 57 height 30
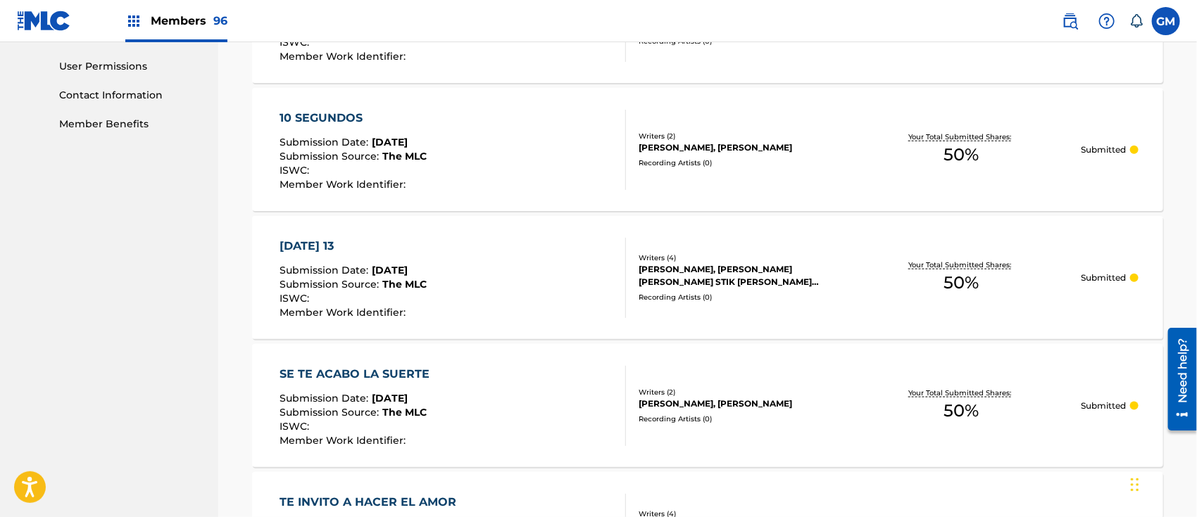
scroll to position [1409, 0]
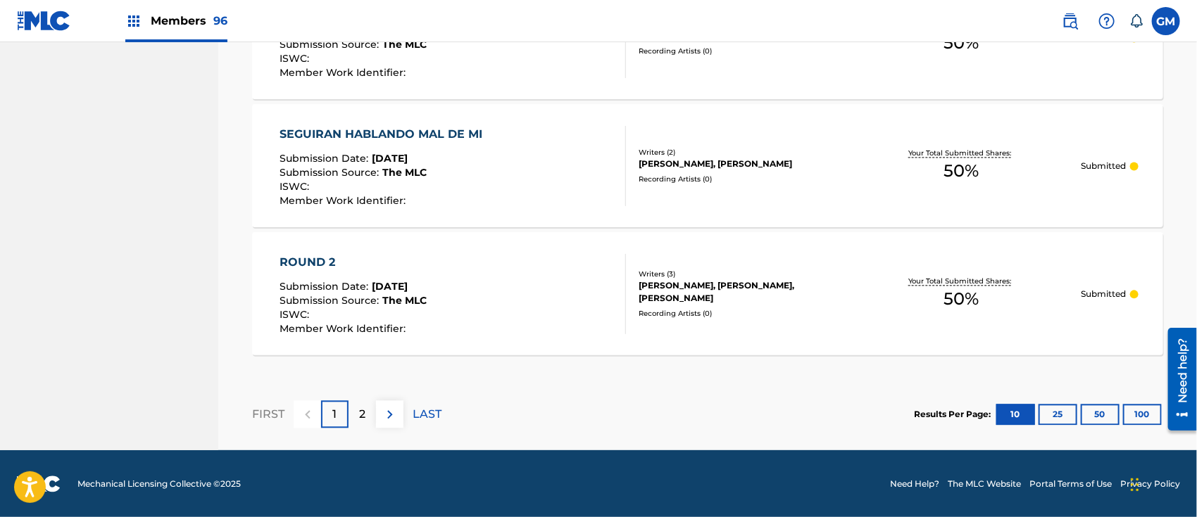
click at [1057, 408] on button "25" at bounding box center [1057, 414] width 39 height 21
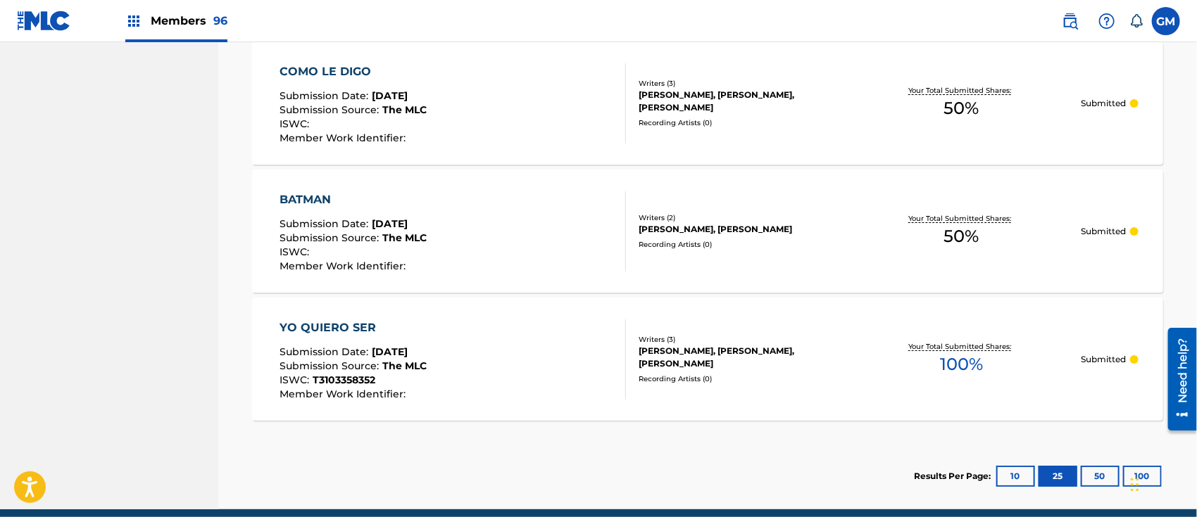
scroll to position [2504, 0]
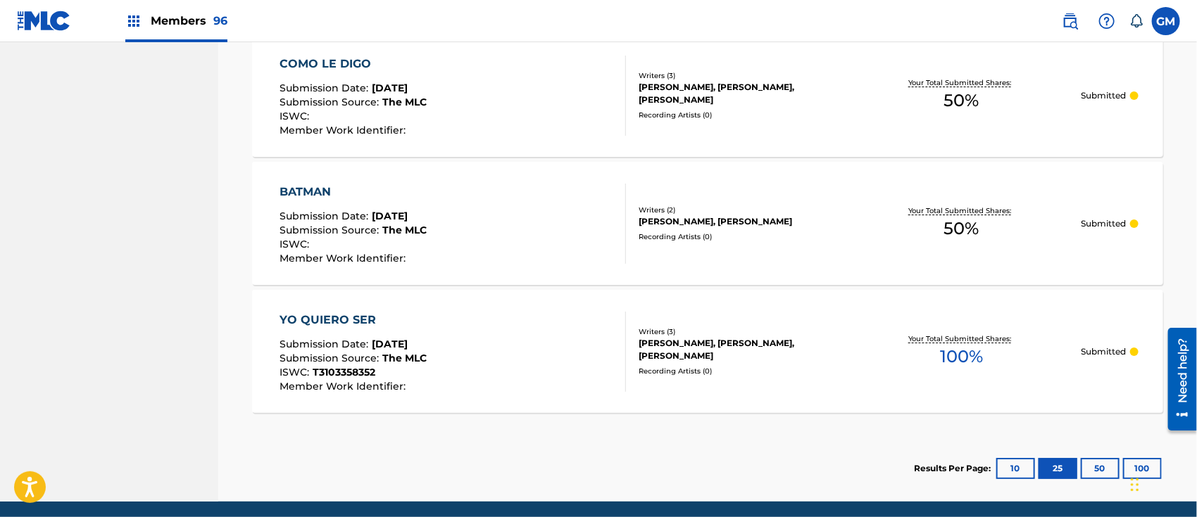
click at [497, 217] on div "BATMAN Submission Date : Aug 08, 2025 Submission Source : The MLC ISWC : Member…" at bounding box center [452, 224] width 346 height 80
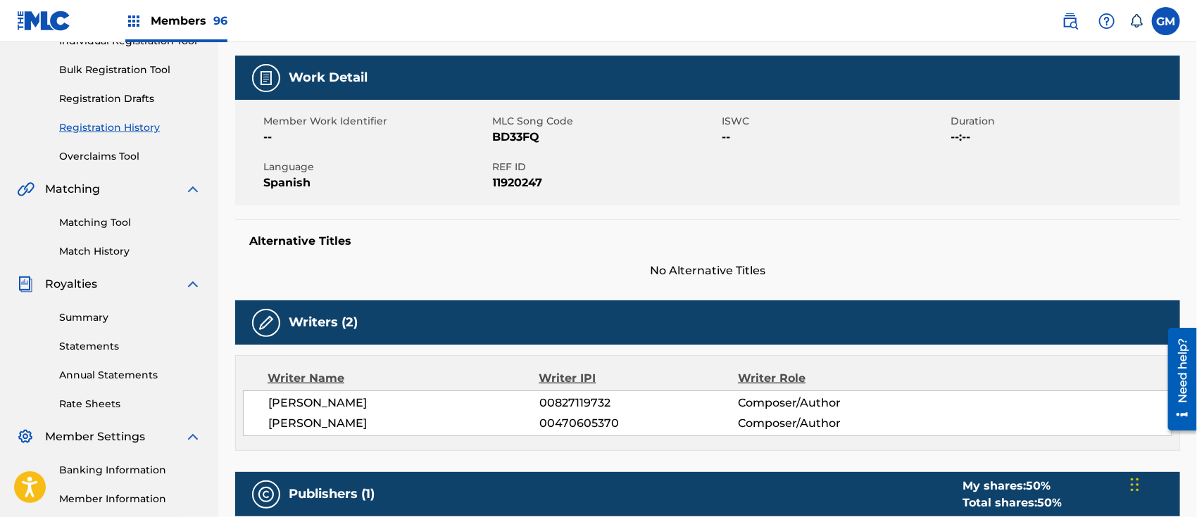
scroll to position [219, 0]
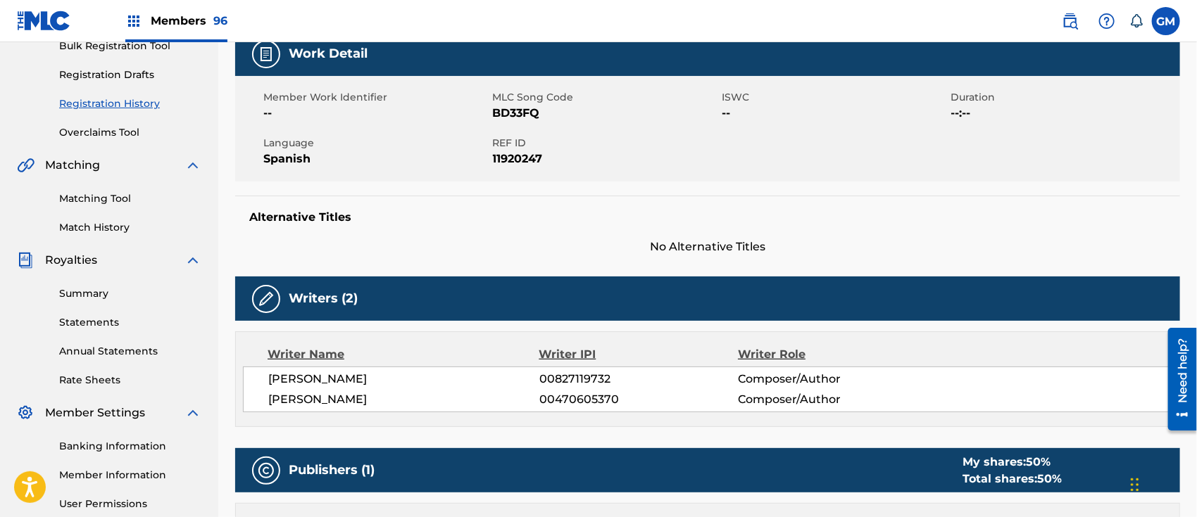
click at [189, 19] on span "Members 96" at bounding box center [189, 21] width 77 height 16
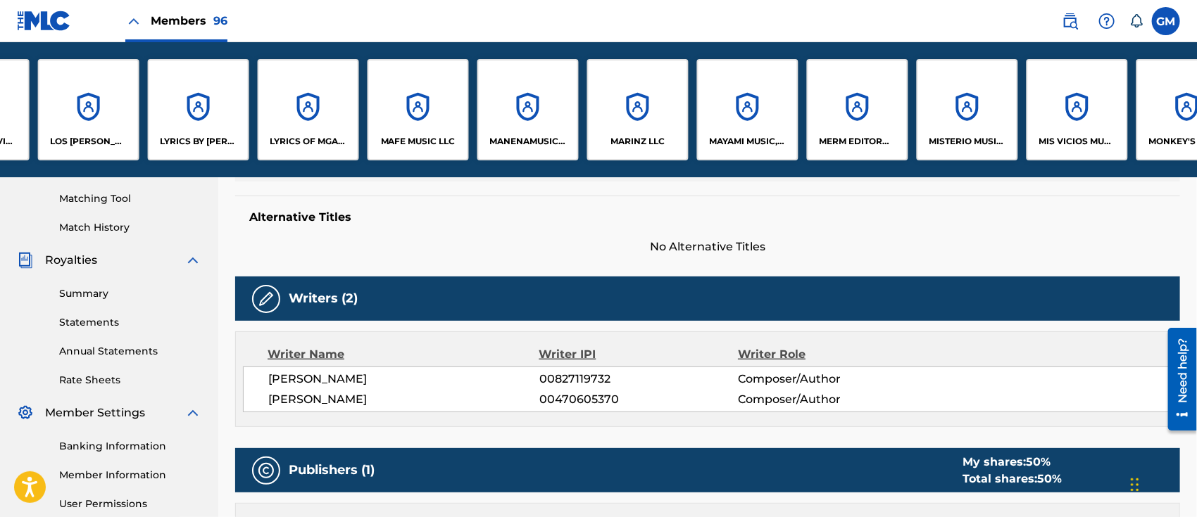
scroll to position [0, 6502]
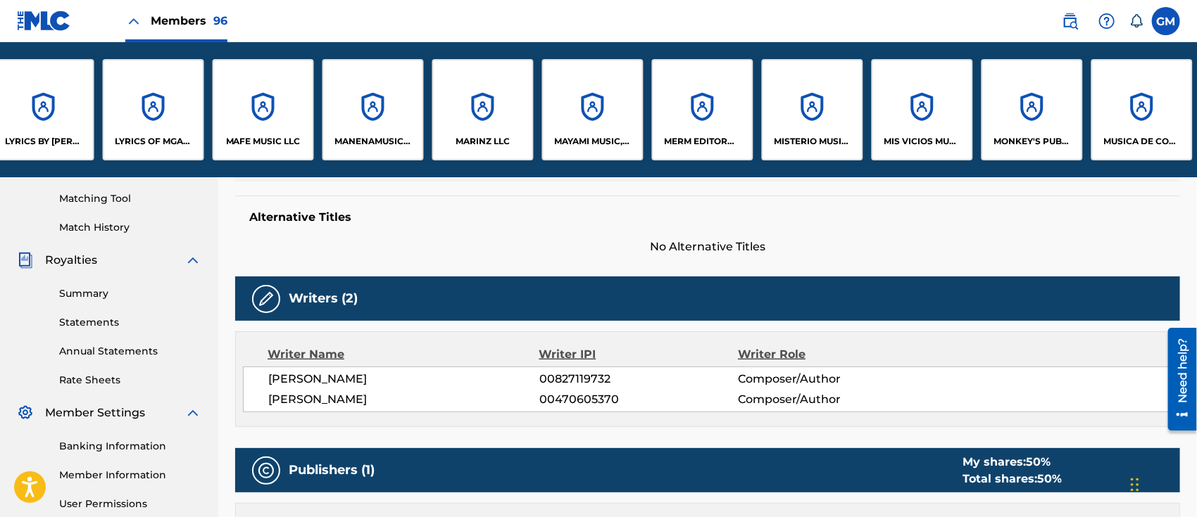
click at [707, 125] on div "MERM EDITORA LLC" at bounding box center [702, 109] width 101 height 101
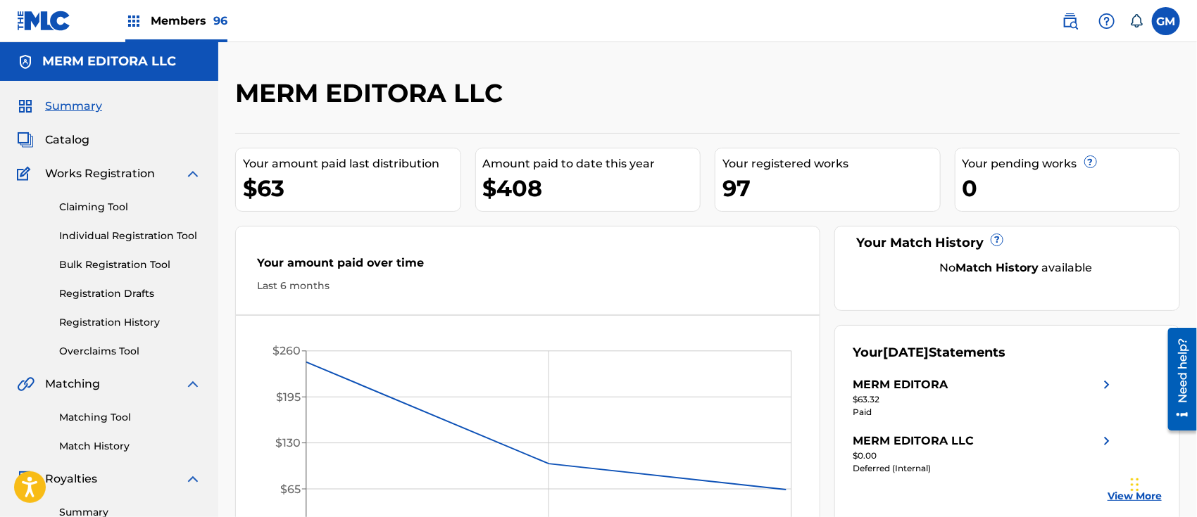
click at [75, 140] on span "Catalog" at bounding box center [67, 140] width 44 height 17
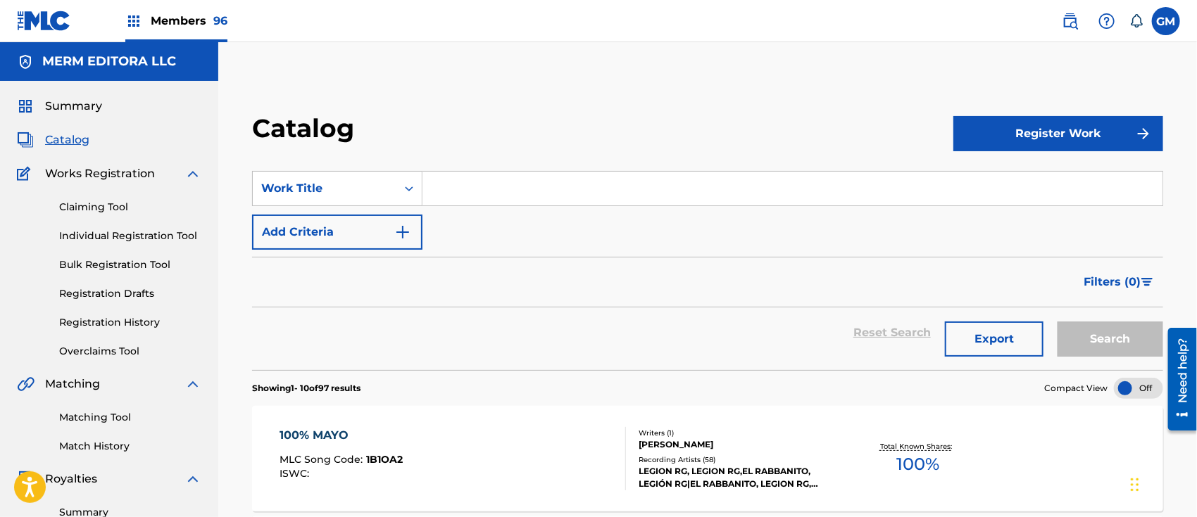
click at [468, 193] on input "Search Form" at bounding box center [792, 189] width 740 height 34
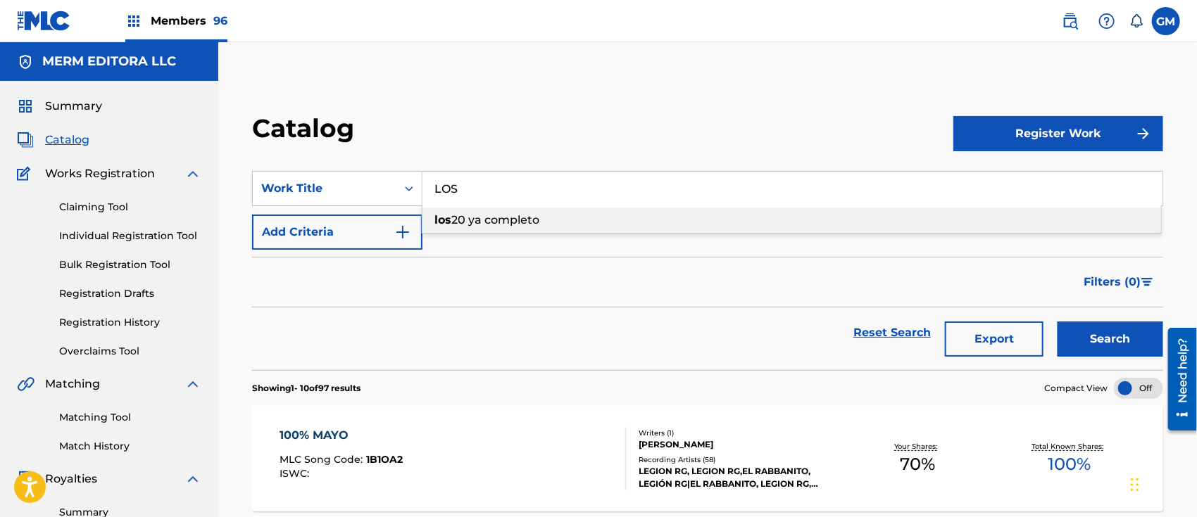
click at [480, 222] on span "20 ya completo" at bounding box center [495, 219] width 88 height 13
type input "los 20 ya completo"
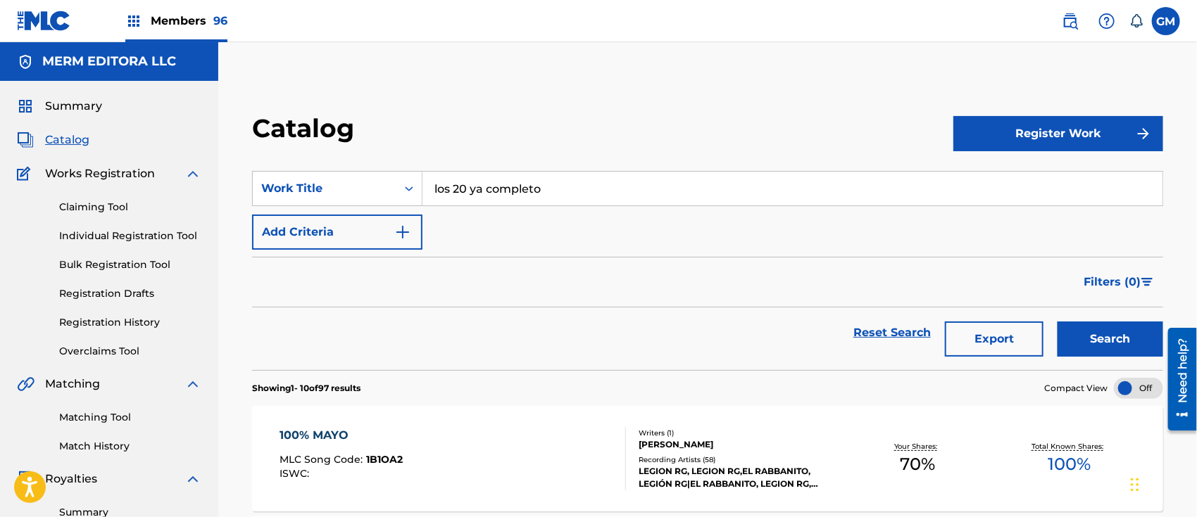
click at [1095, 333] on button "Search" at bounding box center [1110, 339] width 106 height 35
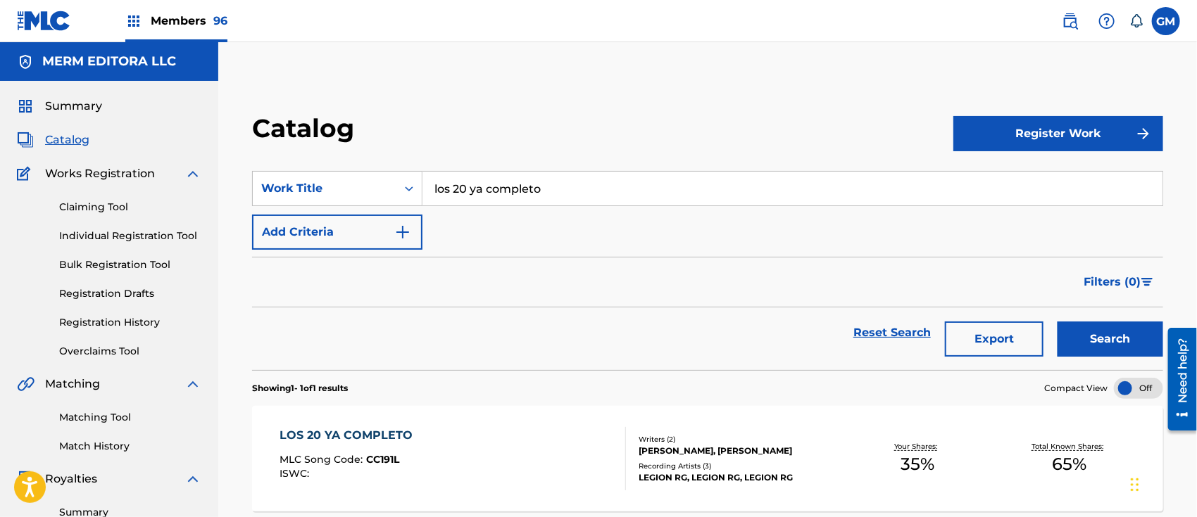
scroll to position [219, 0]
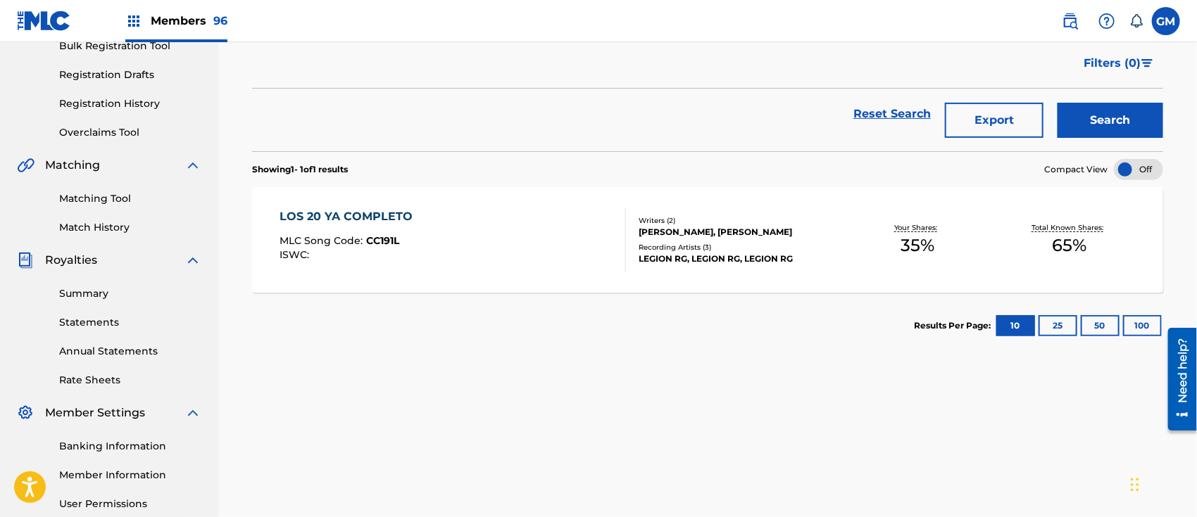
click at [600, 242] on div "LOS 20 YA COMPLETO MLC Song Code : CC191L ISWC :" at bounding box center [452, 239] width 346 height 63
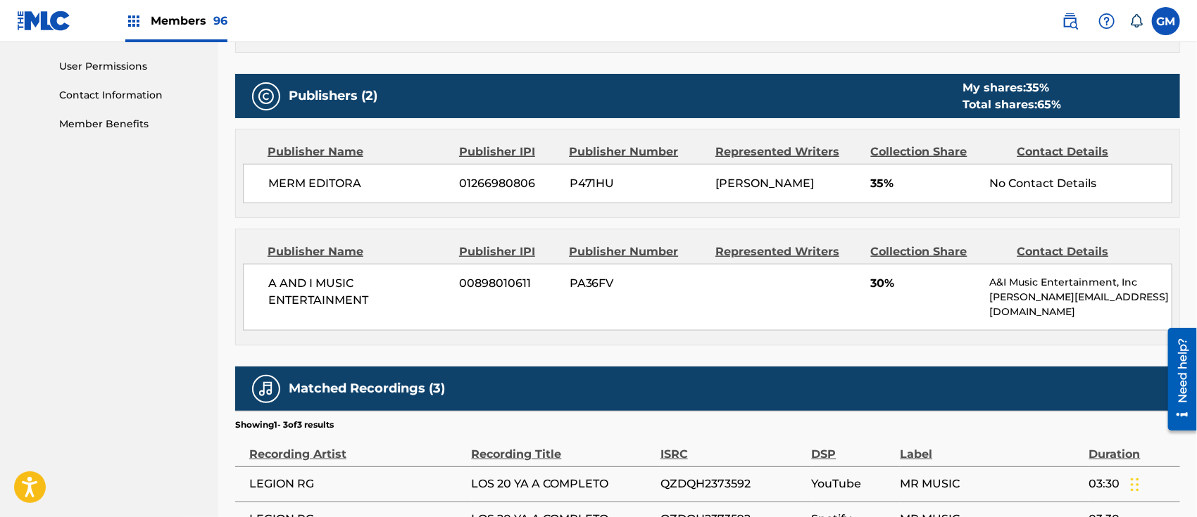
scroll to position [840, 0]
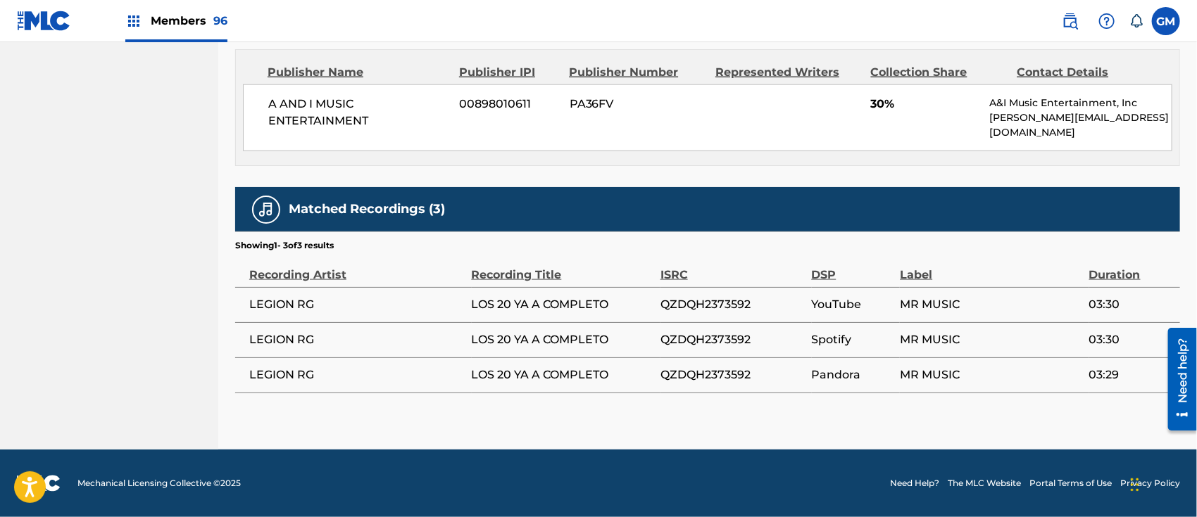
click at [197, 19] on span "Members 96" at bounding box center [189, 21] width 77 height 16
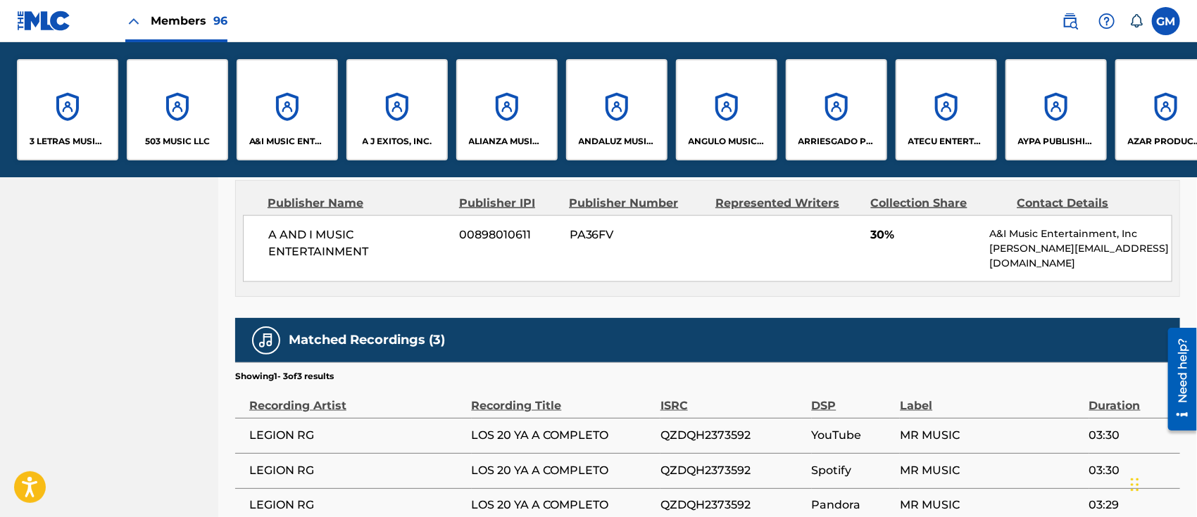
scroll to position [976, 0]
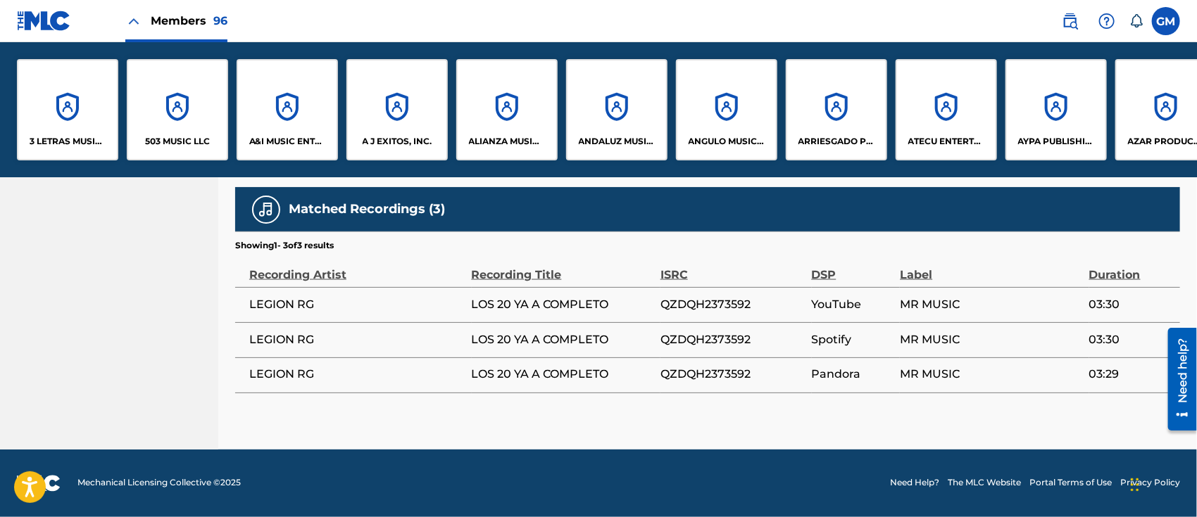
click at [286, 135] on p "A&I MUSIC ENTERTAINMENT, INC" at bounding box center [287, 141] width 77 height 13
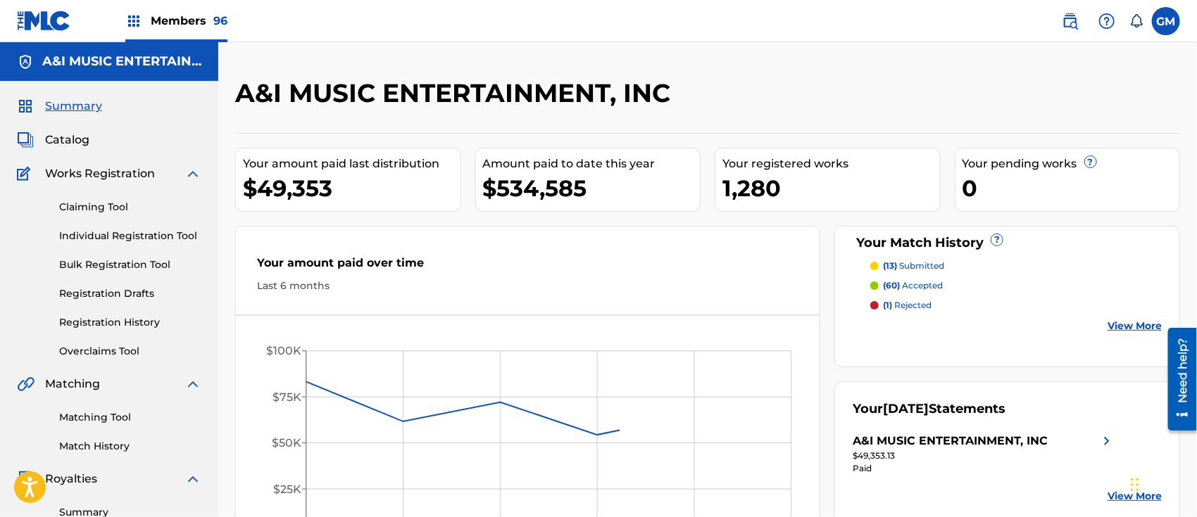
click at [66, 140] on span "Catalog" at bounding box center [67, 140] width 44 height 17
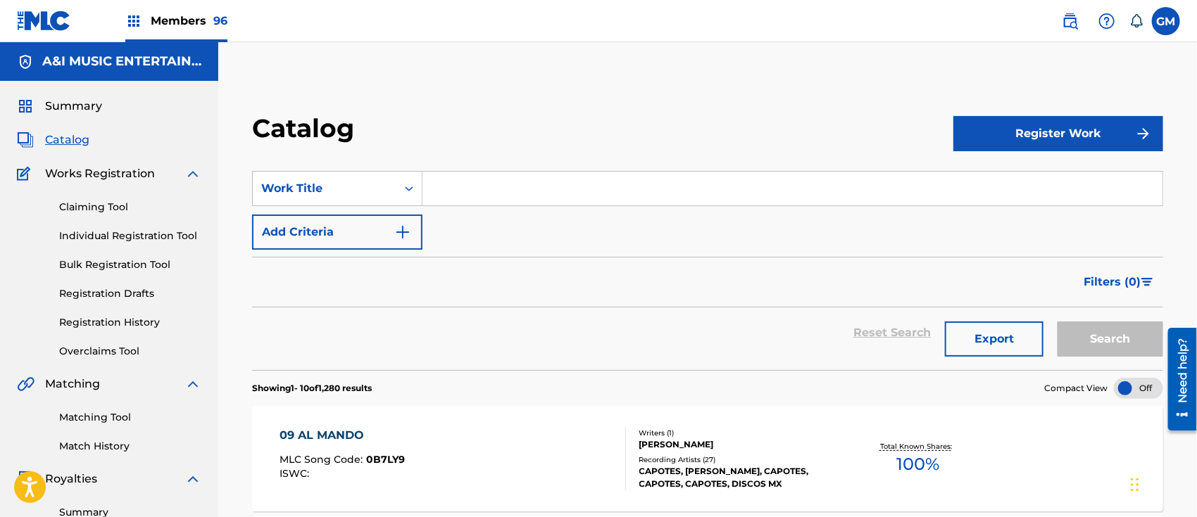
click at [451, 177] on input "Search Form" at bounding box center [792, 189] width 740 height 34
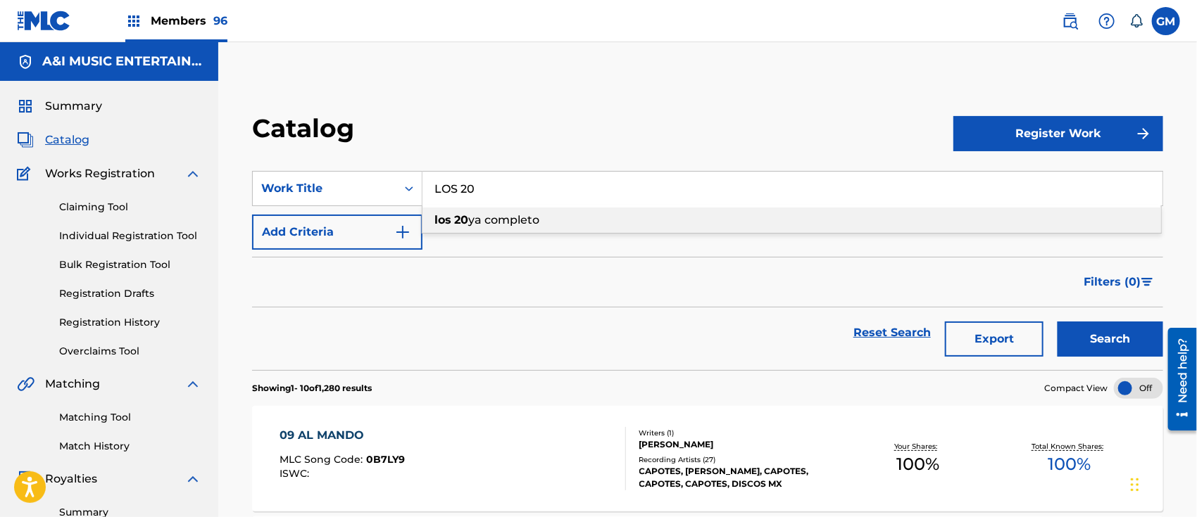
click at [488, 222] on span "ya completo" at bounding box center [503, 219] width 71 height 13
type input "los 20 ya completo"
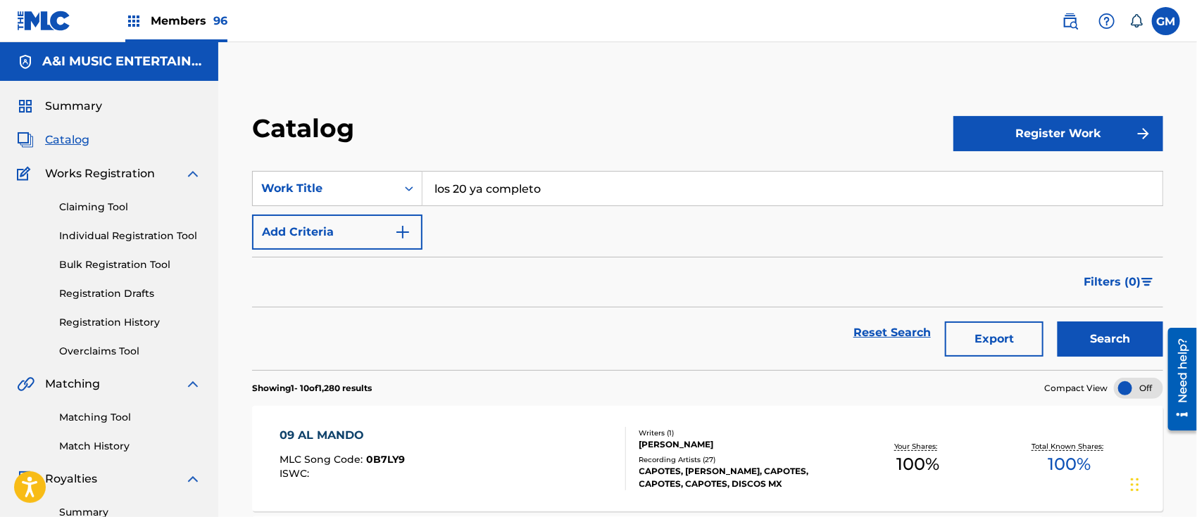
click at [1089, 336] on button "Search" at bounding box center [1110, 339] width 106 height 35
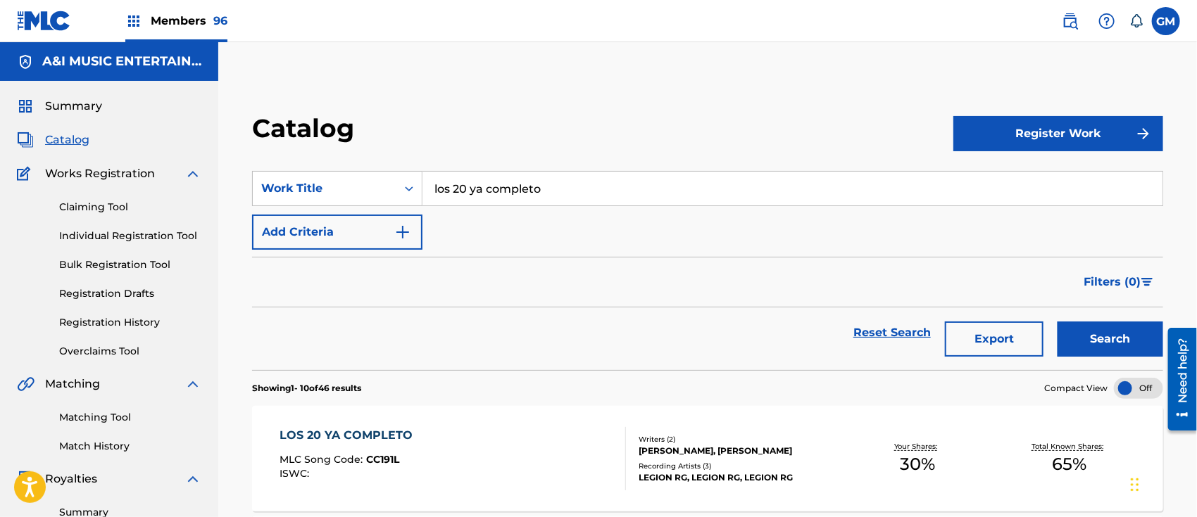
scroll to position [219, 0]
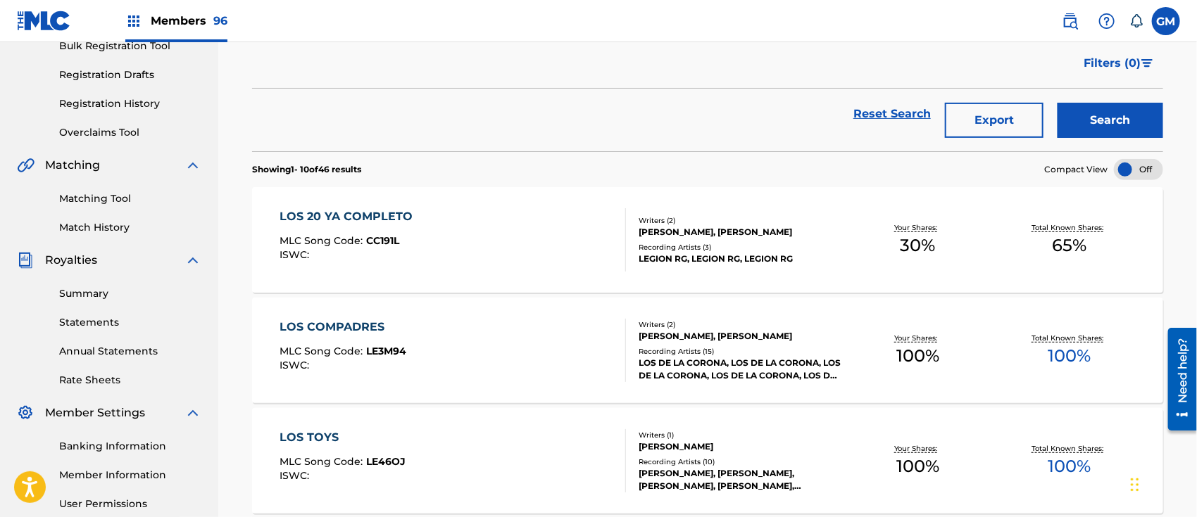
click at [439, 234] on div "LOS 20 YA COMPLETO MLC Song Code : CC191L ISWC :" at bounding box center [452, 239] width 346 height 63
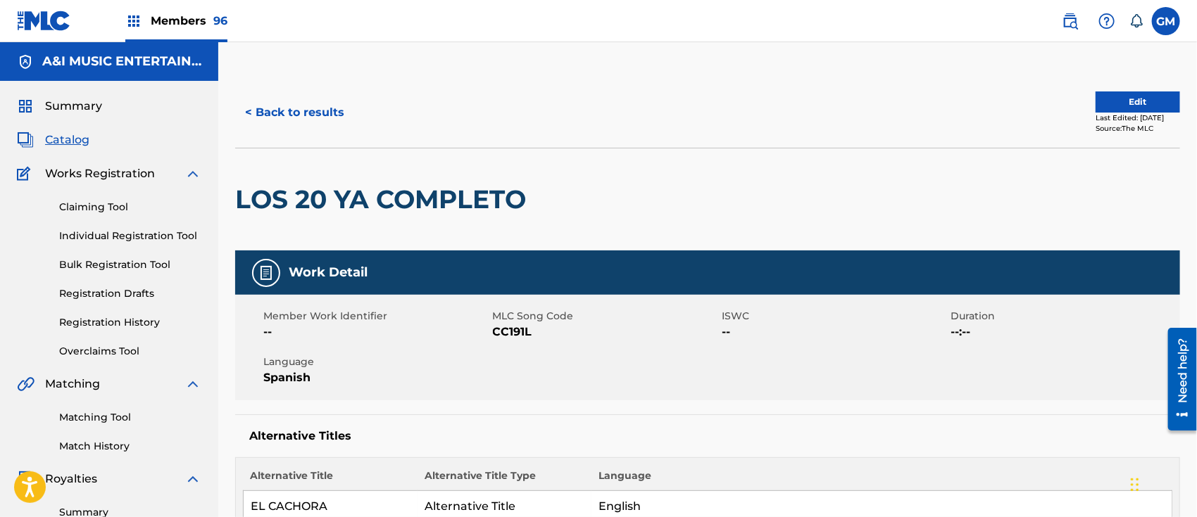
click at [1112, 99] on button "Edit" at bounding box center [1137, 102] width 84 height 21
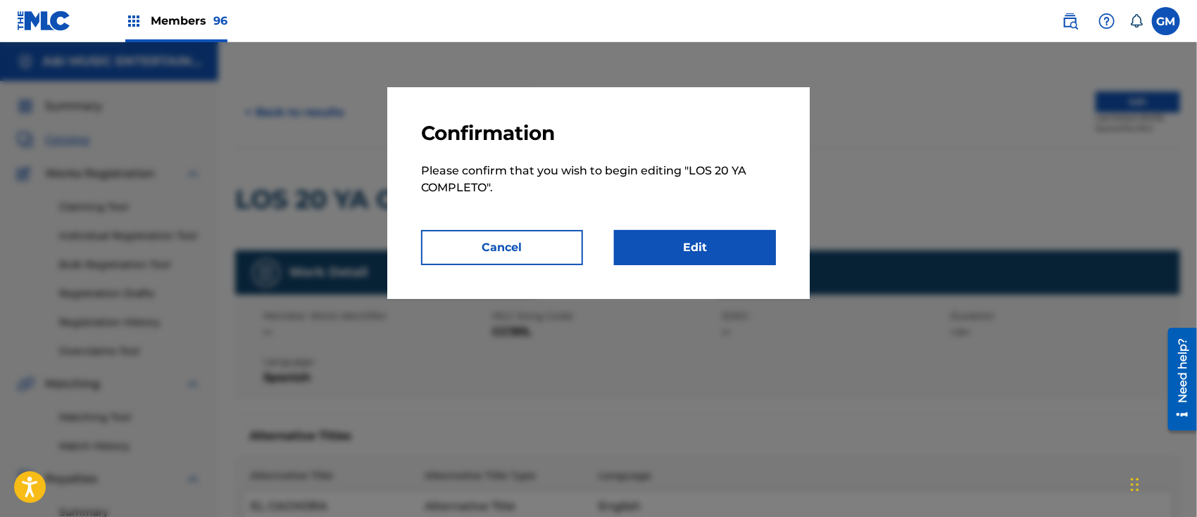
click at [693, 240] on link "Edit" at bounding box center [695, 247] width 162 height 35
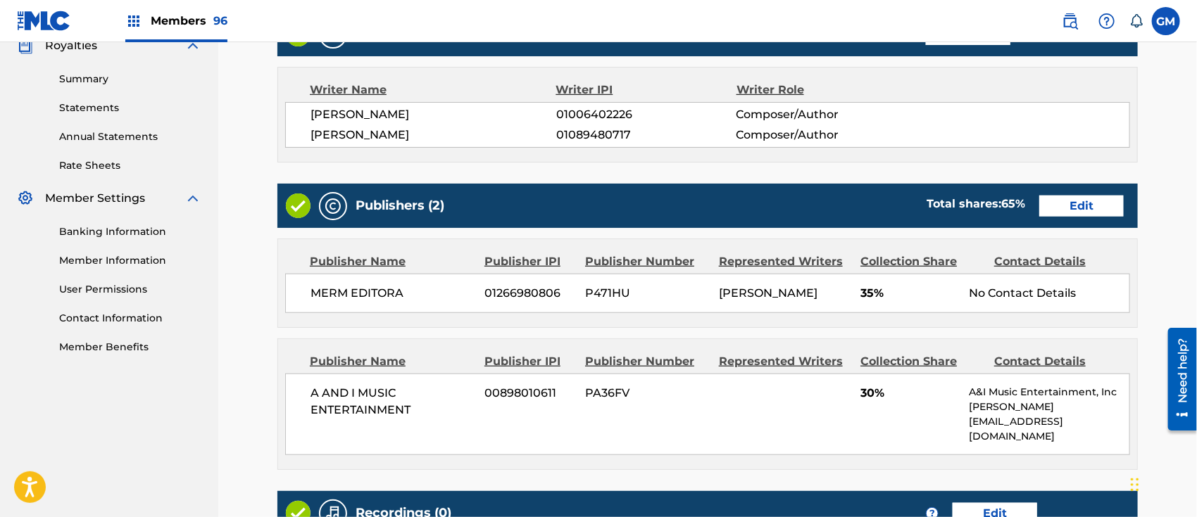
scroll to position [427, 0]
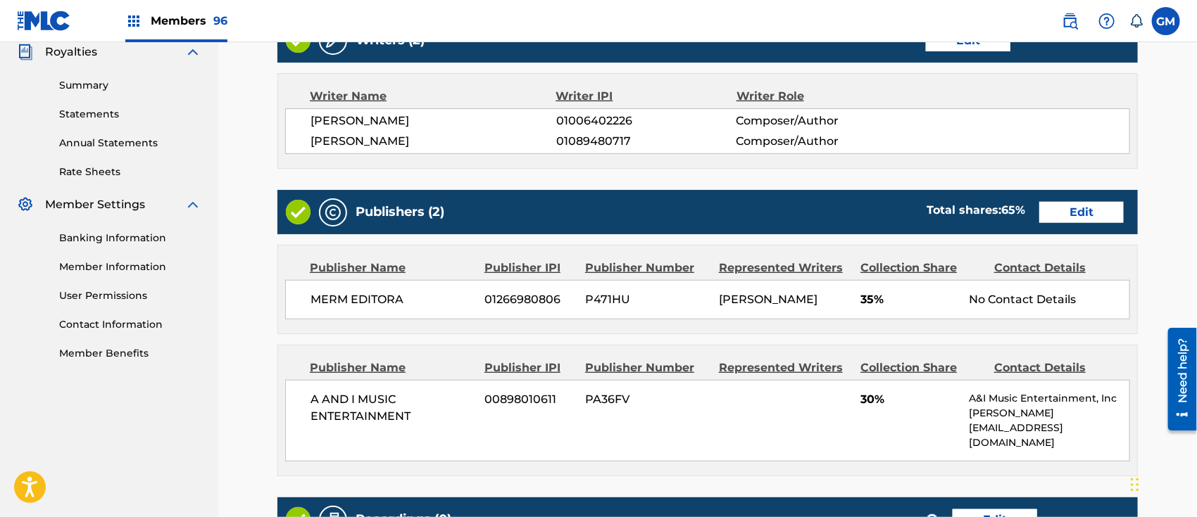
click at [1076, 209] on link "Edit" at bounding box center [1081, 212] width 84 height 21
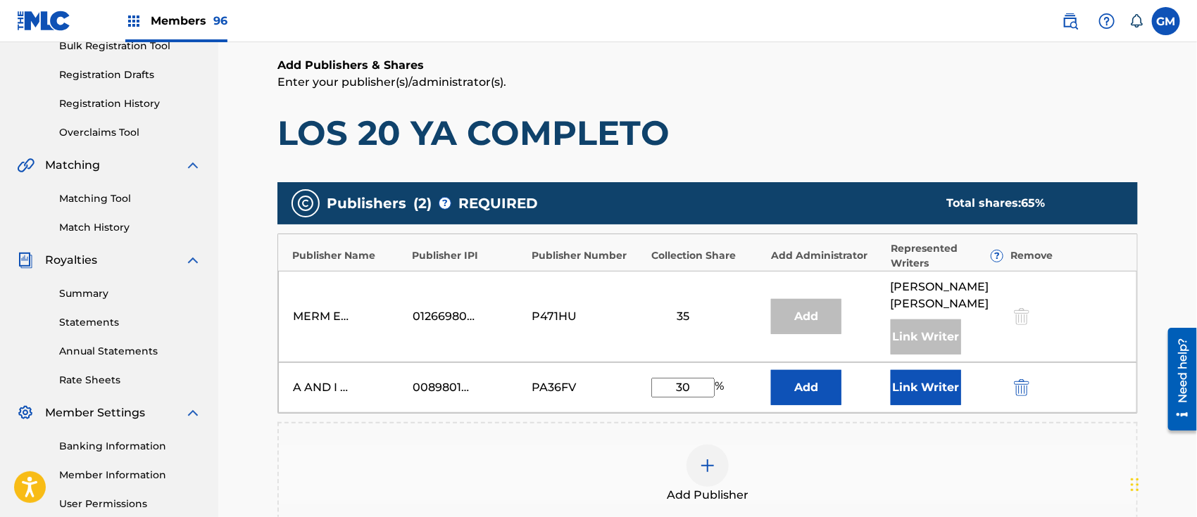
scroll to position [438, 0]
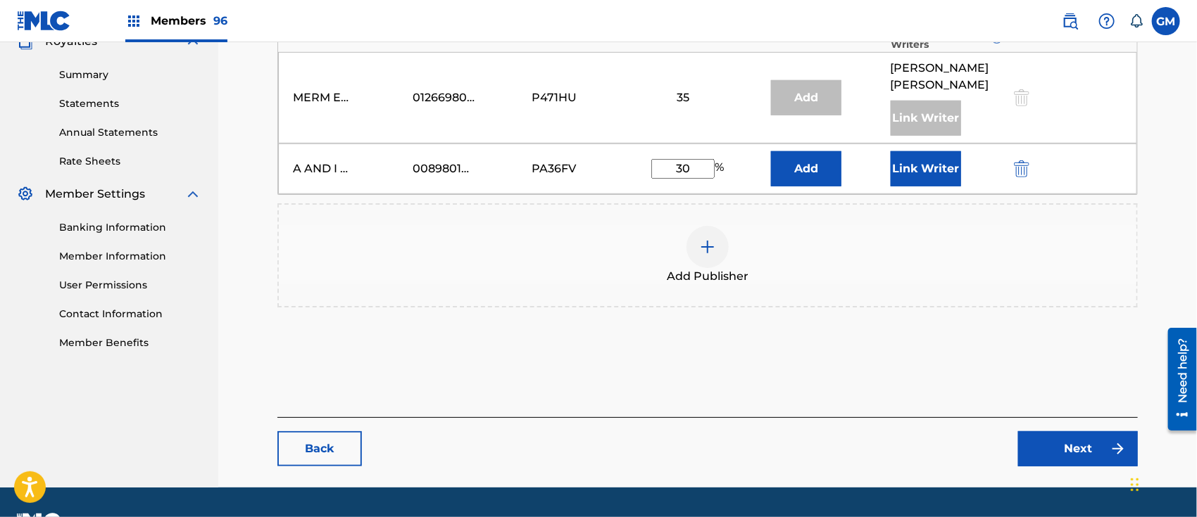
drag, startPoint x: 700, startPoint y: 185, endPoint x: 648, endPoint y: 187, distance: 51.4
click at [648, 187] on div "A AND I MUSIC ENTERTAINMENT 00898010611 PA36FV 30 % Add Link Writer" at bounding box center [707, 169] width 859 height 51
type input "65"
click at [1054, 341] on div "Publishers ( 2 ) ? REQUIRED Total shares: 100 % Publisher Name Publisher IPI Pu…" at bounding box center [707, 155] width 860 height 399
click at [1055, 460] on link "Next" at bounding box center [1078, 448] width 120 height 35
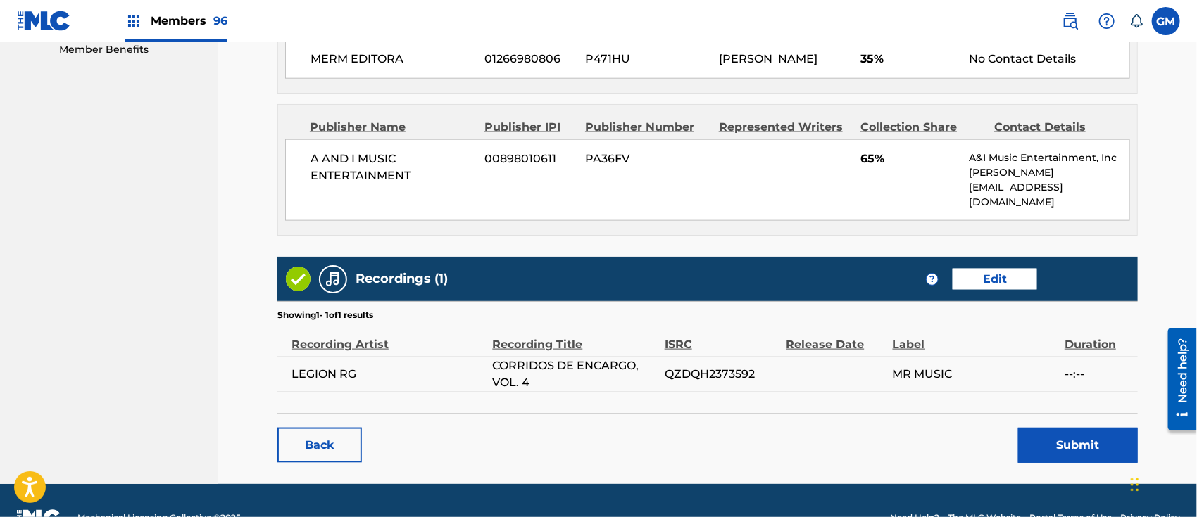
scroll to position [755, 0]
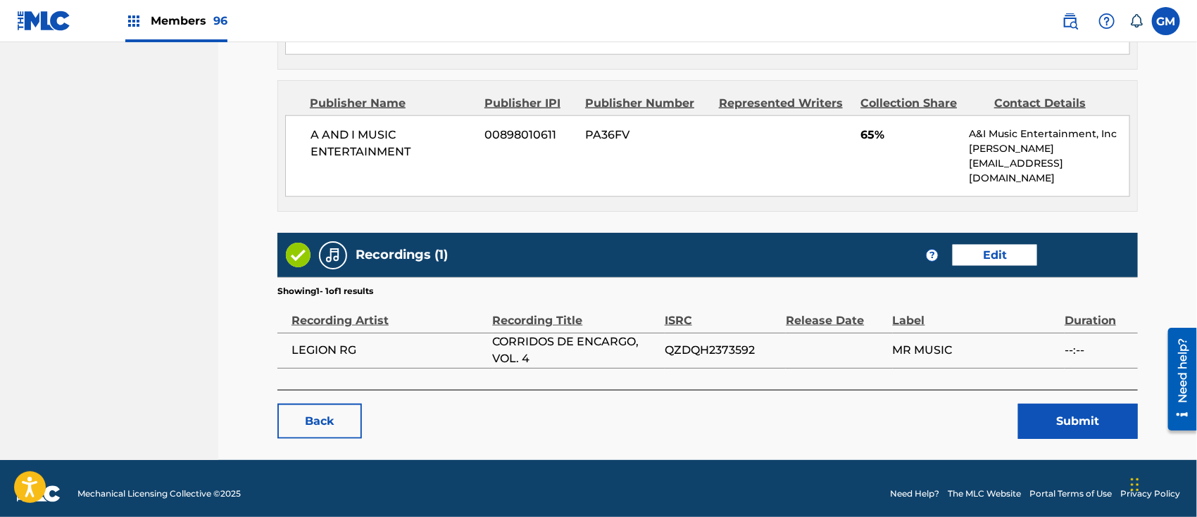
click at [1041, 405] on button "Submit" at bounding box center [1078, 421] width 120 height 35
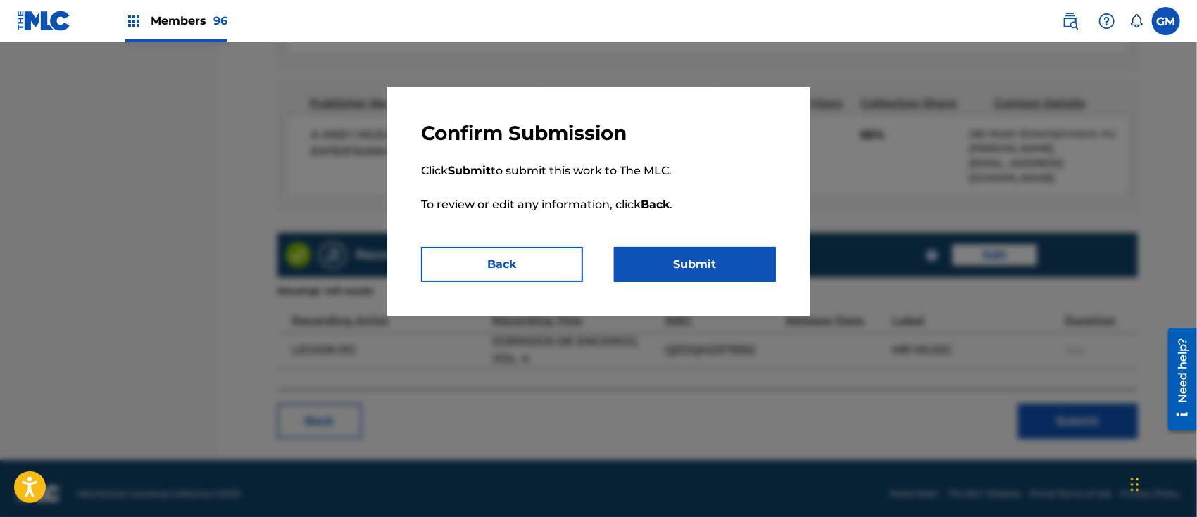
click at [704, 256] on button "Submit" at bounding box center [695, 264] width 162 height 35
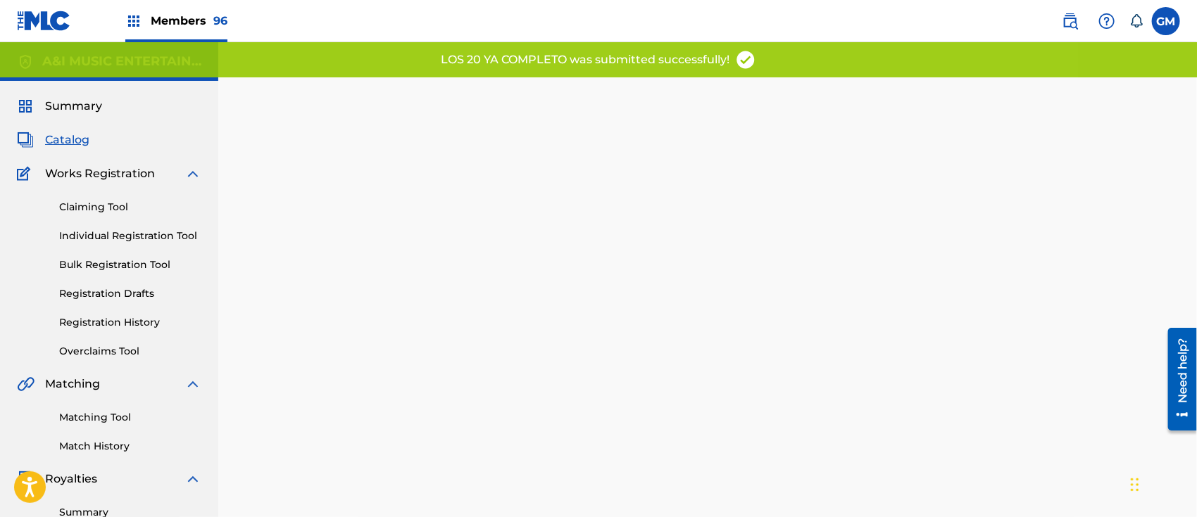
scroll to position [219, 0]
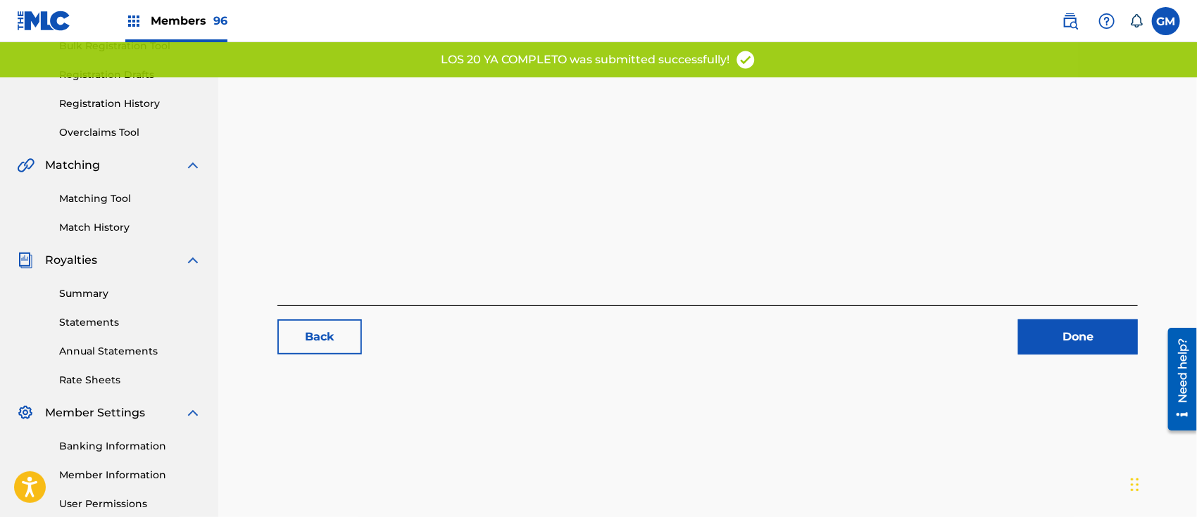
click at [1042, 343] on link "Done" at bounding box center [1078, 337] width 120 height 35
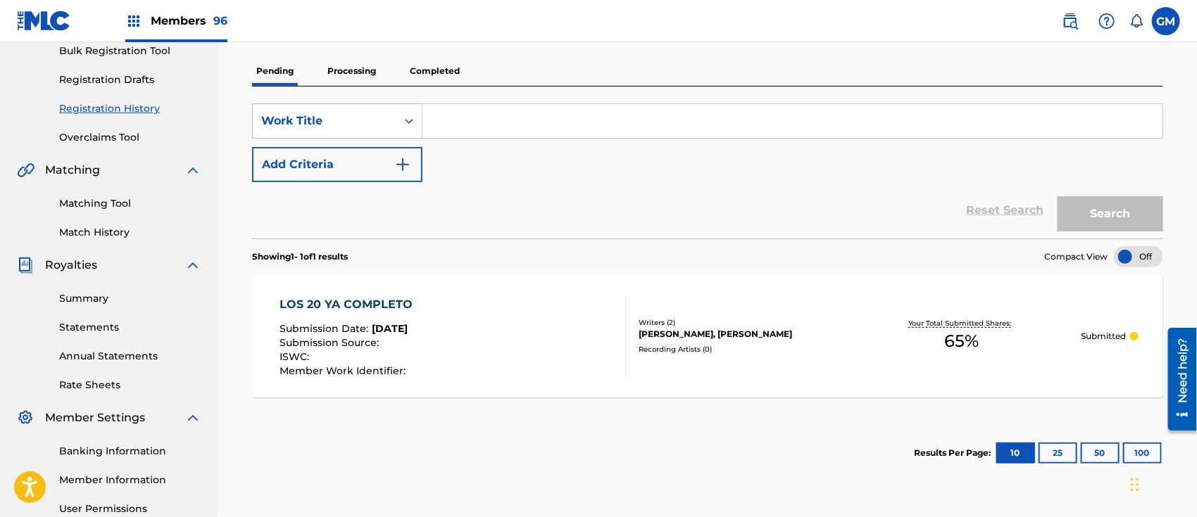
scroll to position [219, 0]
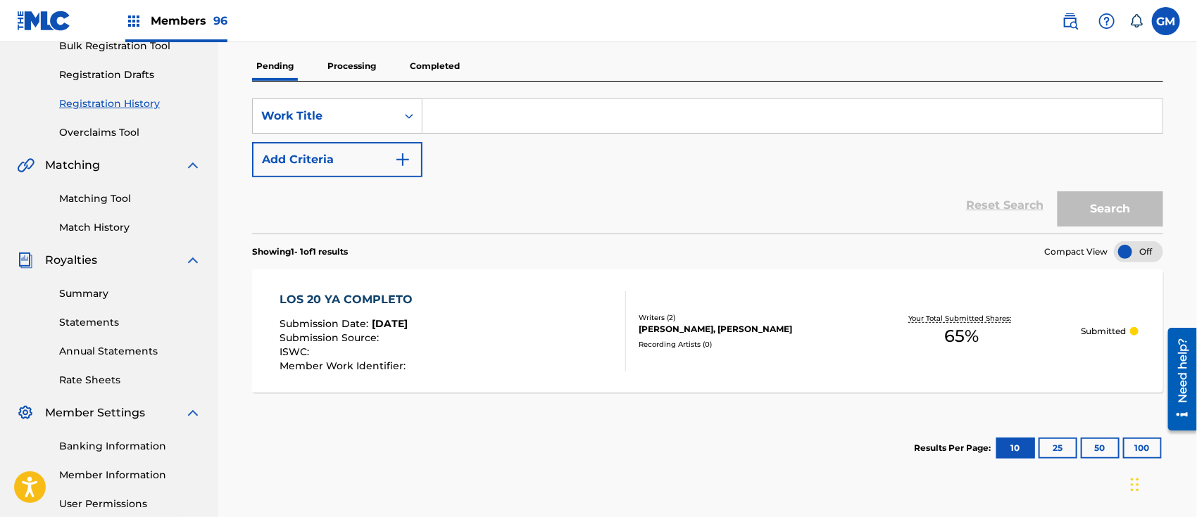
click at [443, 303] on div "LOS 20 YA COMPLETO Submission Date : Aug 18, 2025 Submission Source : ISWC : Me…" at bounding box center [452, 331] width 346 height 80
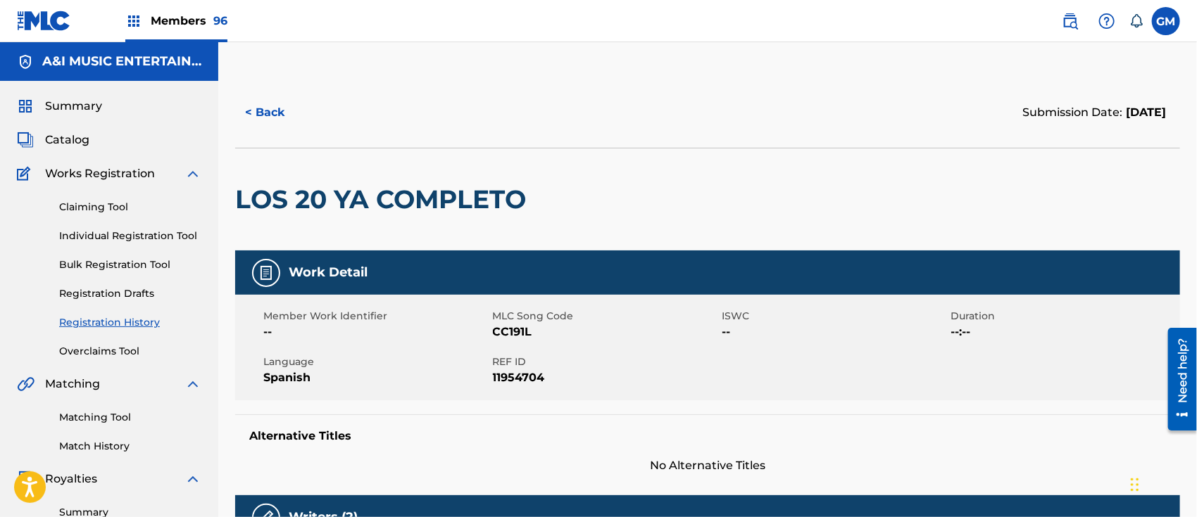
click at [56, 137] on span "Catalog" at bounding box center [67, 140] width 44 height 17
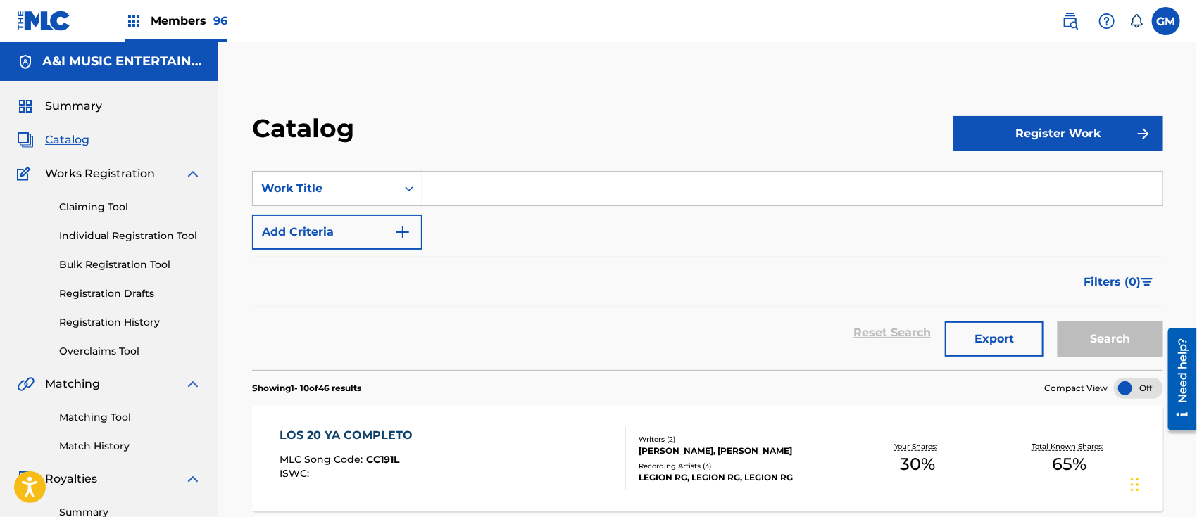
drag, startPoint x: 460, startPoint y: 445, endPoint x: 460, endPoint y: 434, distance: 10.6
click at [460, 444] on div "LOS 20 YA COMPLETO MLC Song Code : CC191L ISWC :" at bounding box center [452, 458] width 346 height 63
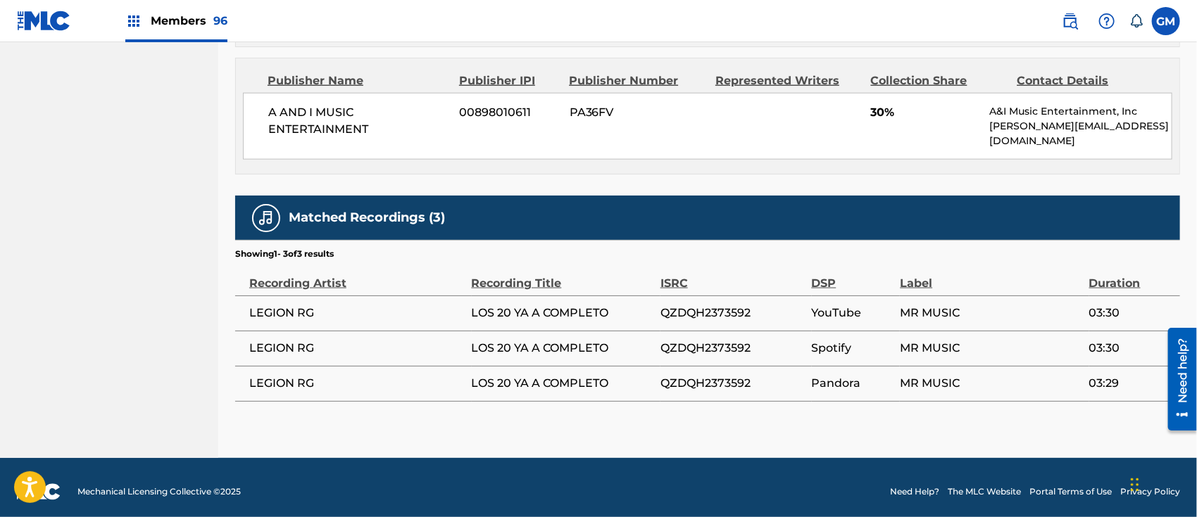
scroll to position [840, 0]
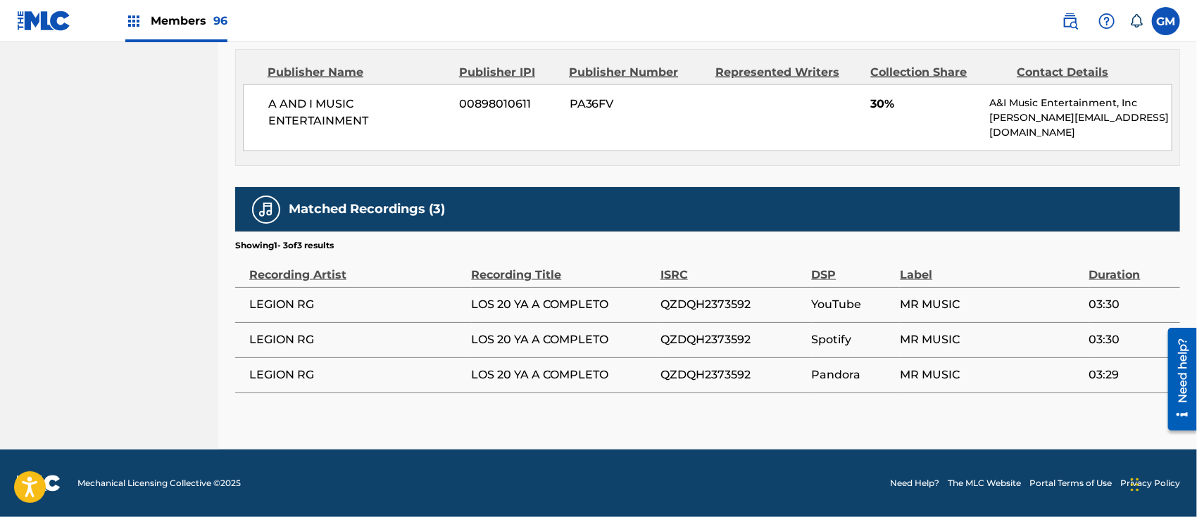
click at [1066, 21] on img at bounding box center [1069, 21] width 17 height 17
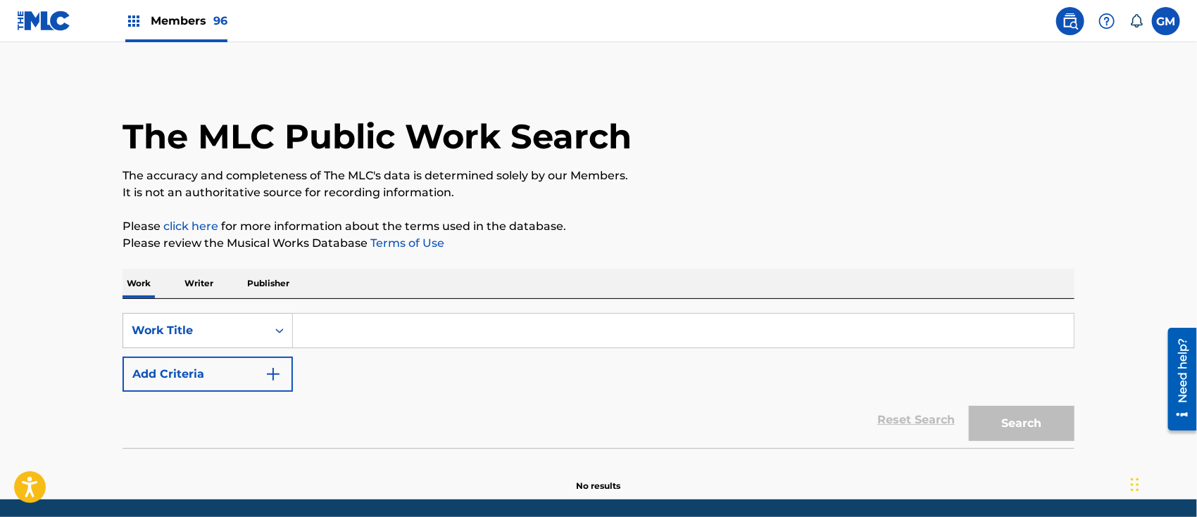
click at [403, 323] on input "Search Form" at bounding box center [683, 331] width 781 height 34
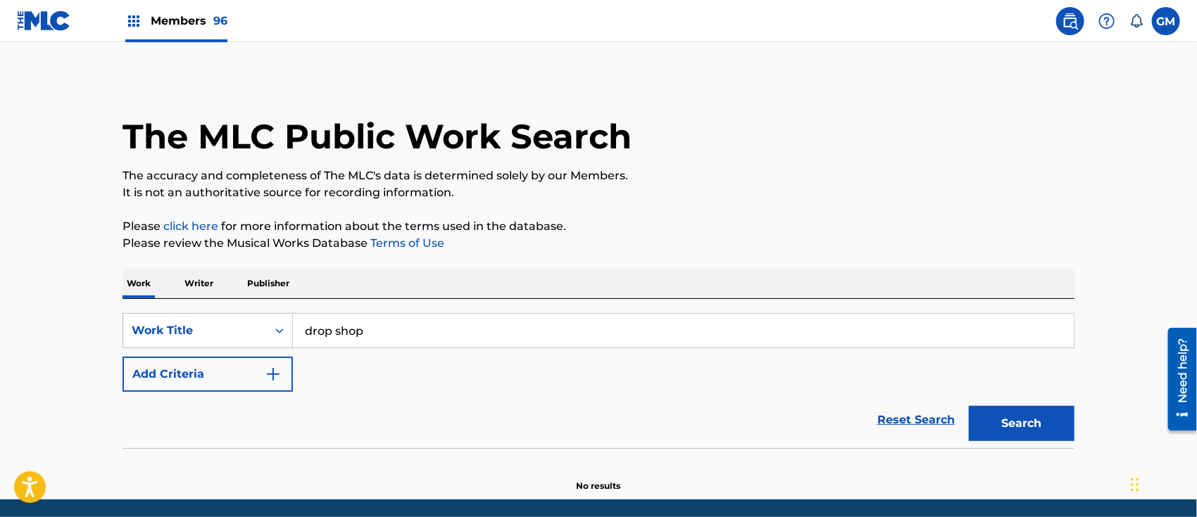
type input "drop shop"
click at [1028, 431] on button "Search" at bounding box center [1022, 423] width 106 height 35
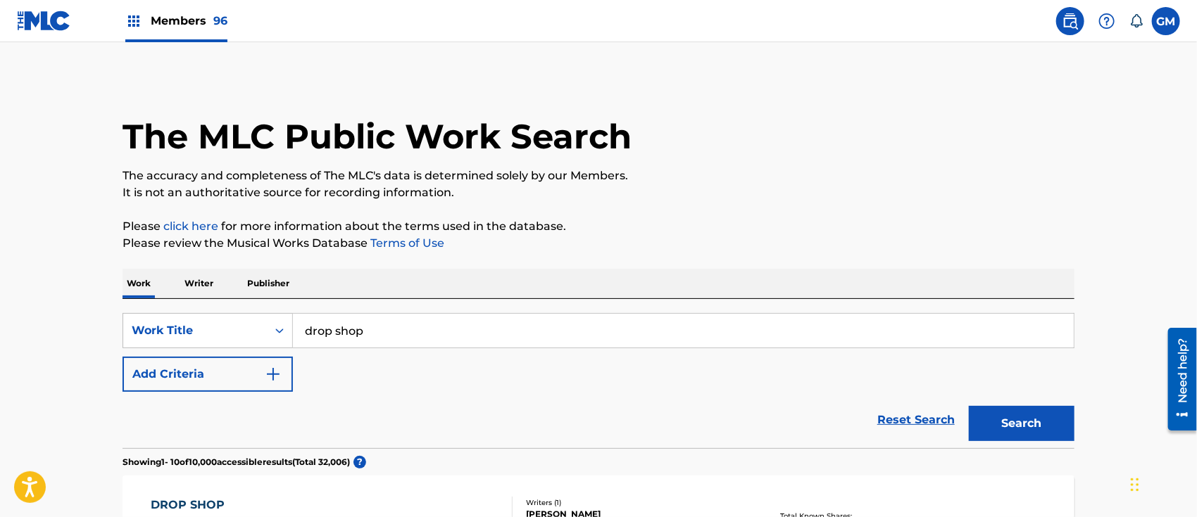
scroll to position [219, 0]
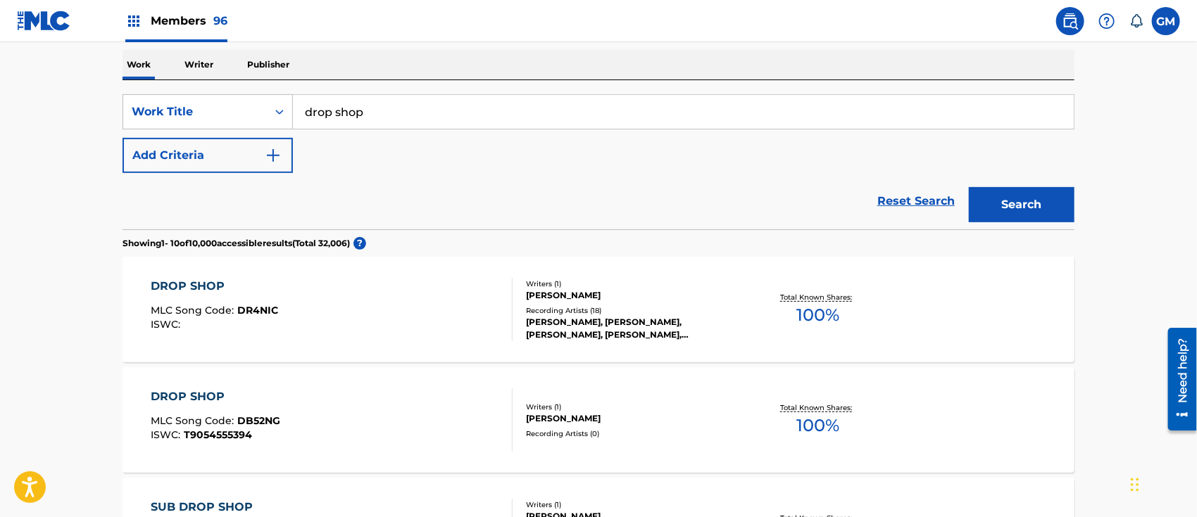
click at [368, 310] on div "DROP SHOP MLC Song Code : DR4NIC ISWC :" at bounding box center [332, 309] width 362 height 63
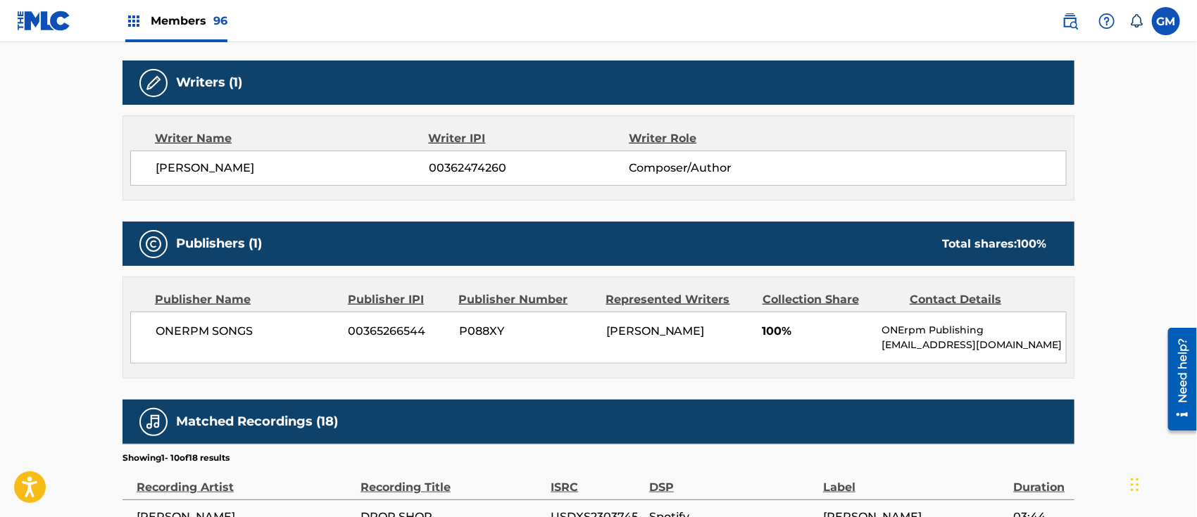
scroll to position [438, 0]
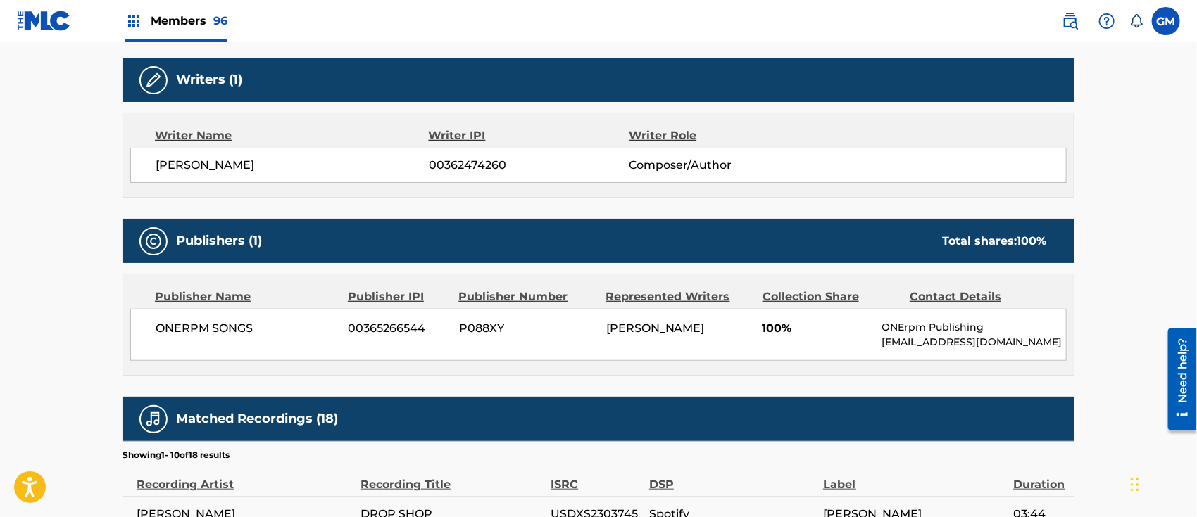
click at [186, 22] on span "Members 96" at bounding box center [189, 21] width 77 height 16
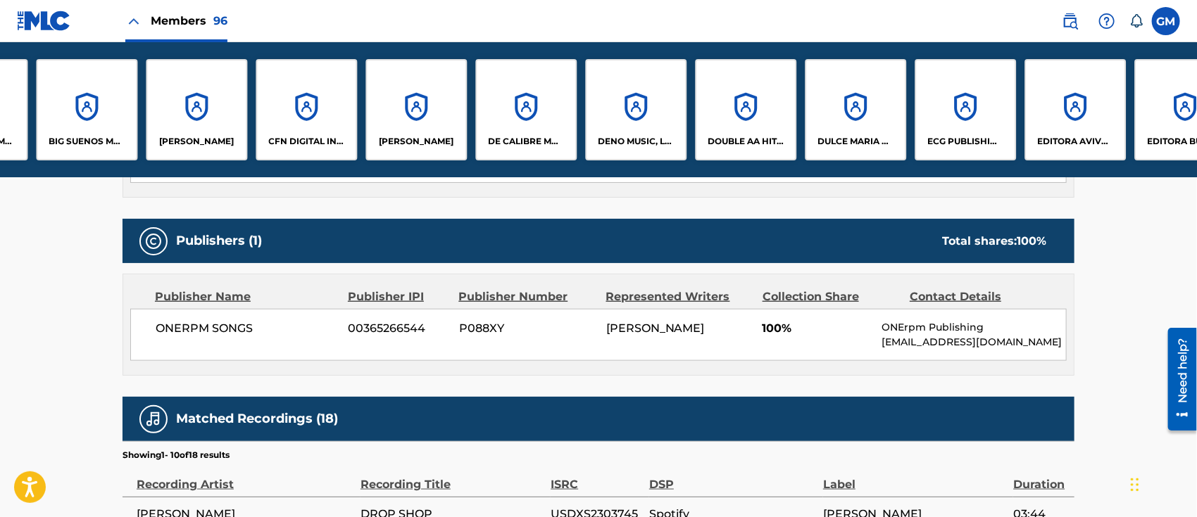
scroll to position [0, 1419]
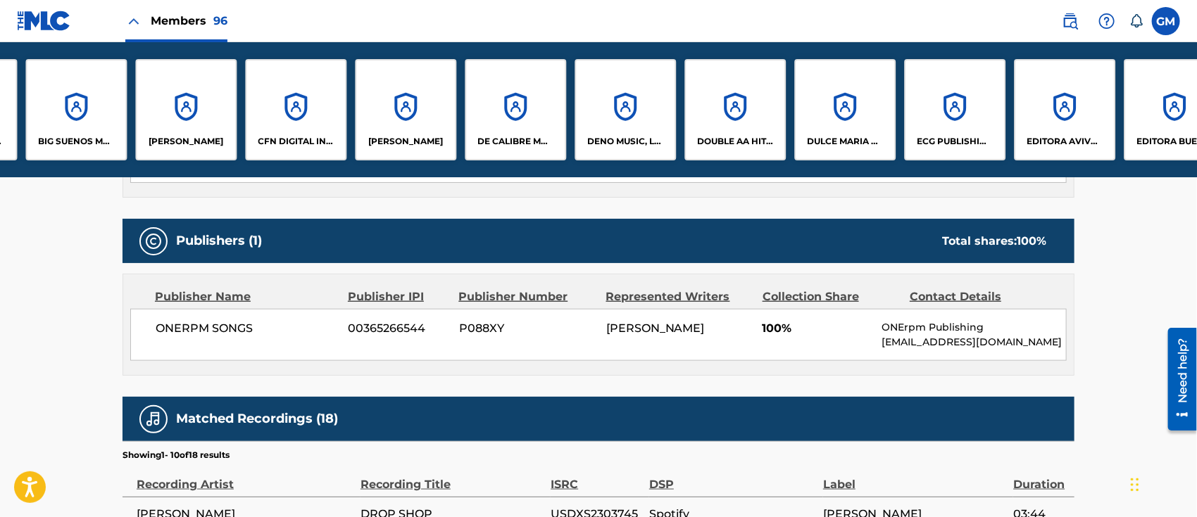
click at [404, 102] on div "CUITLAHUAC VEGA TOLEDO" at bounding box center [405, 109] width 101 height 101
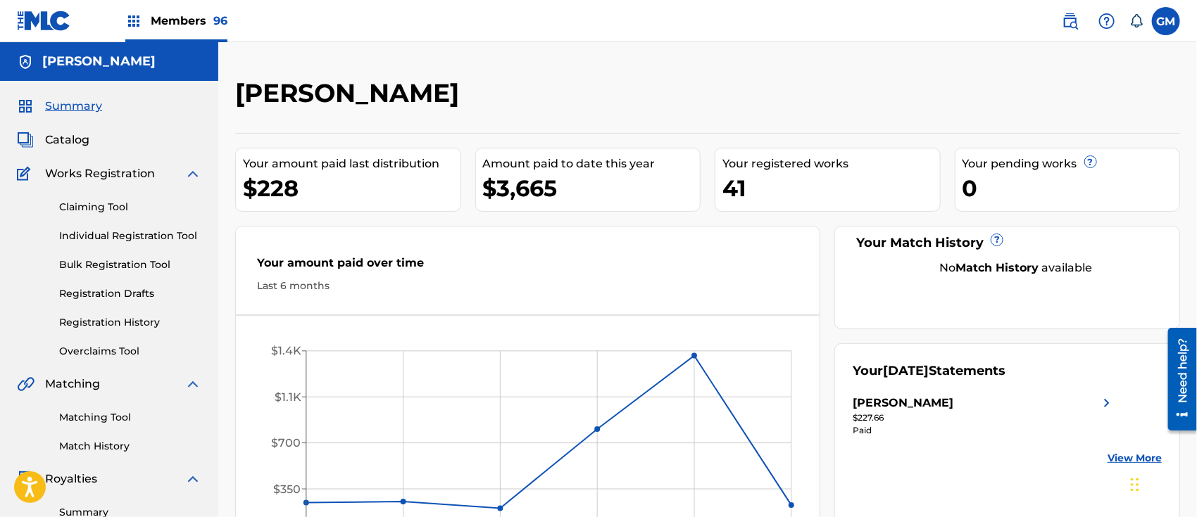
click at [83, 137] on span "Catalog" at bounding box center [67, 140] width 44 height 17
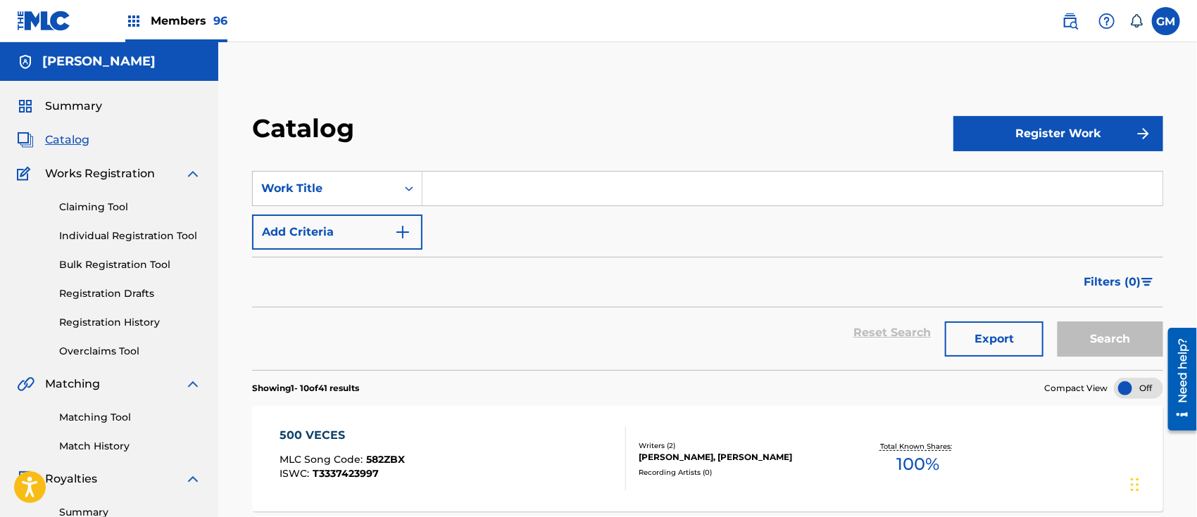
click at [479, 188] on input "Search Form" at bounding box center [792, 189] width 740 height 34
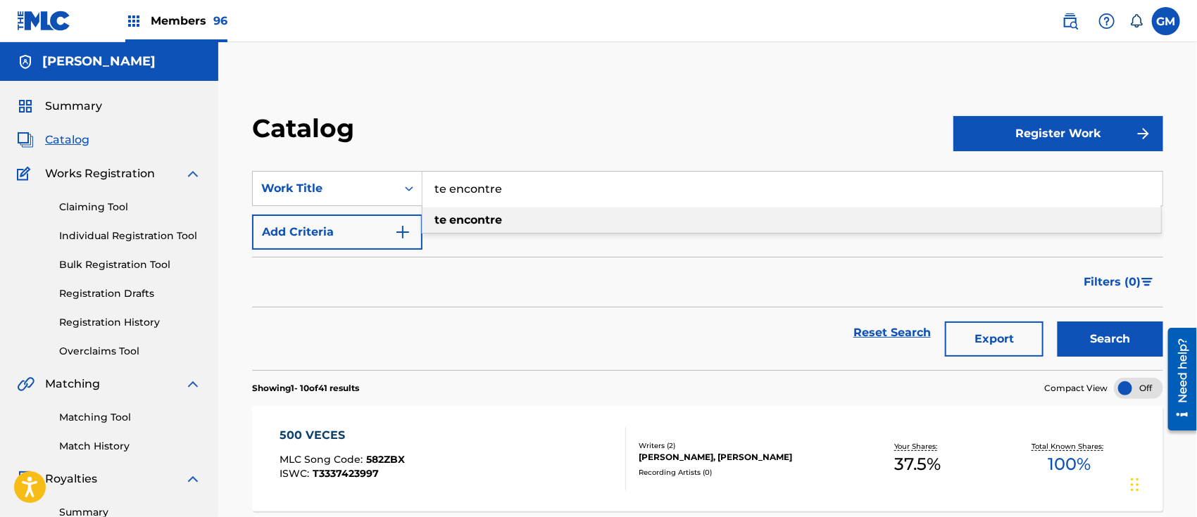
type input "te encontre"
click at [488, 220] on strong "encontre" at bounding box center [475, 219] width 53 height 13
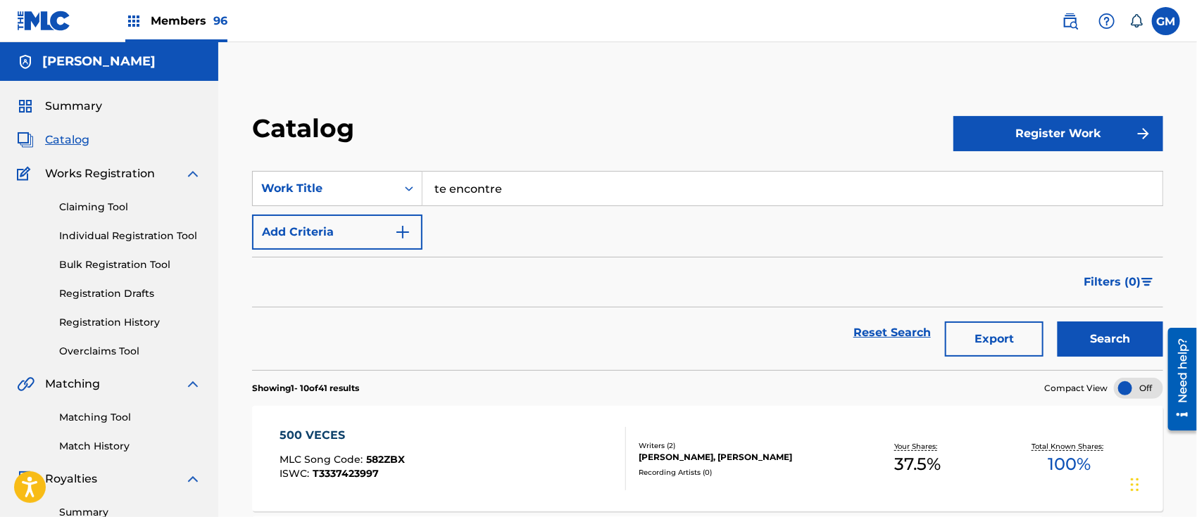
click at [1089, 336] on button "Search" at bounding box center [1110, 339] width 106 height 35
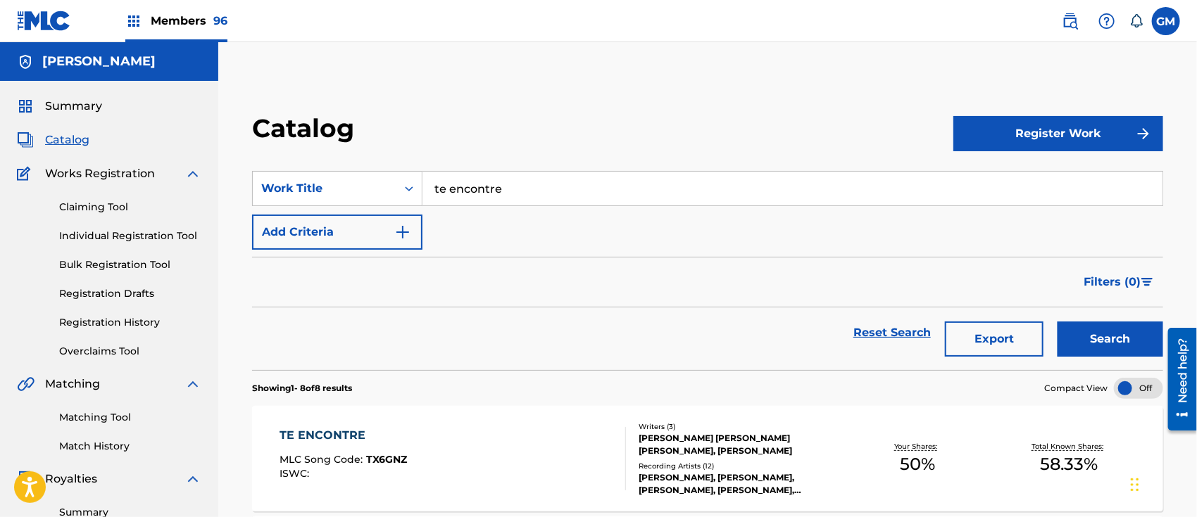
click at [412, 443] on div "TE ENCONTRE MLC Song Code : TX6GNZ ISWC :" at bounding box center [452, 458] width 346 height 63
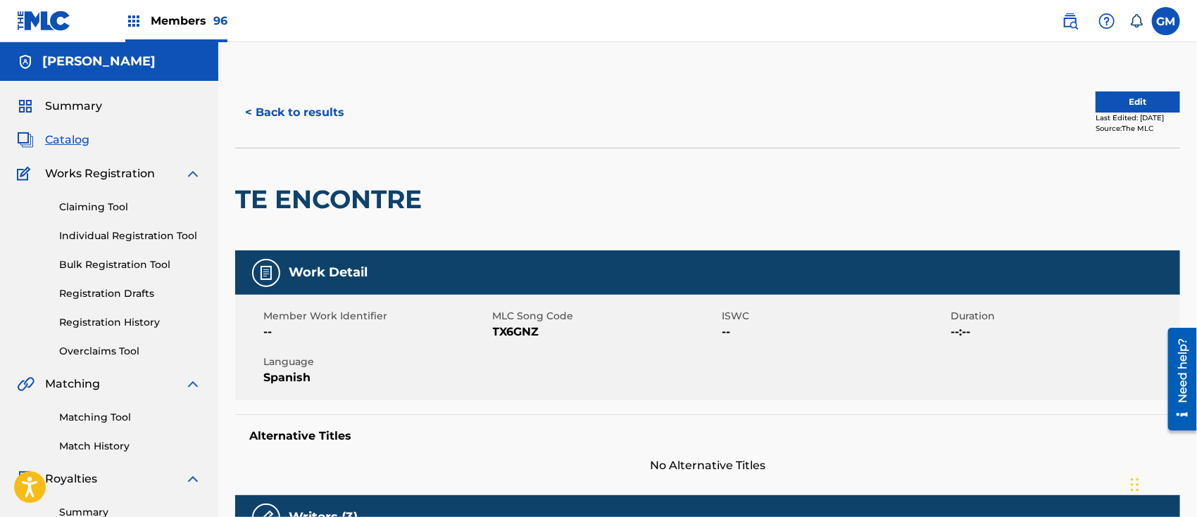
click at [118, 319] on link "Registration History" at bounding box center [130, 322] width 142 height 15
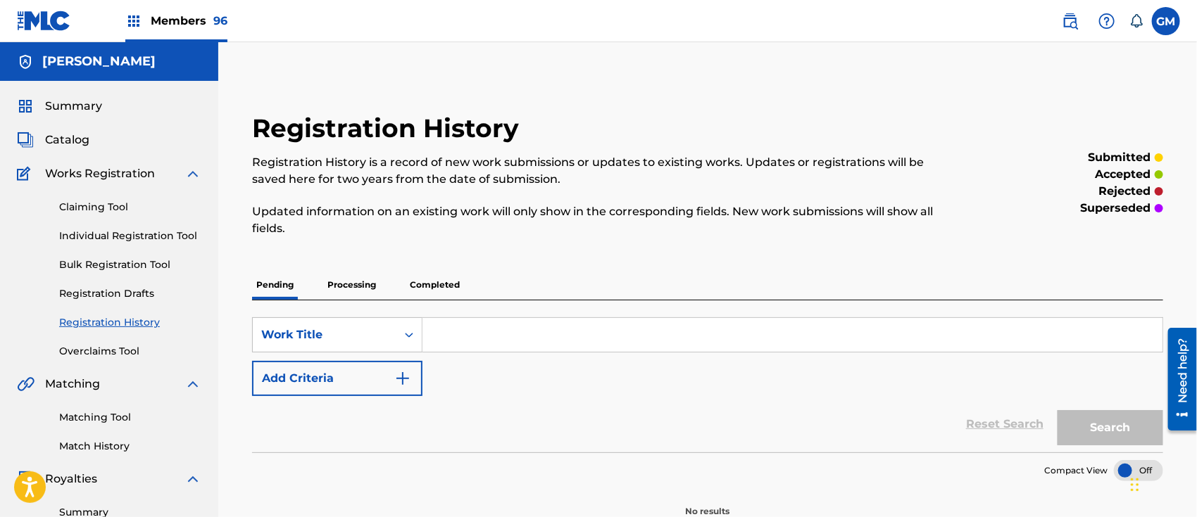
click at [355, 280] on p "Processing" at bounding box center [351, 285] width 57 height 30
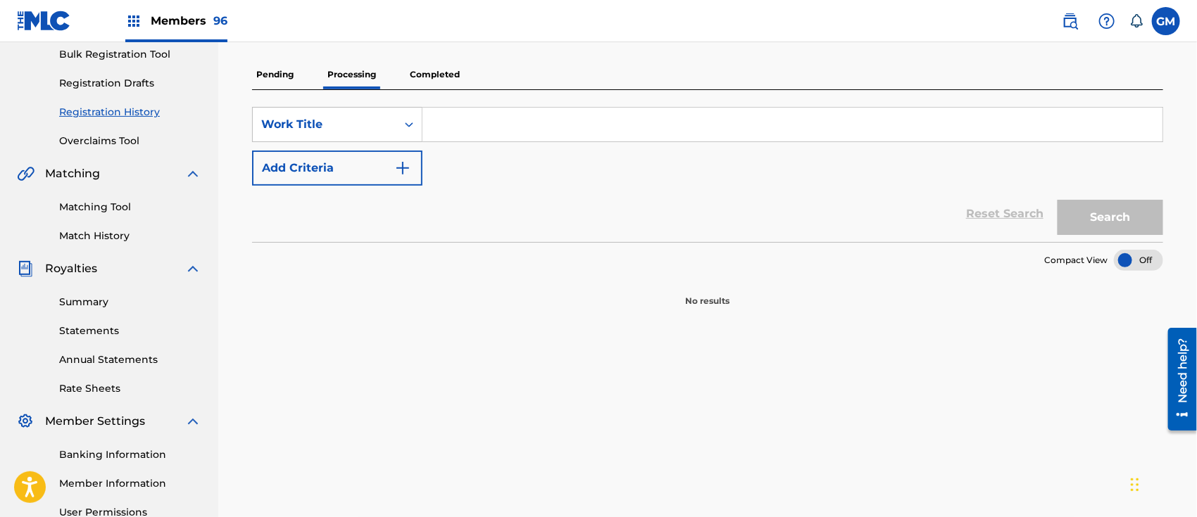
scroll to position [219, 0]
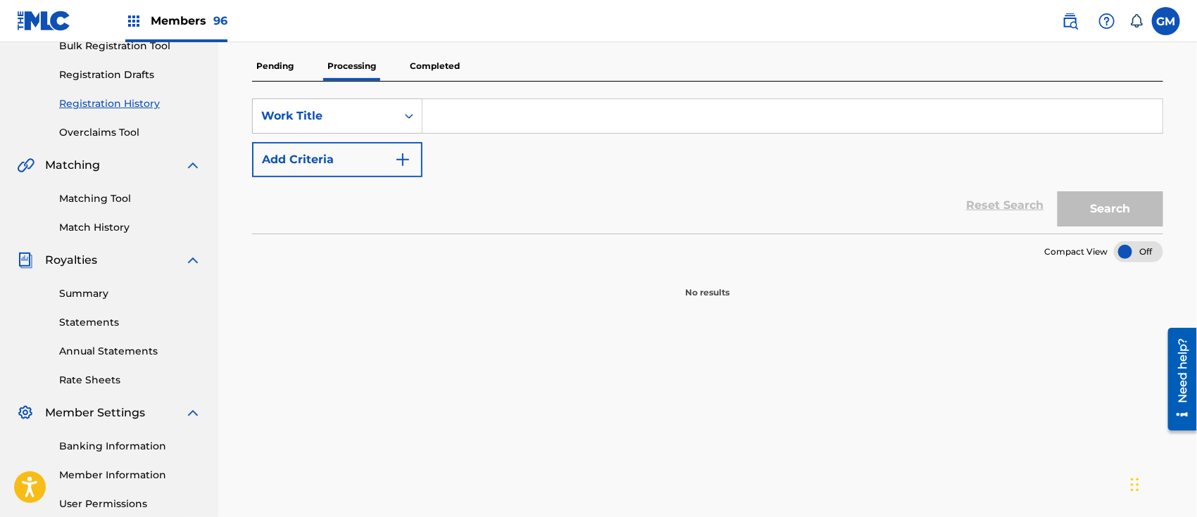
click at [455, 63] on p "Completed" at bounding box center [434, 66] width 58 height 30
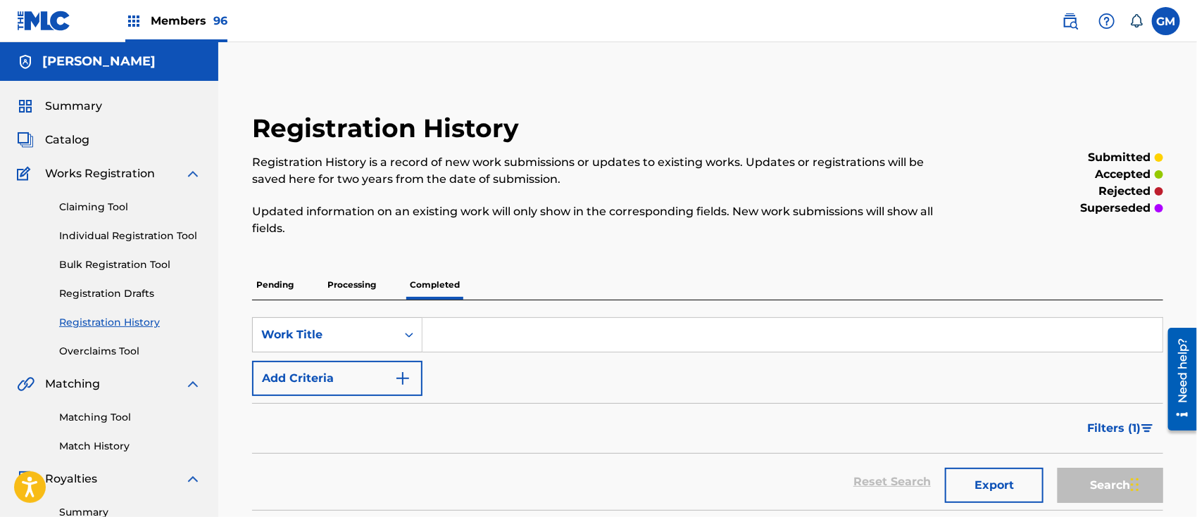
click at [1094, 422] on span "Filters ( 1 )" at bounding box center [1113, 428] width 53 height 17
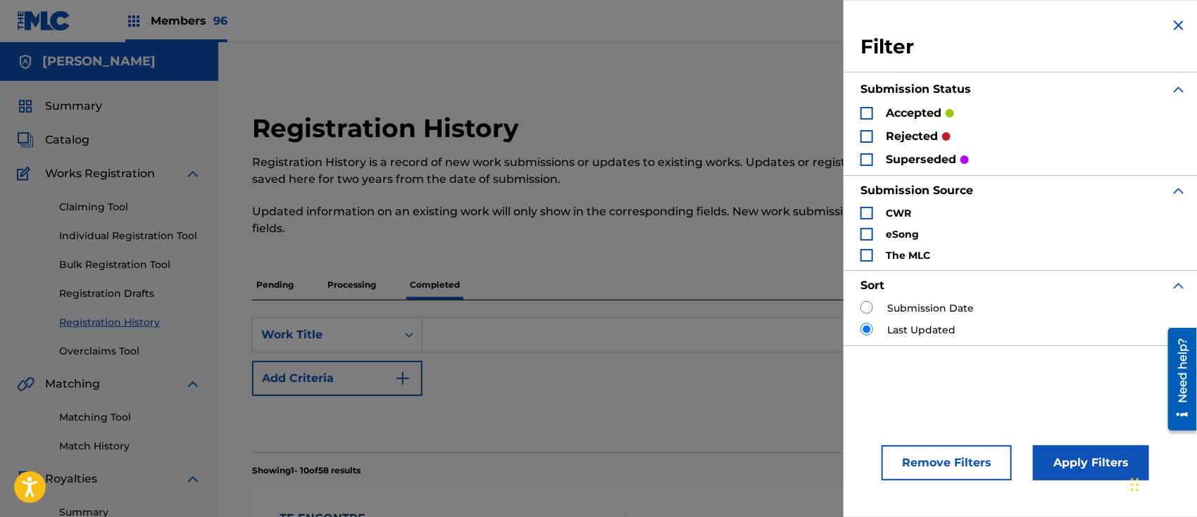
click at [862, 136] on div "Search Form" at bounding box center [866, 136] width 13 height 13
click at [866, 113] on div "Search Form" at bounding box center [866, 113] width 13 height 13
click at [869, 155] on div "Search Form" at bounding box center [866, 159] width 13 height 13
click at [1068, 458] on button "Apply Filters" at bounding box center [1091, 463] width 116 height 35
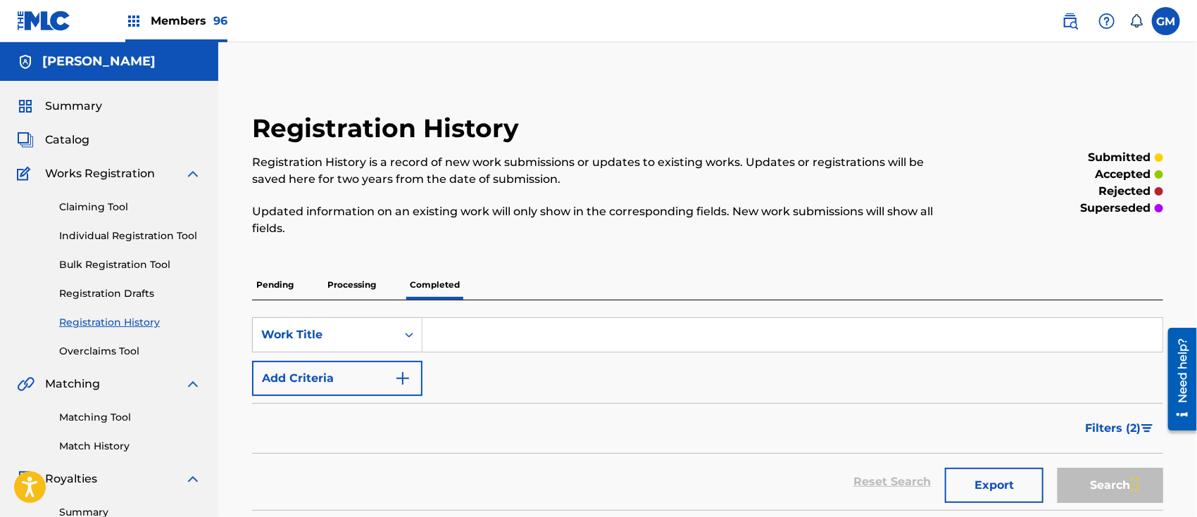
click at [609, 325] on input "Search Form" at bounding box center [792, 335] width 740 height 34
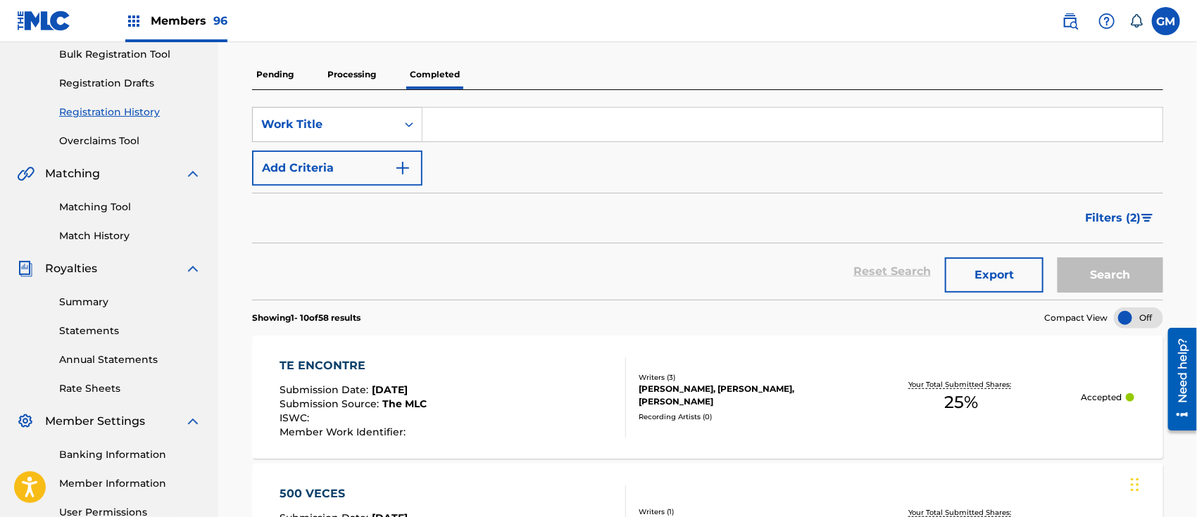
scroll to position [219, 0]
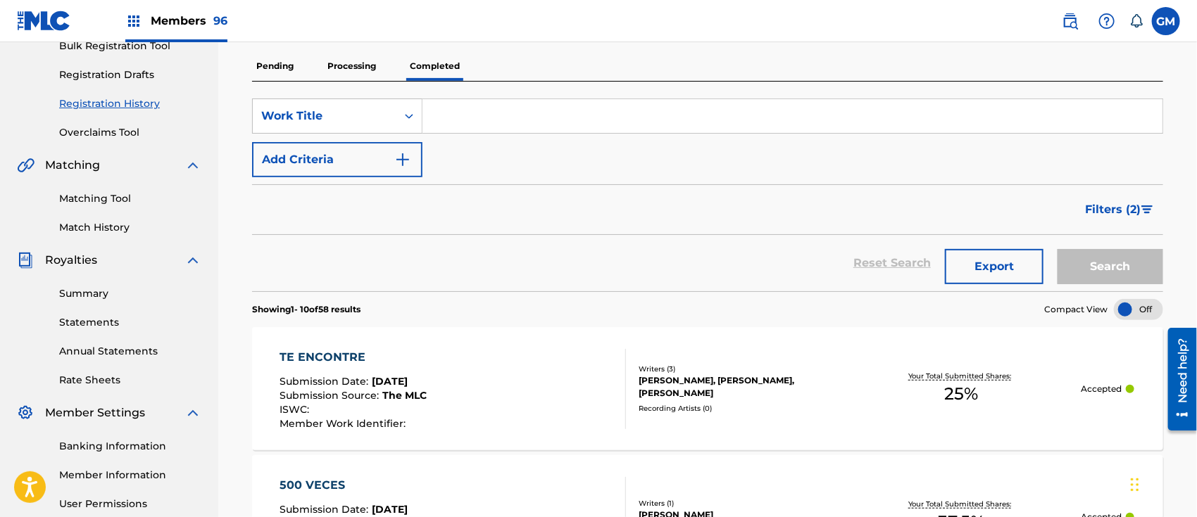
click at [533, 393] on div "TE ENCONTRE Submission Date : Jul 02, 2025 Submission Source : The MLC ISWC : M…" at bounding box center [452, 389] width 346 height 80
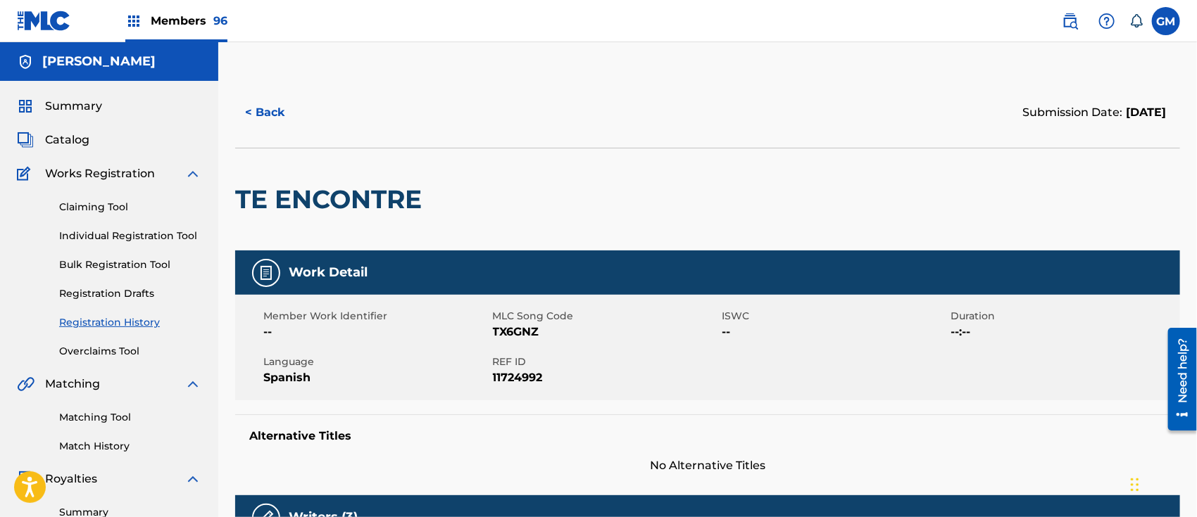
click at [197, 22] on span "Members 96" at bounding box center [189, 21] width 77 height 16
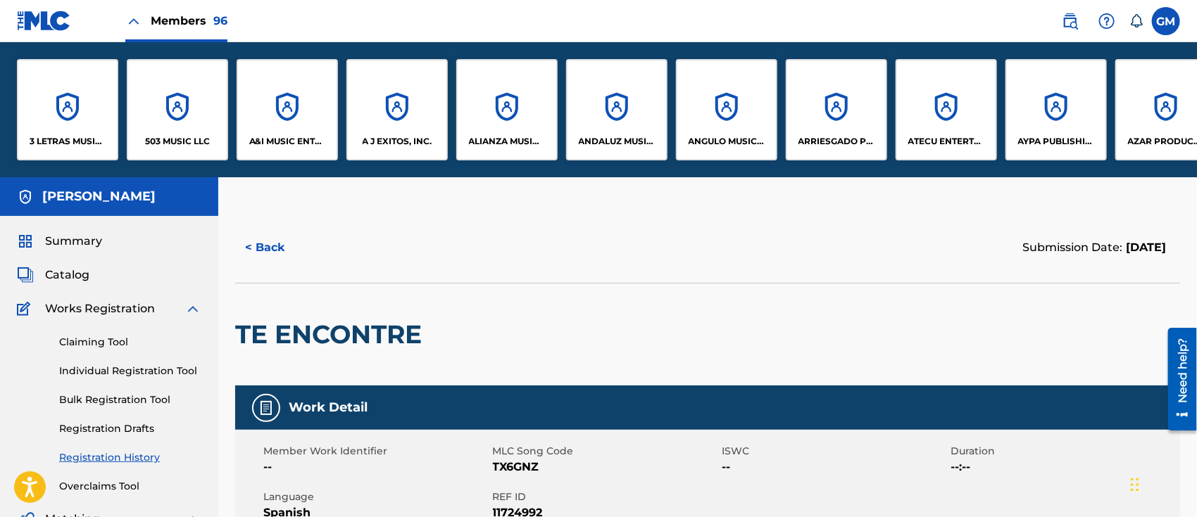
click at [289, 137] on p "A&I MUSIC ENTERTAINMENT, INC" at bounding box center [287, 141] width 77 height 13
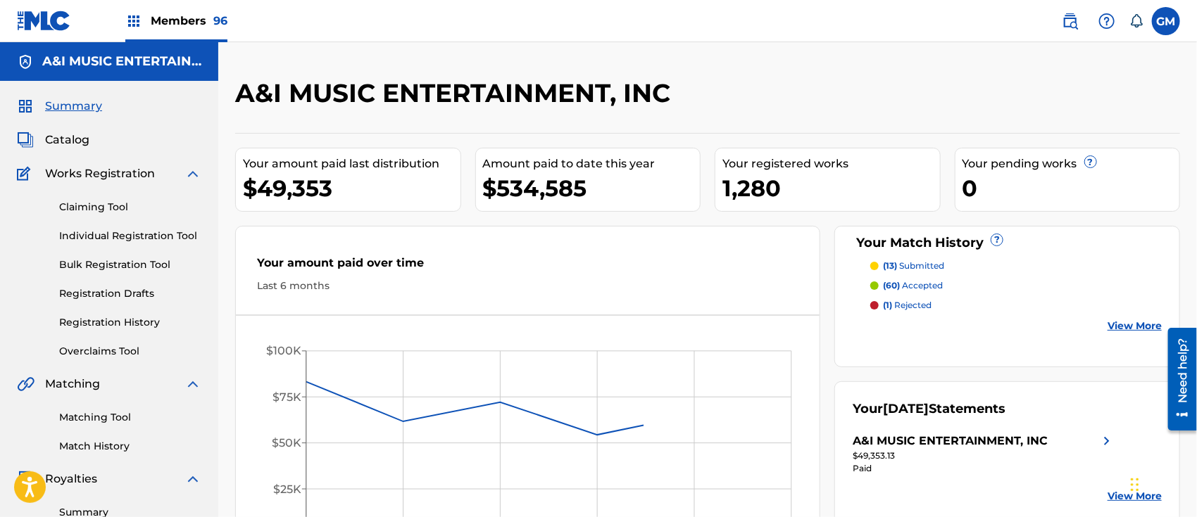
click at [75, 138] on span "Catalog" at bounding box center [67, 140] width 44 height 17
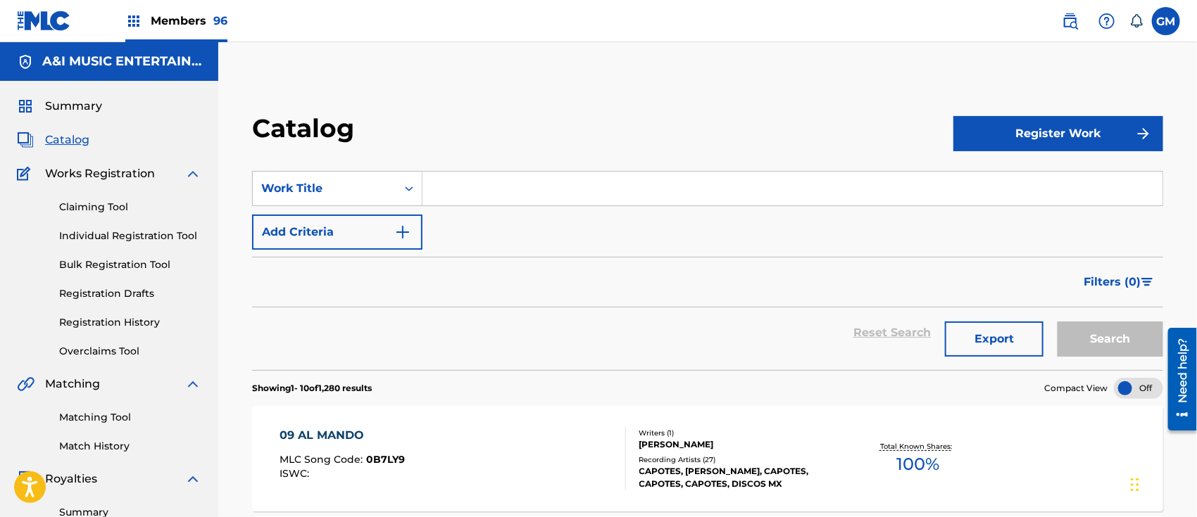
click at [518, 192] on input "Search Form" at bounding box center [792, 189] width 740 height 34
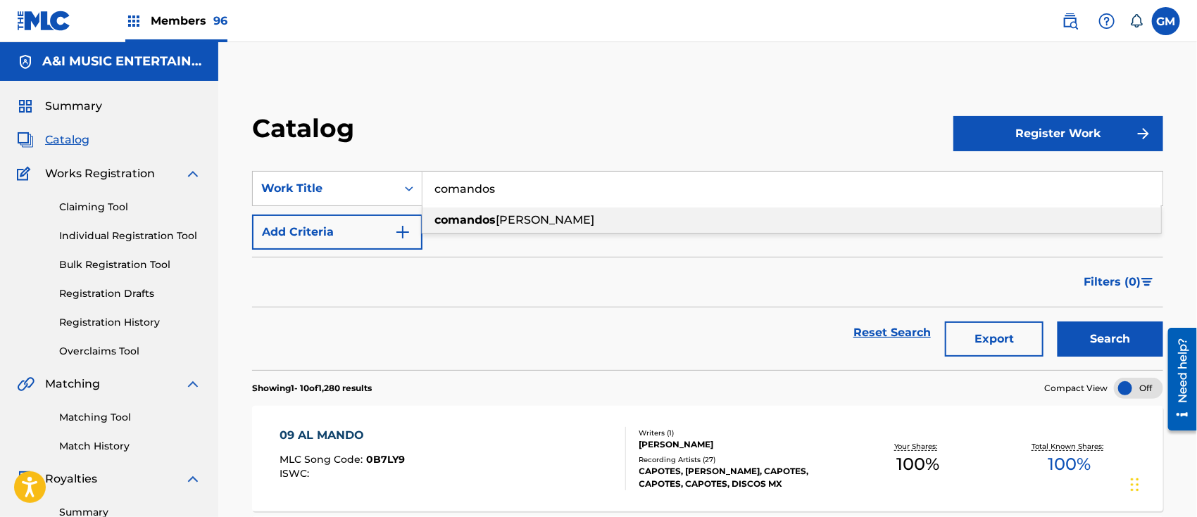
click at [525, 225] on span "del mayo" at bounding box center [545, 219] width 99 height 13
type input "comandos del mayo"
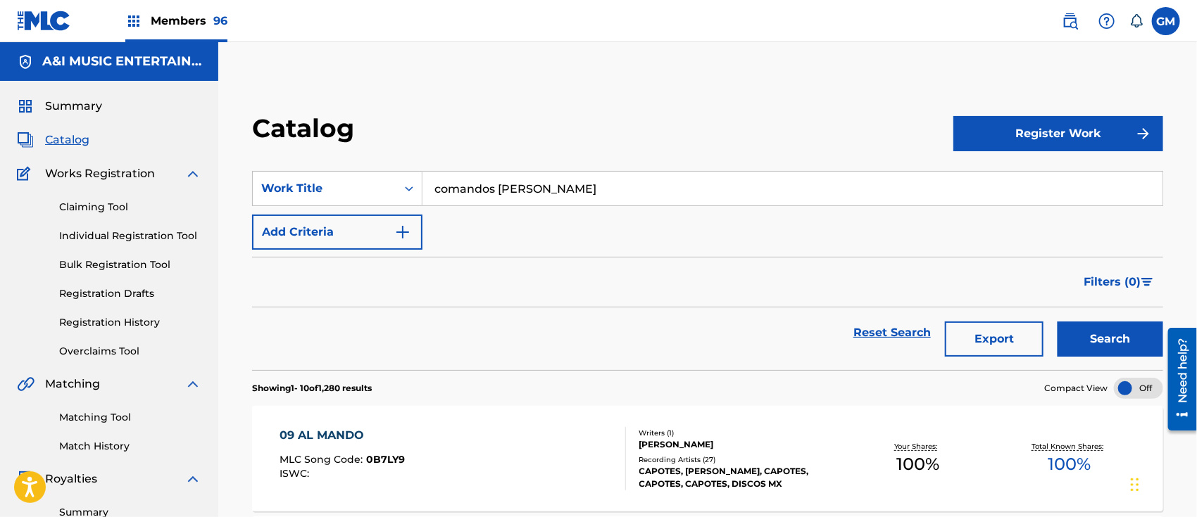
click at [1076, 329] on button "Search" at bounding box center [1110, 339] width 106 height 35
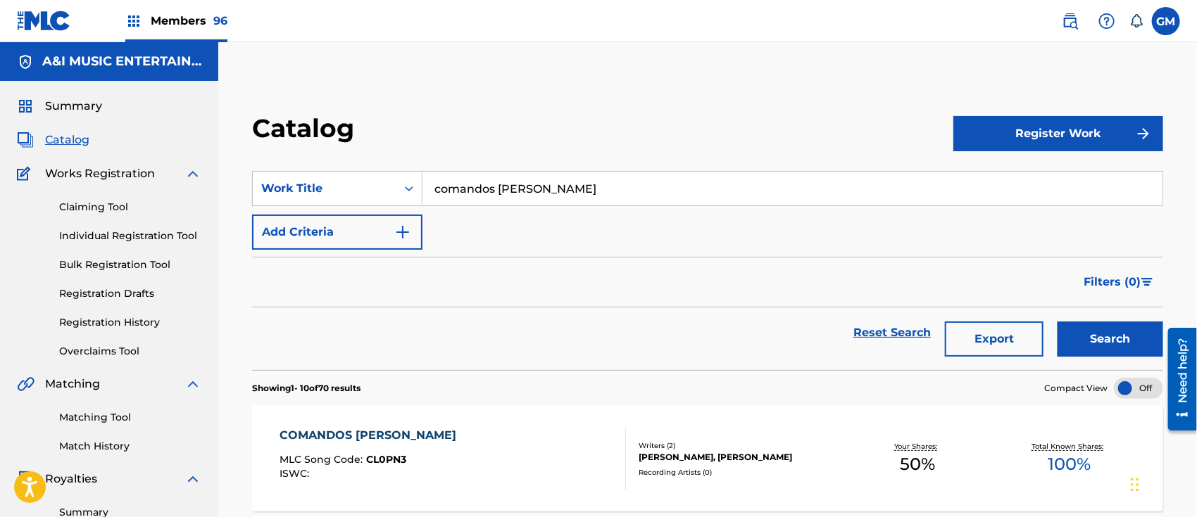
scroll to position [219, 0]
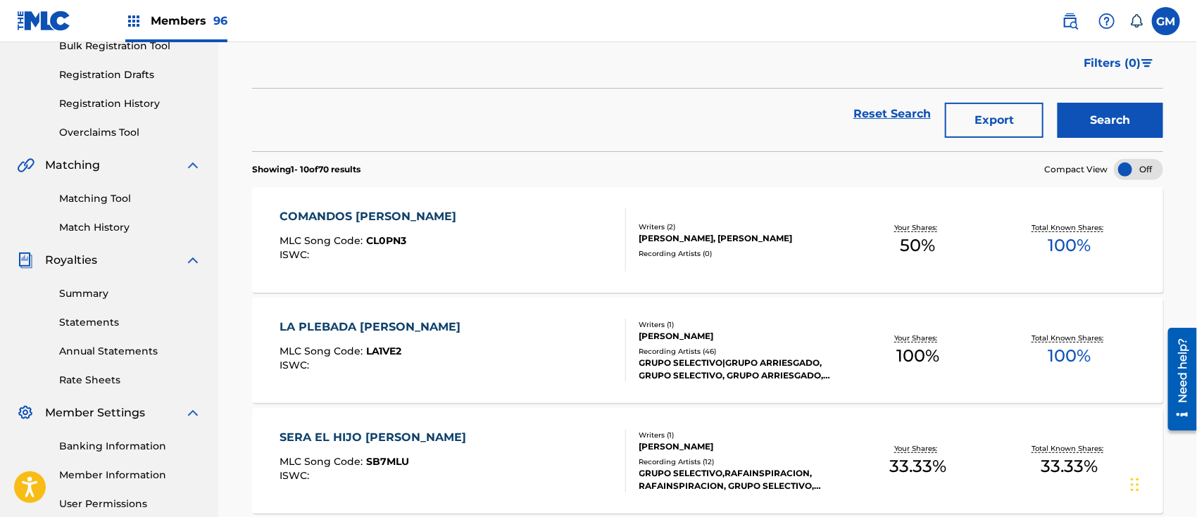
click at [472, 238] on div "COMANDOS DEL MAYO MLC Song Code : CL0PN3 ISWC :" at bounding box center [452, 239] width 346 height 63
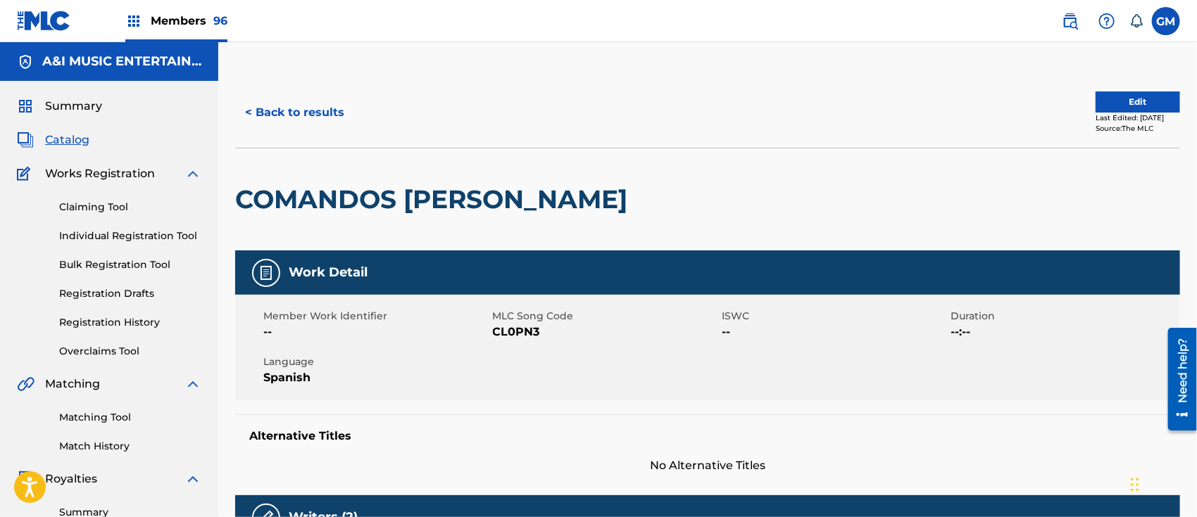
click at [270, 114] on button "< Back to results" at bounding box center [294, 112] width 119 height 35
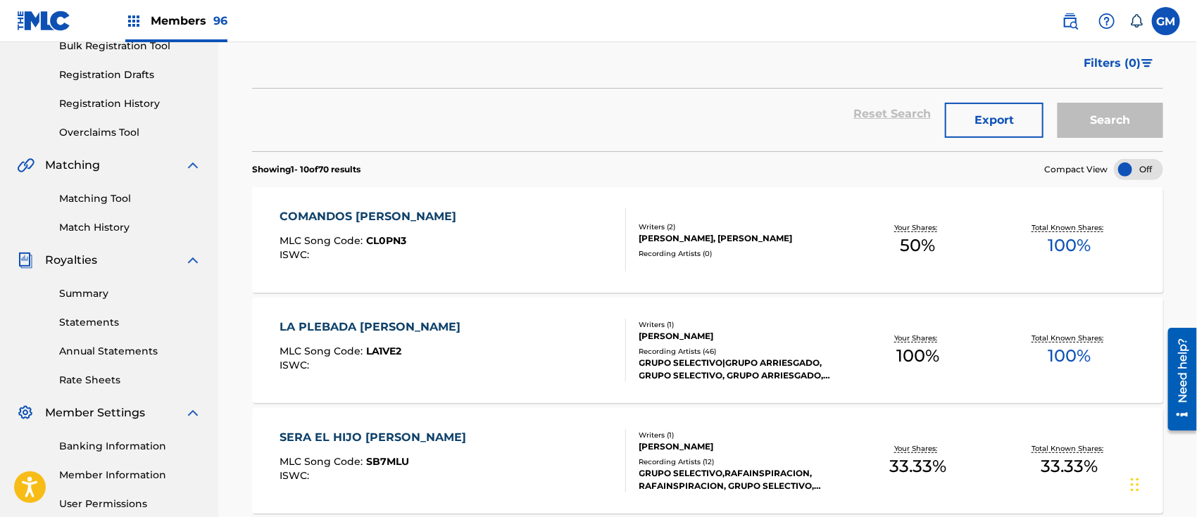
click at [208, 13] on span "Members 96" at bounding box center [189, 21] width 77 height 16
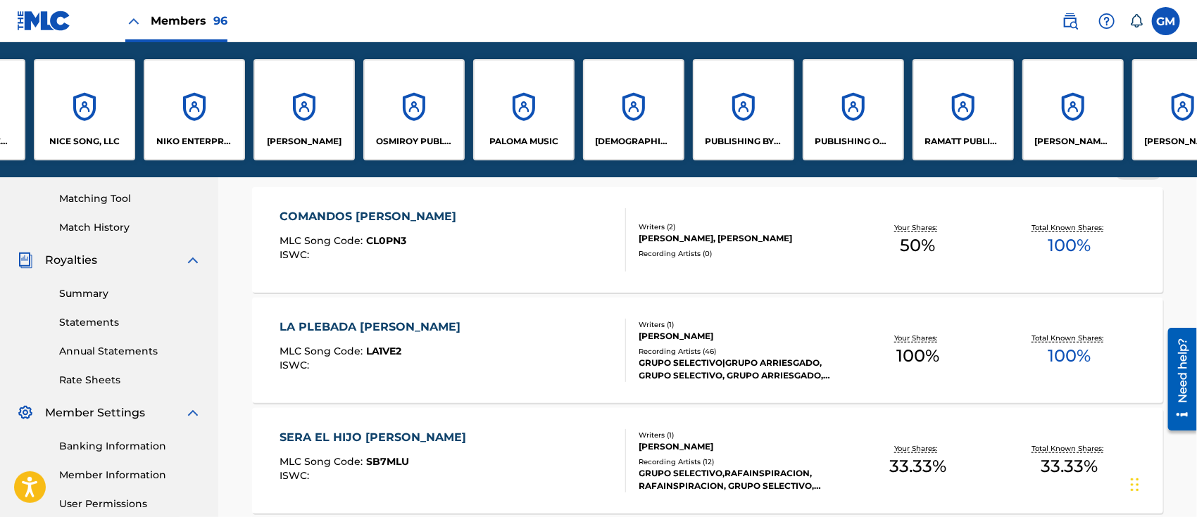
scroll to position [0, 7906]
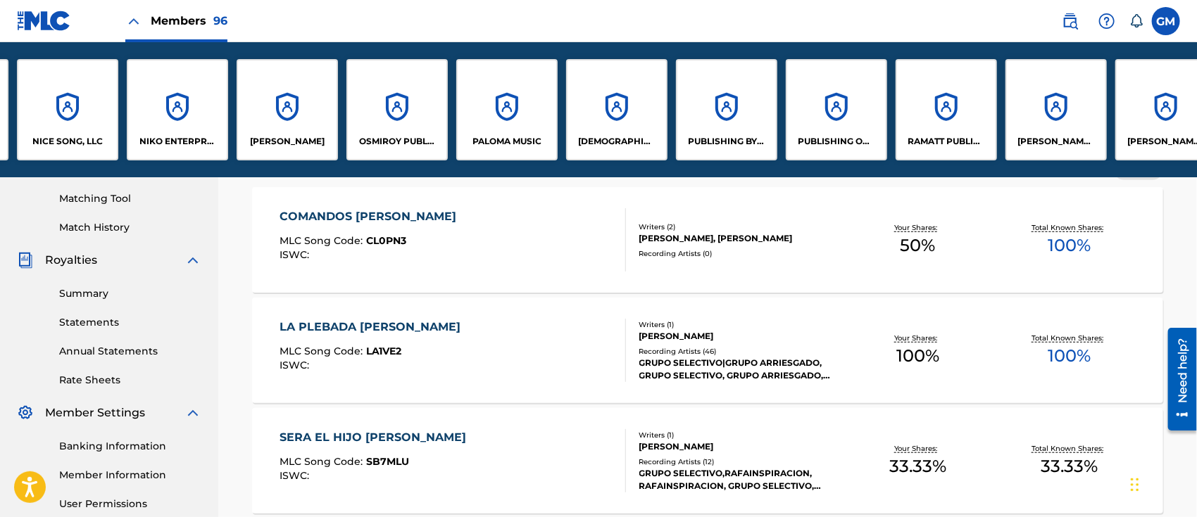
click at [1153, 132] on div "RODELO MUSIC LLC" at bounding box center [1165, 109] width 101 height 101
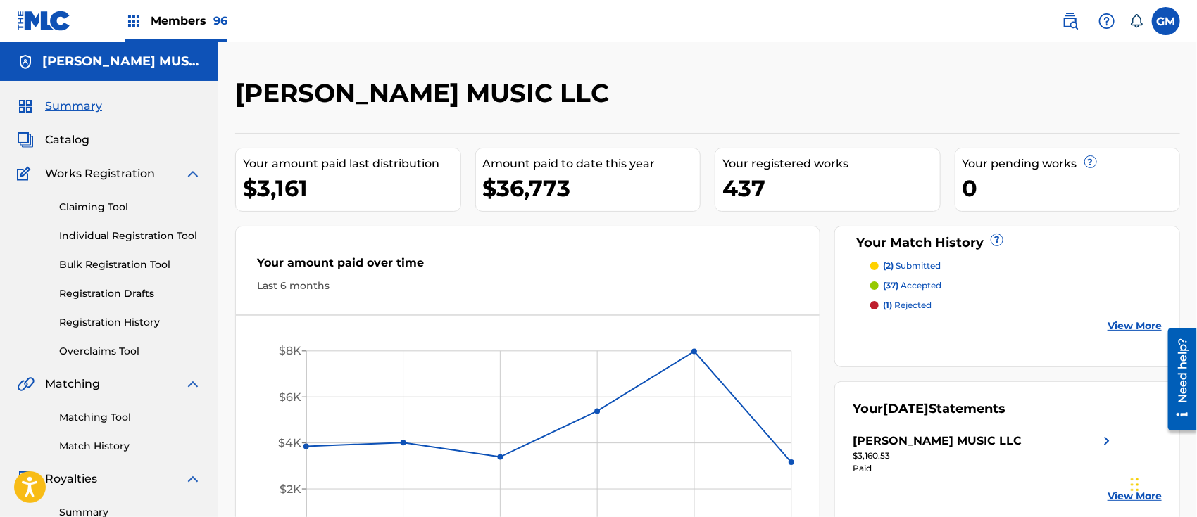
click at [80, 137] on span "Catalog" at bounding box center [67, 140] width 44 height 17
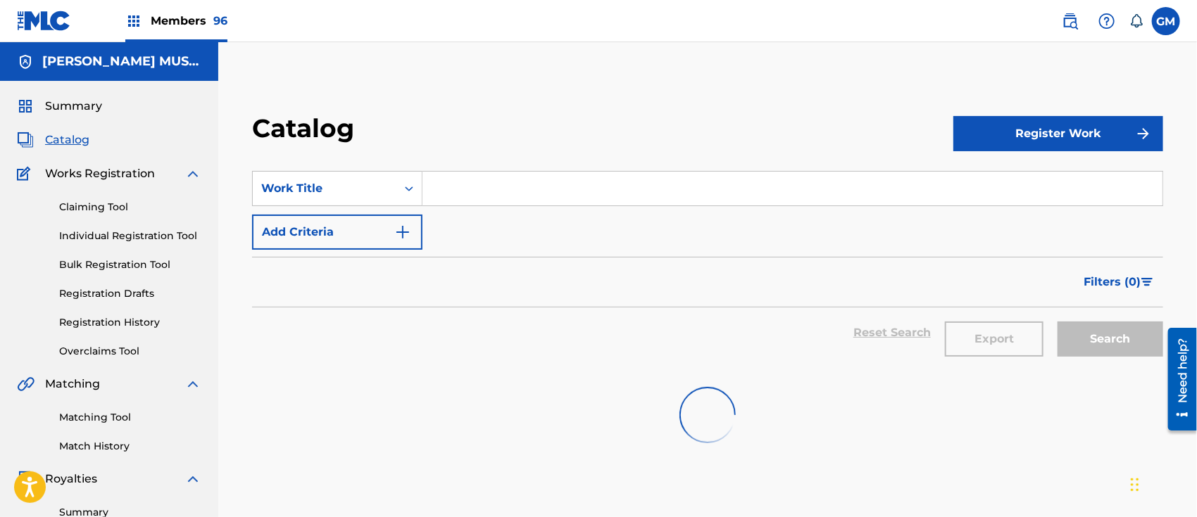
click at [522, 185] on input "Search Form" at bounding box center [792, 189] width 740 height 34
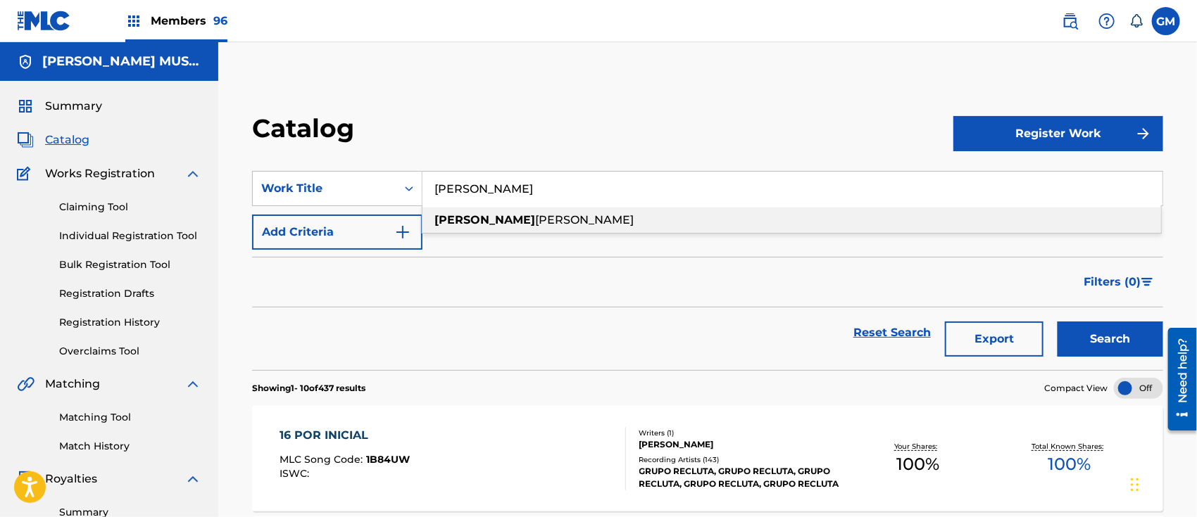
click at [535, 215] on span "beltran" at bounding box center [584, 219] width 99 height 13
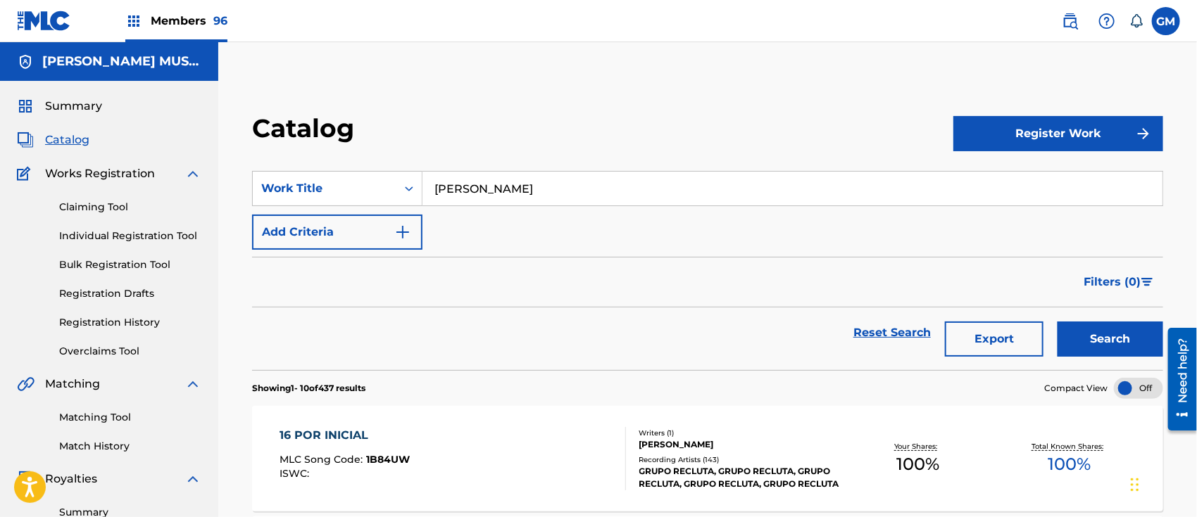
click at [1089, 341] on button "Search" at bounding box center [1110, 339] width 106 height 35
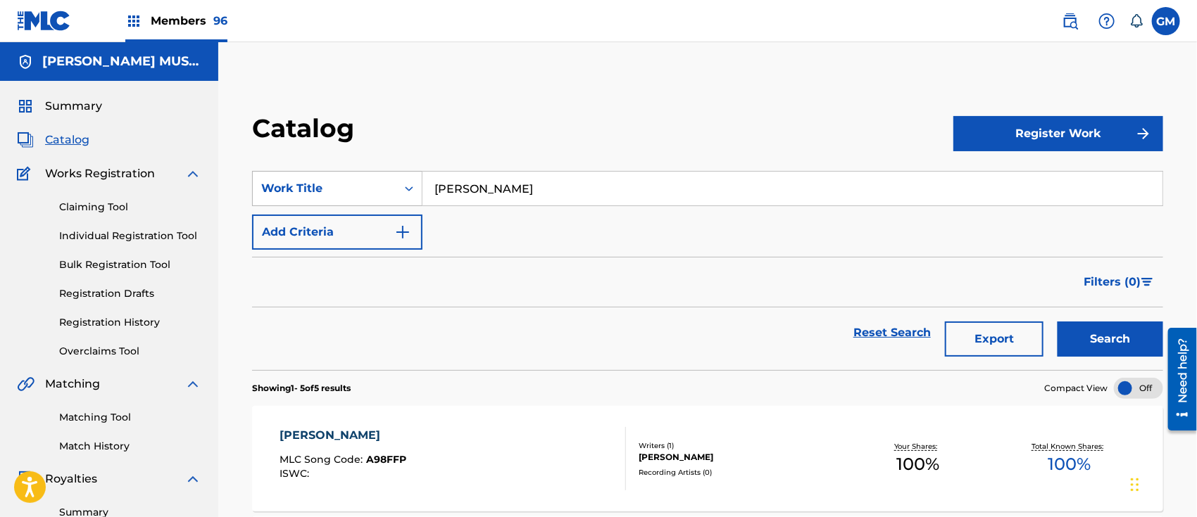
drag, startPoint x: 614, startPoint y: 176, endPoint x: 382, endPoint y: 172, distance: 232.3
click at [382, 172] on div "SearchWithCriteria1be1e542-cf81-4f47-8316-779f99005d82 Work Title armando beltr…" at bounding box center [707, 188] width 911 height 35
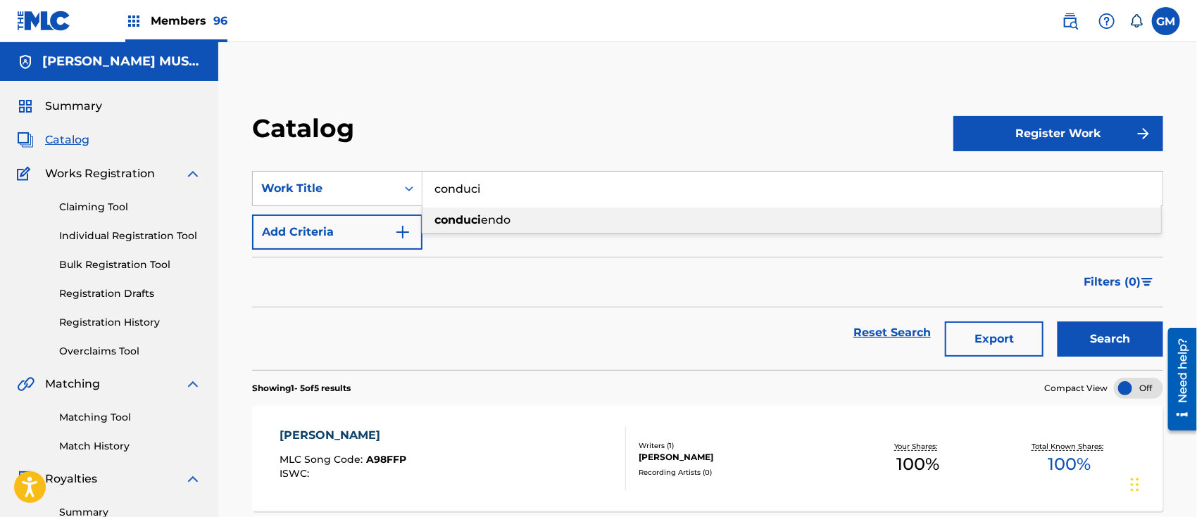
click at [462, 216] on strong "conduci" at bounding box center [457, 219] width 46 height 13
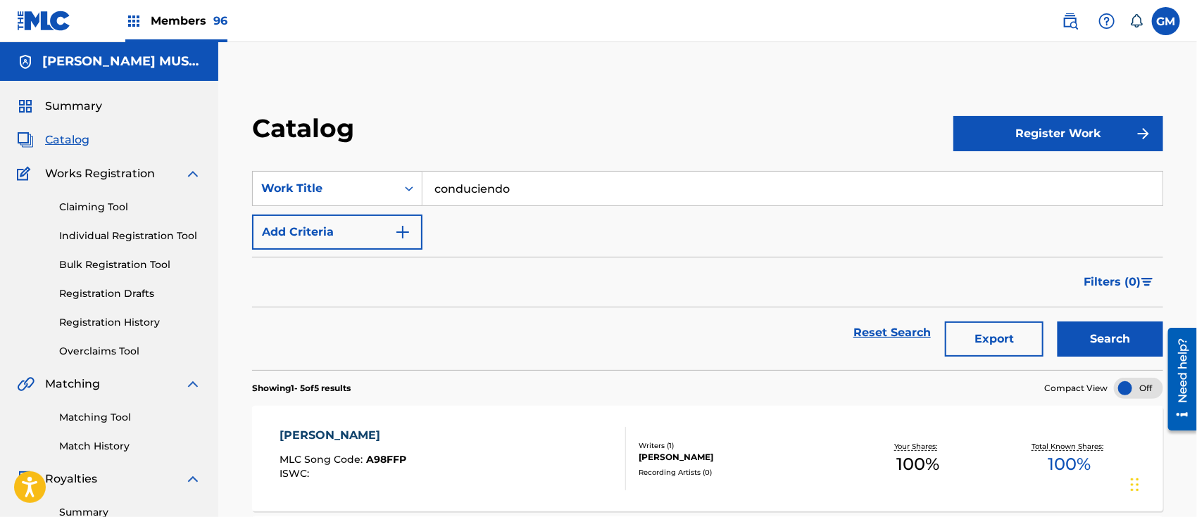
click at [1078, 329] on button "Search" at bounding box center [1110, 339] width 106 height 35
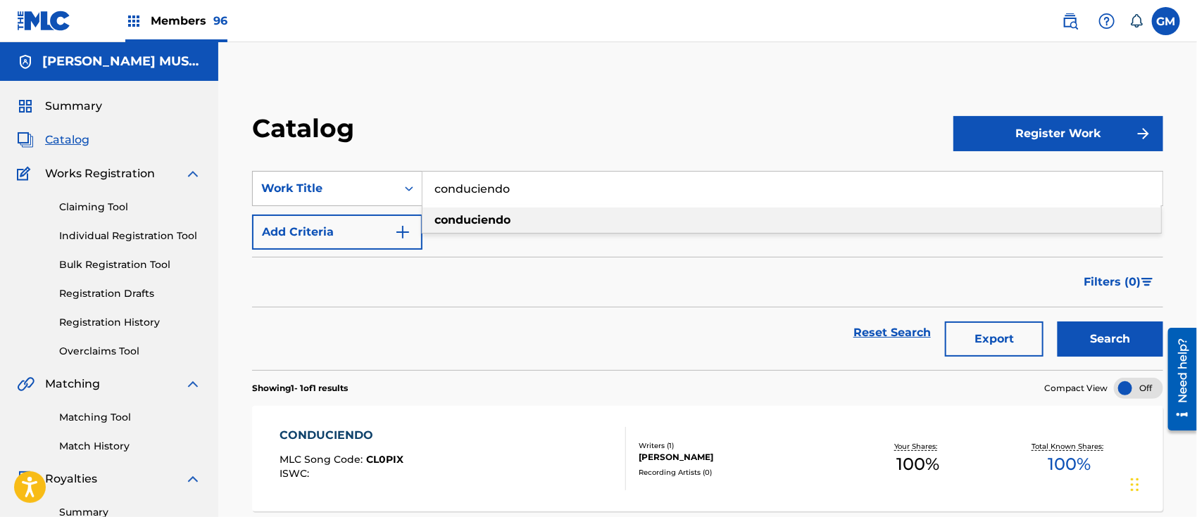
drag, startPoint x: 572, startPoint y: 189, endPoint x: 411, endPoint y: 172, distance: 161.4
click at [411, 172] on div "SearchWithCriteria1be1e542-cf81-4f47-8316-779f99005d82 Work Title conduciendo c…" at bounding box center [707, 188] width 911 height 35
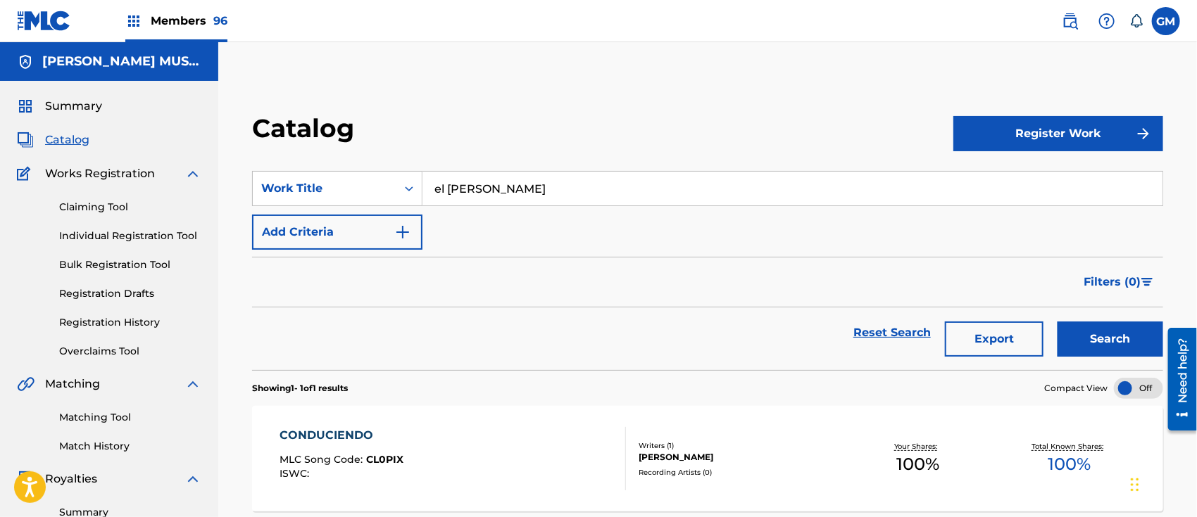
type input "el guero reyna"
click at [1057, 322] on button "Search" at bounding box center [1110, 339] width 106 height 35
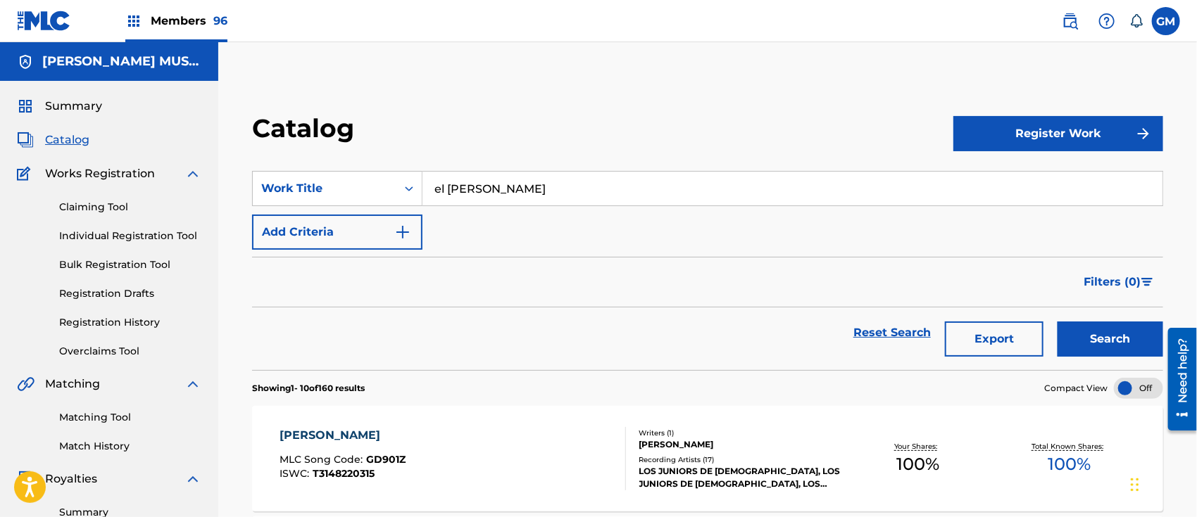
scroll to position [219, 0]
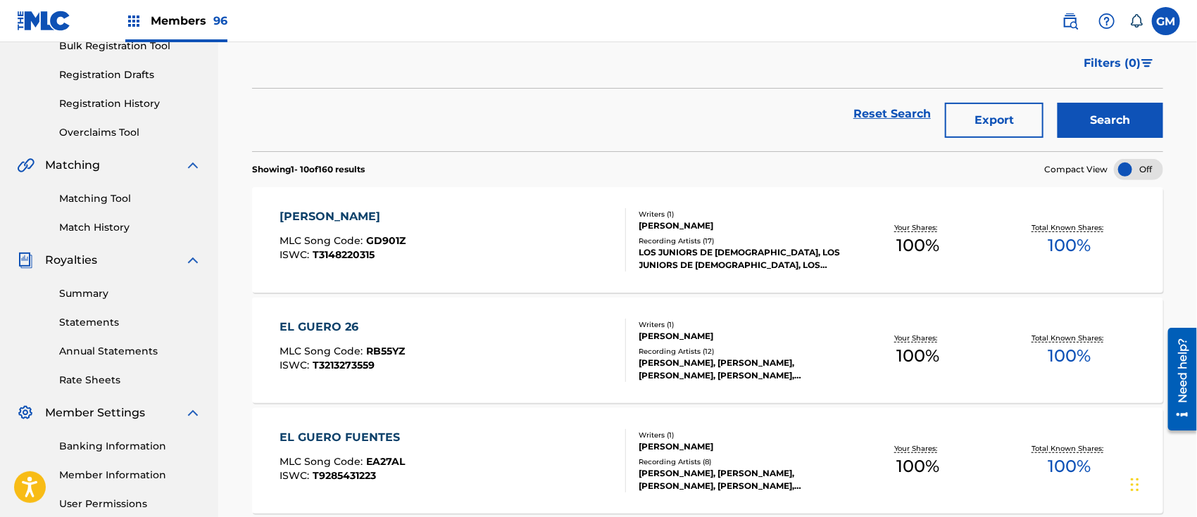
click at [393, 227] on div "GUERO REYNA MLC Song Code : GD901Z ISWC : T3148220315" at bounding box center [342, 239] width 126 height 63
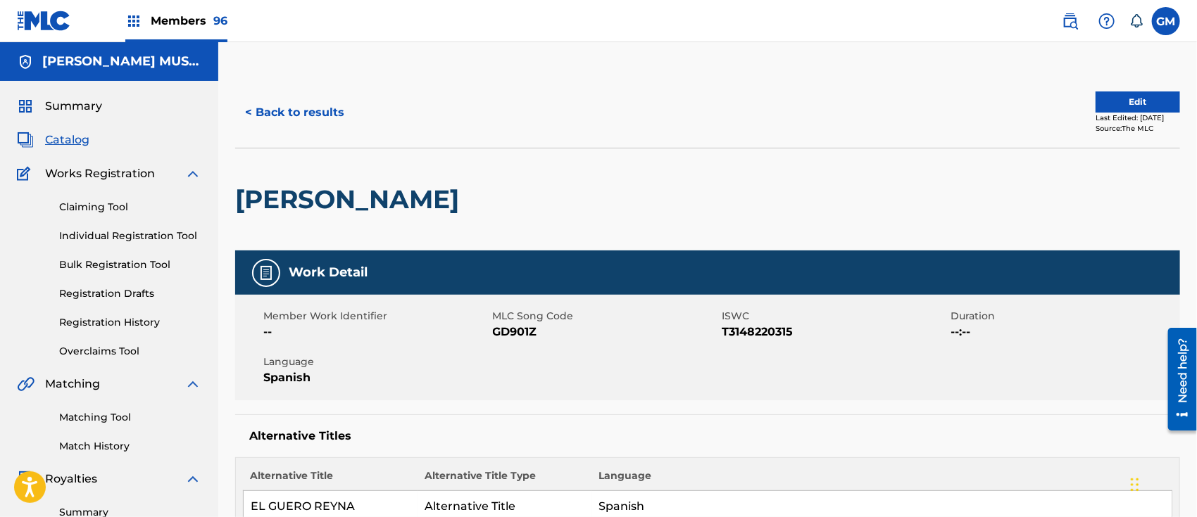
click at [317, 114] on button "< Back to results" at bounding box center [294, 112] width 119 height 35
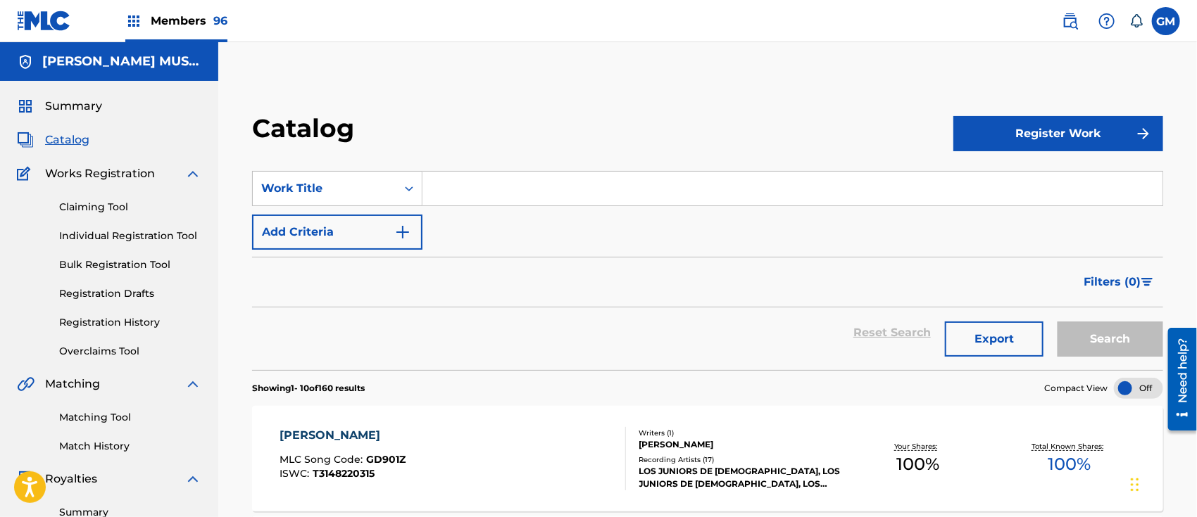
click at [460, 185] on input "Search Form" at bounding box center [792, 189] width 740 height 34
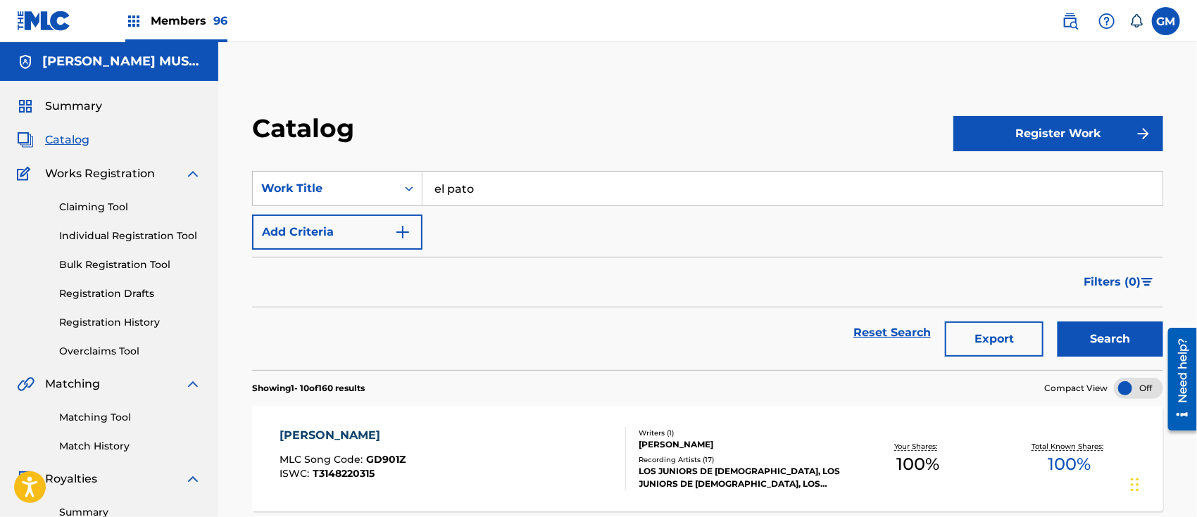
type input "el pato"
click at [1124, 344] on button "Search" at bounding box center [1110, 339] width 106 height 35
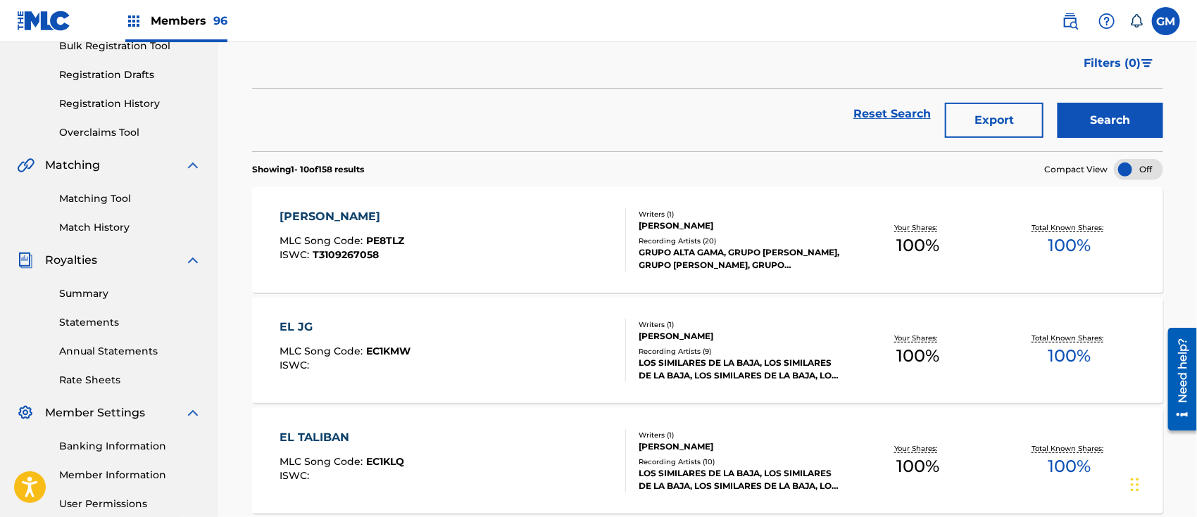
click at [496, 245] on div "PATO ZAMBADA MLC Song Code : PE8TLZ ISWC : T3109267058" at bounding box center [452, 239] width 346 height 63
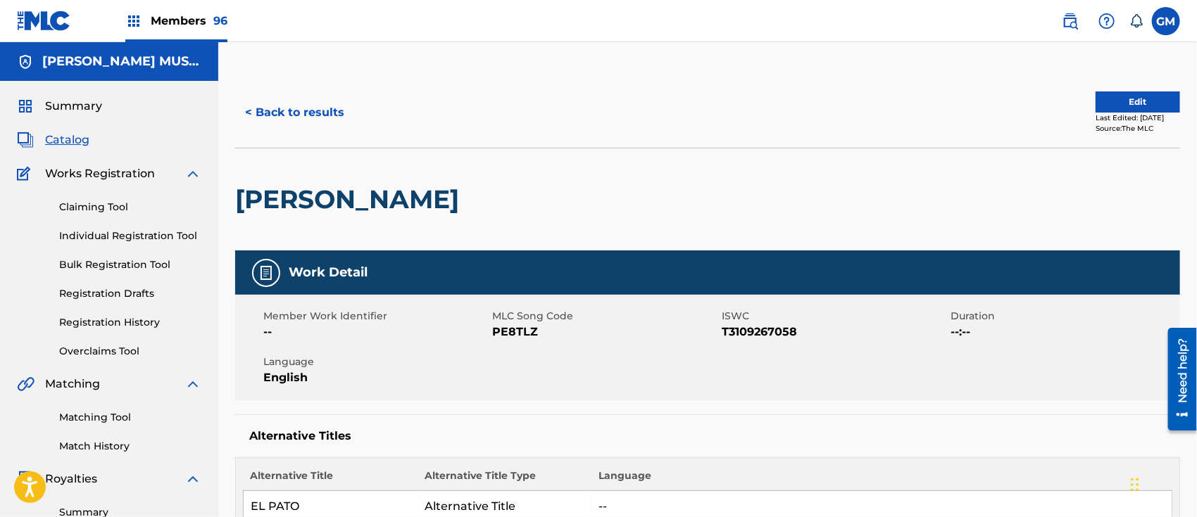
click at [324, 105] on button "< Back to results" at bounding box center [294, 112] width 119 height 35
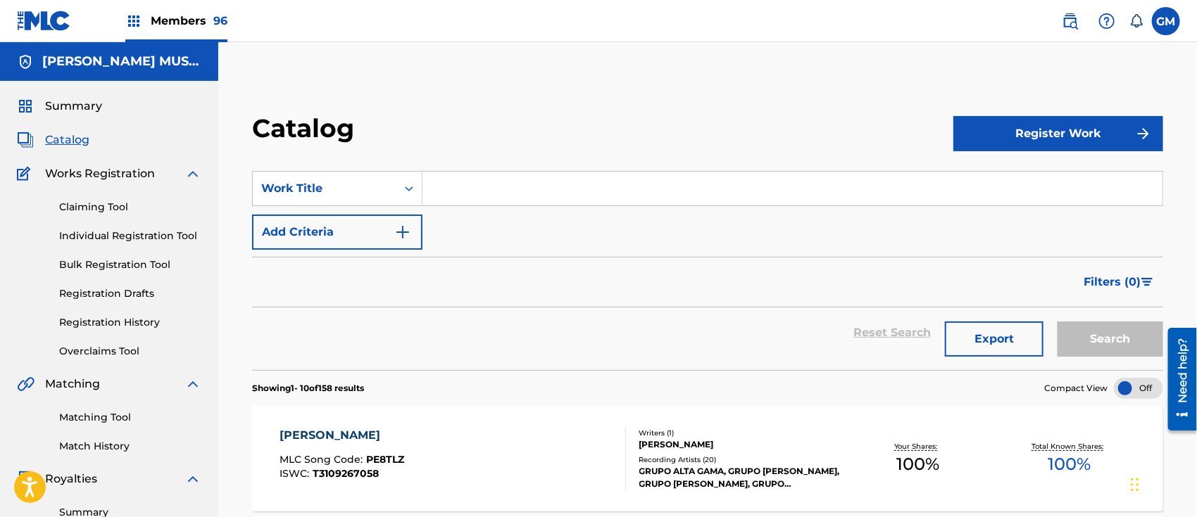
click at [478, 185] on input "Search Form" at bounding box center [792, 189] width 740 height 34
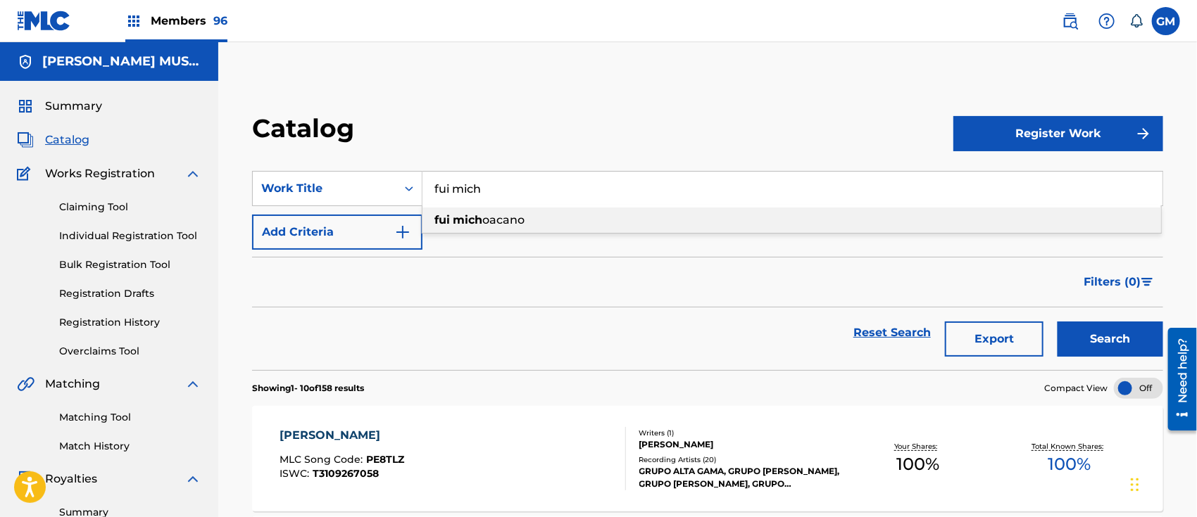
click at [505, 220] on span "oacano" at bounding box center [503, 219] width 42 height 13
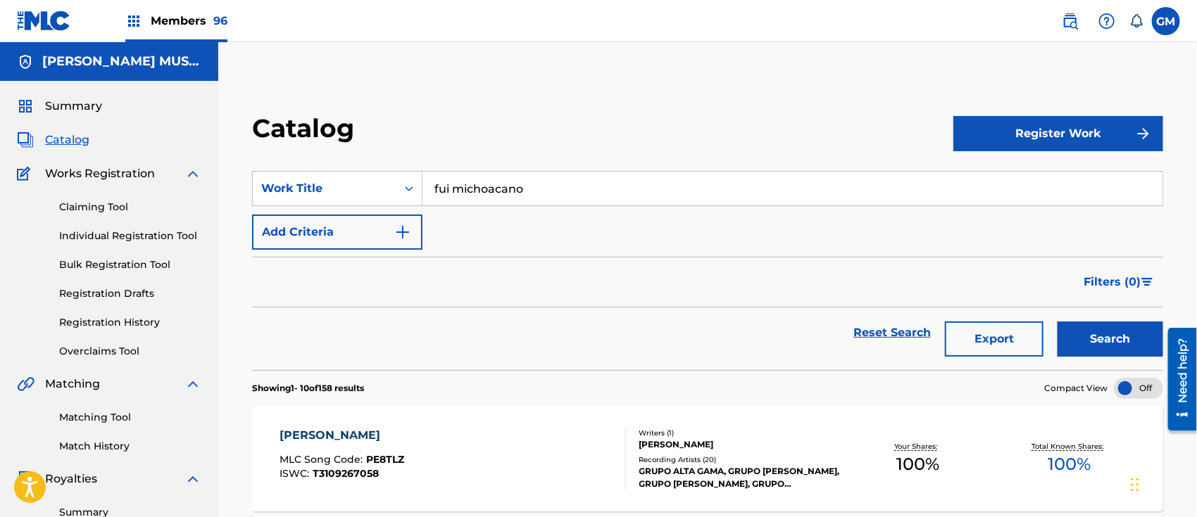
click at [1090, 330] on button "Search" at bounding box center [1110, 339] width 106 height 35
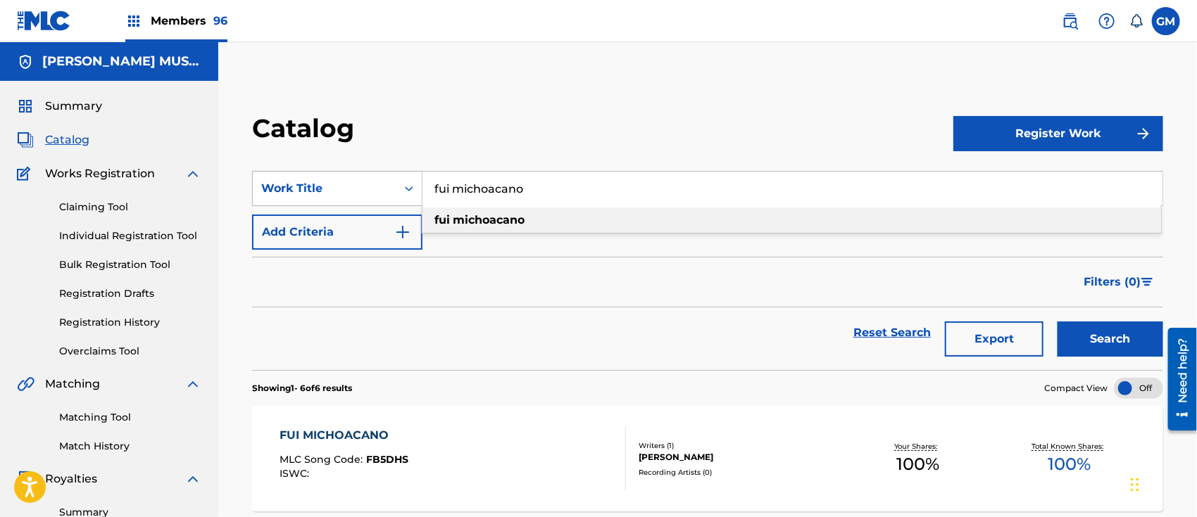
drag, startPoint x: 475, startPoint y: 179, endPoint x: 418, endPoint y: 196, distance: 59.3
click at [404, 178] on div "SearchWithCriteria1be1e542-cf81-4f47-8316-779f99005d82 Work Title fui michoacan…" at bounding box center [707, 188] width 911 height 35
click at [570, 222] on span "edida en ano nuevo ohp" at bounding box center [546, 219] width 139 height 13
type input "la despedida en ano nuevo ohp"
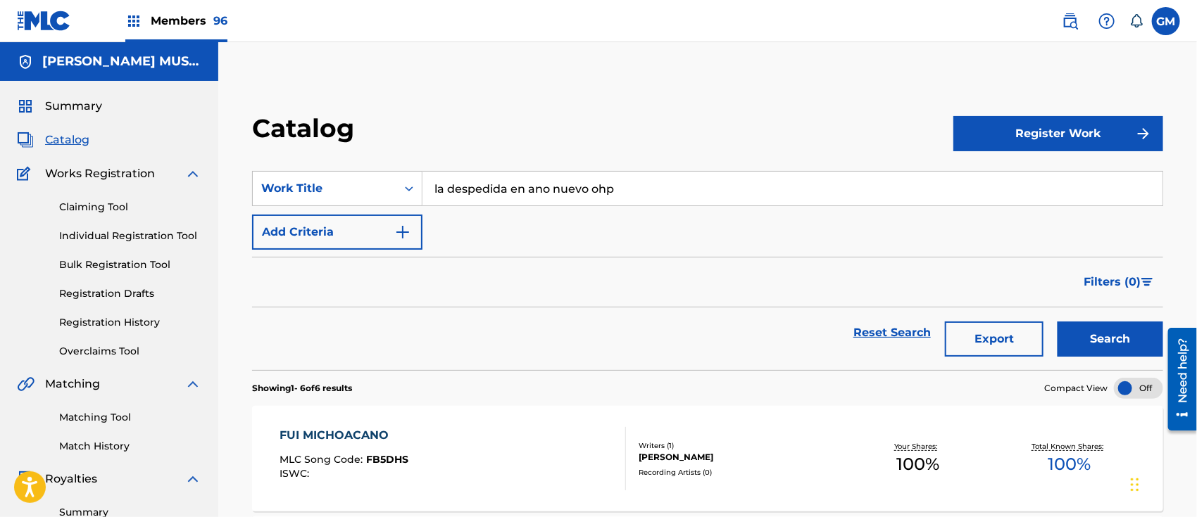
click at [1090, 332] on button "Search" at bounding box center [1110, 339] width 106 height 35
click at [198, 15] on span "Members 96" at bounding box center [189, 21] width 77 height 16
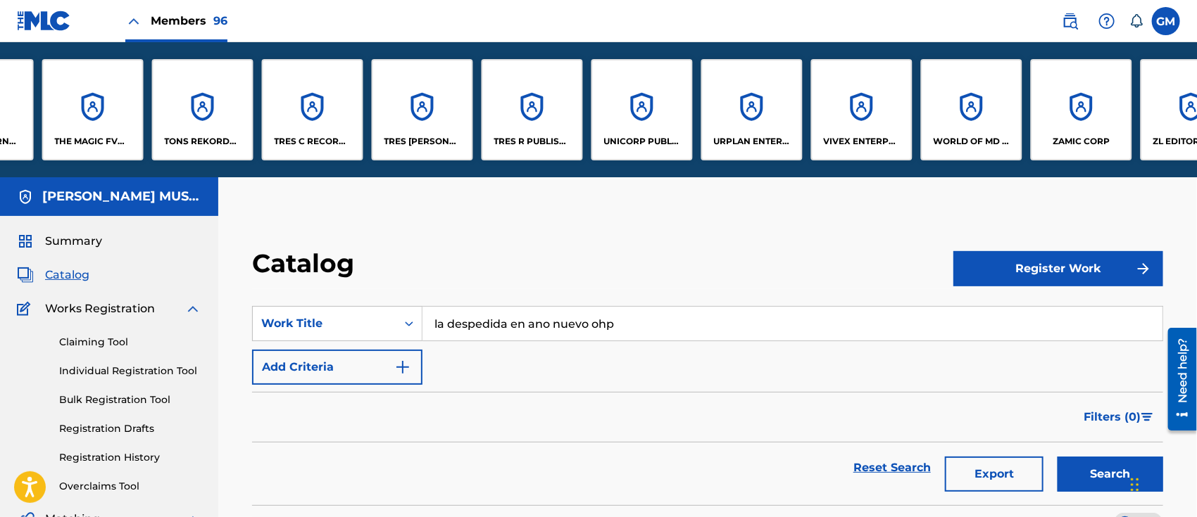
scroll to position [0, 9204]
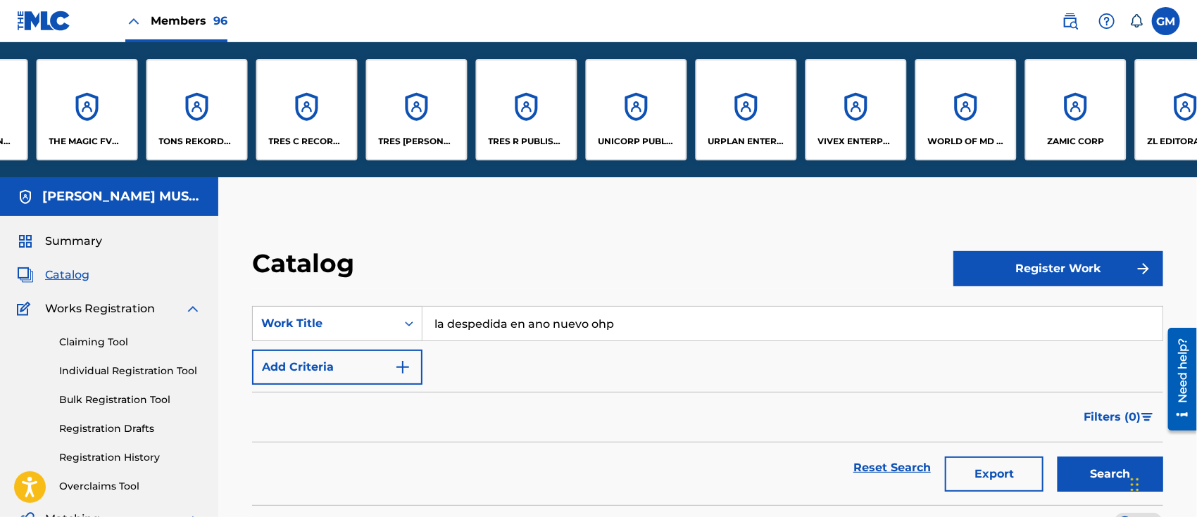
click at [975, 136] on p "WORLD OF MD PUBLISHING, LLC" at bounding box center [966, 141] width 77 height 13
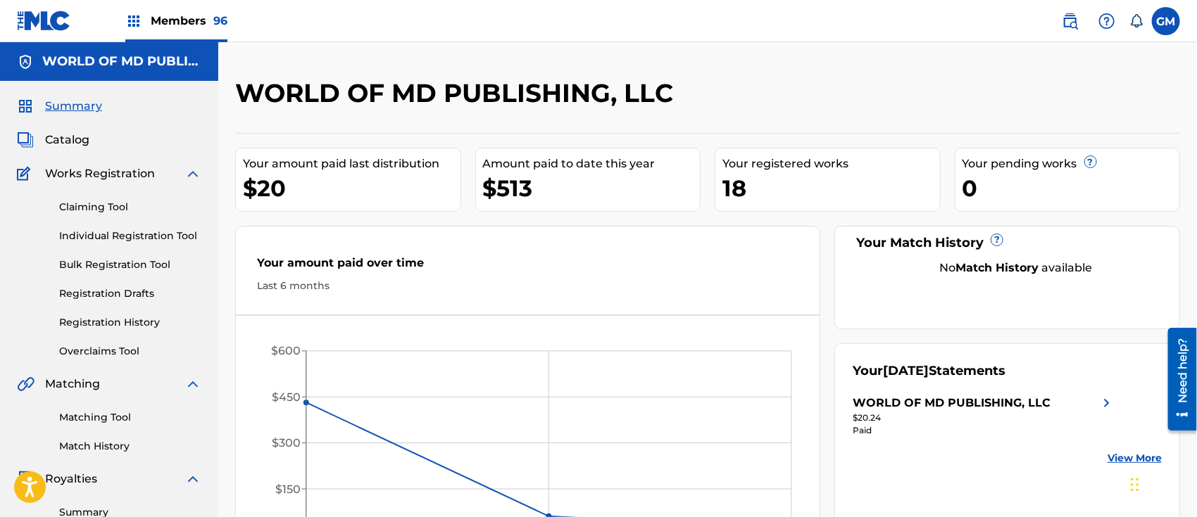
click at [62, 130] on div "Summary Catalog Works Registration Claiming Tool Individual Registration Tool B…" at bounding box center [109, 443] width 218 height 724
click at [63, 141] on span "Catalog" at bounding box center [67, 140] width 44 height 17
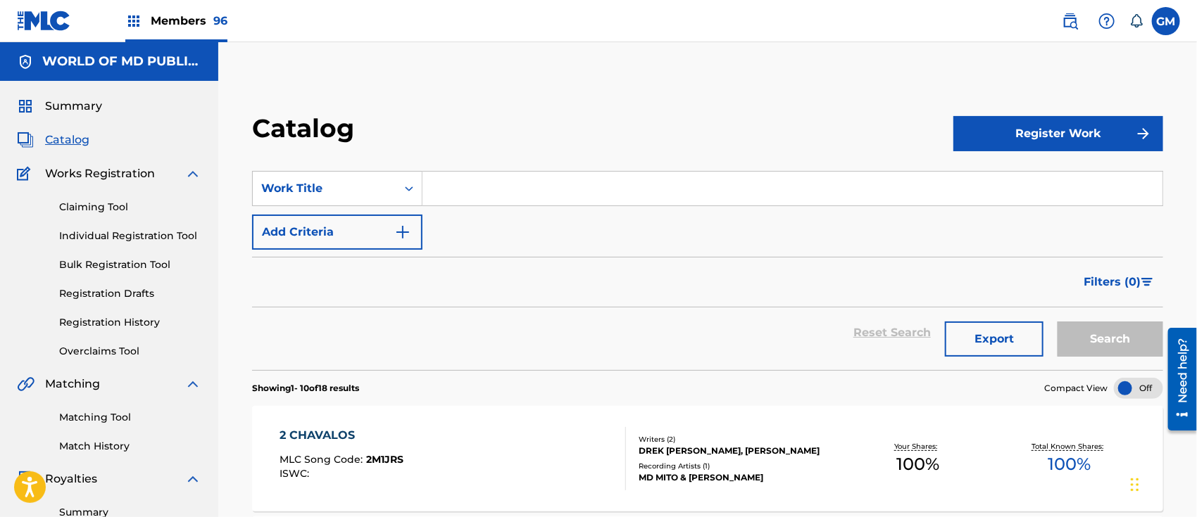
click at [489, 194] on input "Search Form" at bounding box center [792, 189] width 740 height 34
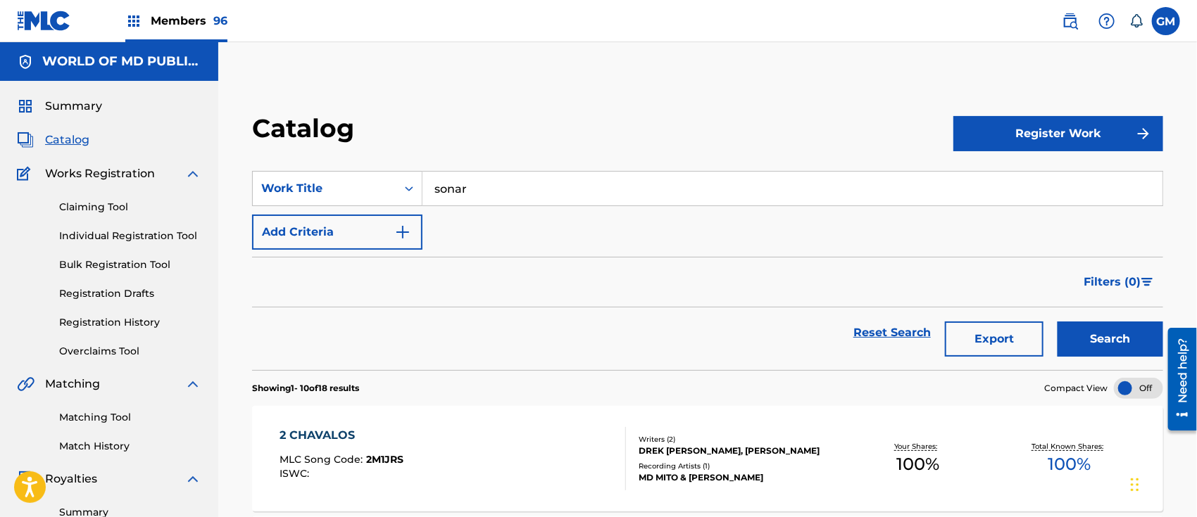
type input "sonar"
click at [1126, 322] on button "Search" at bounding box center [1110, 339] width 106 height 35
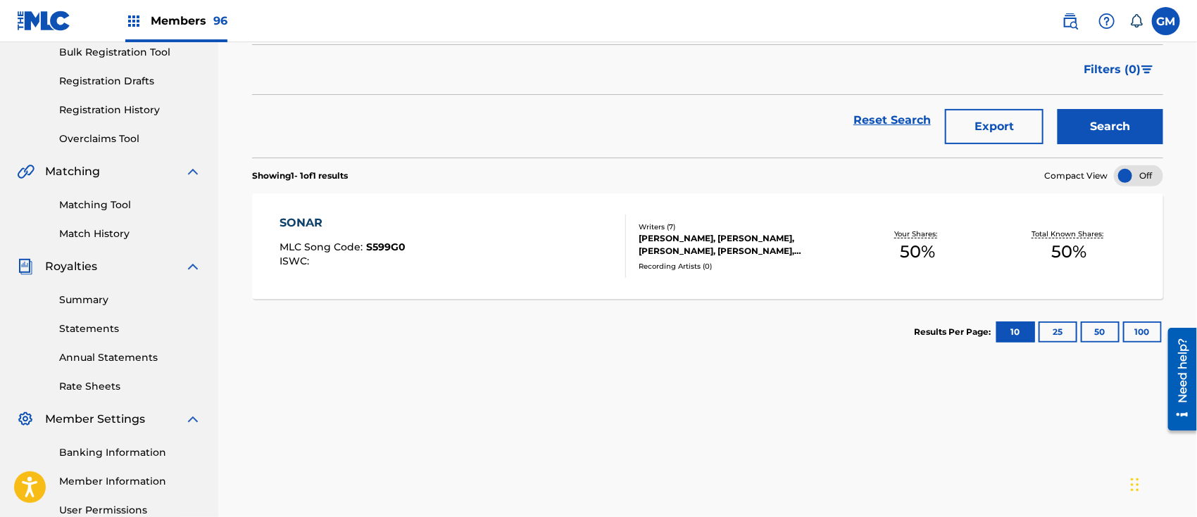
scroll to position [219, 0]
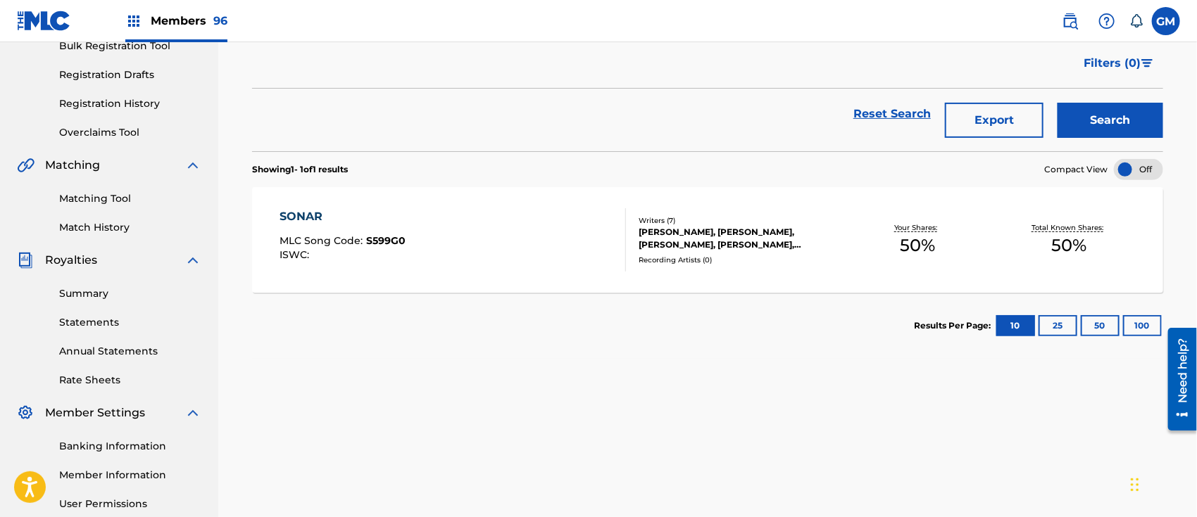
click at [454, 252] on div "SONAR MLC Song Code : S599G0 ISWC :" at bounding box center [452, 239] width 346 height 63
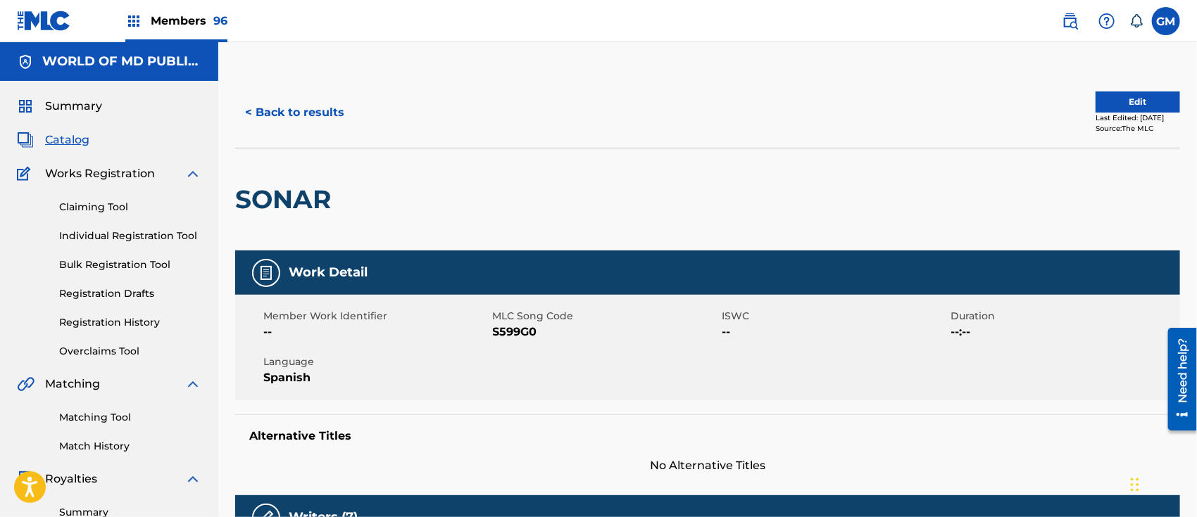
click at [132, 319] on link "Registration History" at bounding box center [130, 322] width 142 height 15
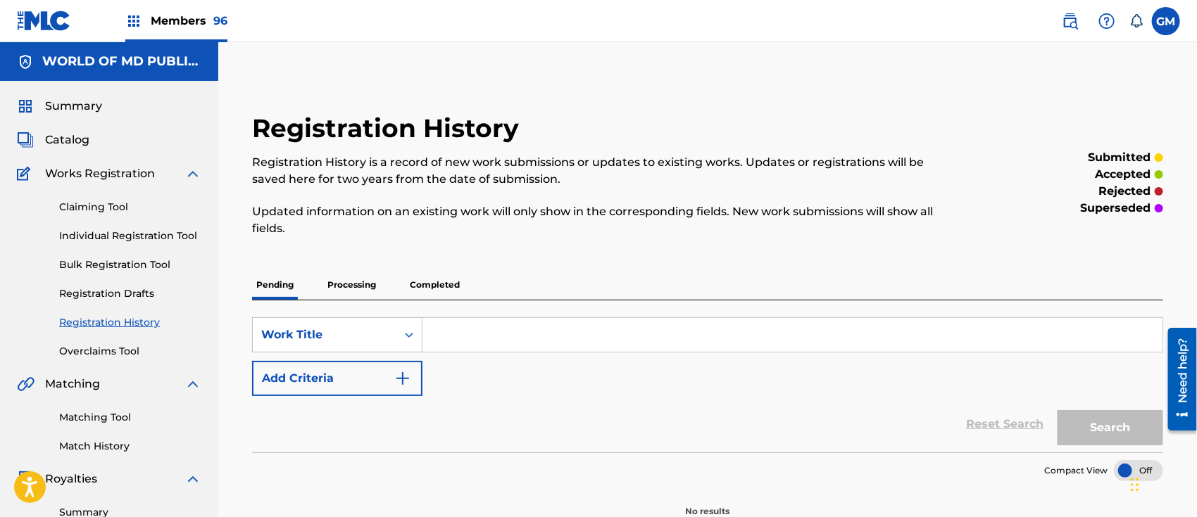
click at [352, 284] on p "Processing" at bounding box center [351, 285] width 57 height 30
click at [440, 282] on p "Completed" at bounding box center [434, 285] width 58 height 30
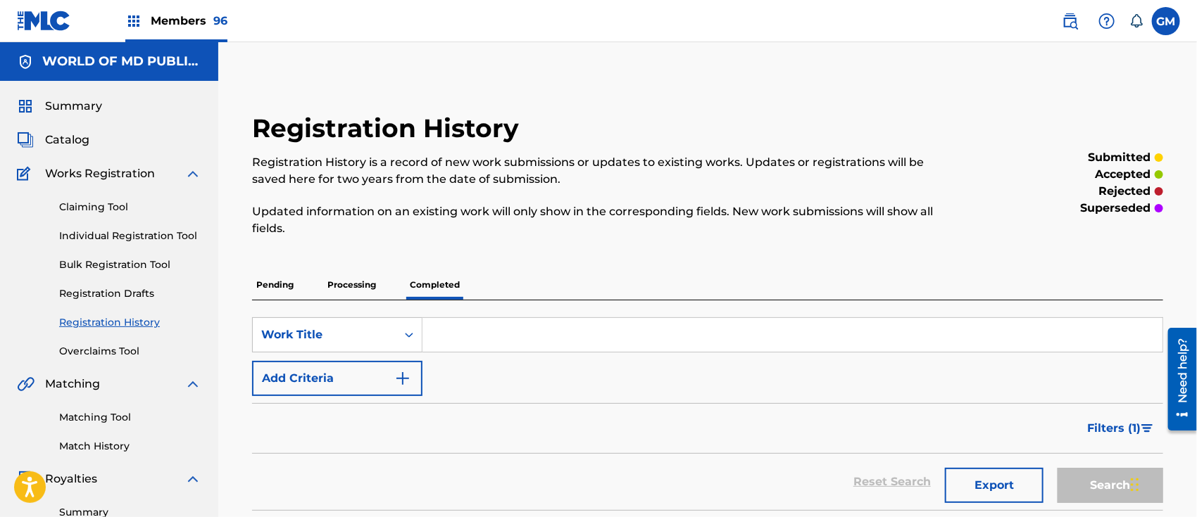
scroll to position [219, 0]
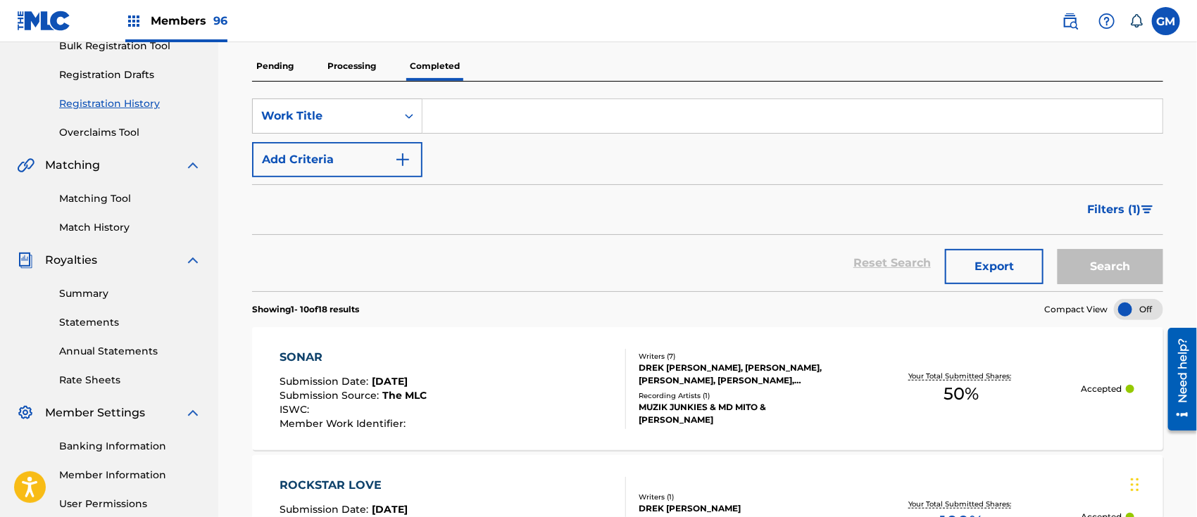
click at [634, 387] on div "Writers ( 7 ) DREK DIDIER MUNIZ, JUSTYN ARMANDO MUNIZ, JULIAN MELGAR, ANGEL CAS…" at bounding box center [734, 388] width 216 height 75
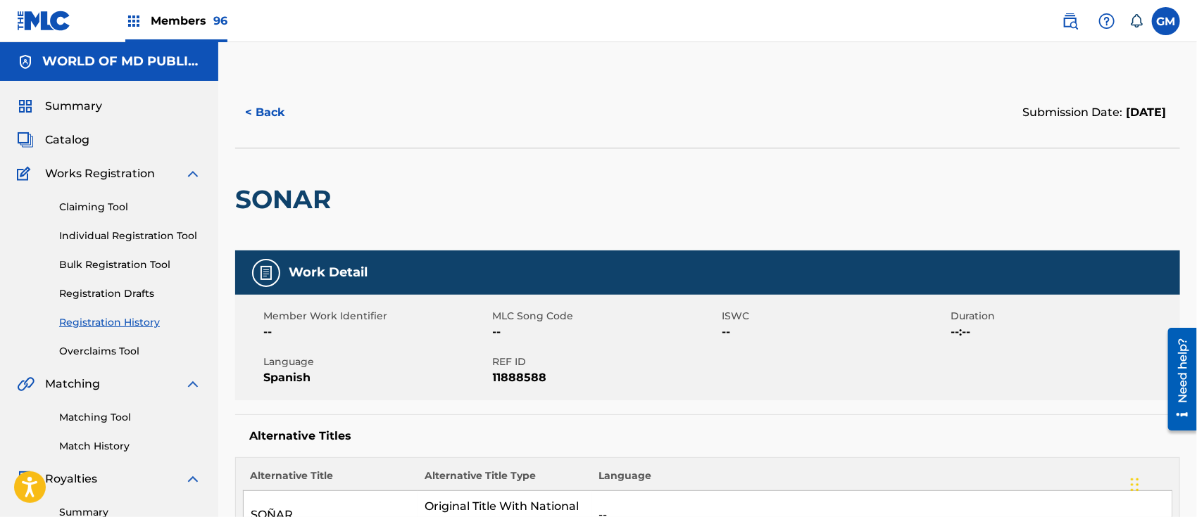
click at [1064, 22] on img at bounding box center [1069, 21] width 17 height 17
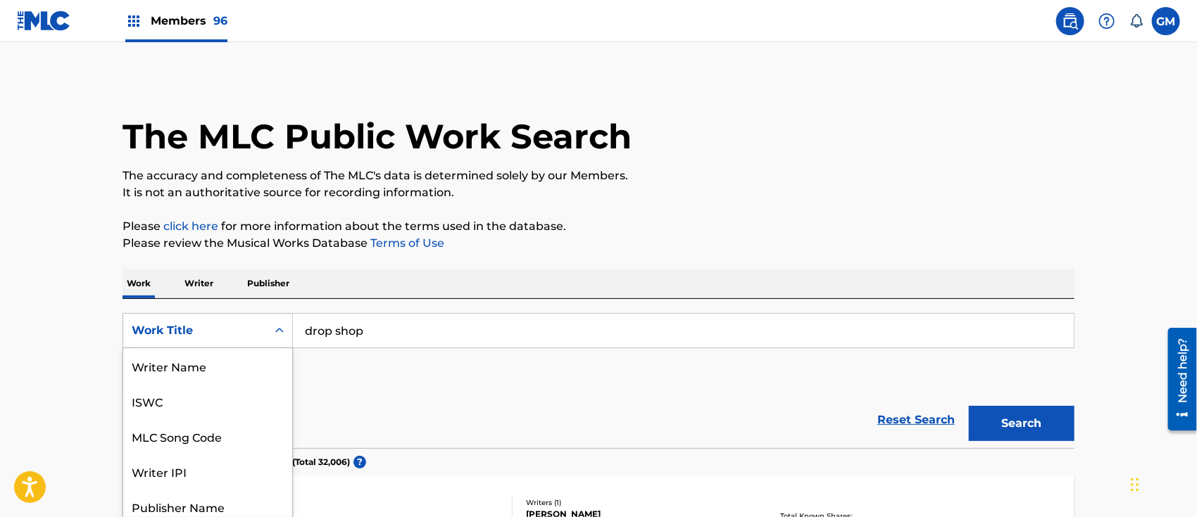
click at [282, 327] on div "8 results available. Use Up and Down to choose options, press Enter to select t…" at bounding box center [207, 330] width 170 height 35
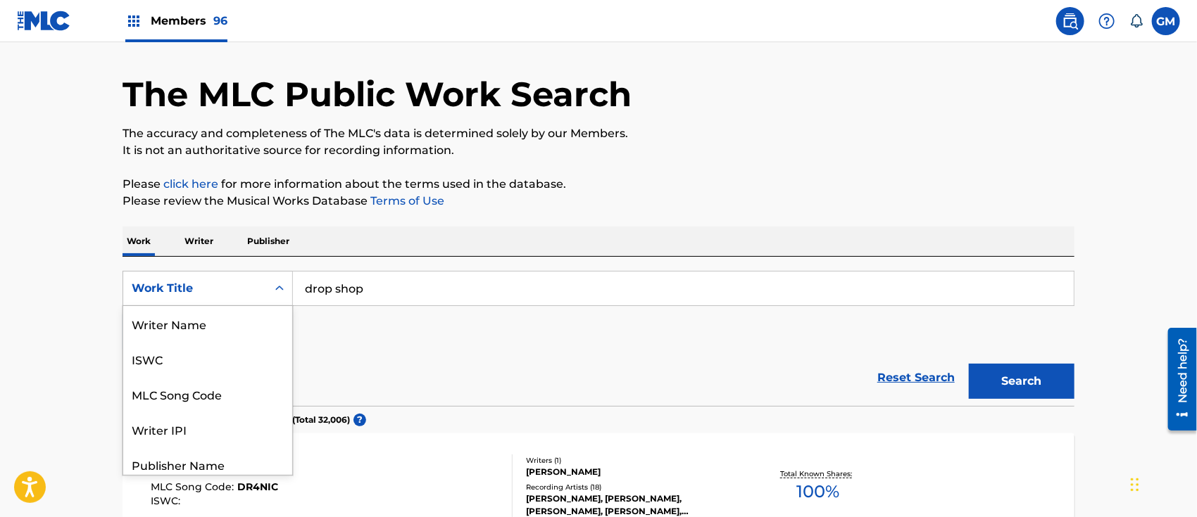
scroll to position [70, 0]
click at [236, 326] on div "MLC Song Code" at bounding box center [207, 324] width 169 height 35
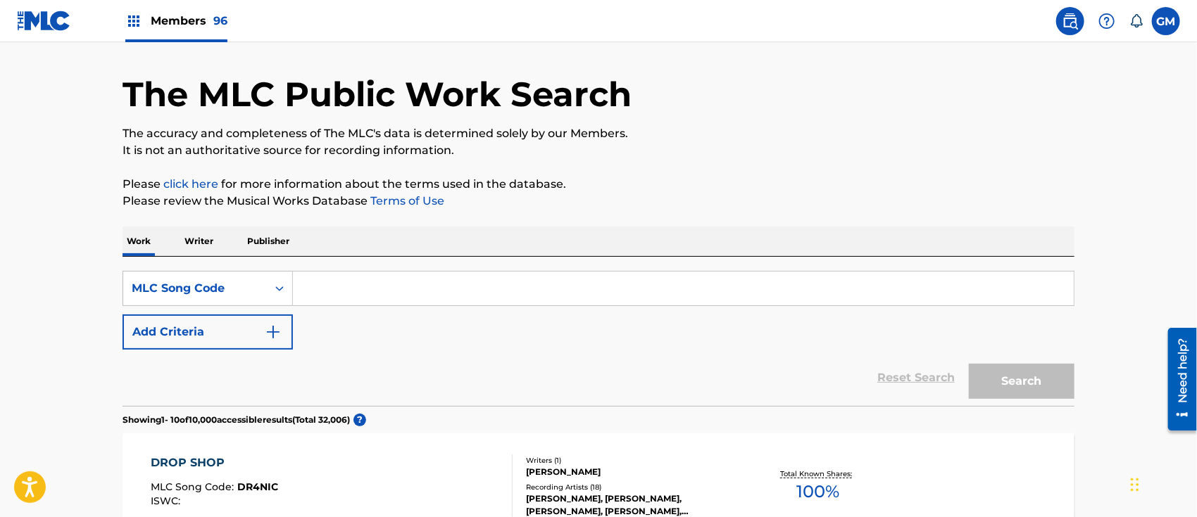
click at [351, 296] on input "Search Form" at bounding box center [683, 289] width 781 height 34
paste input "QM3NVI"
type input "QM3NVI"
click at [992, 380] on button "Search" at bounding box center [1022, 381] width 106 height 35
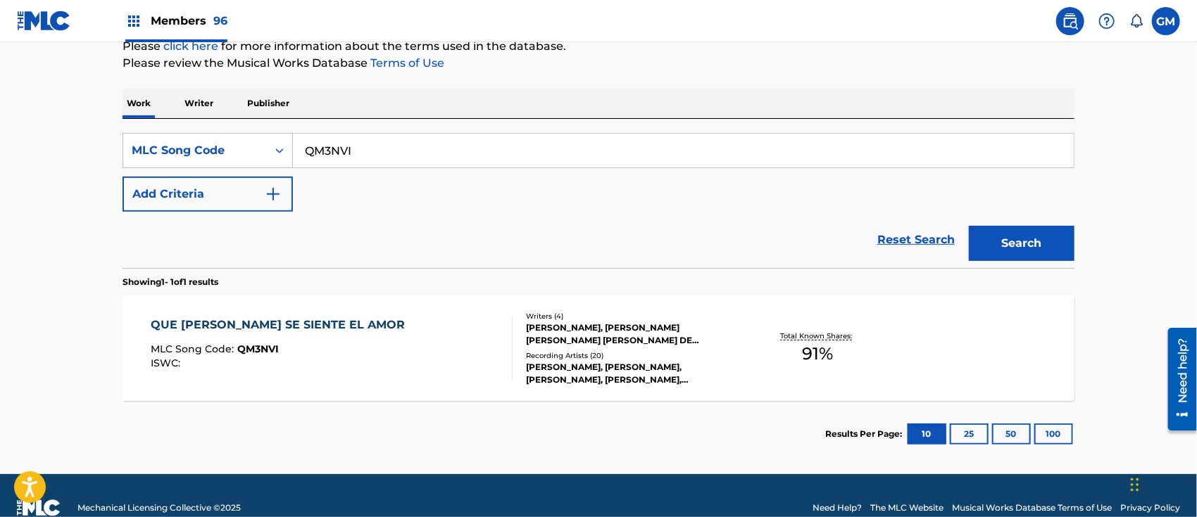
scroll to position [204, 0]
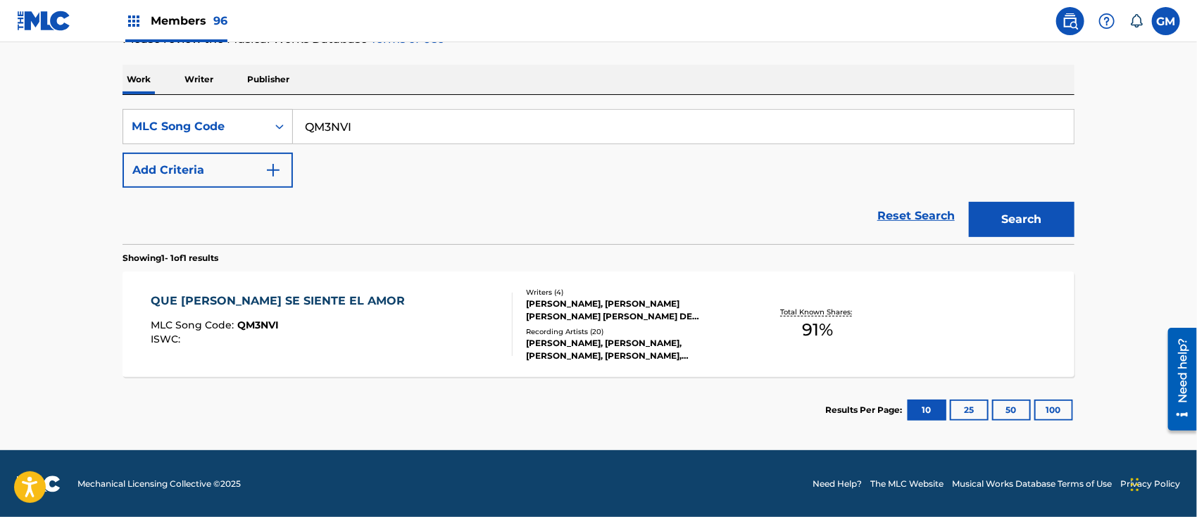
click at [460, 324] on div "QUE FEO SE SIENTE EL AMOR MLC Song Code : QM3NVI ISWC :" at bounding box center [332, 324] width 362 height 63
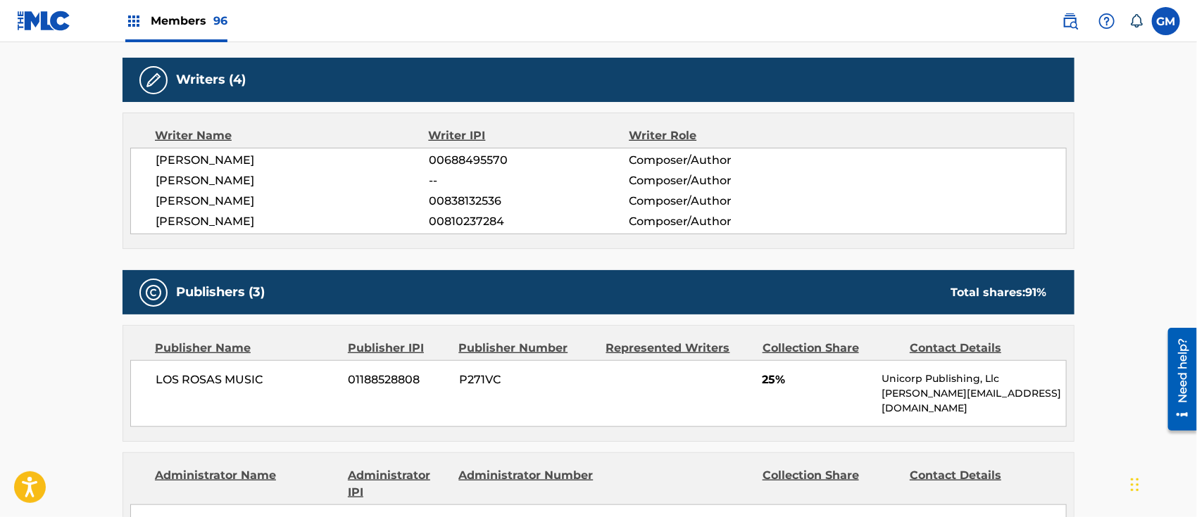
scroll to position [657, 0]
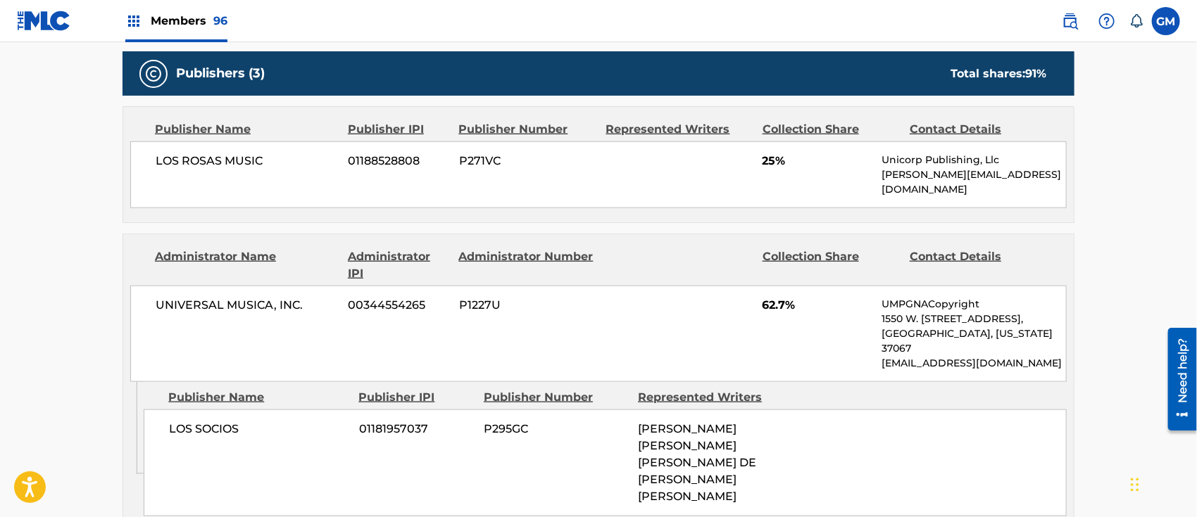
click at [190, 20] on span "Members 96" at bounding box center [189, 21] width 77 height 16
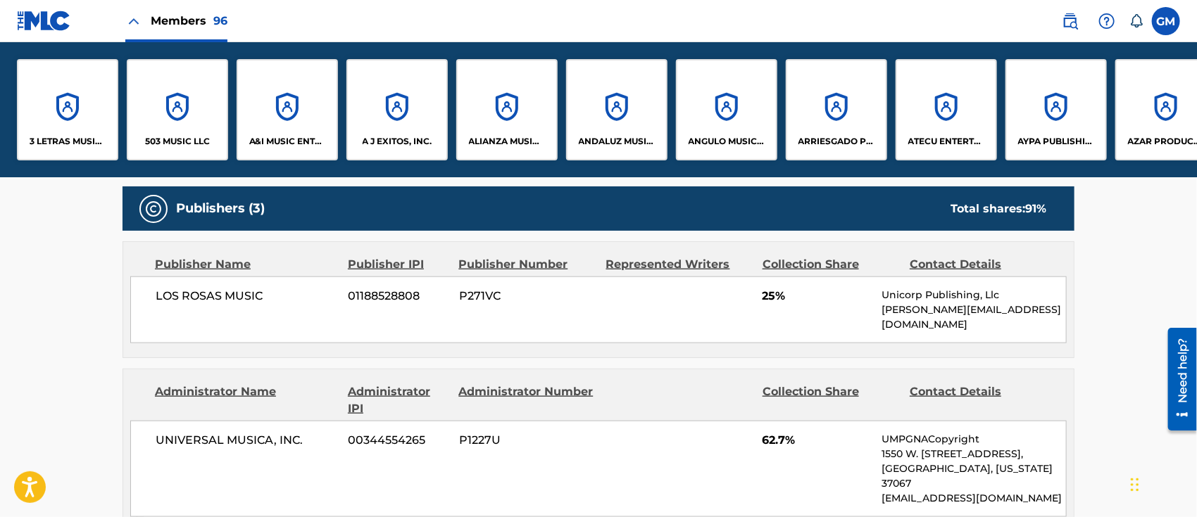
scroll to position [792, 0]
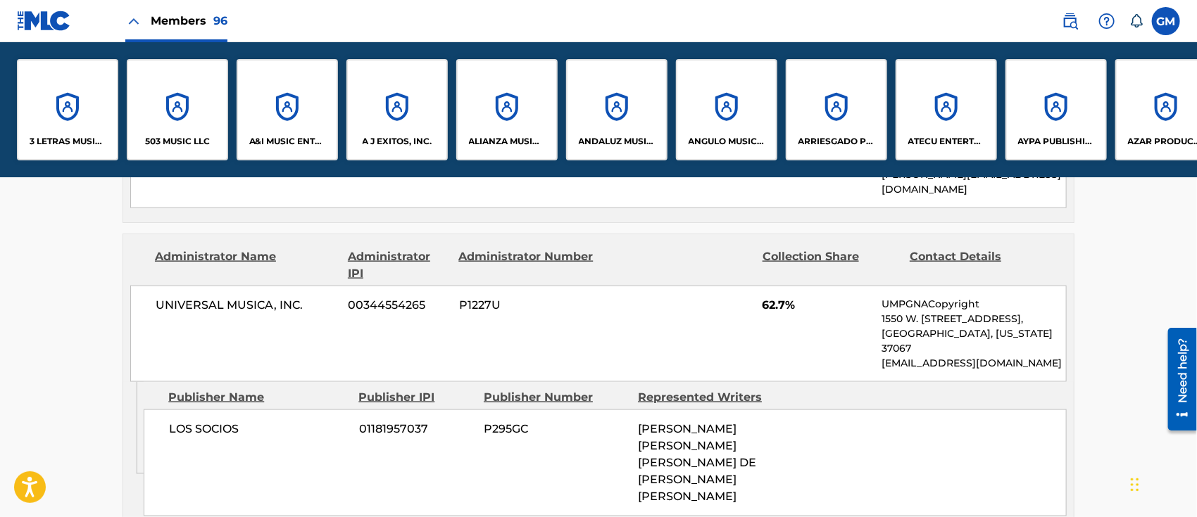
drag, startPoint x: 111, startPoint y: 177, endPoint x: 184, endPoint y: 178, distance: 73.2
click at [189, 177] on div "< Back to public search results Copy work link QUE FEO SE SIENTE EL AMOR Work D…" at bounding box center [598, 318] width 985 height 1795
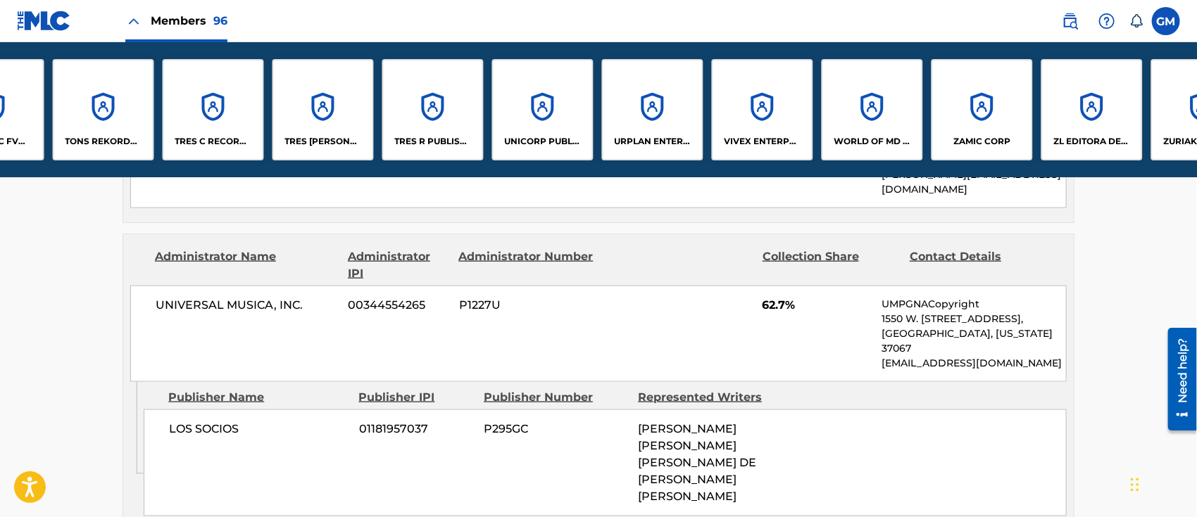
scroll to position [0, 9370]
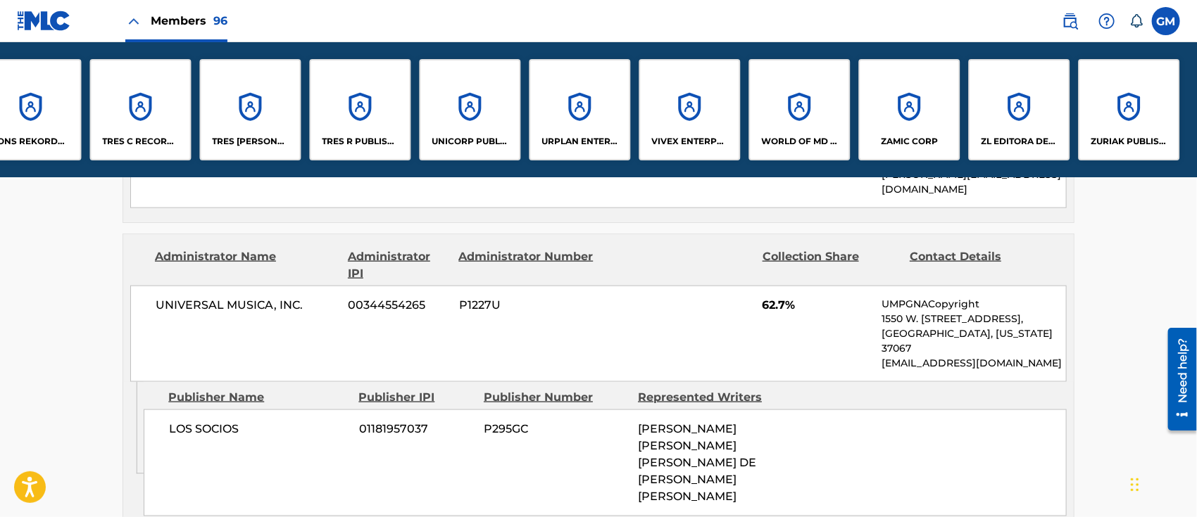
click at [459, 139] on p "UNICORP PUBLISHING, LLC" at bounding box center [470, 141] width 77 height 13
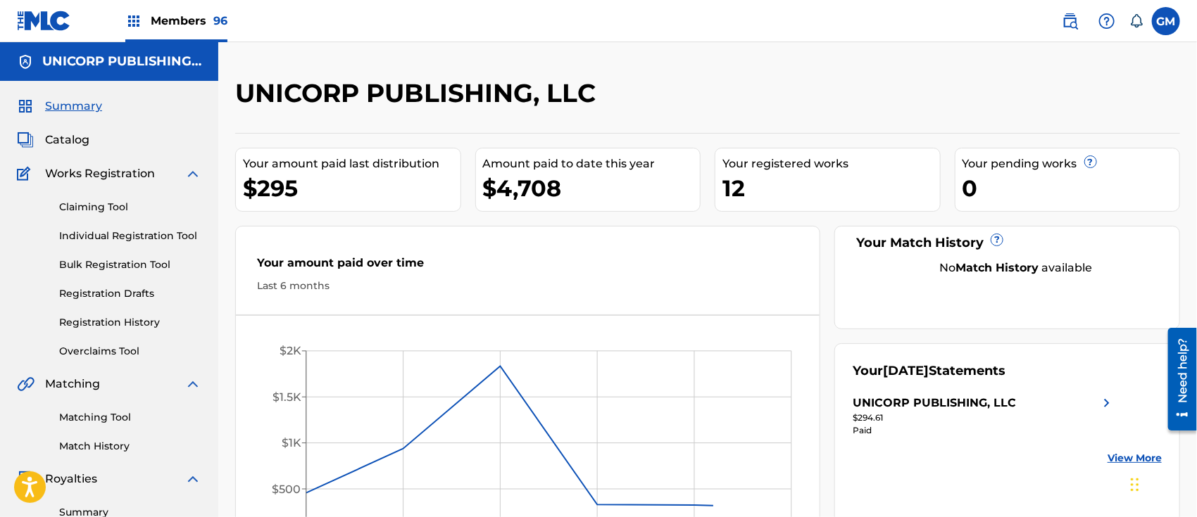
click at [71, 133] on span "Catalog" at bounding box center [67, 140] width 44 height 17
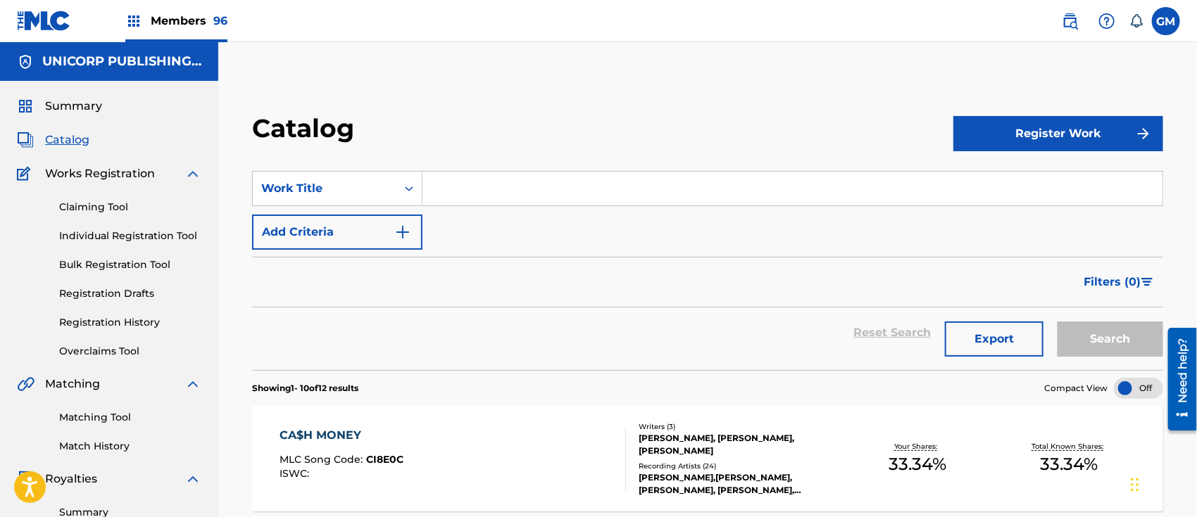
click at [463, 184] on input "Search Form" at bounding box center [792, 189] width 740 height 34
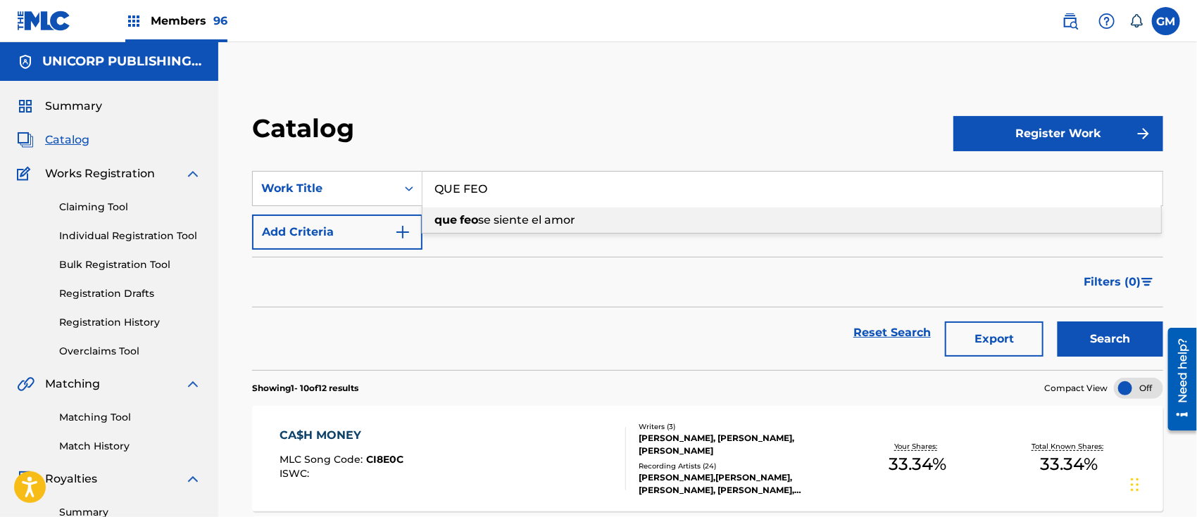
click at [494, 218] on span "se siente el amor" at bounding box center [526, 219] width 97 height 13
type input "que feo se siente el amor"
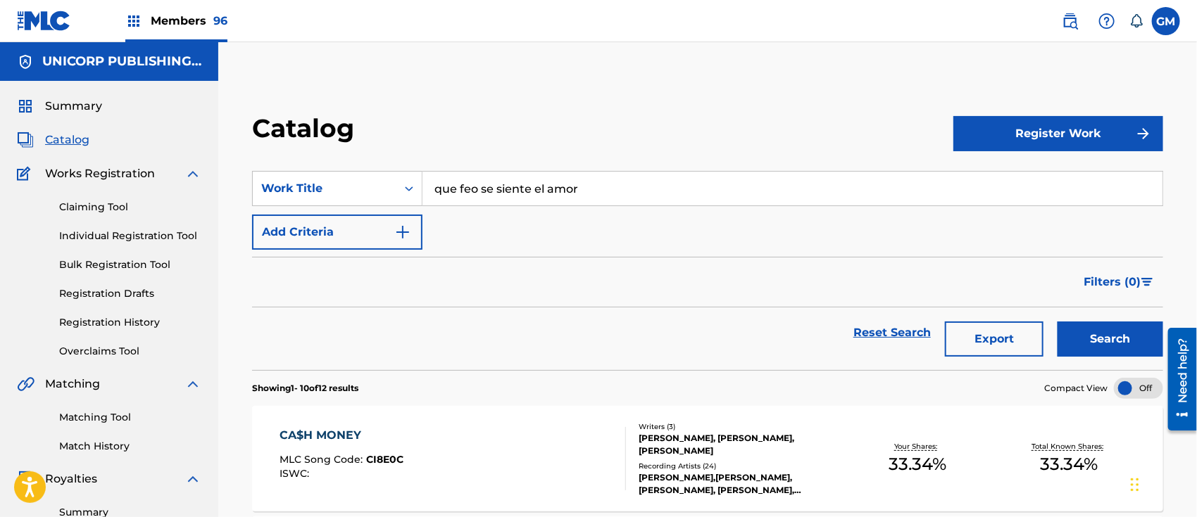
click at [1092, 335] on button "Search" at bounding box center [1110, 339] width 106 height 35
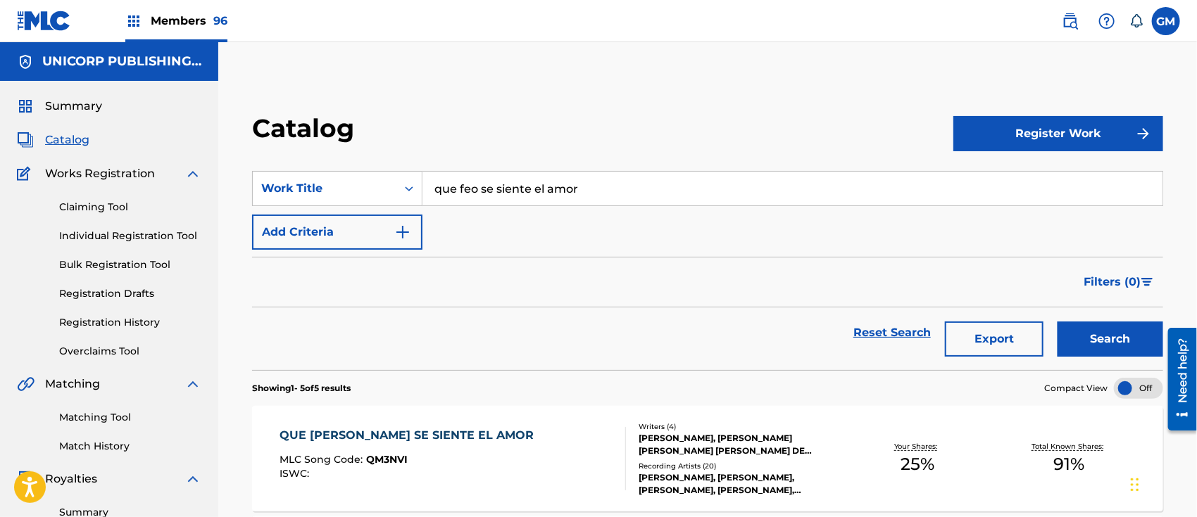
scroll to position [219, 0]
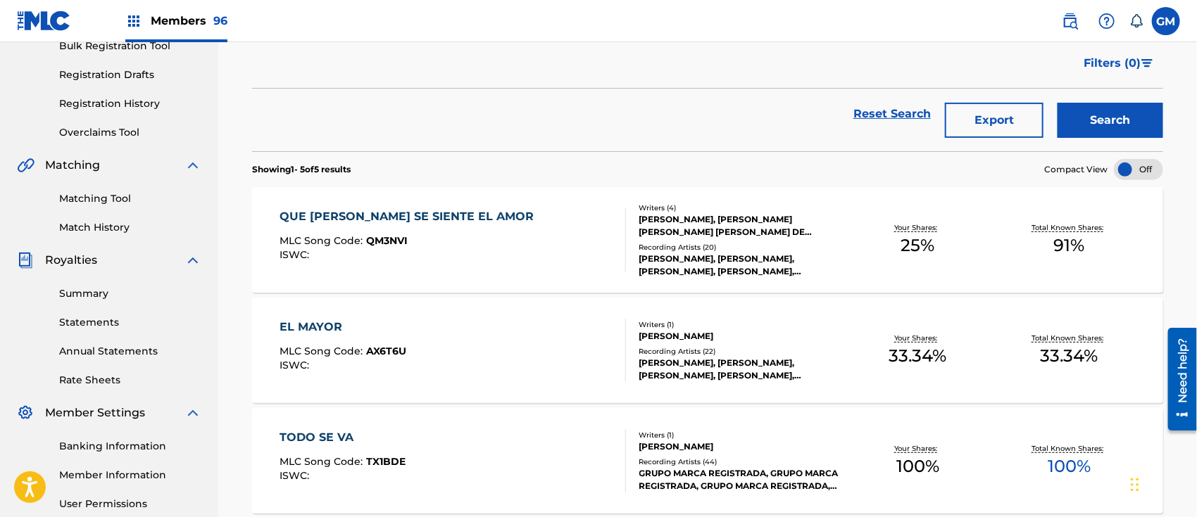
click at [126, 103] on link "Registration History" at bounding box center [130, 103] width 142 height 15
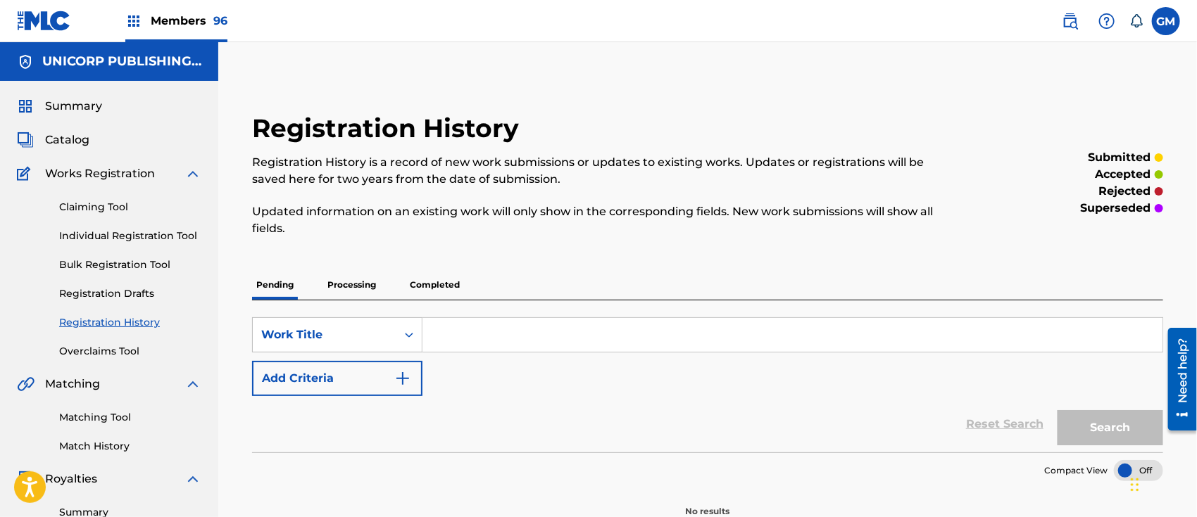
click at [353, 285] on p "Processing" at bounding box center [351, 285] width 57 height 30
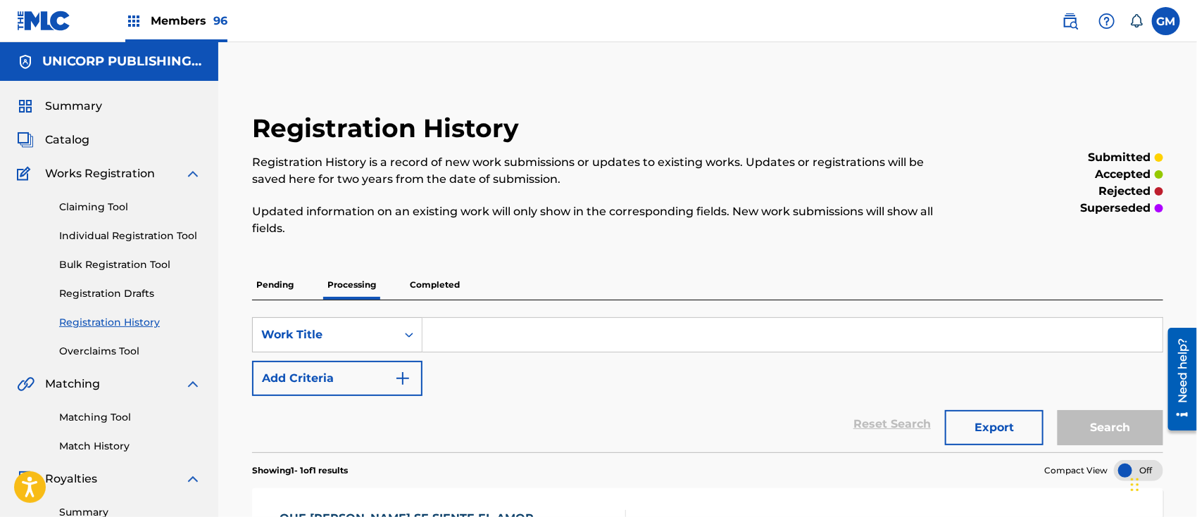
scroll to position [219, 0]
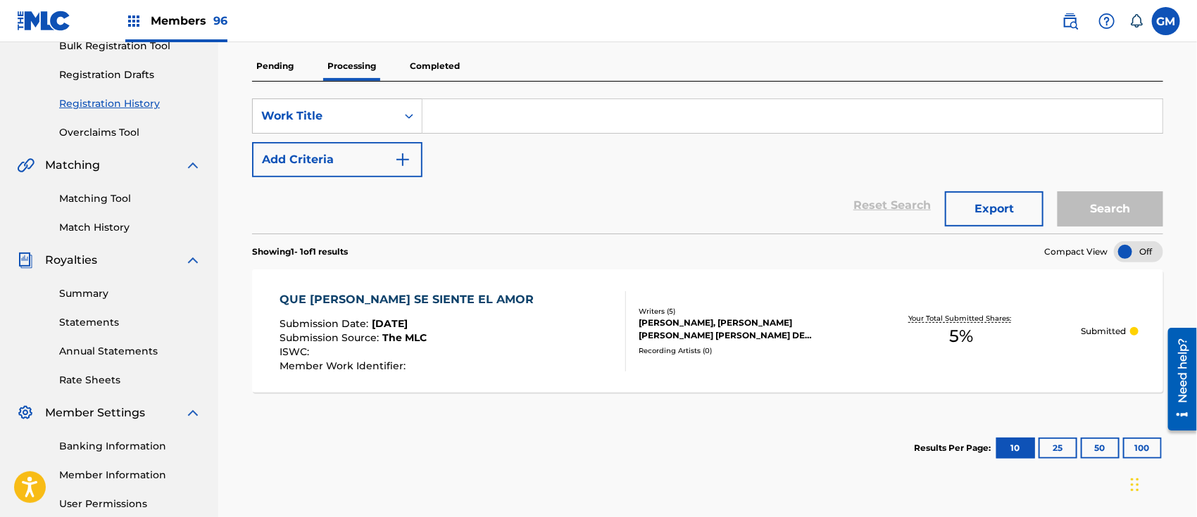
click at [532, 324] on div "QUE FEO SE SIENTE EL AMOR Submission Date : Jul 30, 2025 Submission Source : Th…" at bounding box center [452, 331] width 346 height 80
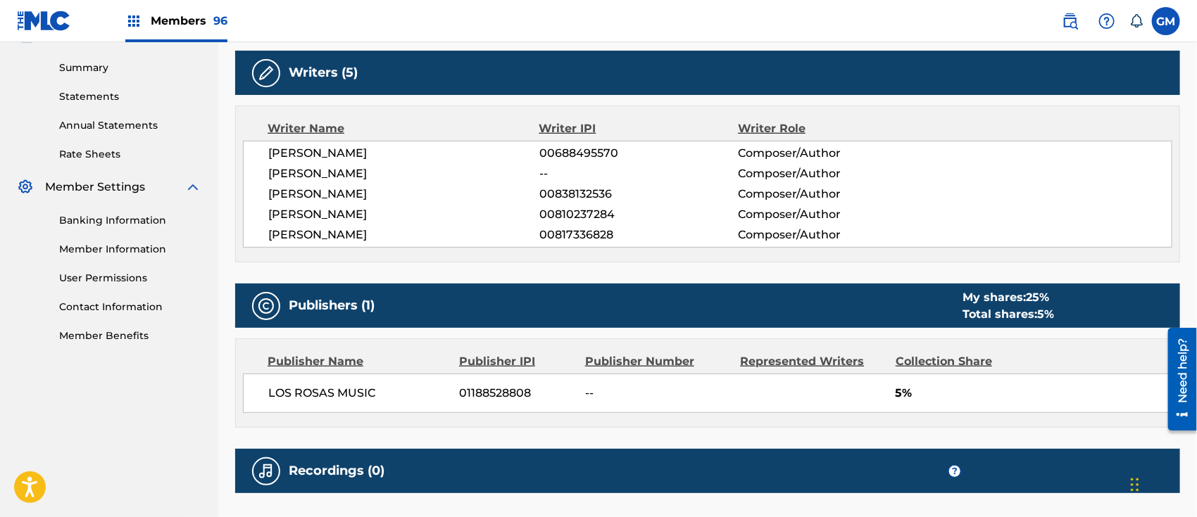
scroll to position [151, 0]
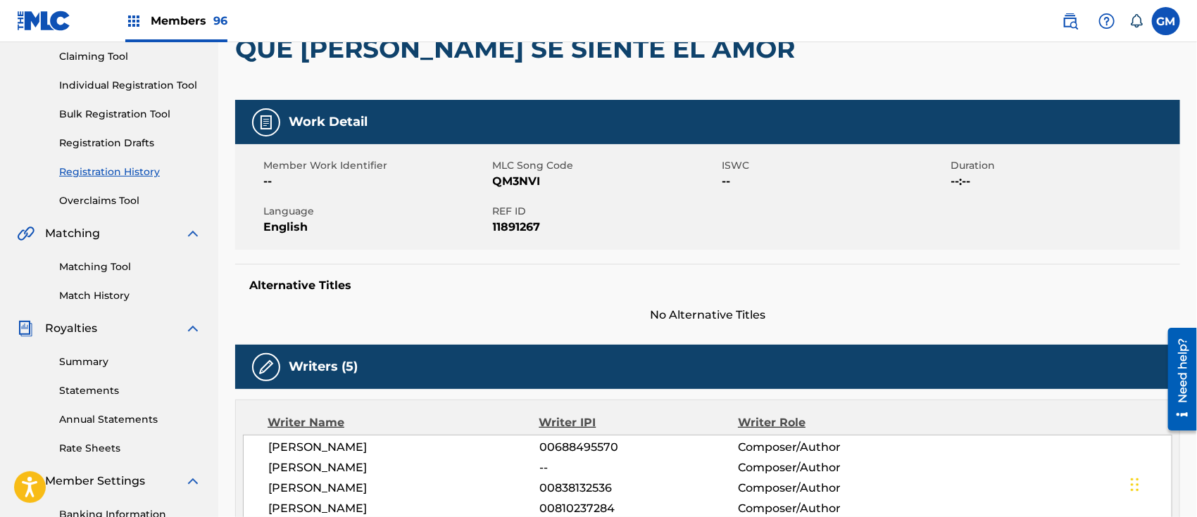
click at [194, 17] on span "Members 96" at bounding box center [189, 21] width 77 height 16
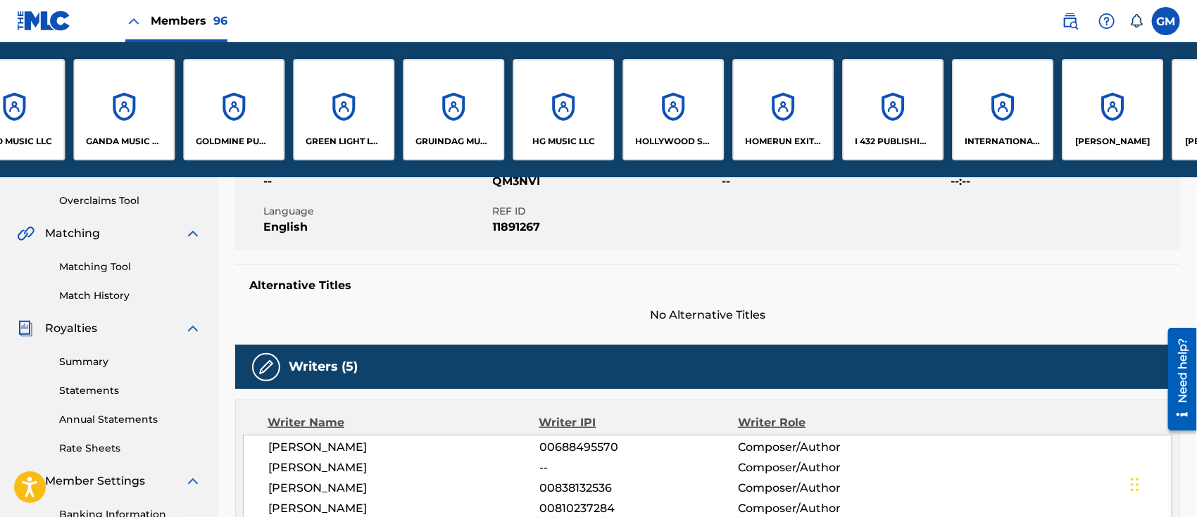
scroll to position [0, 3945]
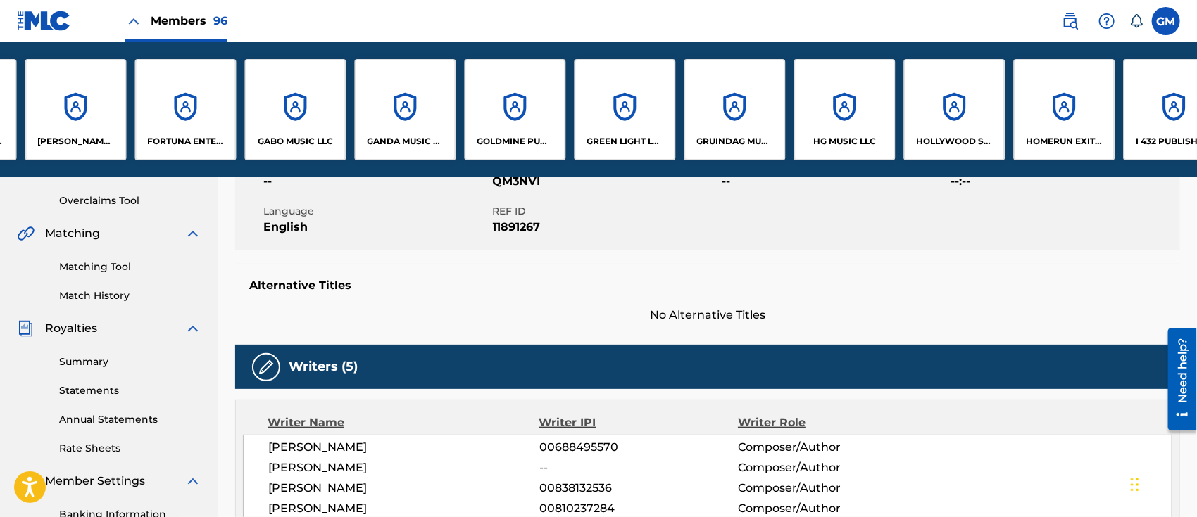
click at [521, 135] on p "GOLDMINE PUBLISHING LLC" at bounding box center [515, 141] width 77 height 13
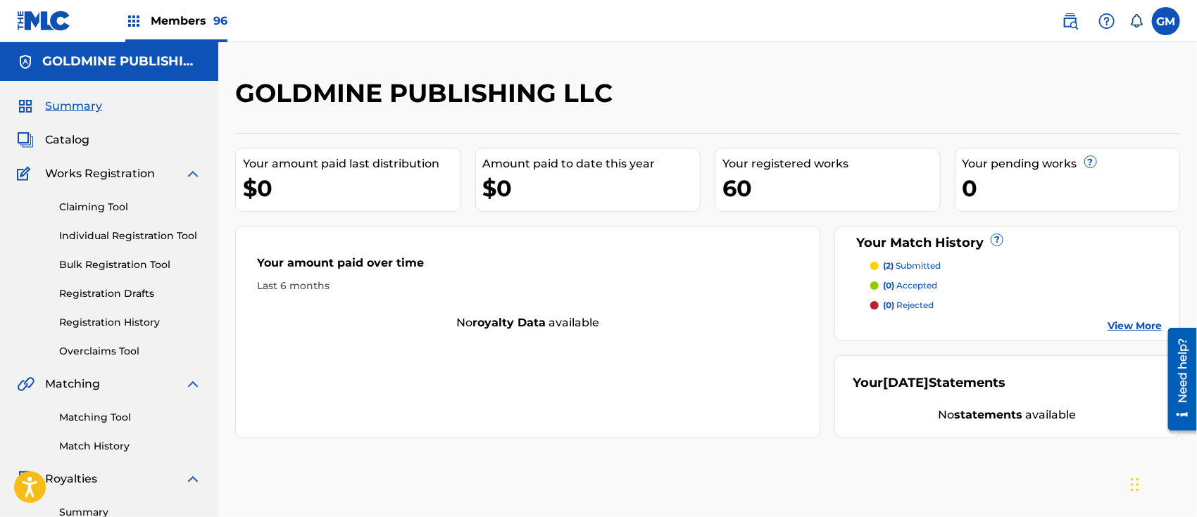
click at [75, 136] on span "Catalog" at bounding box center [67, 140] width 44 height 17
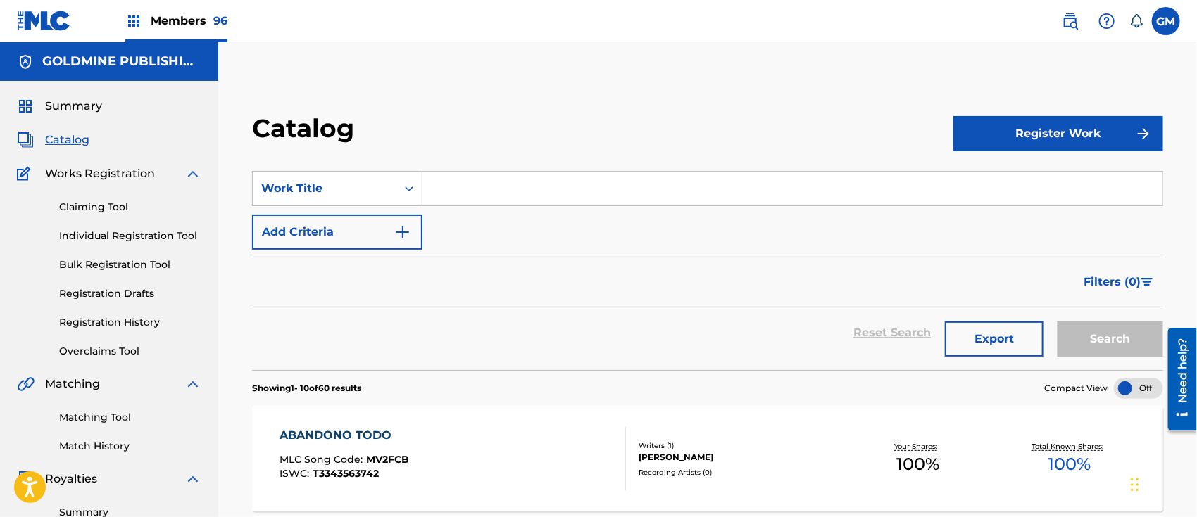
click at [503, 184] on input "Search Form" at bounding box center [792, 189] width 740 height 34
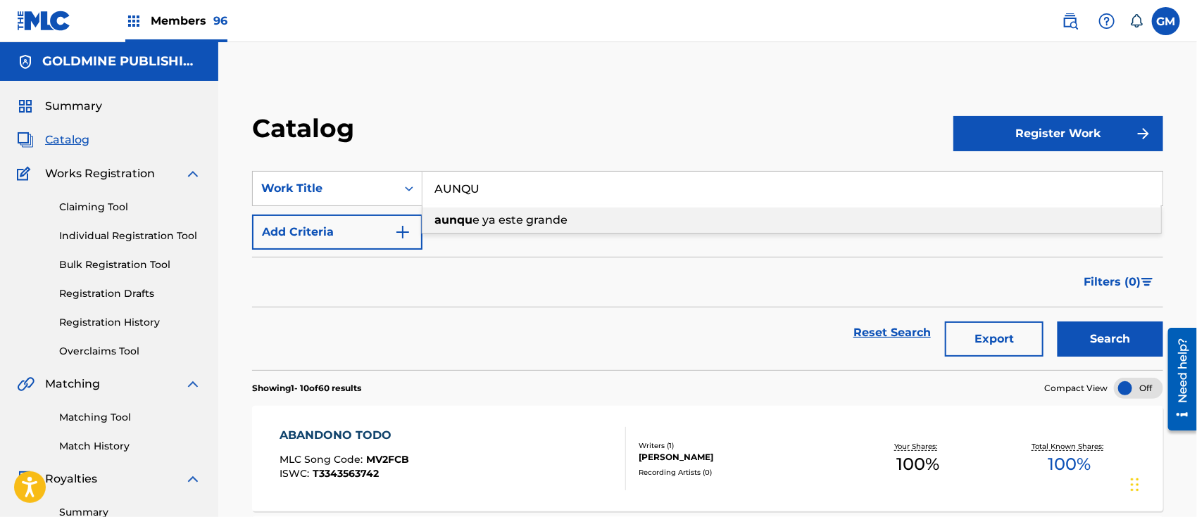
click at [507, 218] on span "e ya este grande" at bounding box center [519, 219] width 95 height 13
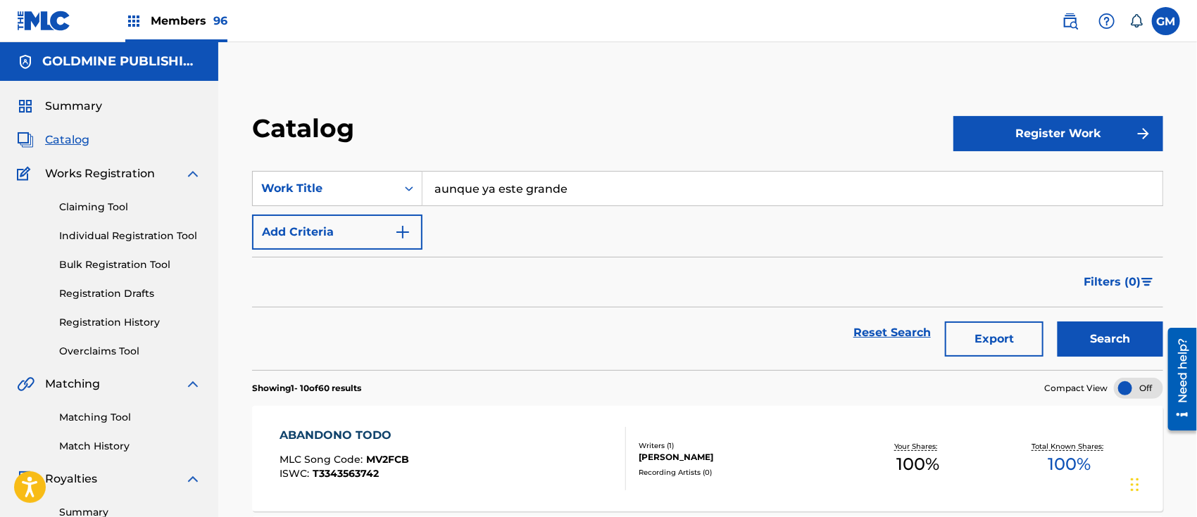
click at [1097, 330] on button "Search" at bounding box center [1110, 339] width 106 height 35
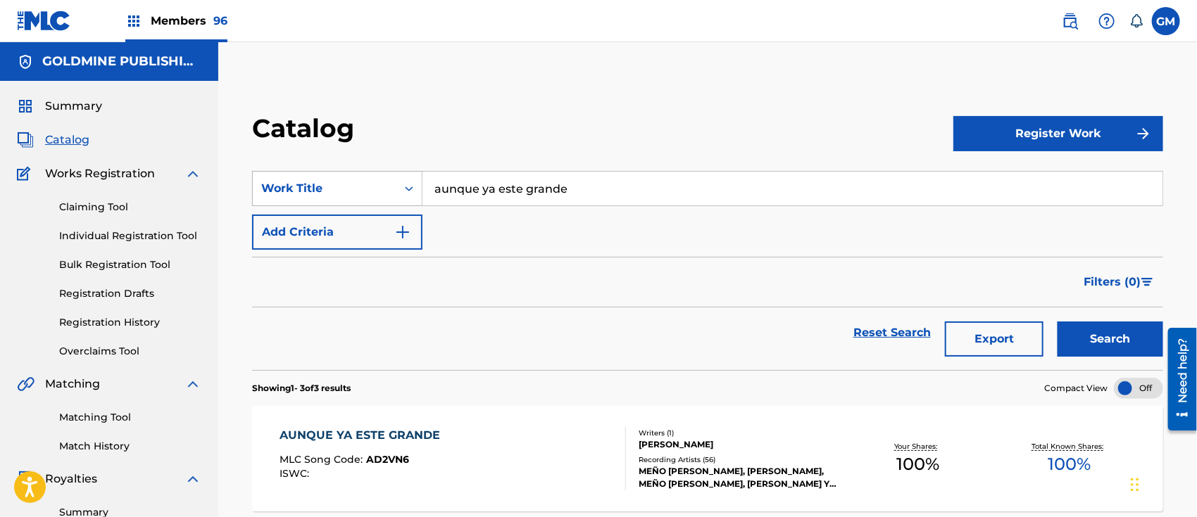
drag, startPoint x: 633, startPoint y: 189, endPoint x: 315, endPoint y: 186, distance: 318.9
click at [315, 186] on div "SearchWithCriteria1be1e542-cf81-4f47-8316-779f99005d82 Work Title aunque ya est…" at bounding box center [707, 188] width 911 height 35
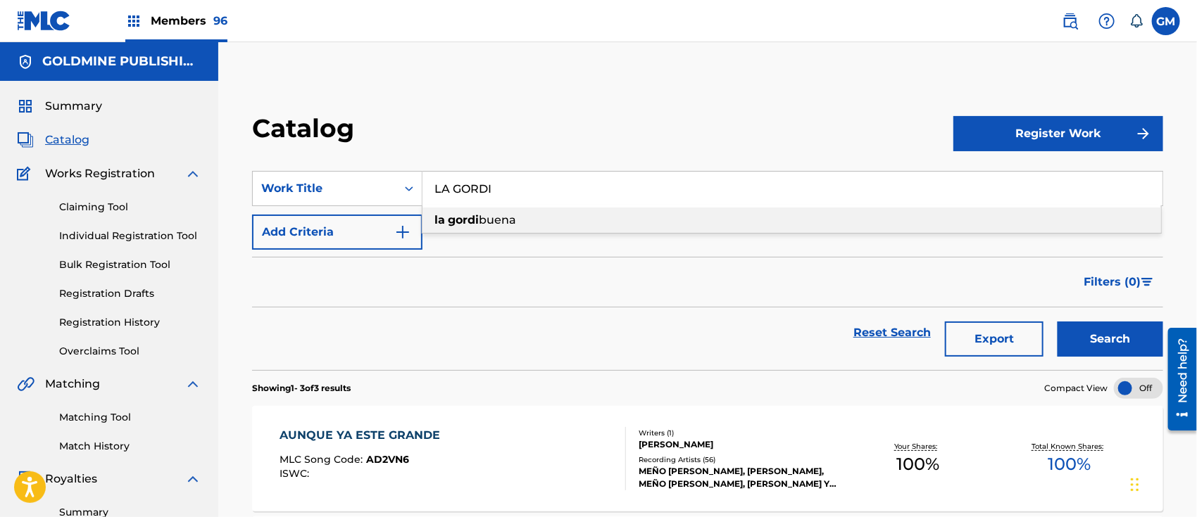
click at [488, 227] on div "la gordi buena" at bounding box center [791, 220] width 738 height 25
type input "la gordibuena"
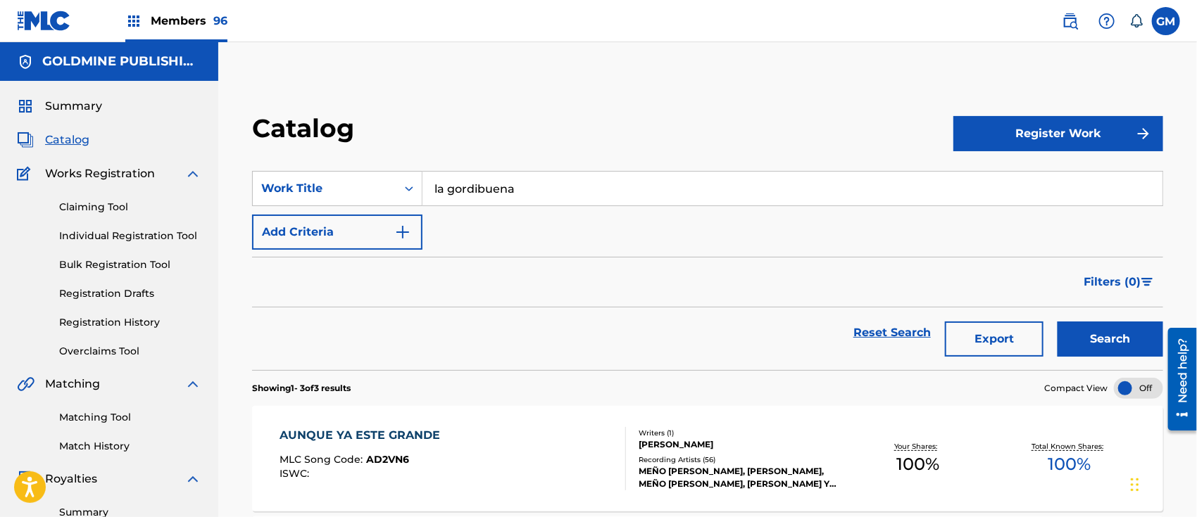
click at [1077, 327] on button "Search" at bounding box center [1110, 339] width 106 height 35
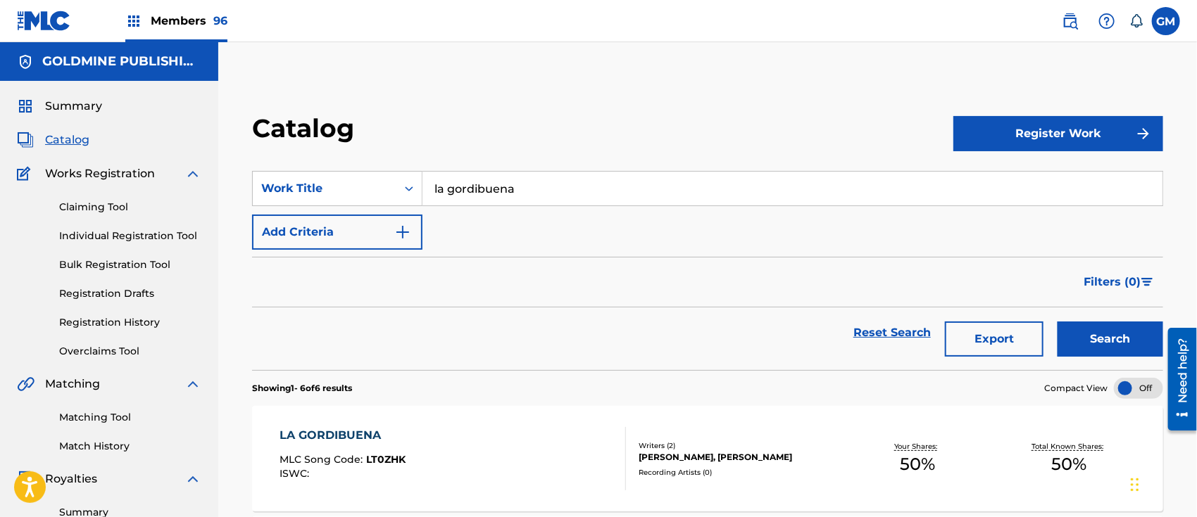
click at [617, 429] on div at bounding box center [619, 458] width 11 height 63
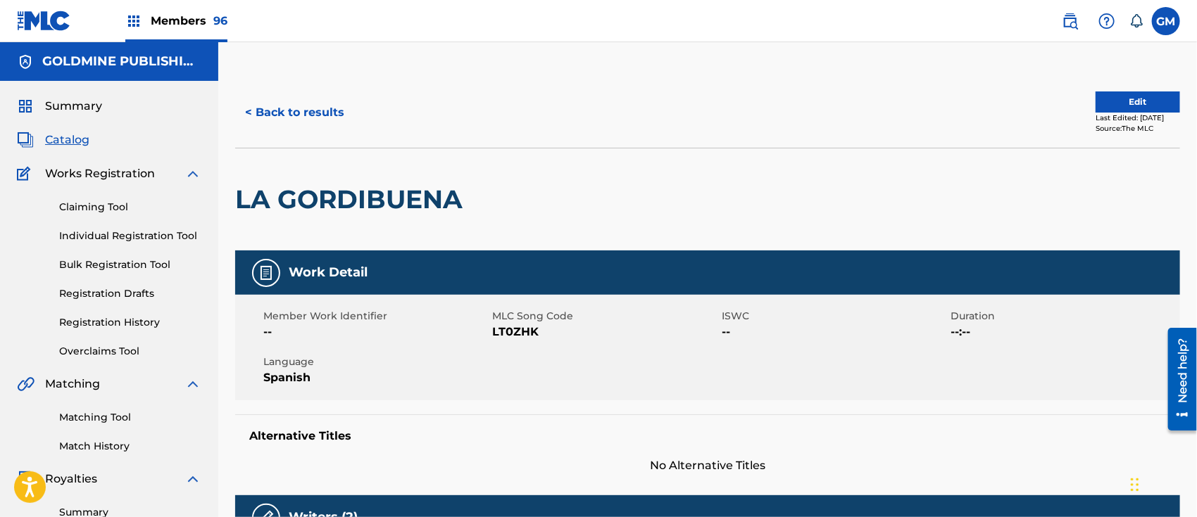
click at [328, 115] on button "< Back to results" at bounding box center [294, 112] width 119 height 35
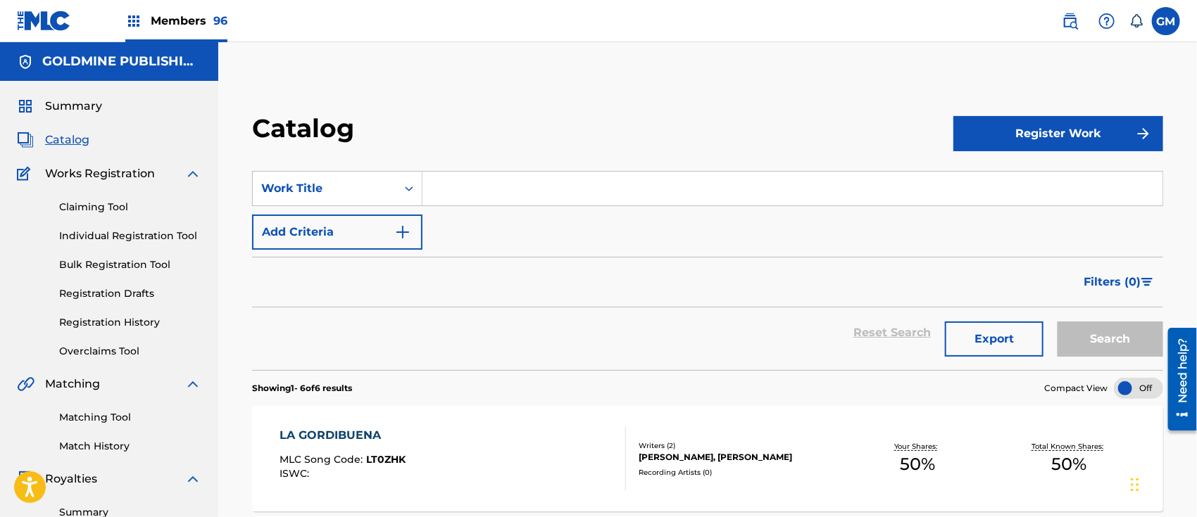
click at [462, 189] on input "Search Form" at bounding box center [792, 189] width 740 height 34
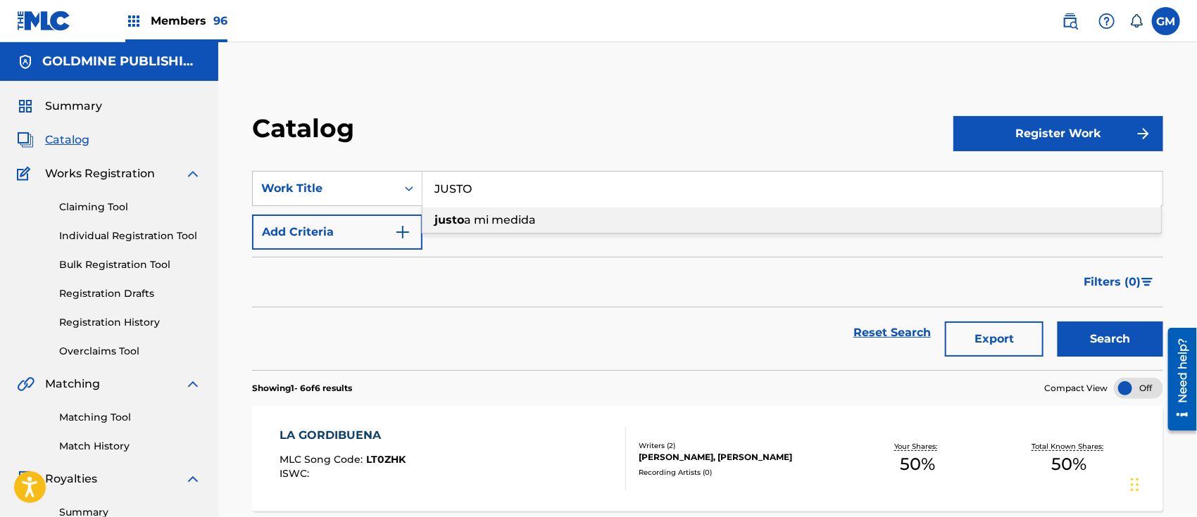
click at [497, 214] on span "a mi medida" at bounding box center [500, 219] width 72 height 13
type input "justo a mi medida"
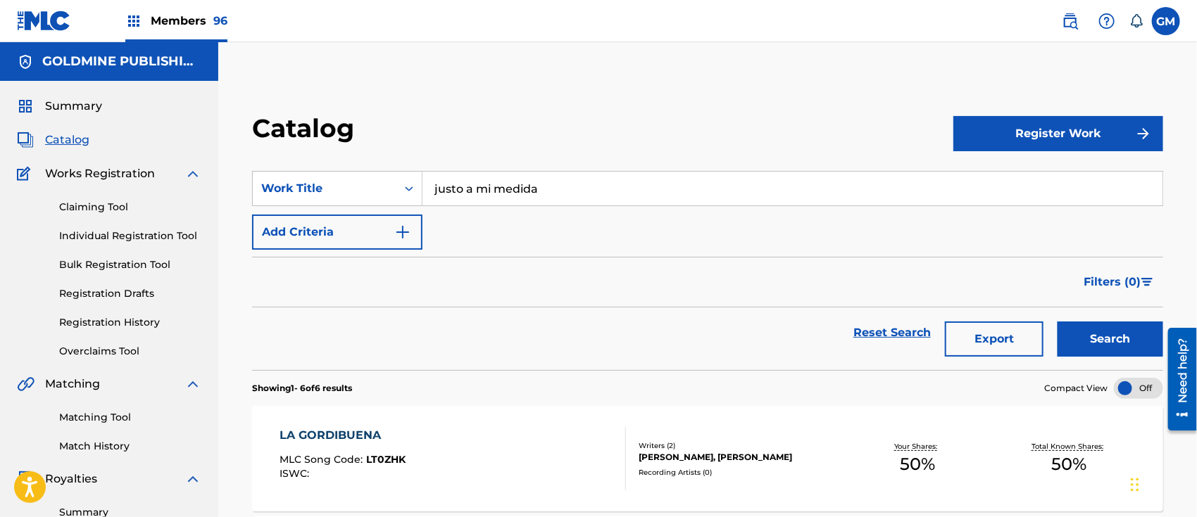
click at [1080, 329] on button "Search" at bounding box center [1110, 339] width 106 height 35
click at [522, 446] on div "JUSTO A MI MEDIDA MLC Song Code : J49LH8 ISWC :" at bounding box center [452, 458] width 346 height 63
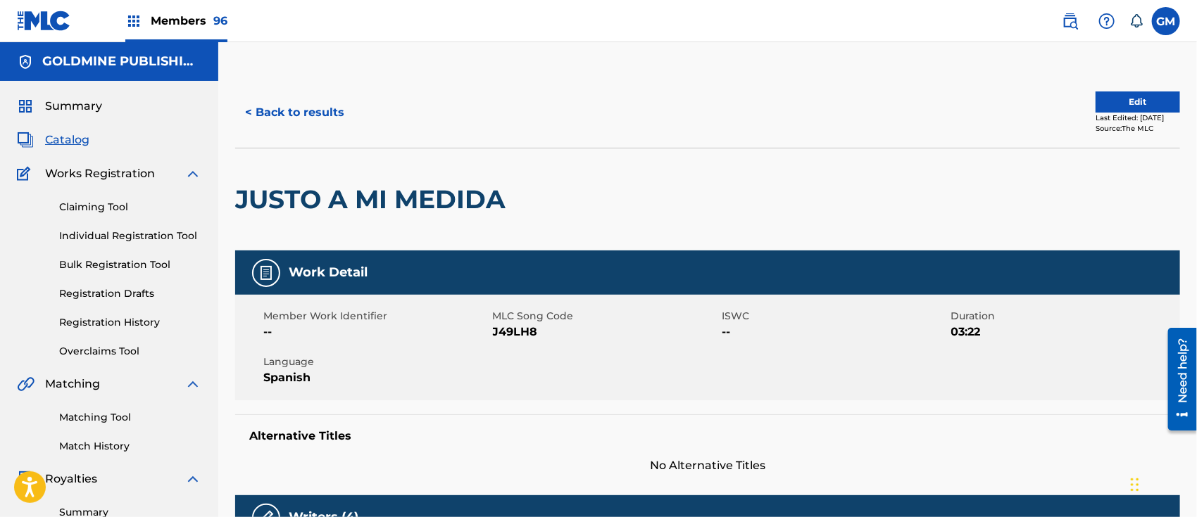
click at [316, 112] on button "< Back to results" at bounding box center [294, 112] width 119 height 35
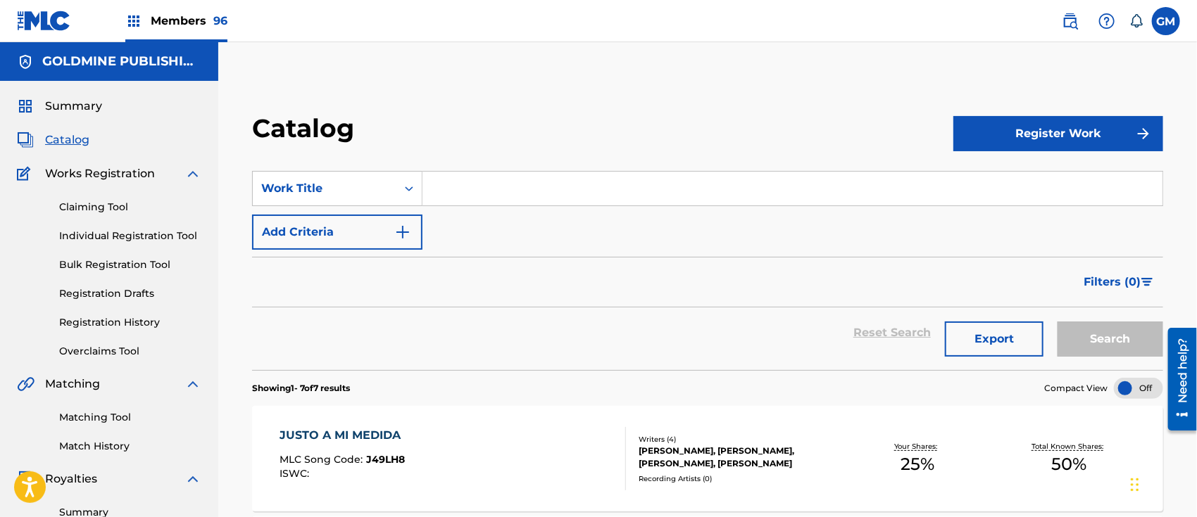
click at [511, 193] on input "Search Form" at bounding box center [792, 189] width 740 height 34
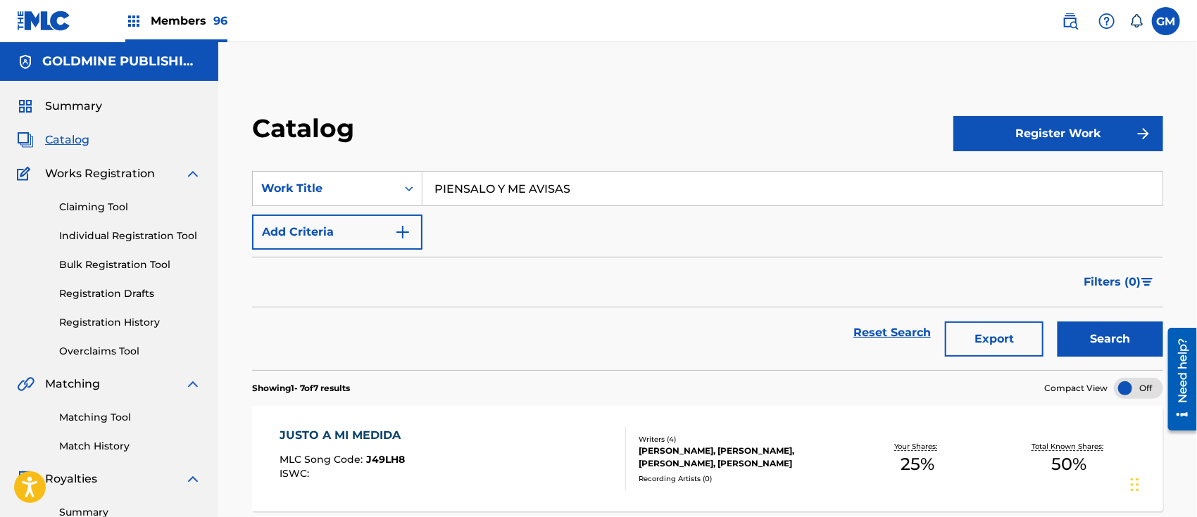
type input "PIENSALO Y ME AVISAS"
click at [1057, 322] on button "Search" at bounding box center [1110, 339] width 106 height 35
click at [143, 318] on link "Registration History" at bounding box center [130, 322] width 142 height 15
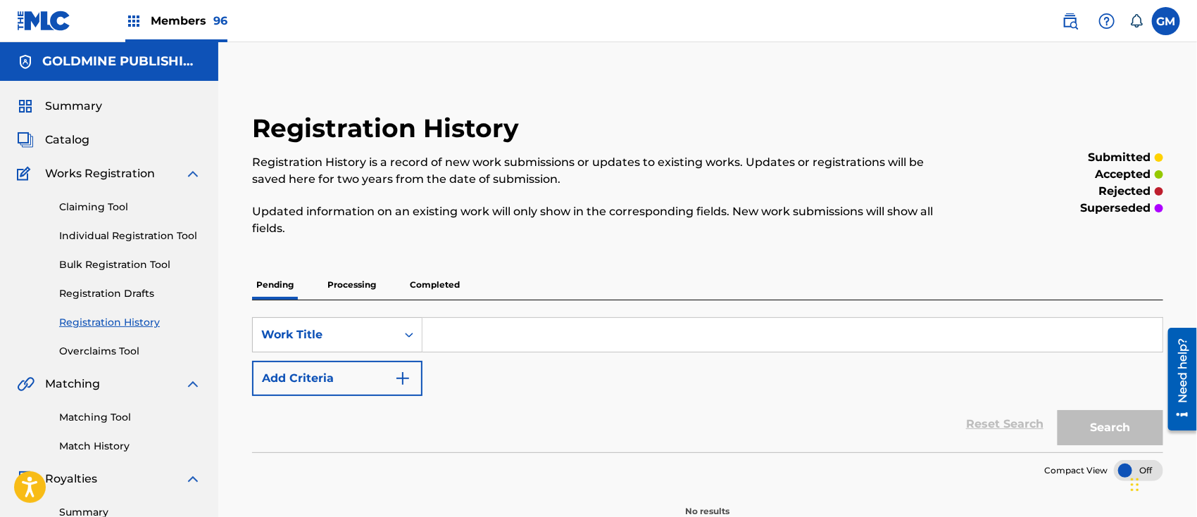
click at [343, 284] on p "Processing" at bounding box center [351, 285] width 57 height 30
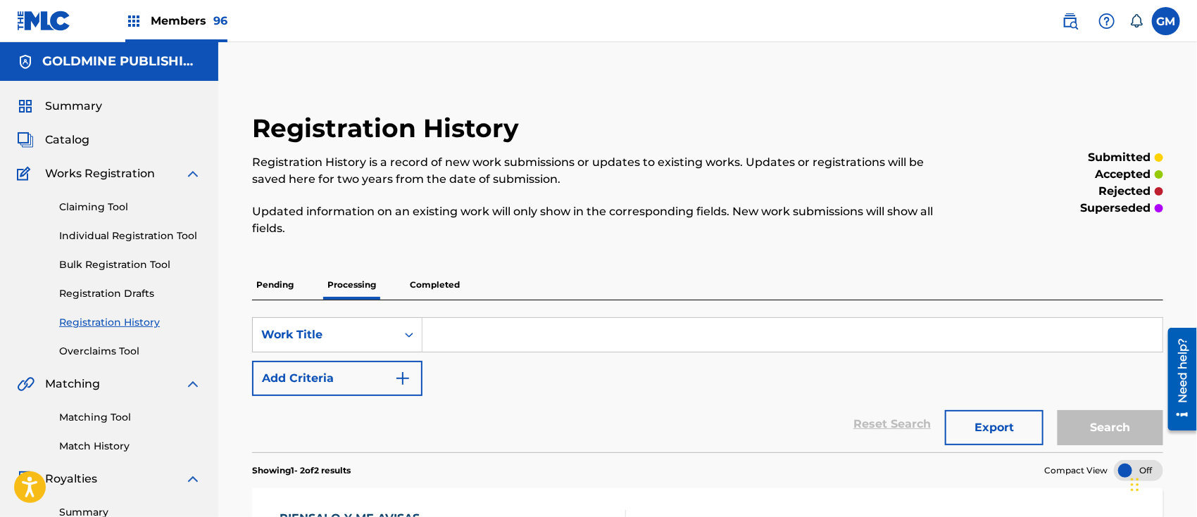
drag, startPoint x: 72, startPoint y: 140, endPoint x: 90, endPoint y: 139, distance: 17.6
click at [72, 139] on span "Catalog" at bounding box center [67, 140] width 44 height 17
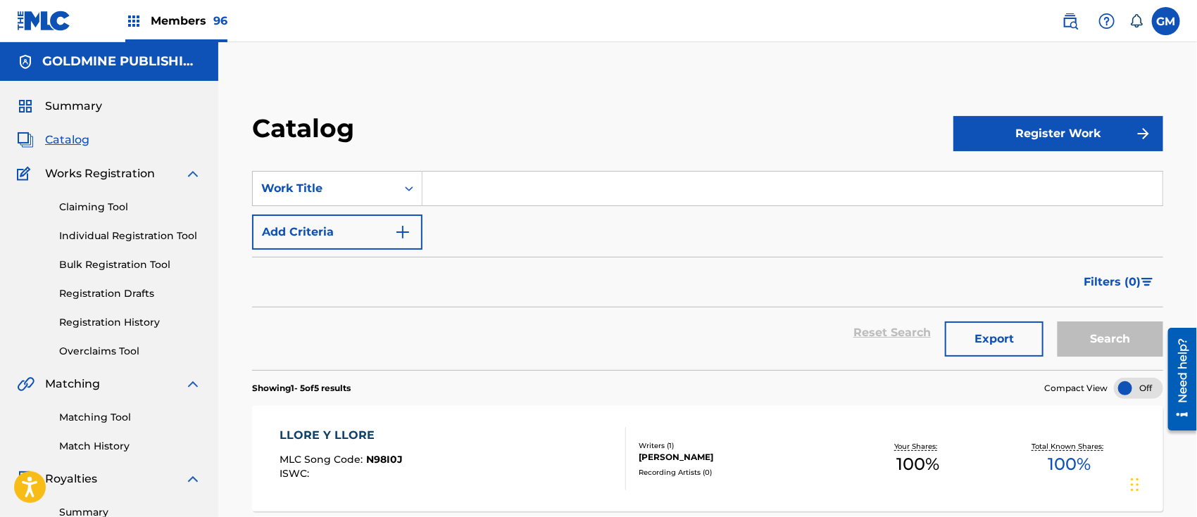
click at [496, 187] on input "Search Form" at bounding box center [792, 189] width 740 height 34
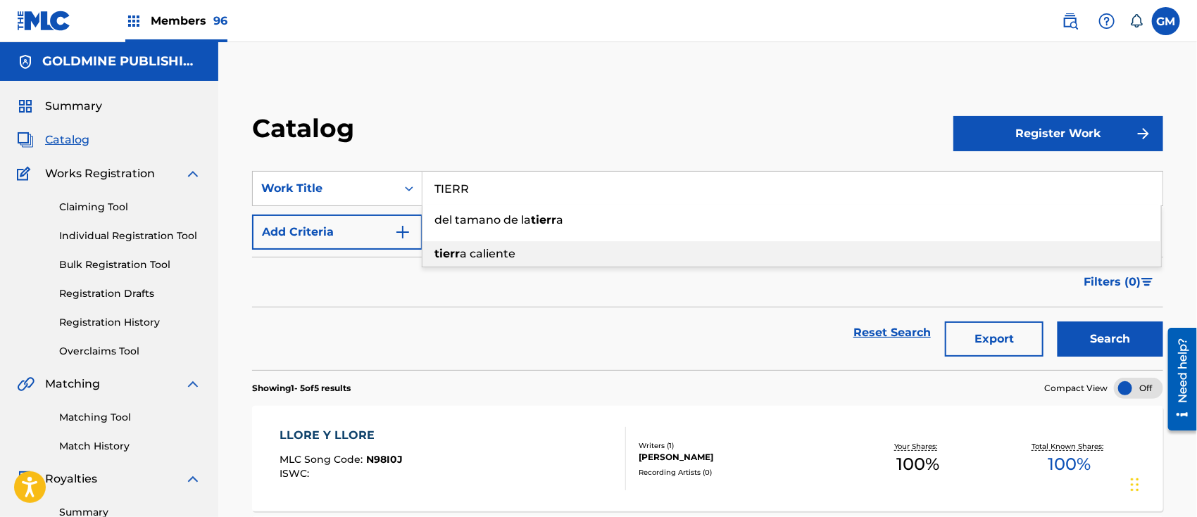
click at [507, 251] on span "a caliente" at bounding box center [488, 253] width 56 height 13
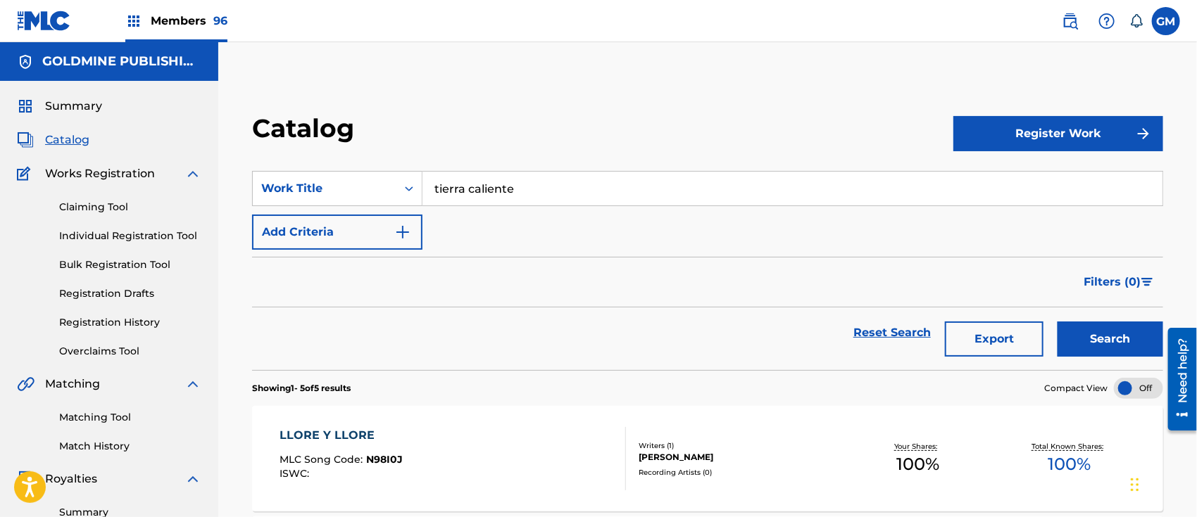
click at [1071, 329] on button "Search" at bounding box center [1110, 339] width 106 height 35
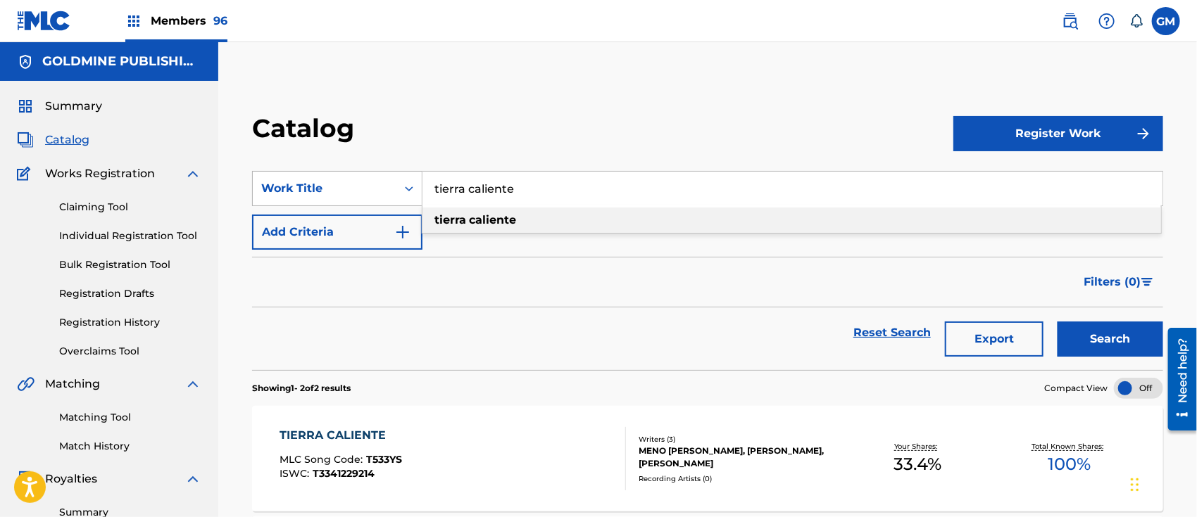
drag, startPoint x: 596, startPoint y: 188, endPoint x: 413, endPoint y: 188, distance: 183.0
click at [413, 188] on div "SearchWithCriteria1be1e542-cf81-4f47-8316-779f99005d82 Work Title tierra calien…" at bounding box center [707, 188] width 911 height 35
click at [484, 217] on span "rdibuena" at bounding box center [488, 219] width 53 height 13
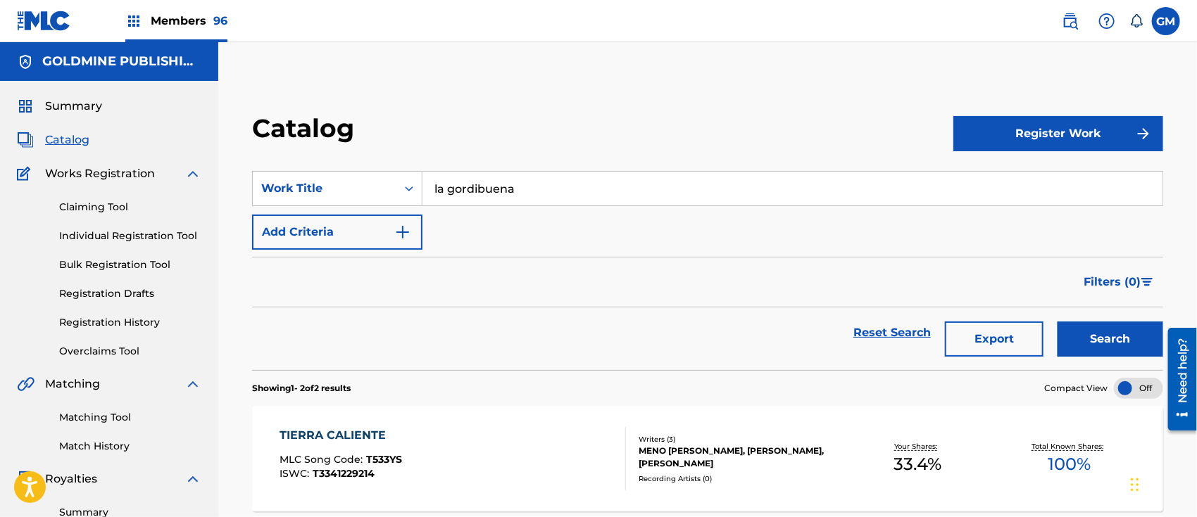
click at [1076, 324] on button "Search" at bounding box center [1110, 339] width 106 height 35
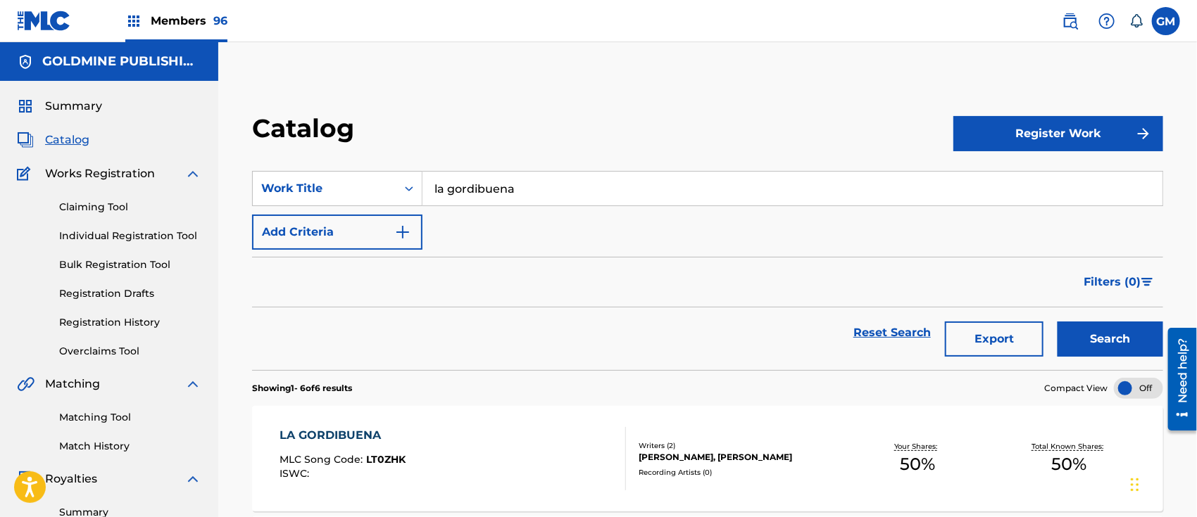
drag, startPoint x: 548, startPoint y: 176, endPoint x: 378, endPoint y: 155, distance: 170.9
click at [378, 155] on section "SearchWithCriteria1be1e542-cf81-4f47-8316-779f99005d82 Work Title la gordibuena…" at bounding box center [707, 262] width 911 height 216
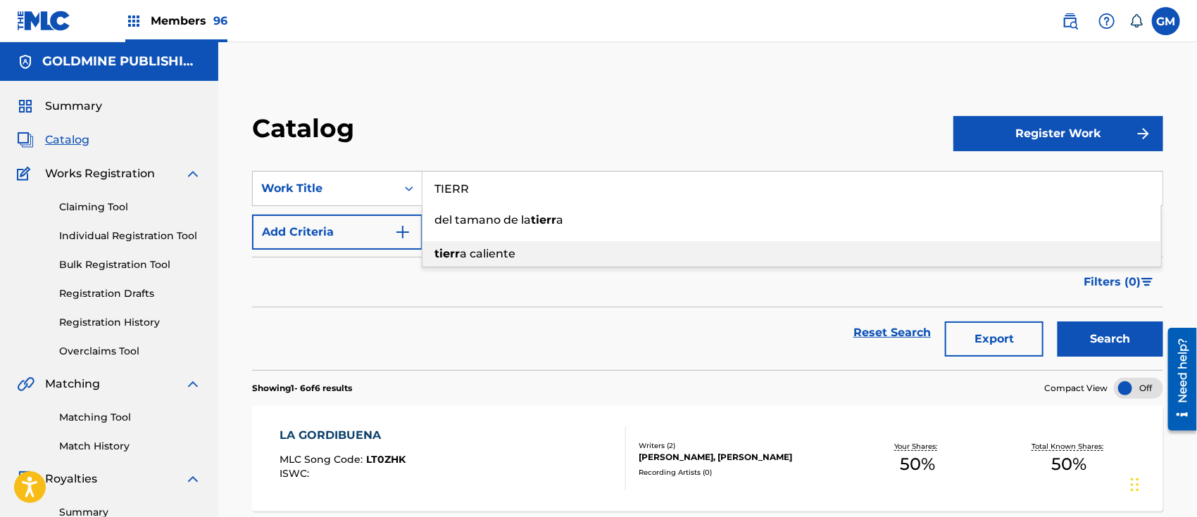
click at [480, 257] on span "a caliente" at bounding box center [488, 253] width 56 height 13
type input "tierra caliente"
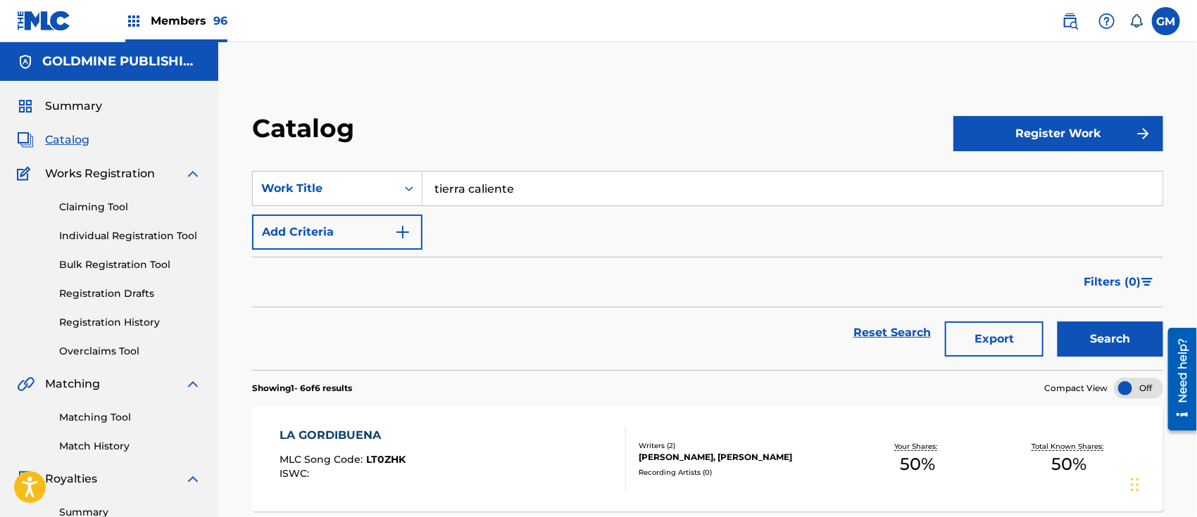
click at [1115, 344] on button "Search" at bounding box center [1110, 339] width 106 height 35
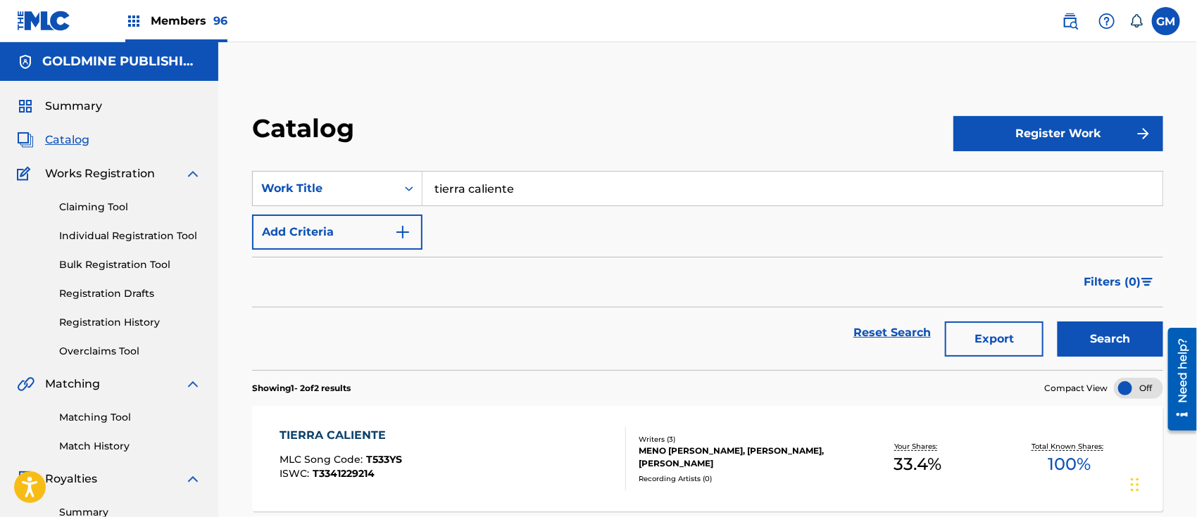
click at [125, 318] on link "Registration History" at bounding box center [130, 322] width 142 height 15
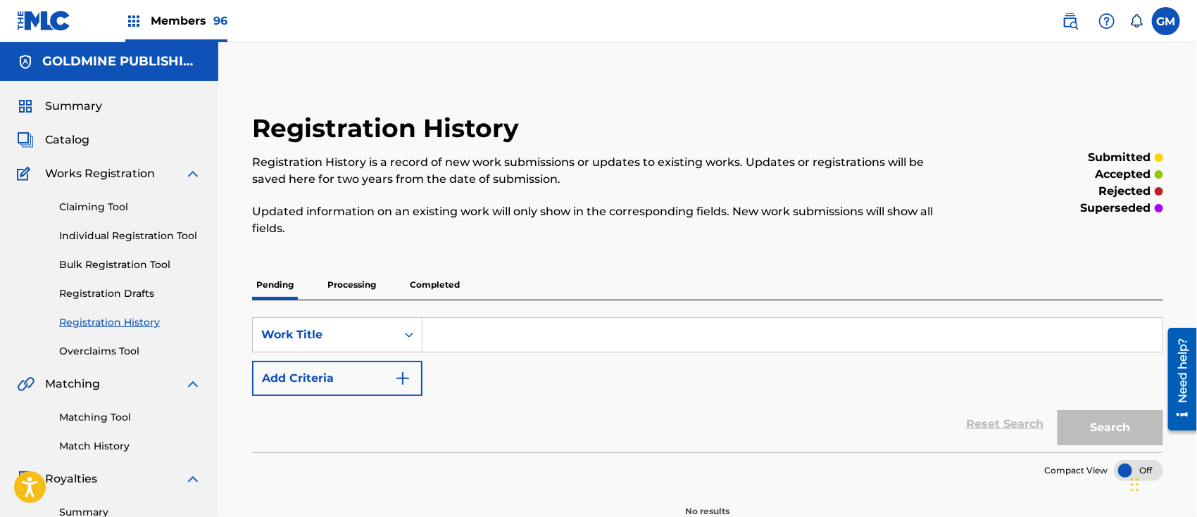
click at [345, 286] on p "Processing" at bounding box center [351, 285] width 57 height 30
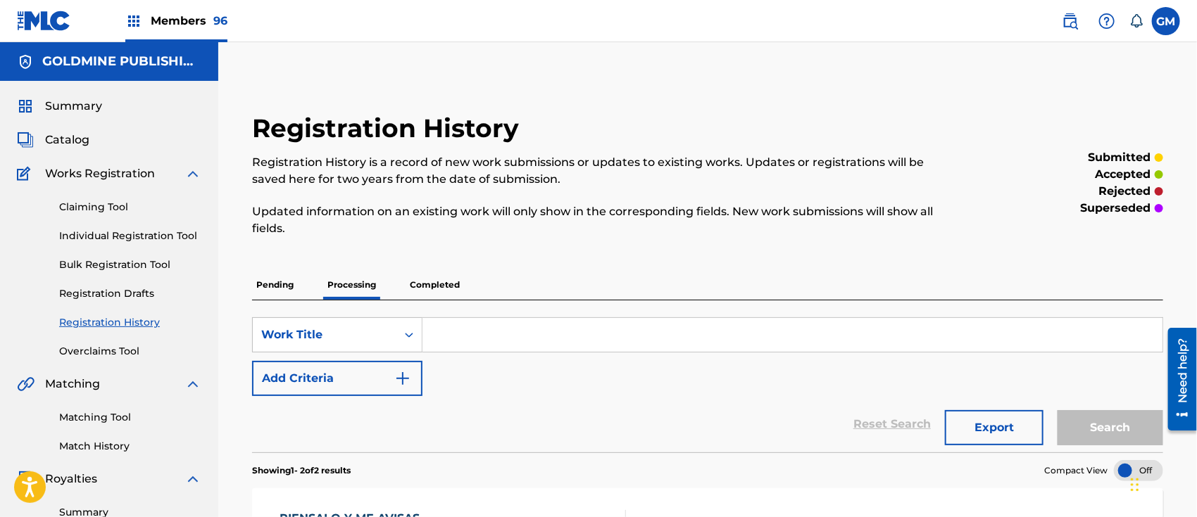
click at [184, 13] on span "Members 96" at bounding box center [189, 21] width 77 height 16
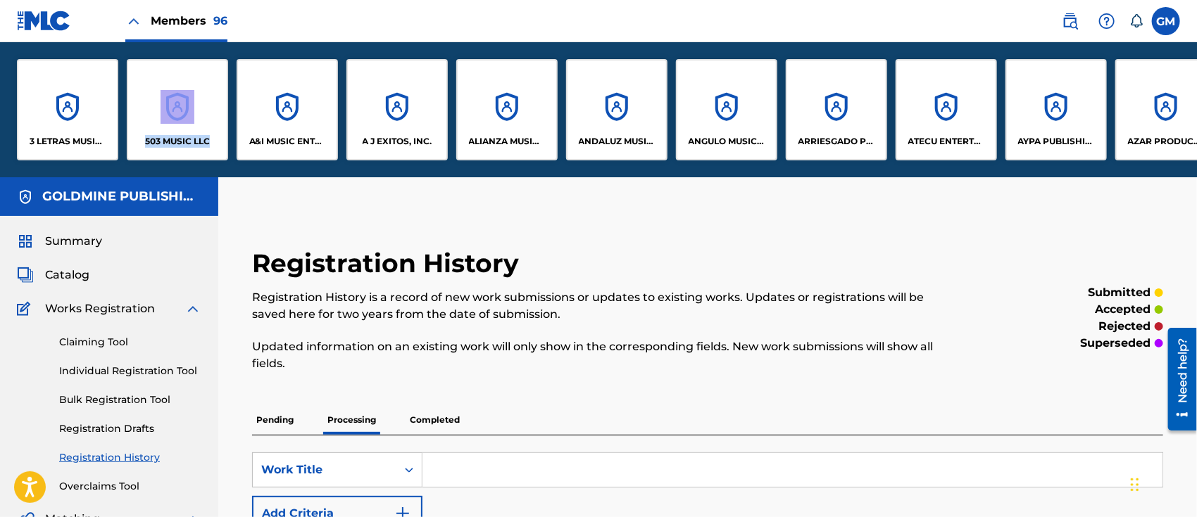
drag, startPoint x: 118, startPoint y: 172, endPoint x: 229, endPoint y: 175, distance: 110.6
click at [229, 175] on div "3 LETRAS MUSIC LLC 503 MUSIC LLC A&I MUSIC ENTERTAINMENT, INC A J EXITOS, INC. …" at bounding box center [598, 109] width 1197 height 135
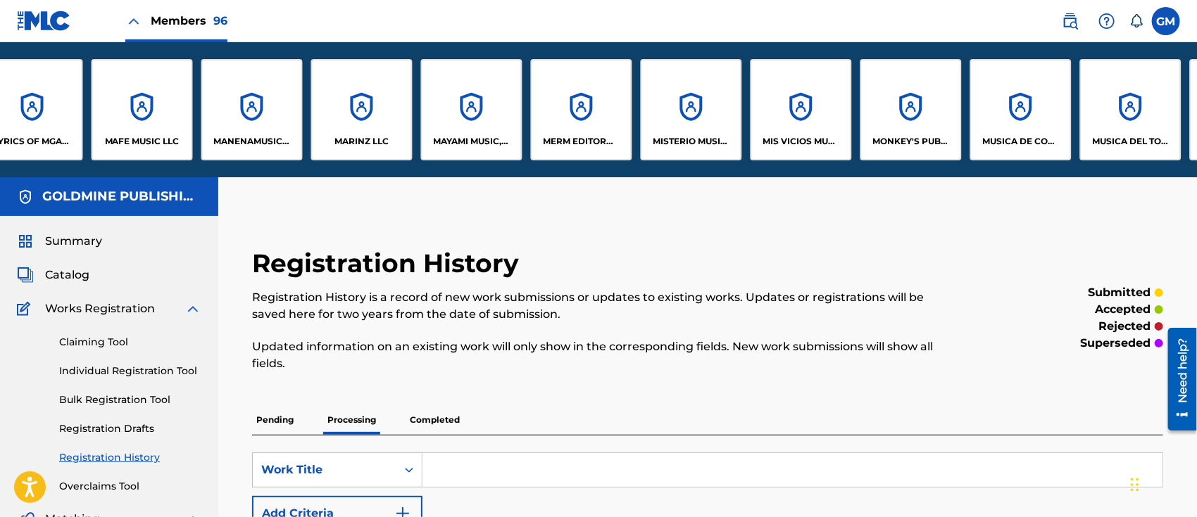
scroll to position [0, 6668]
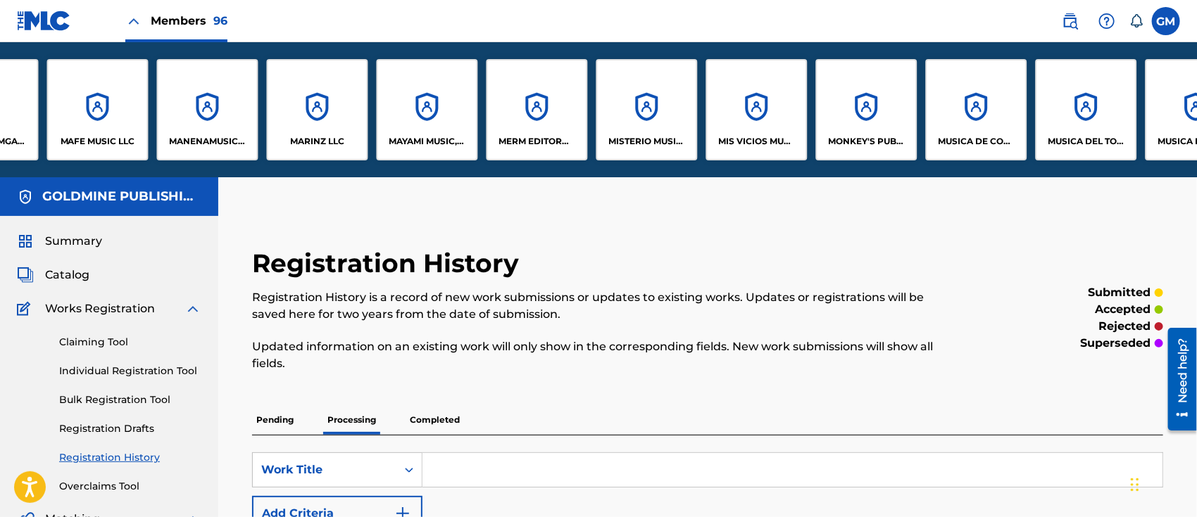
click at [1080, 144] on p "MUSICA DEL TORO LLC" at bounding box center [1086, 141] width 77 height 13
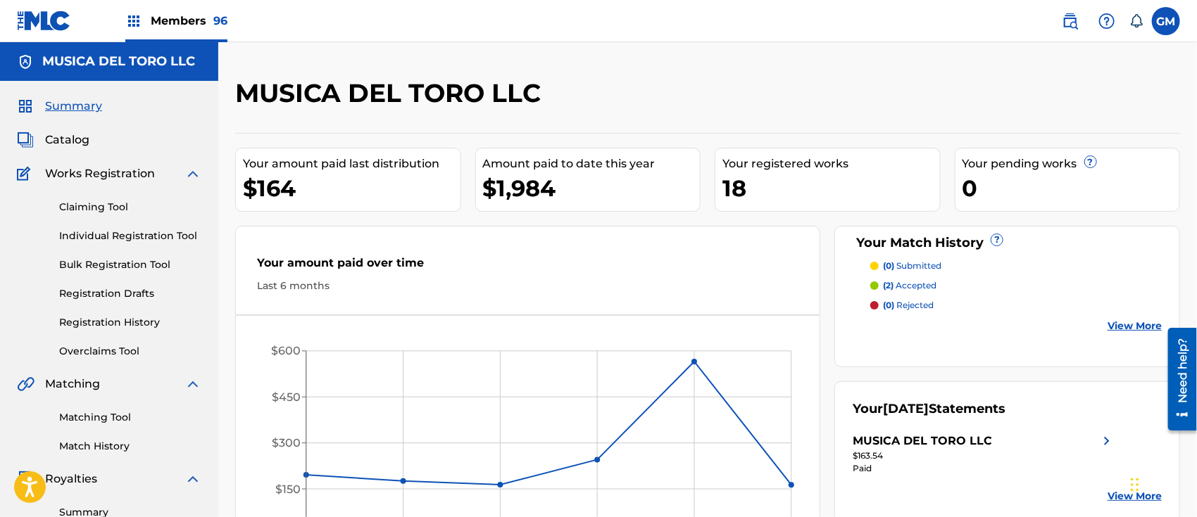
click at [76, 133] on span "Catalog" at bounding box center [67, 140] width 44 height 17
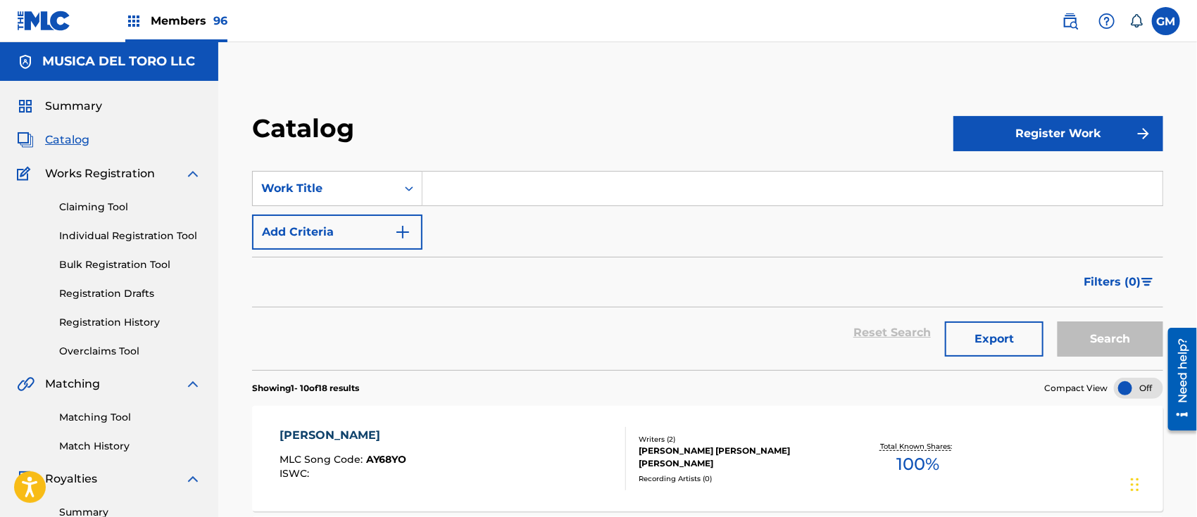
click at [484, 179] on input "Search Form" at bounding box center [792, 189] width 740 height 34
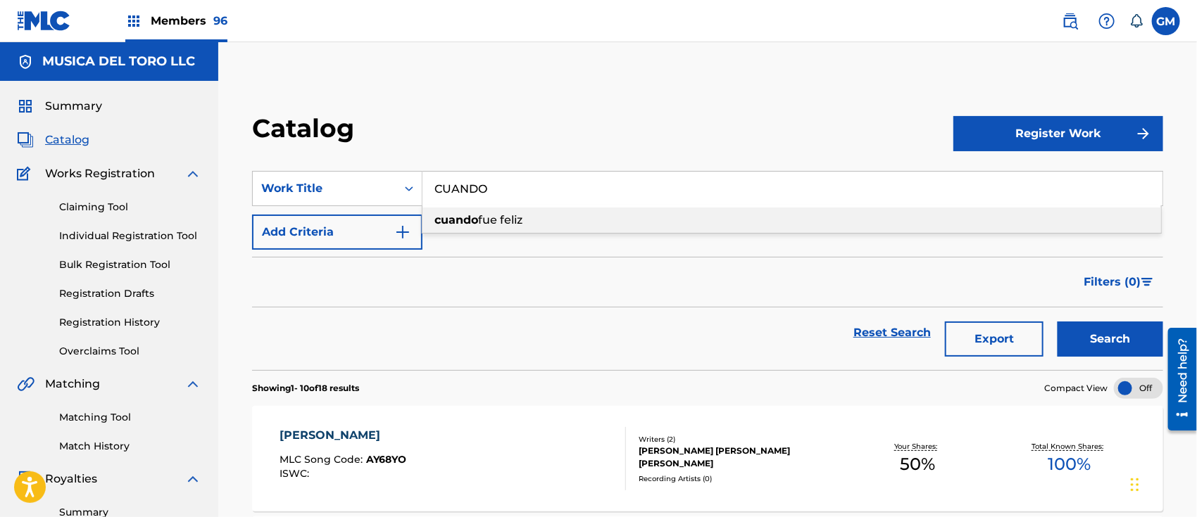
click at [488, 213] on span "fue feliz" at bounding box center [500, 219] width 44 height 13
type input "cuando fue feliz"
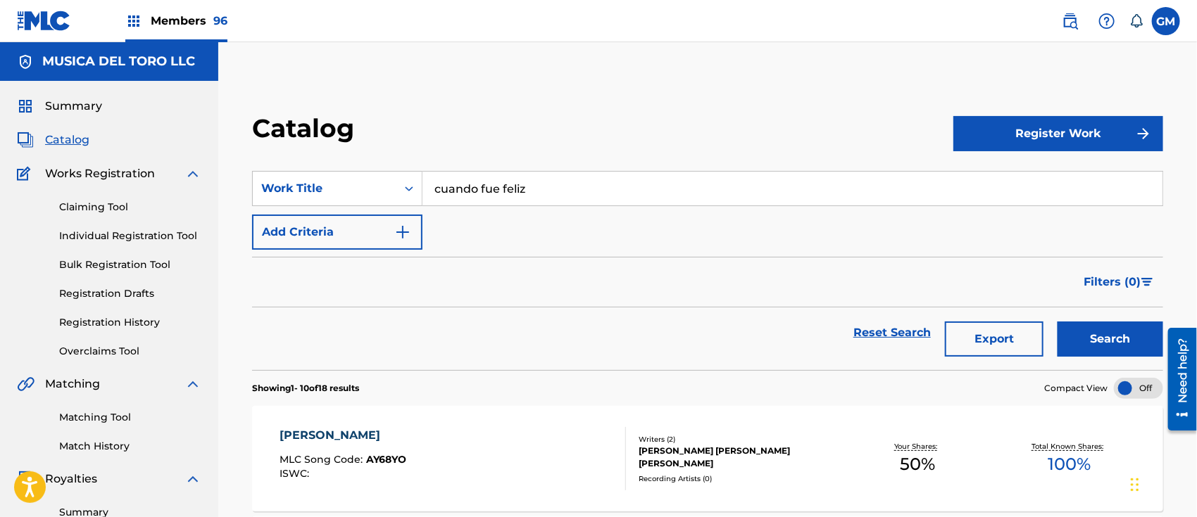
click at [1098, 335] on button "Search" at bounding box center [1110, 339] width 106 height 35
click at [181, 13] on span "Members 96" at bounding box center [189, 21] width 77 height 16
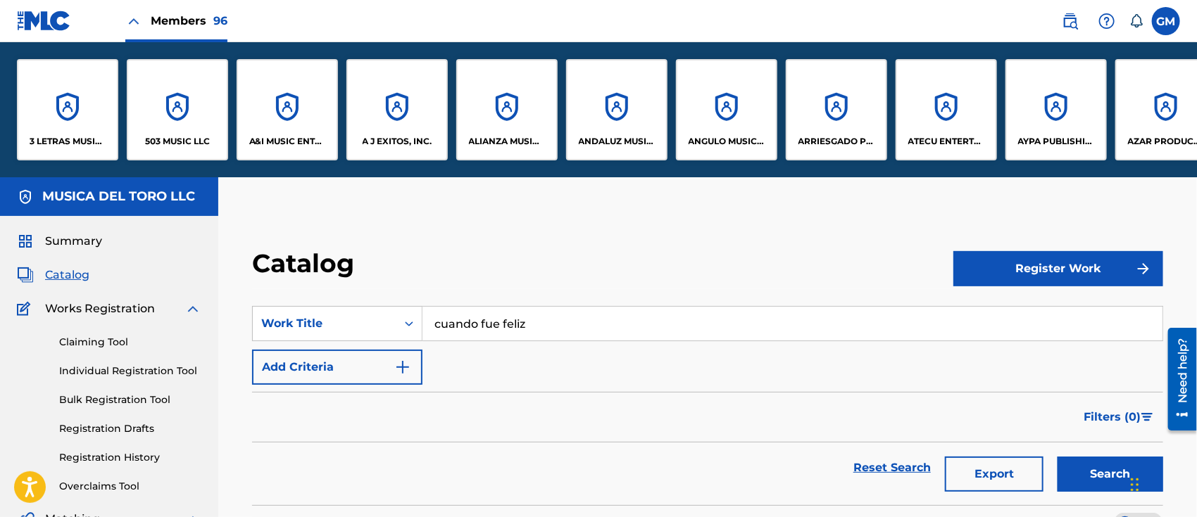
click at [274, 139] on p "A&I MUSIC ENTERTAINMENT, INC" at bounding box center [287, 141] width 77 height 13
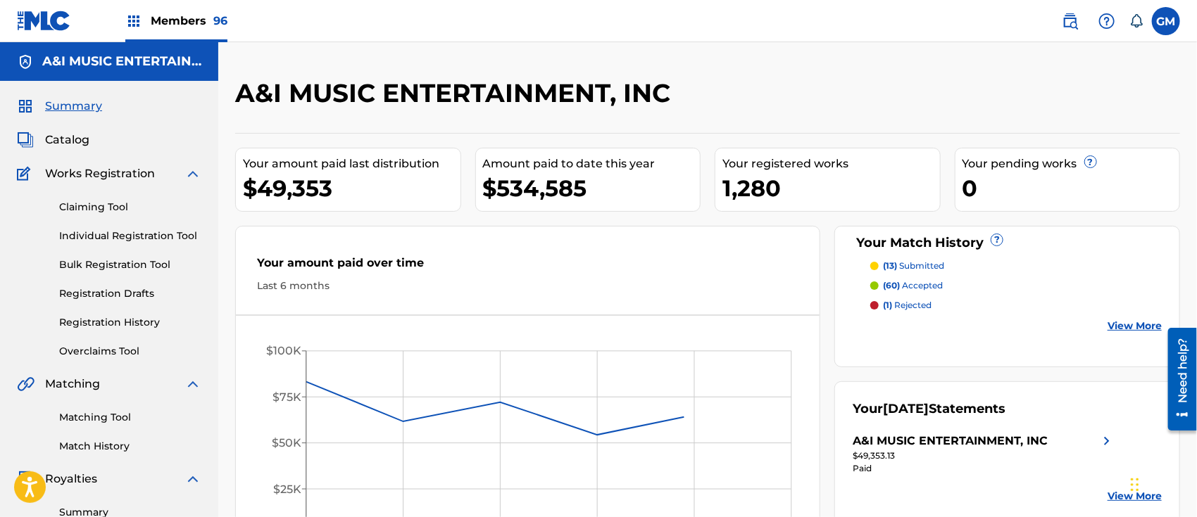
click at [67, 138] on span "Catalog" at bounding box center [67, 140] width 44 height 17
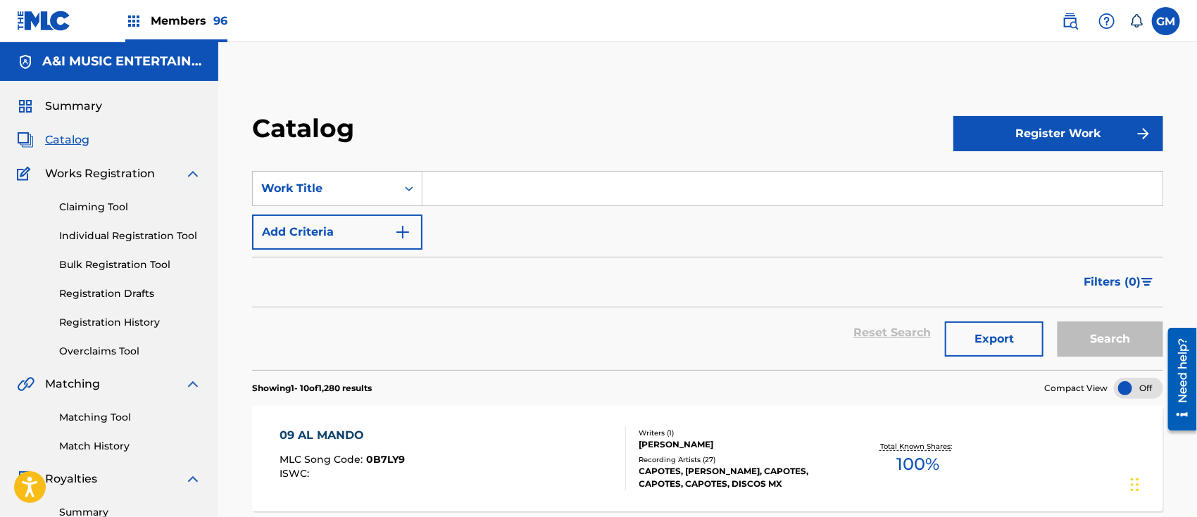
click at [513, 196] on input "Search Form" at bounding box center [792, 189] width 740 height 34
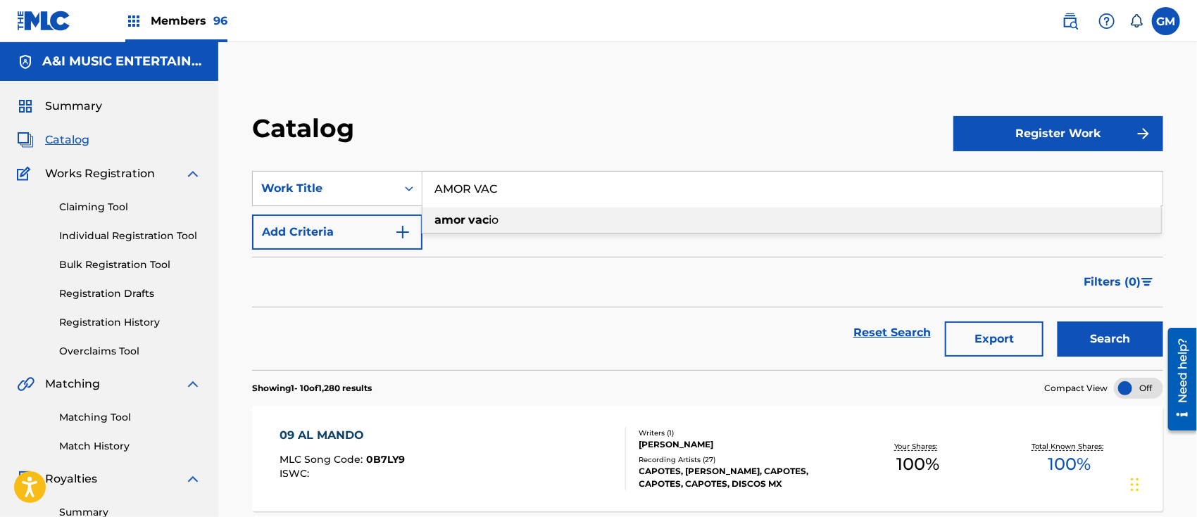
click at [473, 219] on strong "vac" at bounding box center [478, 219] width 20 height 13
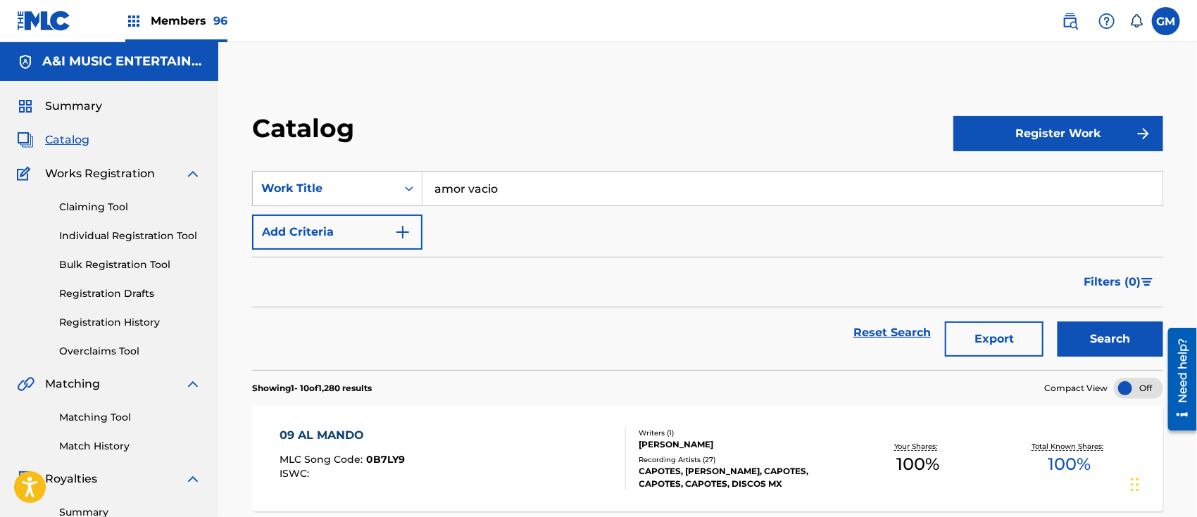
click at [1073, 336] on button "Search" at bounding box center [1110, 339] width 106 height 35
drag, startPoint x: 581, startPoint y: 198, endPoint x: 352, endPoint y: 161, distance: 232.5
click at [352, 161] on section "SearchWithCriteria1be1e542-cf81-4f47-8316-779f99005d82 Work Title amor vacio Ad…" at bounding box center [707, 262] width 911 height 216
click at [1057, 322] on button "Search" at bounding box center [1110, 339] width 106 height 35
drag, startPoint x: 530, startPoint y: 181, endPoint x: 415, endPoint y: 182, distance: 115.4
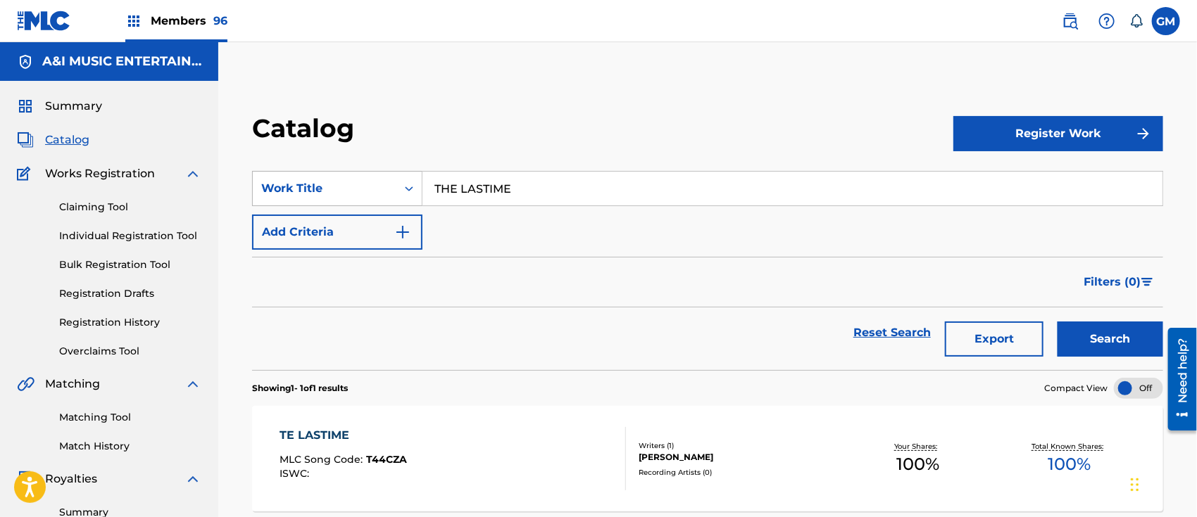
click at [415, 182] on div "SearchWithCriteria1be1e542-cf81-4f47-8316-779f99005d82 Work Title THE LASTIME" at bounding box center [707, 188] width 911 height 35
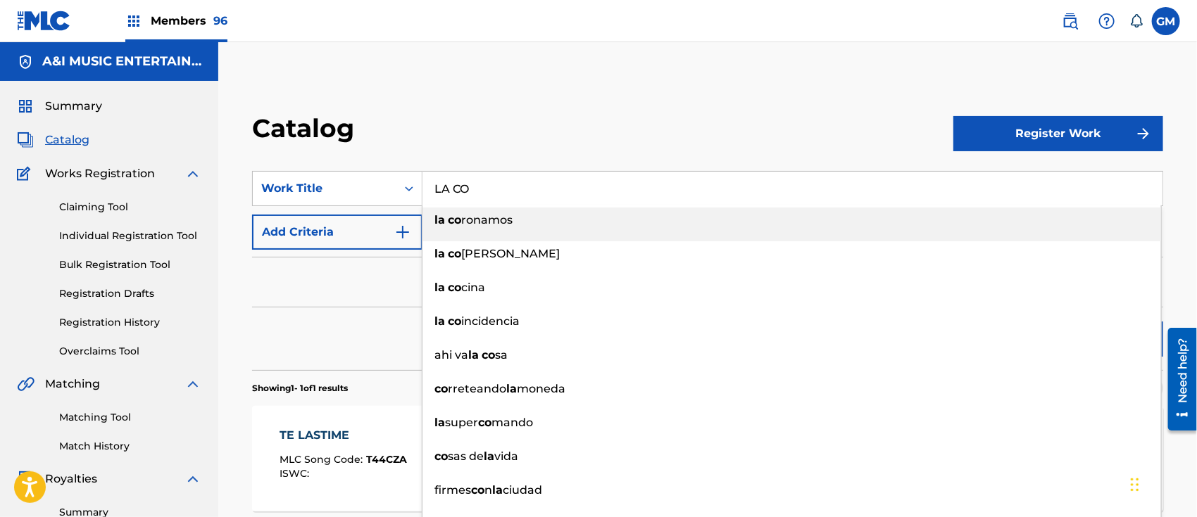
click at [481, 227] on span "ronamos" at bounding box center [486, 219] width 51 height 13
type input "la coronamos"
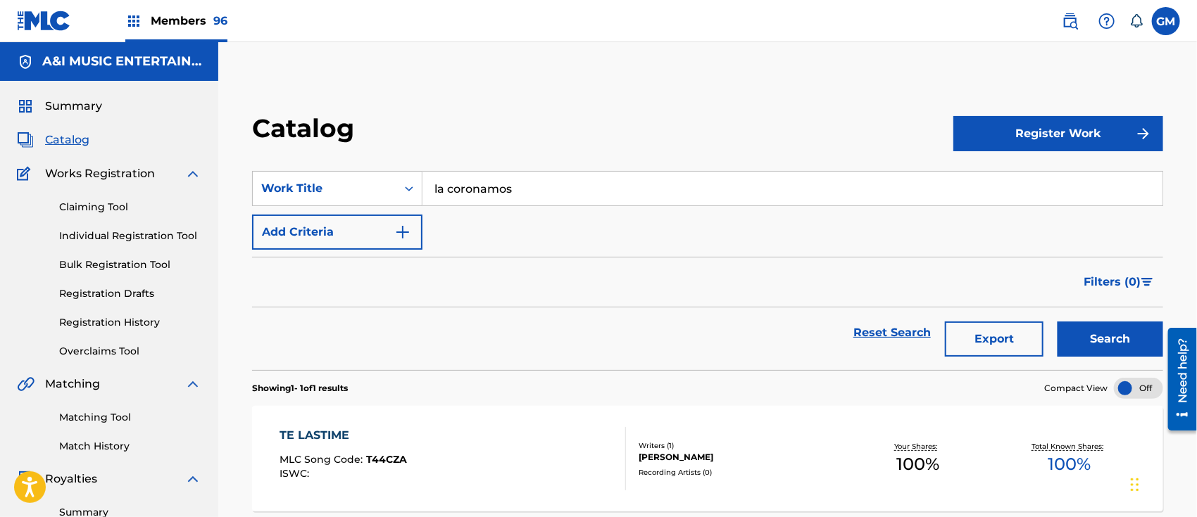
click at [1087, 343] on button "Search" at bounding box center [1110, 339] width 106 height 35
click at [179, 13] on span "Members 96" at bounding box center [189, 21] width 77 height 16
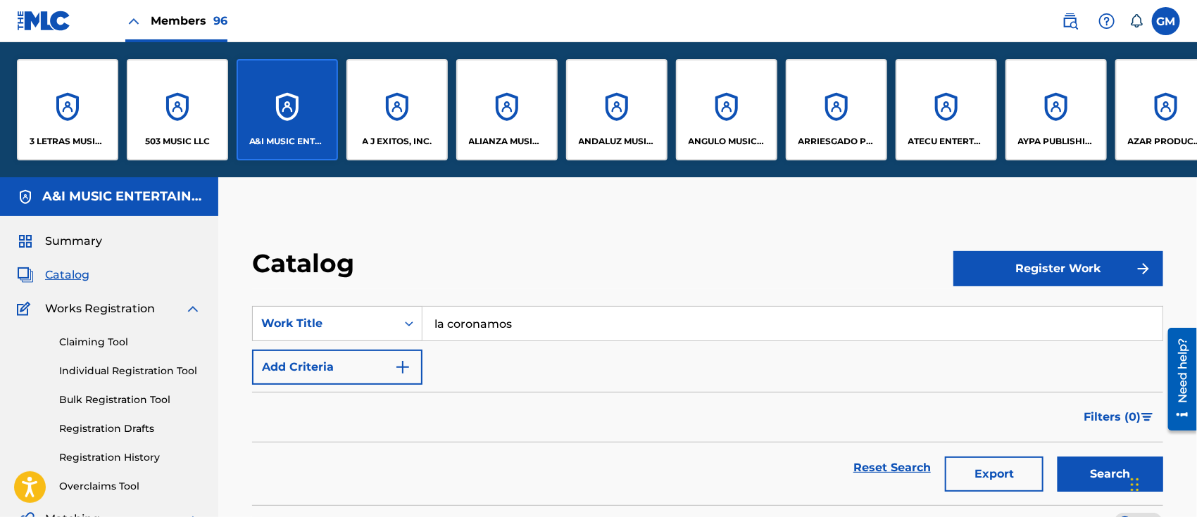
drag, startPoint x: 118, startPoint y: 177, endPoint x: 430, endPoint y: 190, distance: 312.1
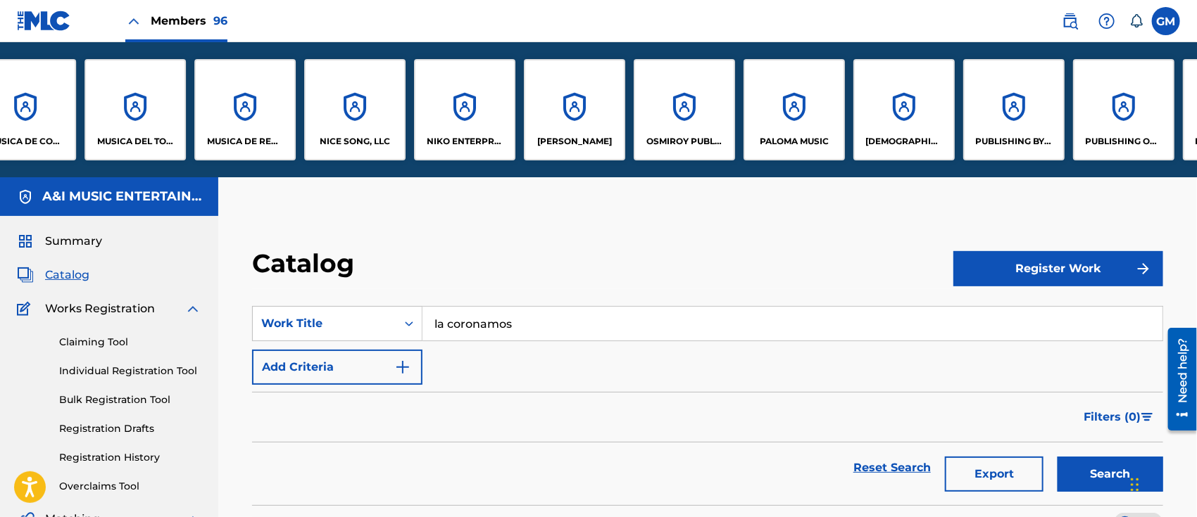
scroll to position [0, 7668]
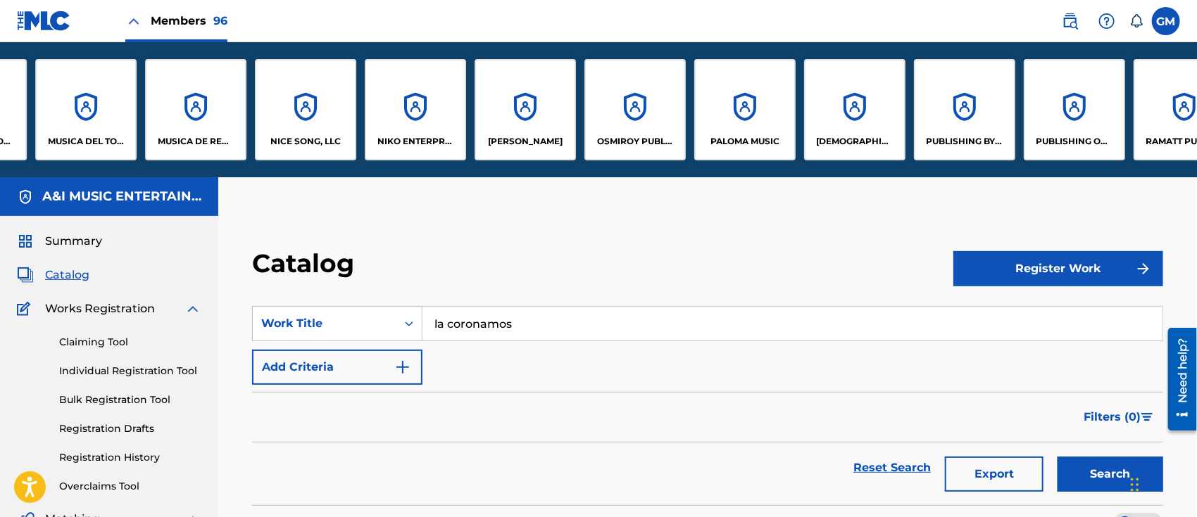
click at [844, 135] on p "PROFETA MUSIC, LLC" at bounding box center [855, 141] width 77 height 13
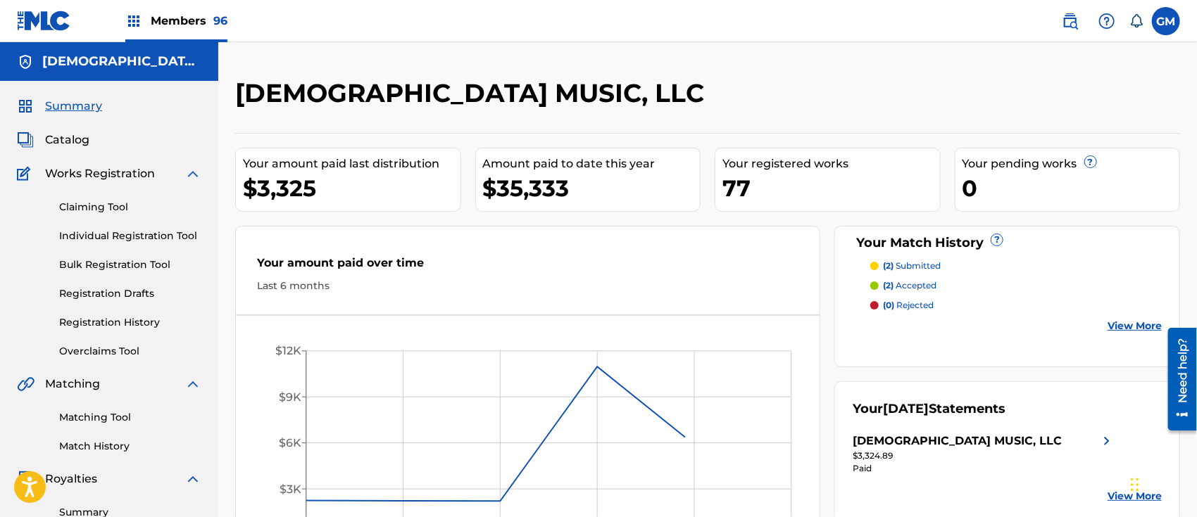
click at [75, 137] on span "Catalog" at bounding box center [67, 140] width 44 height 17
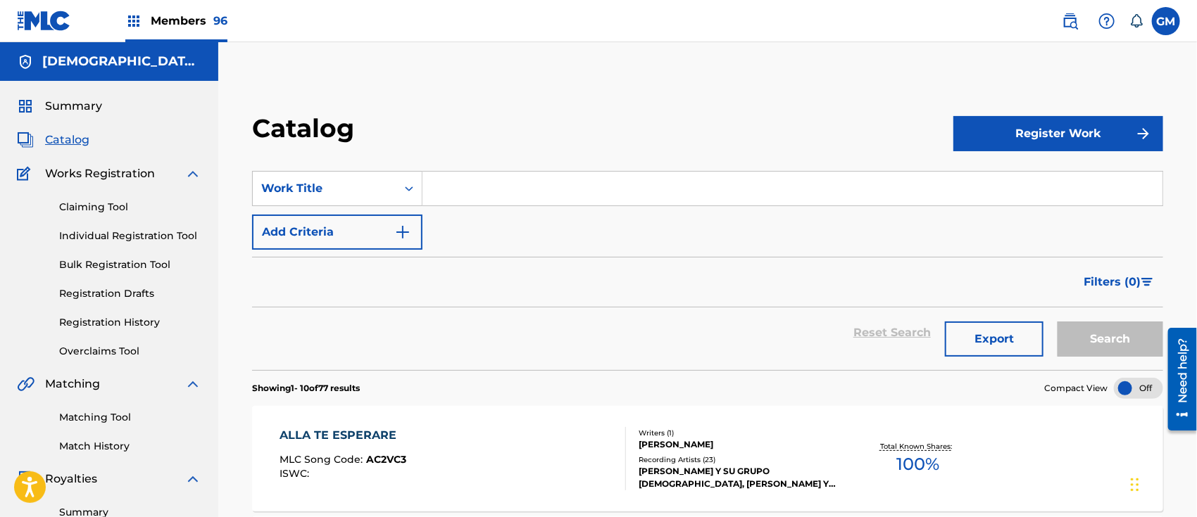
click at [524, 193] on input "Search Form" at bounding box center [792, 189] width 740 height 34
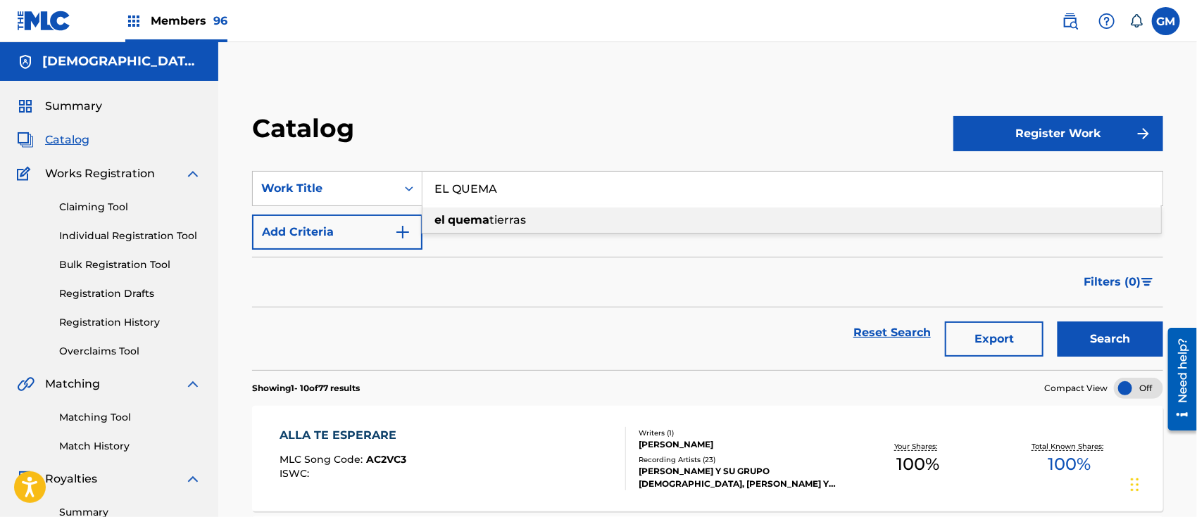
click at [501, 222] on span "tierras" at bounding box center [507, 219] width 37 height 13
type input "el quema tierras"
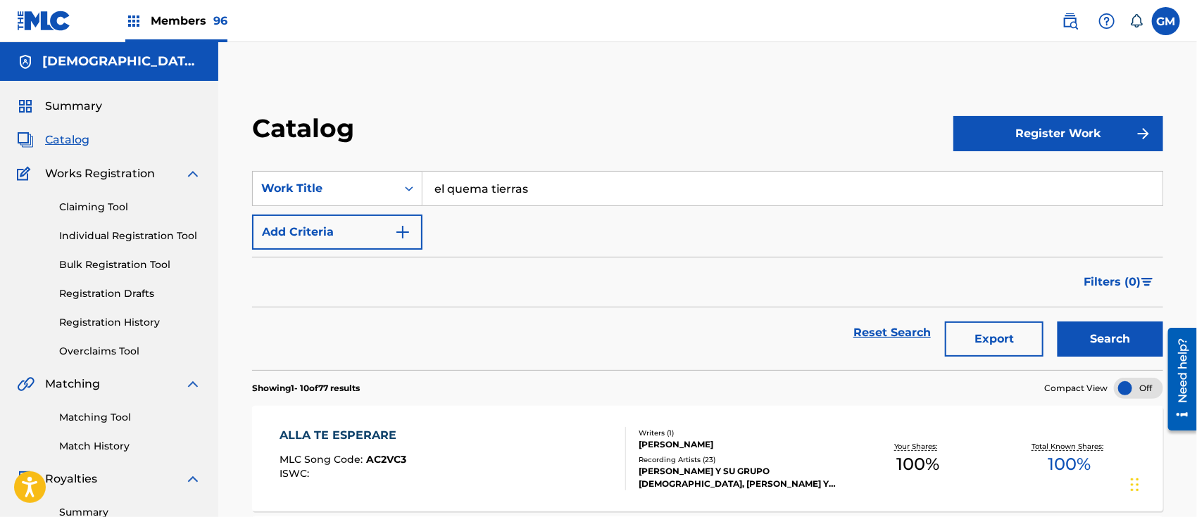
click at [1124, 341] on button "Search" at bounding box center [1110, 339] width 106 height 35
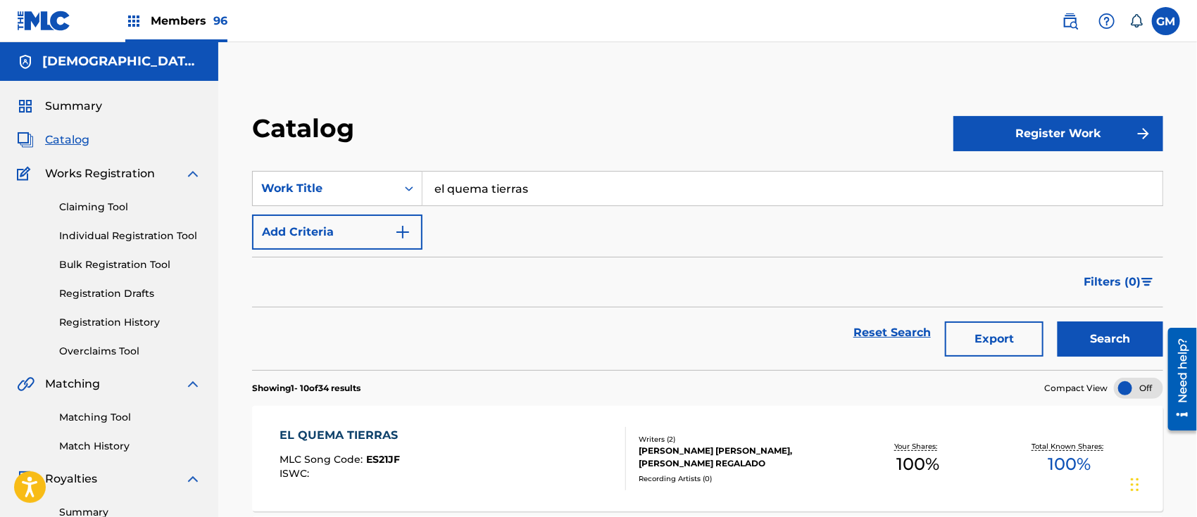
click at [194, 20] on span "Members 96" at bounding box center [189, 21] width 77 height 16
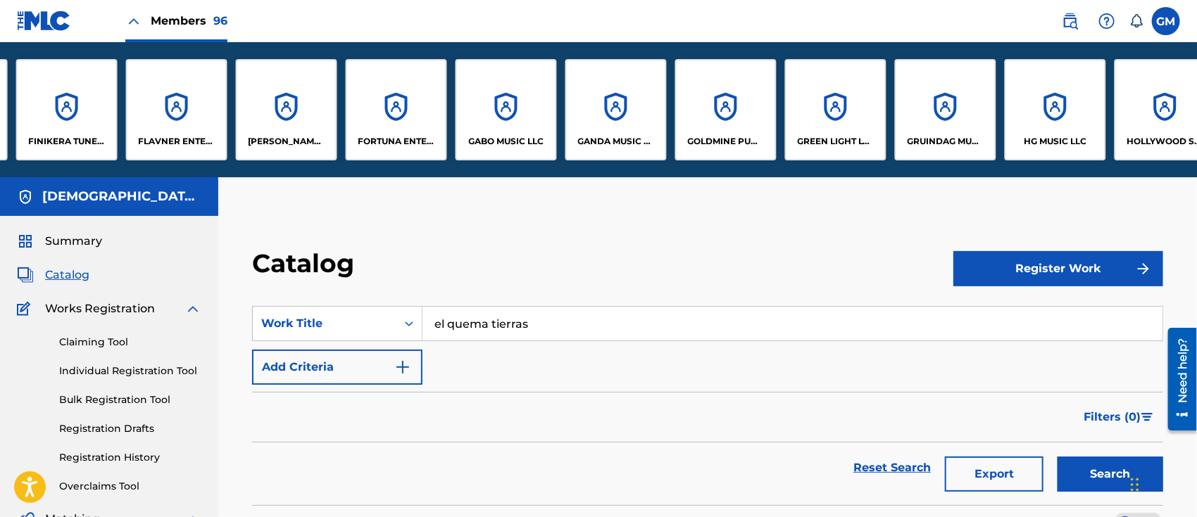
scroll to position [0, 3718]
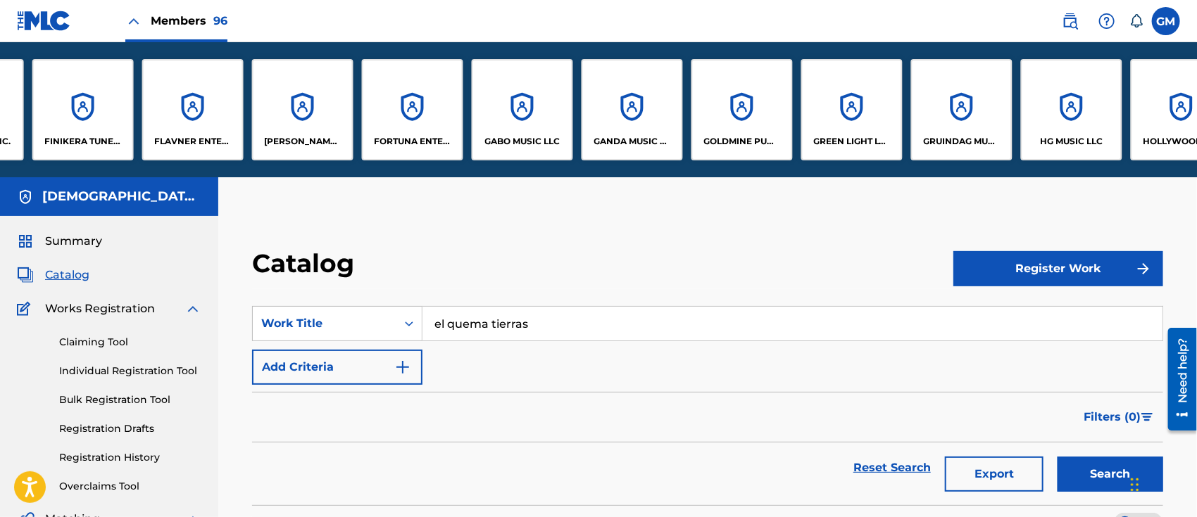
click at [434, 118] on div "FORTUNA ENTERTAINMENT, LLC" at bounding box center [412, 109] width 101 height 101
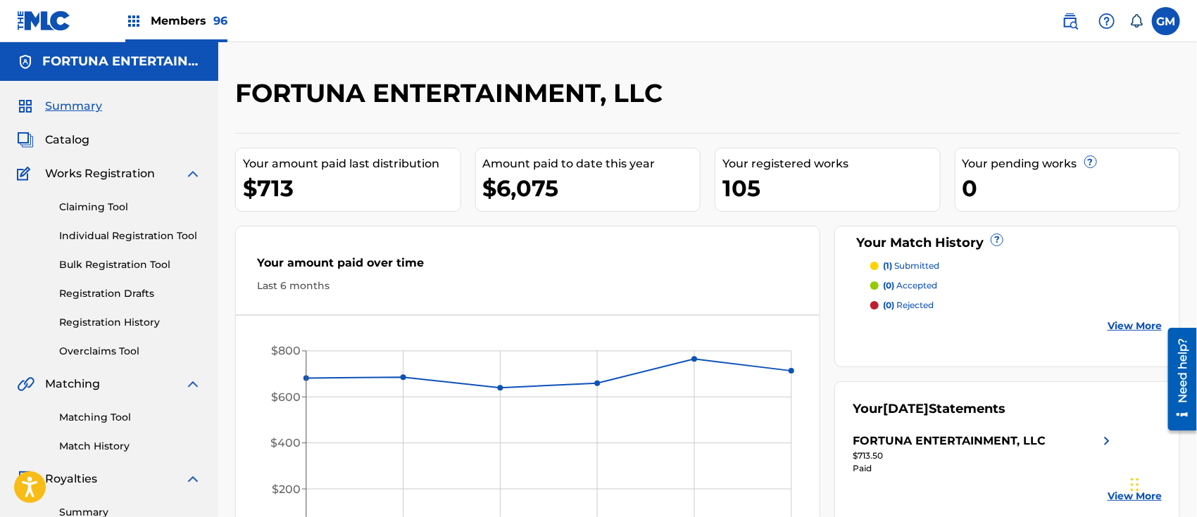
click at [72, 137] on span "Catalog" at bounding box center [67, 140] width 44 height 17
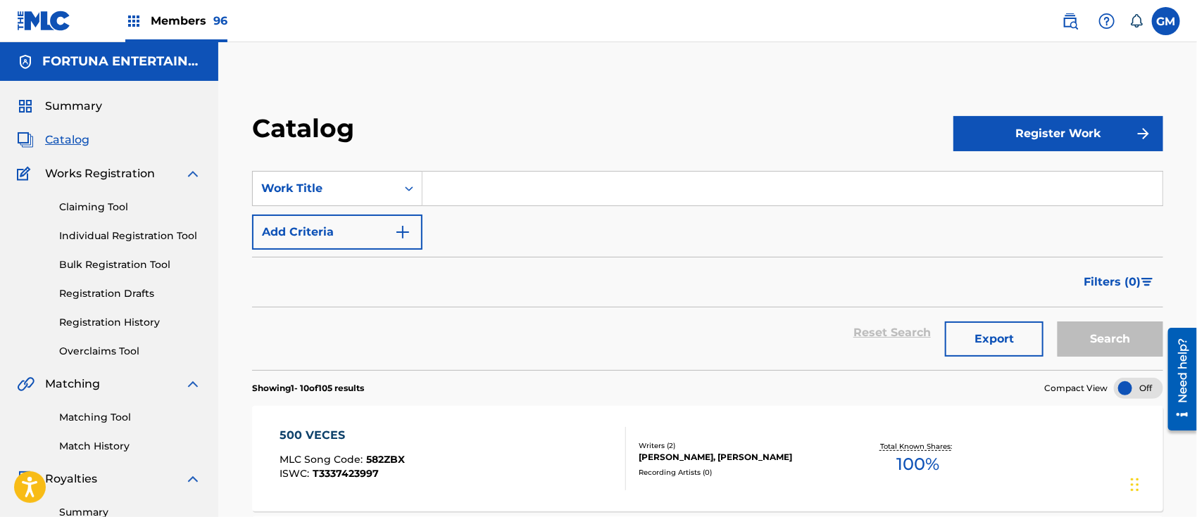
click at [479, 187] on input "Search Form" at bounding box center [792, 189] width 740 height 34
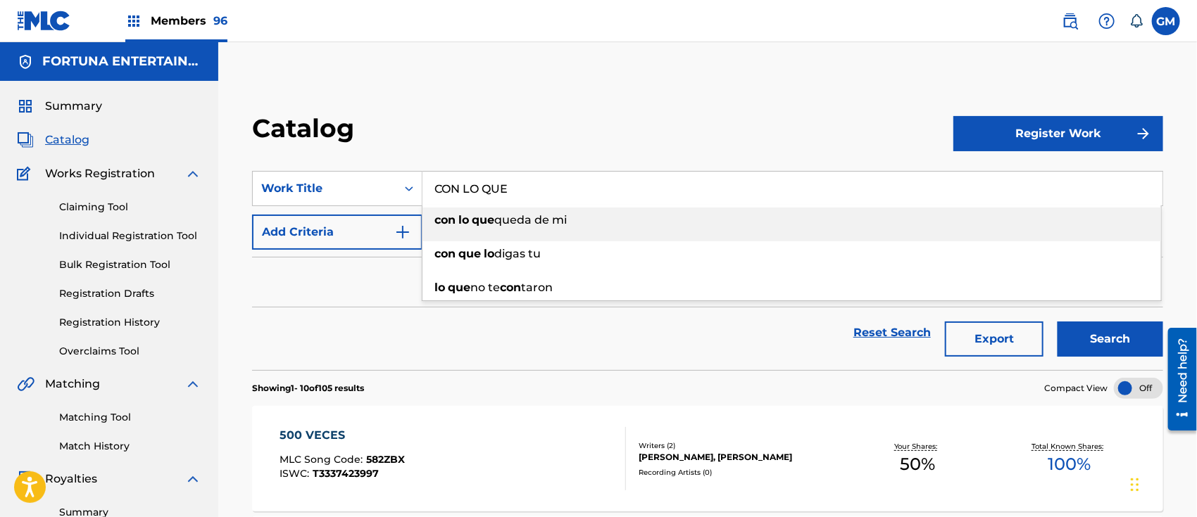
click at [514, 213] on span "queda de mi" at bounding box center [530, 219] width 72 height 13
type input "con lo que queda de mi"
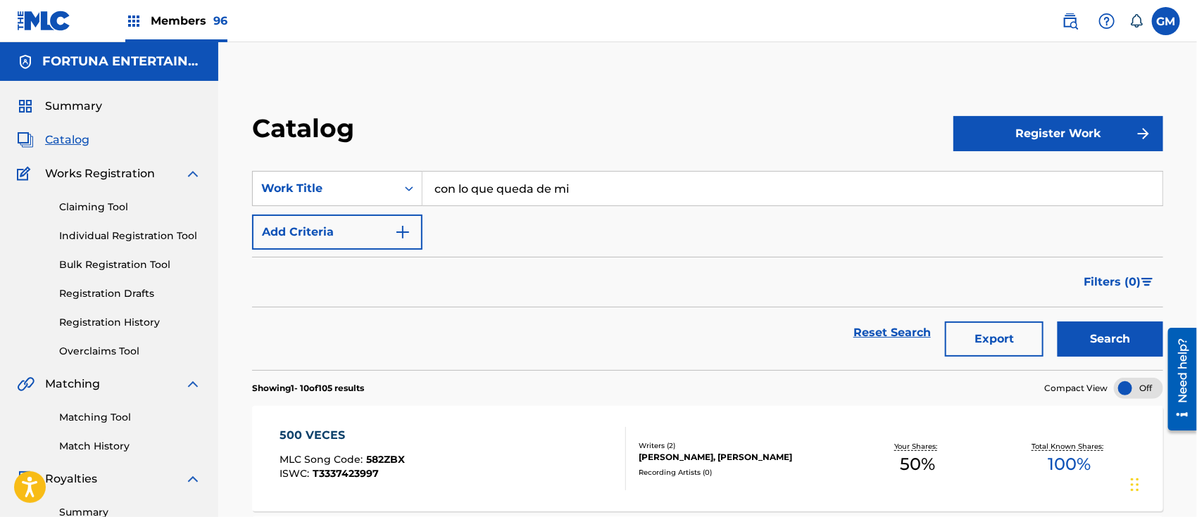
click at [1090, 335] on button "Search" at bounding box center [1110, 339] width 106 height 35
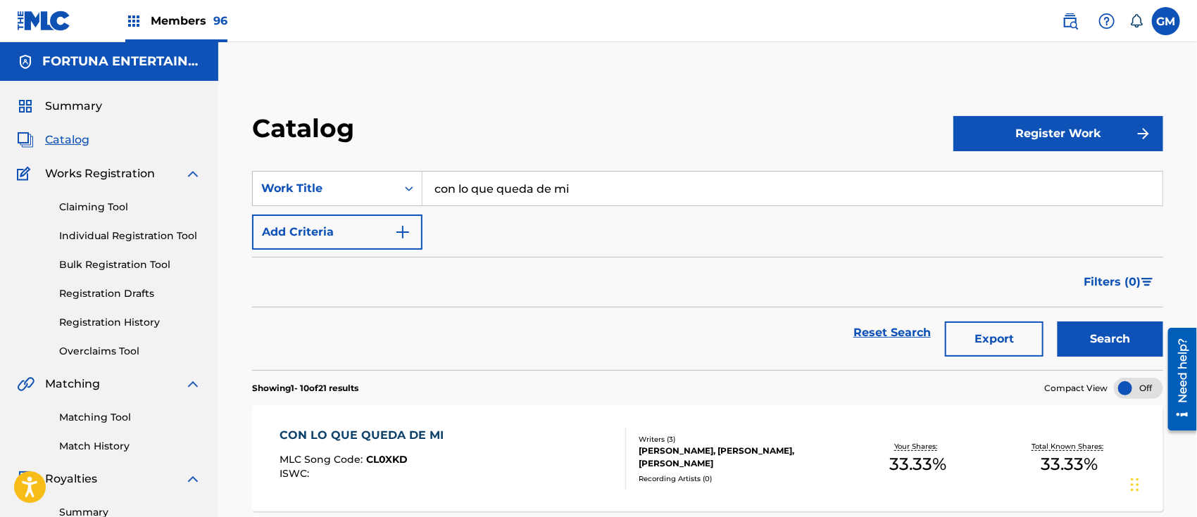
click at [208, 20] on span "Members 96" at bounding box center [189, 21] width 77 height 16
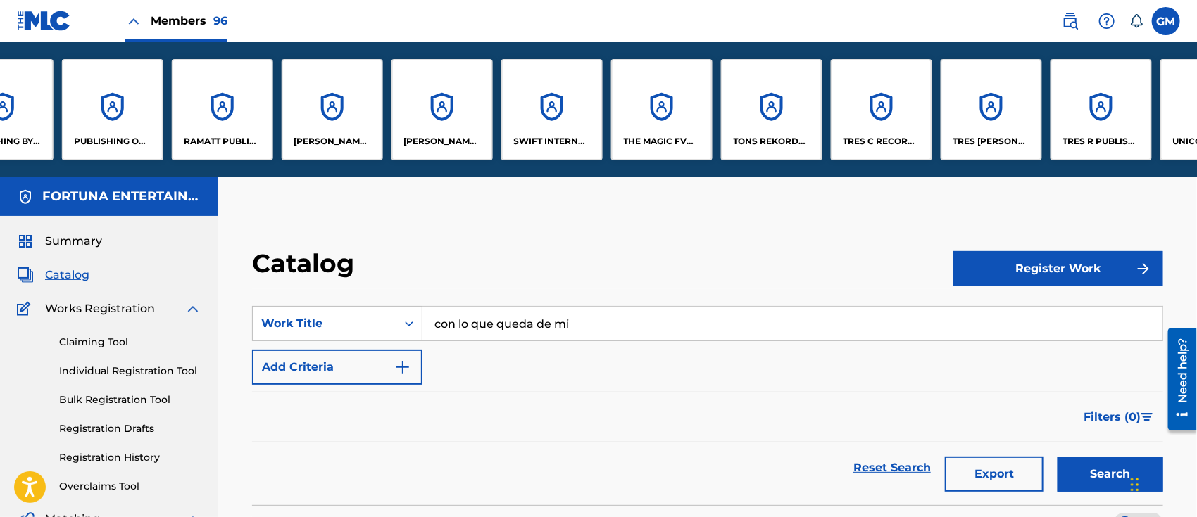
scroll to position [0, 8563]
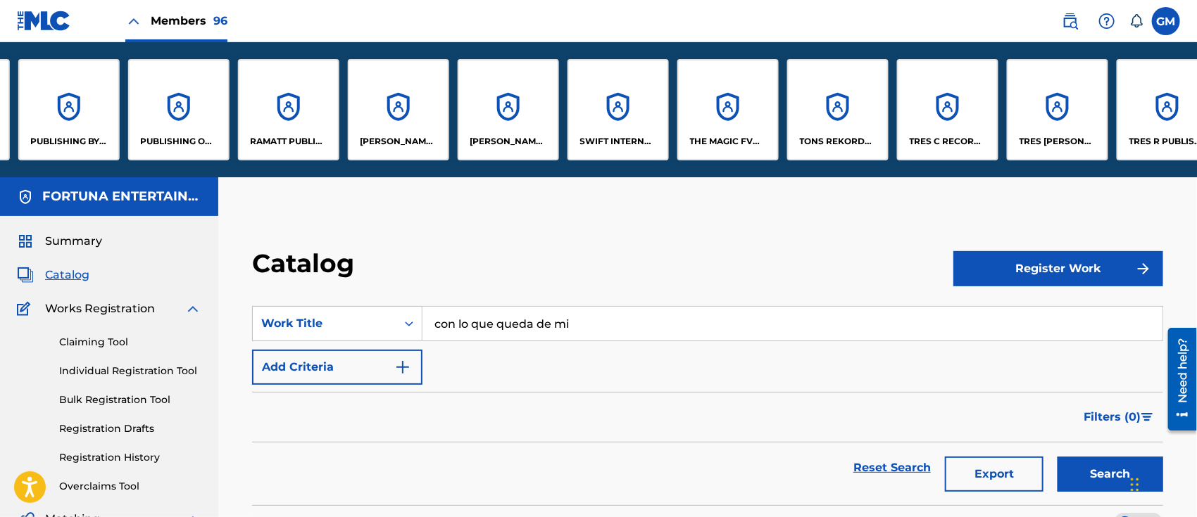
click at [518, 141] on p "RODELO MUSIC LLC" at bounding box center [508, 141] width 77 height 13
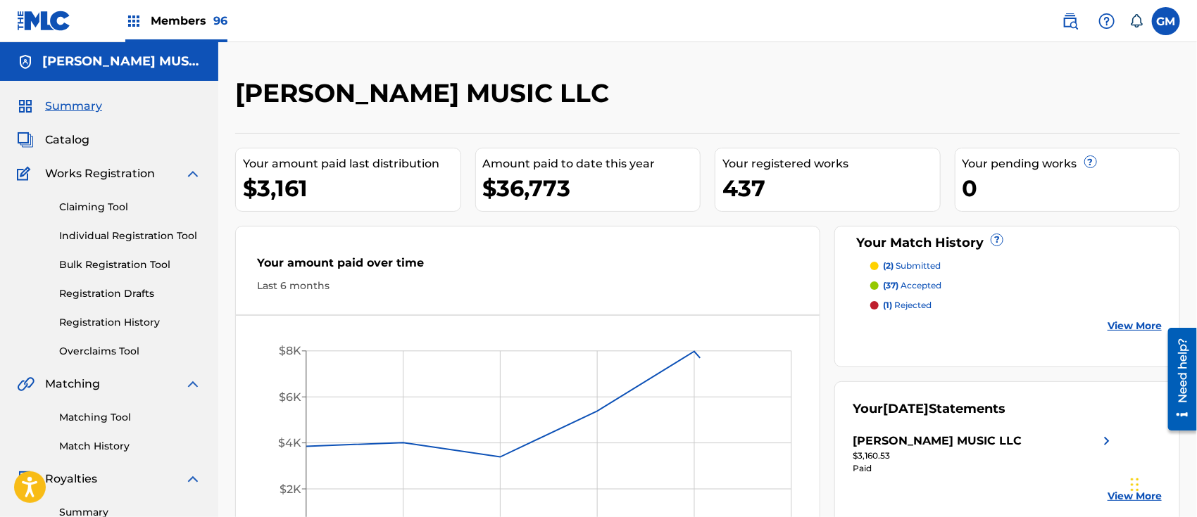
click at [78, 129] on div "Summary Catalog Works Registration Claiming Tool Individual Registration Tool B…" at bounding box center [109, 443] width 218 height 724
click at [73, 139] on span "Catalog" at bounding box center [67, 140] width 44 height 17
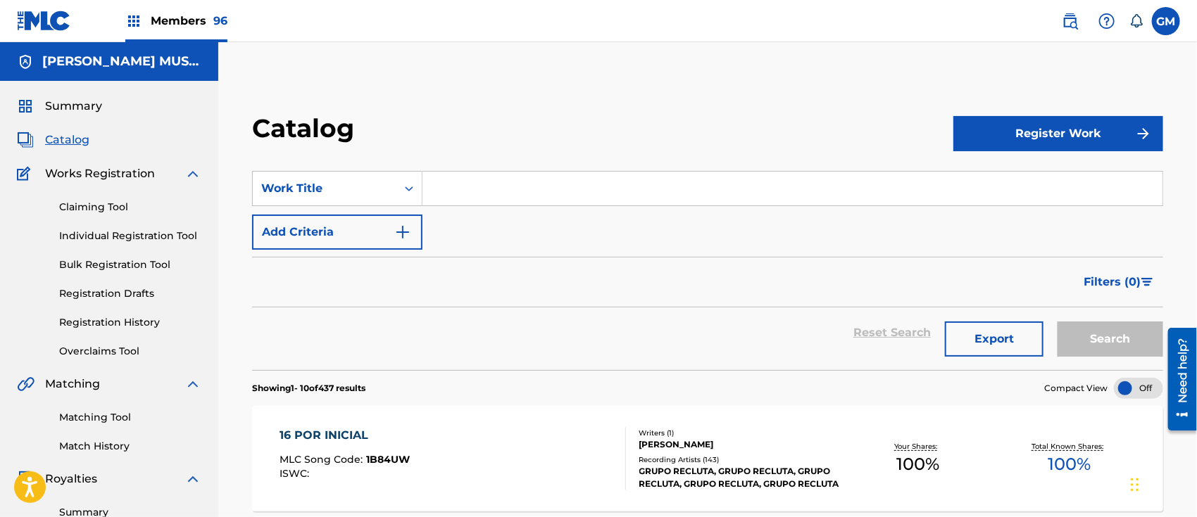
click at [443, 184] on input "Search Form" at bounding box center [792, 189] width 740 height 34
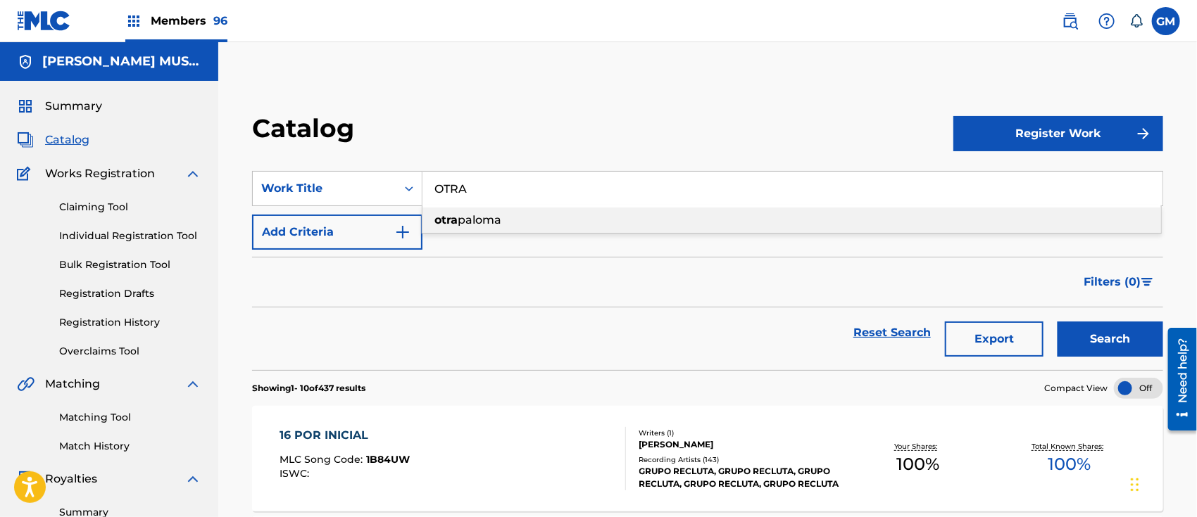
click at [470, 215] on span "paloma" at bounding box center [480, 219] width 44 height 13
type input "otra paloma"
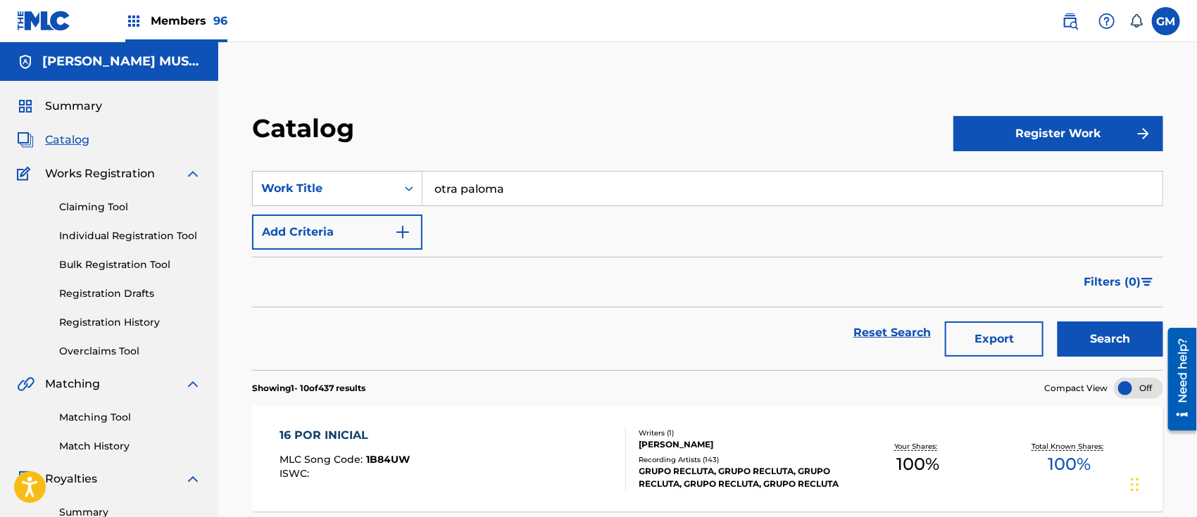
click at [1094, 330] on button "Search" at bounding box center [1110, 339] width 106 height 35
click at [195, 13] on span "Members 96" at bounding box center [189, 21] width 77 height 16
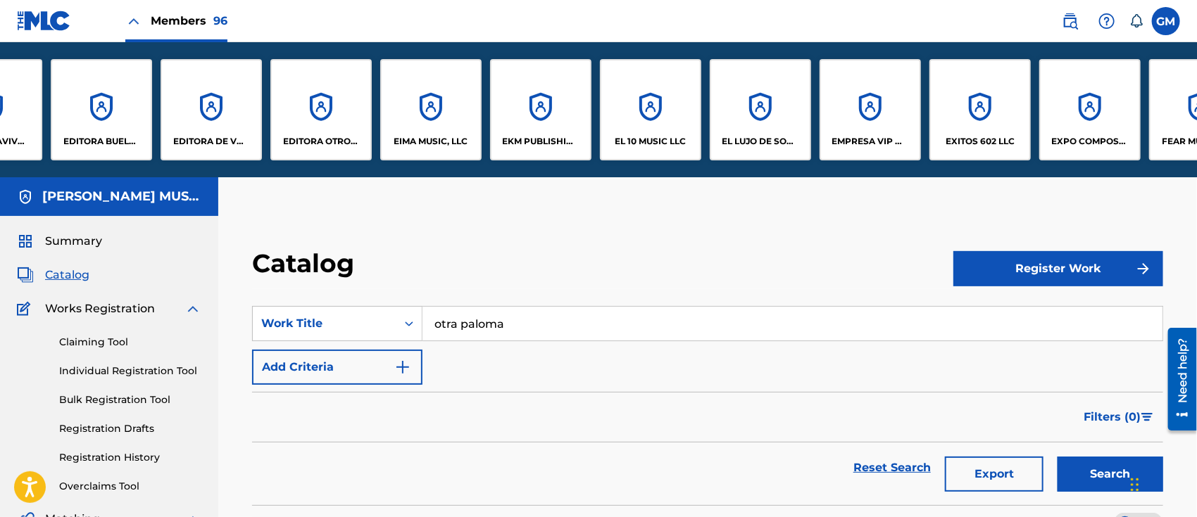
scroll to position [0, 2475]
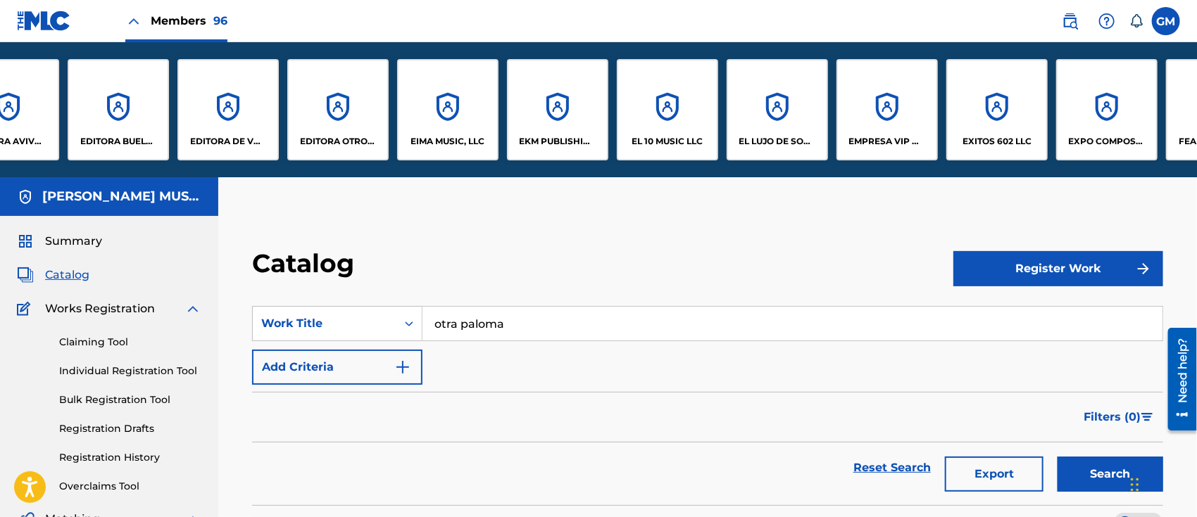
click at [334, 116] on div "EDITORA OTRO NIVEL LLC" at bounding box center [337, 109] width 101 height 101
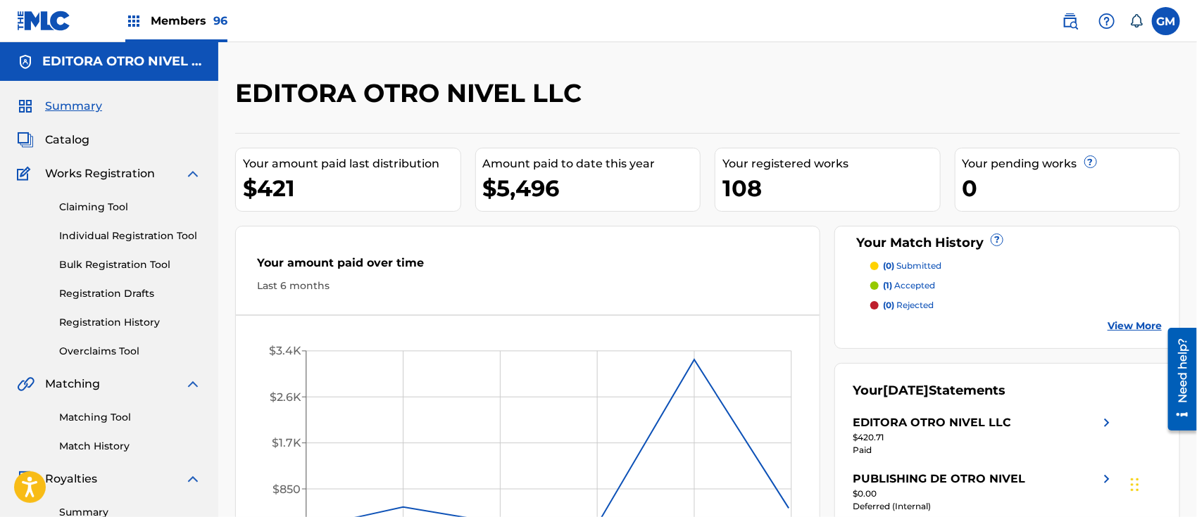
click at [89, 135] on span "Catalog" at bounding box center [67, 140] width 44 height 17
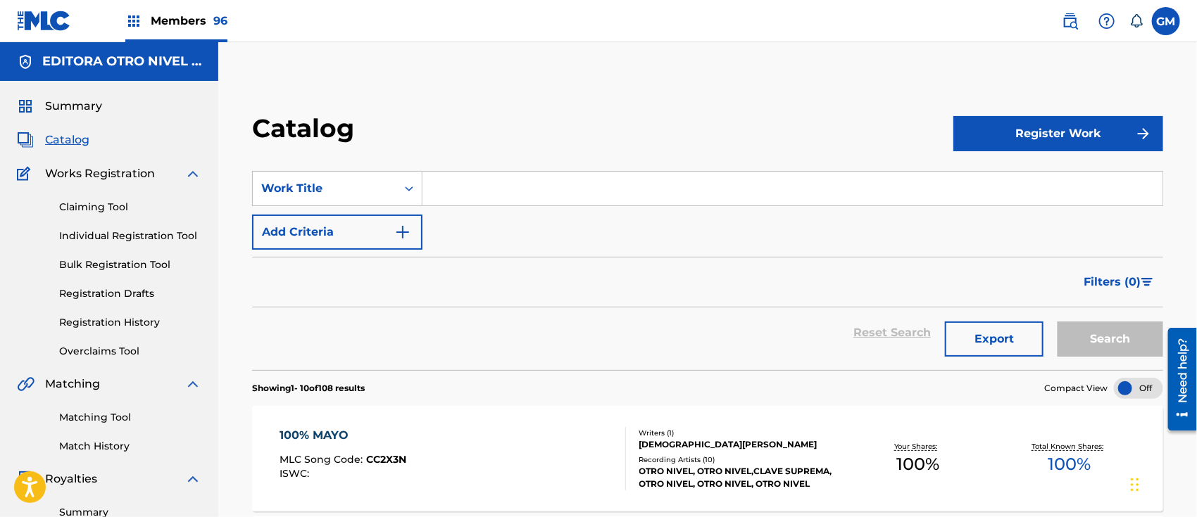
click at [480, 196] on input "Search Form" at bounding box center [792, 189] width 740 height 34
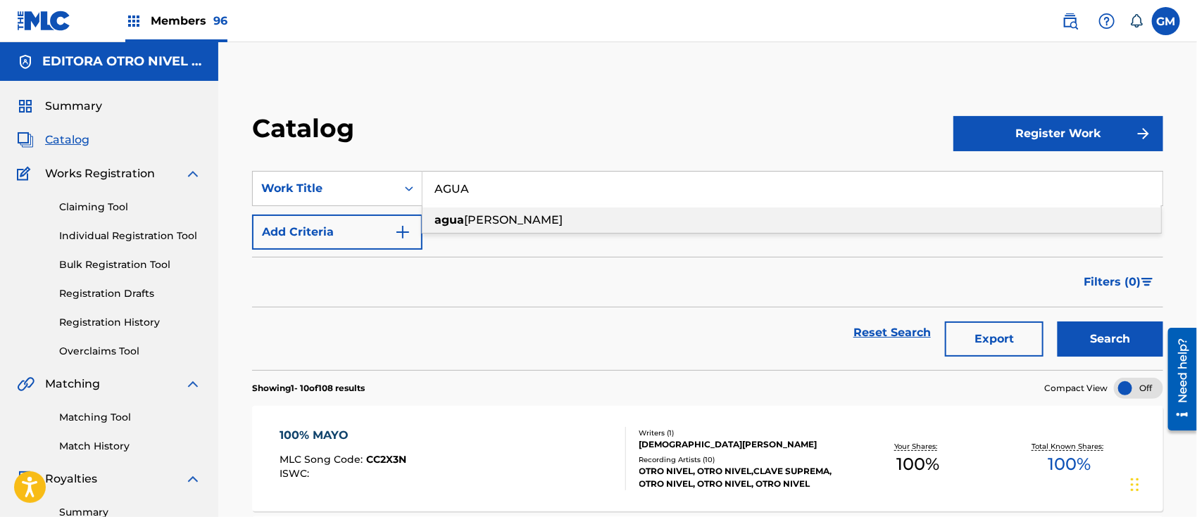
click at [493, 220] on span "de pozo" at bounding box center [513, 219] width 99 height 13
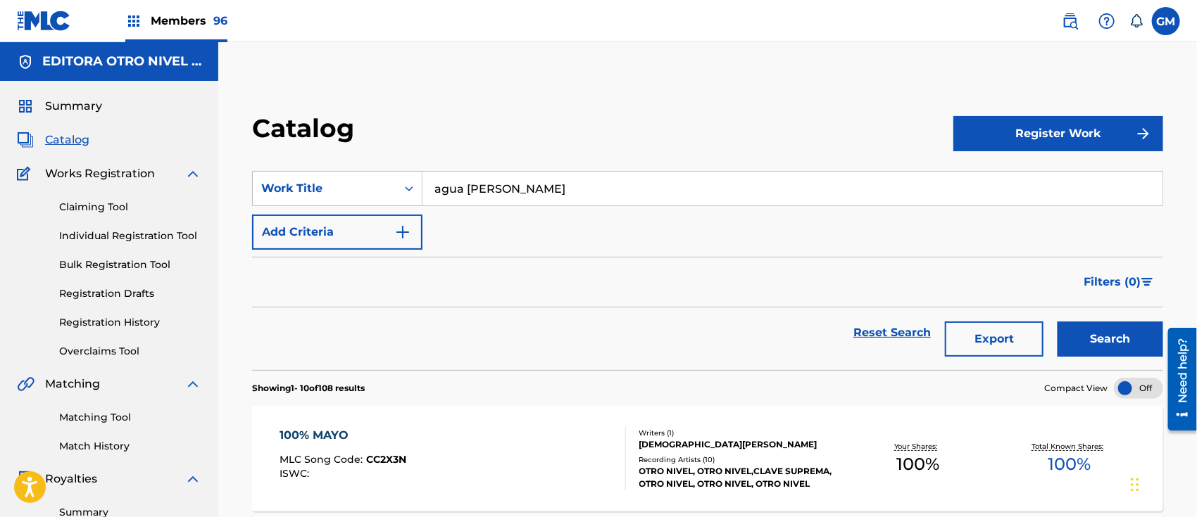
click at [1121, 345] on button "Search" at bounding box center [1110, 339] width 106 height 35
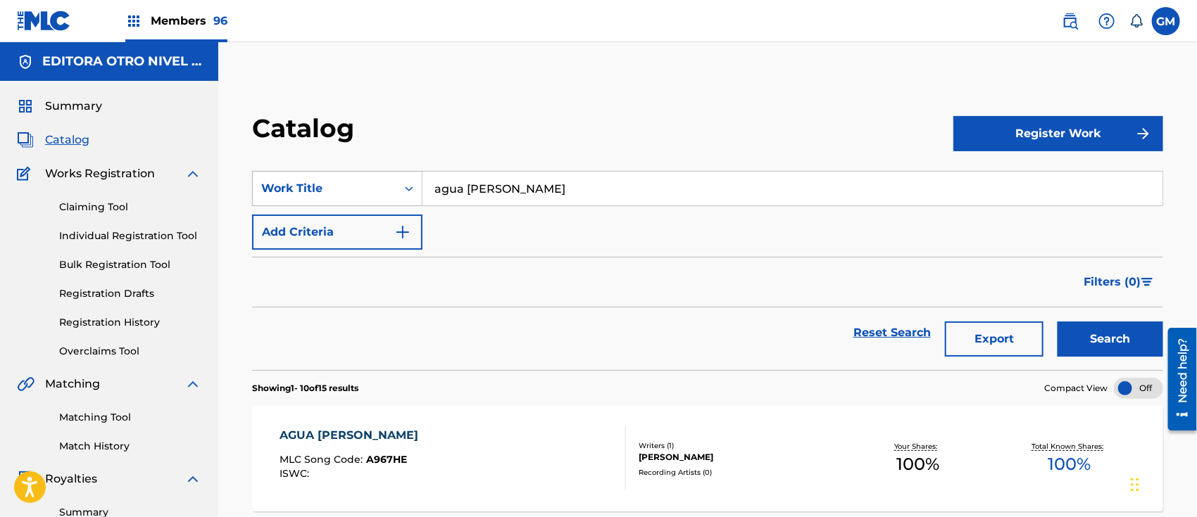
drag, startPoint x: 562, startPoint y: 191, endPoint x: 417, endPoint y: 196, distance: 145.8
click at [417, 196] on div "SearchWithCriteria1be1e542-cf81-4f47-8316-779f99005d82 Work Title agua de pozo" at bounding box center [707, 188] width 911 height 35
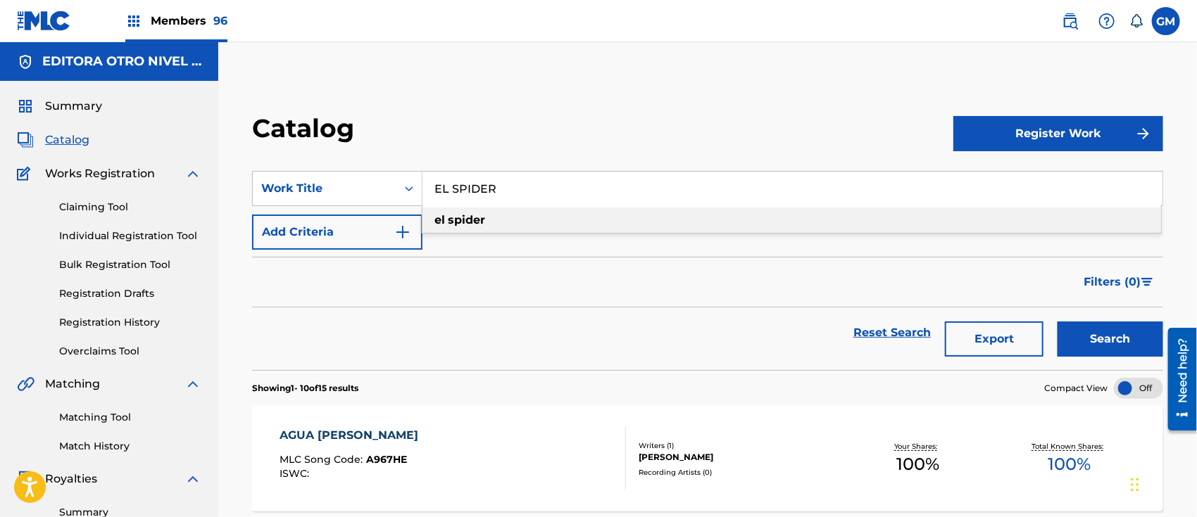
click at [456, 222] on strong "spider" at bounding box center [466, 219] width 37 height 13
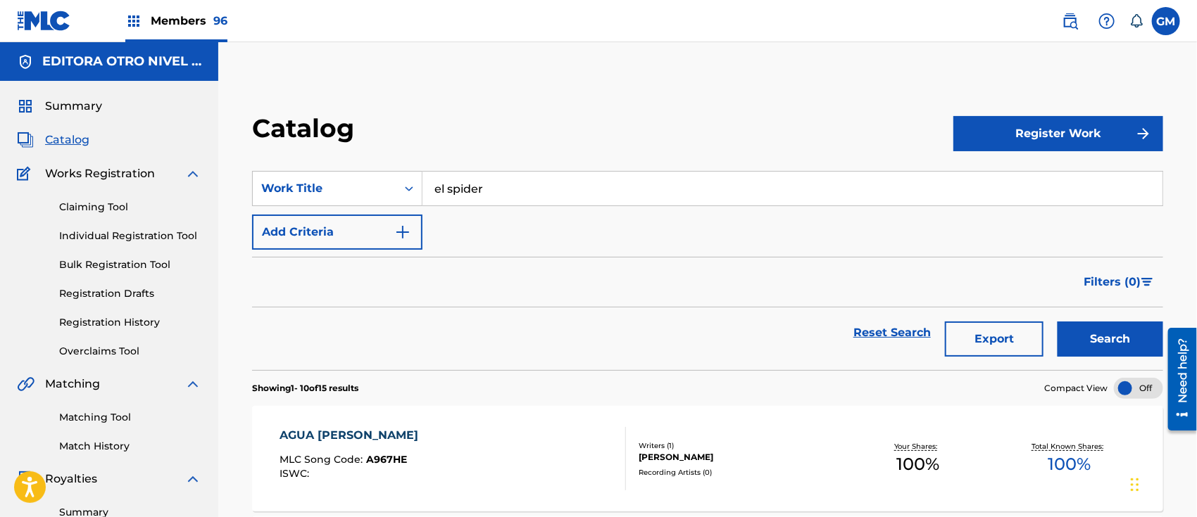
click at [1107, 343] on button "Search" at bounding box center [1110, 339] width 106 height 35
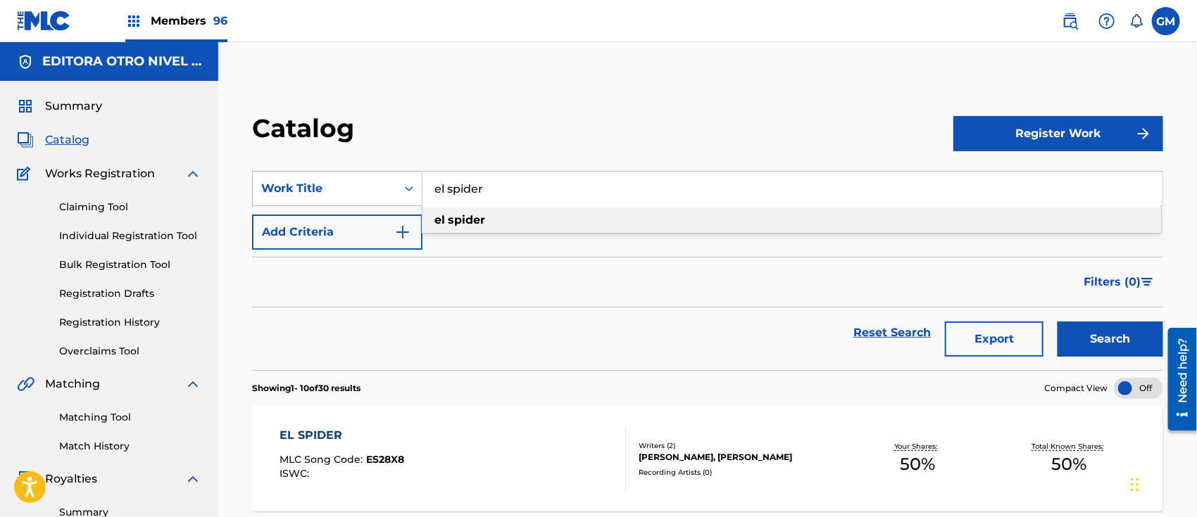
drag, startPoint x: 531, startPoint y: 186, endPoint x: 405, endPoint y: 191, distance: 126.1
click at [405, 191] on div "SearchWithCriteria1be1e542-cf81-4f47-8316-779f99005d82 Work Title el spider el …" at bounding box center [707, 188] width 911 height 35
click at [510, 221] on span "inandote" at bounding box center [491, 219] width 52 height 13
type input "imaginandote"
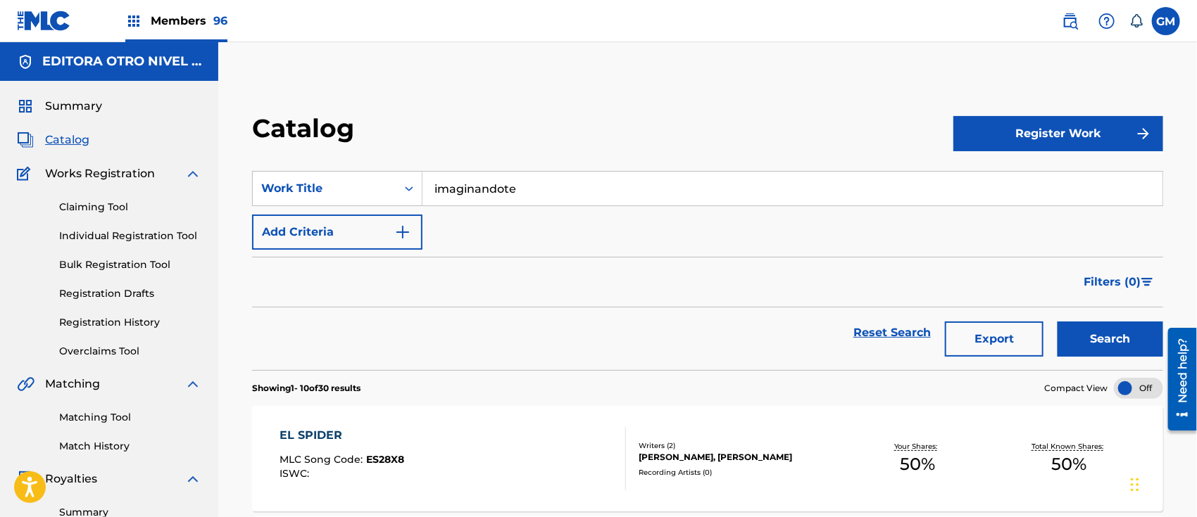
click at [1093, 335] on button "Search" at bounding box center [1110, 339] width 106 height 35
click at [188, 8] on div "Members 96" at bounding box center [176, 21] width 102 height 42
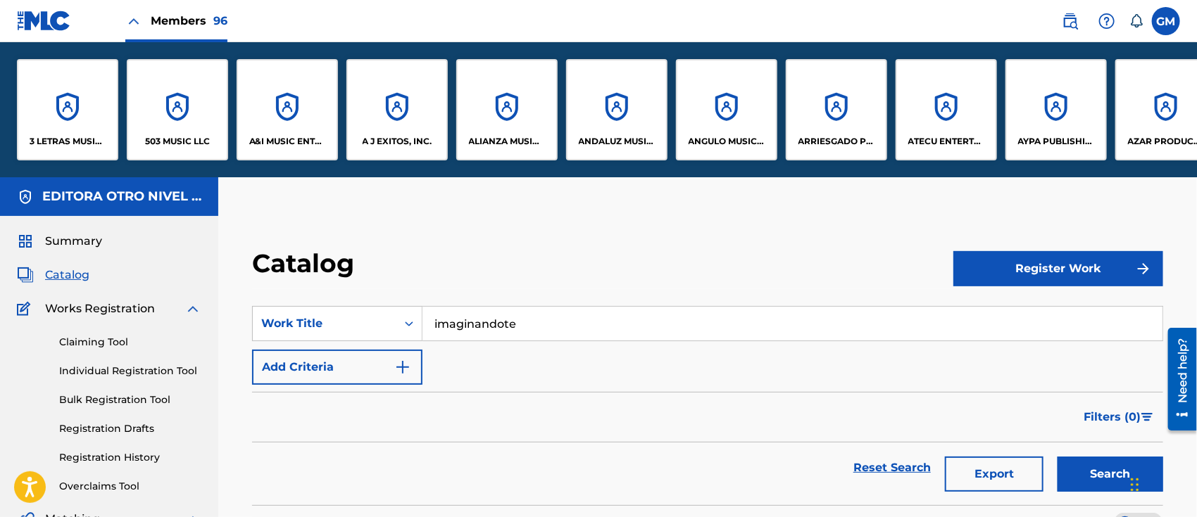
click at [284, 136] on p "A&I MUSIC ENTERTAINMENT, INC" at bounding box center [287, 141] width 77 height 13
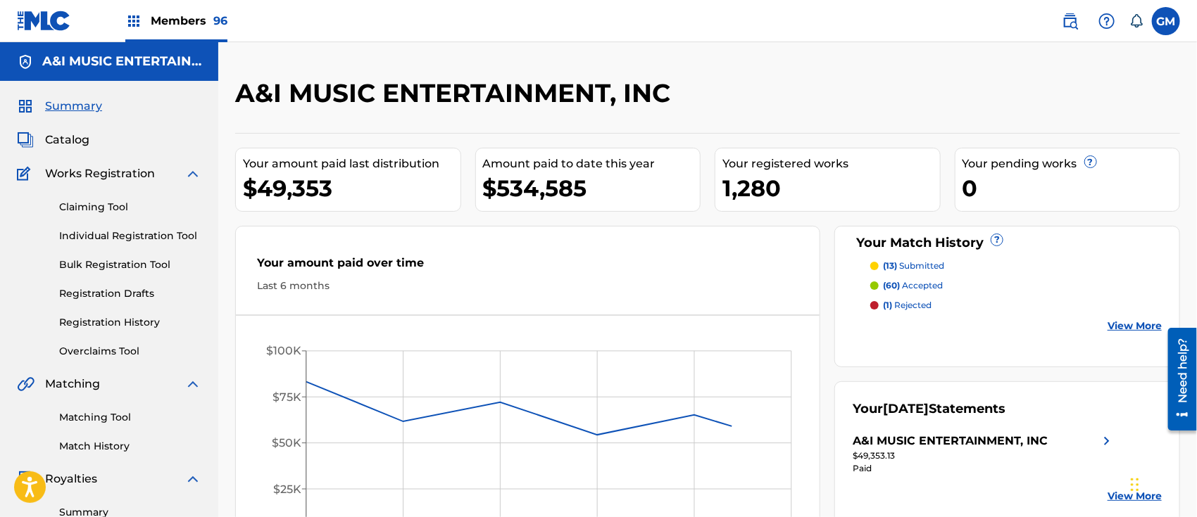
click at [72, 139] on span "Catalog" at bounding box center [67, 140] width 44 height 17
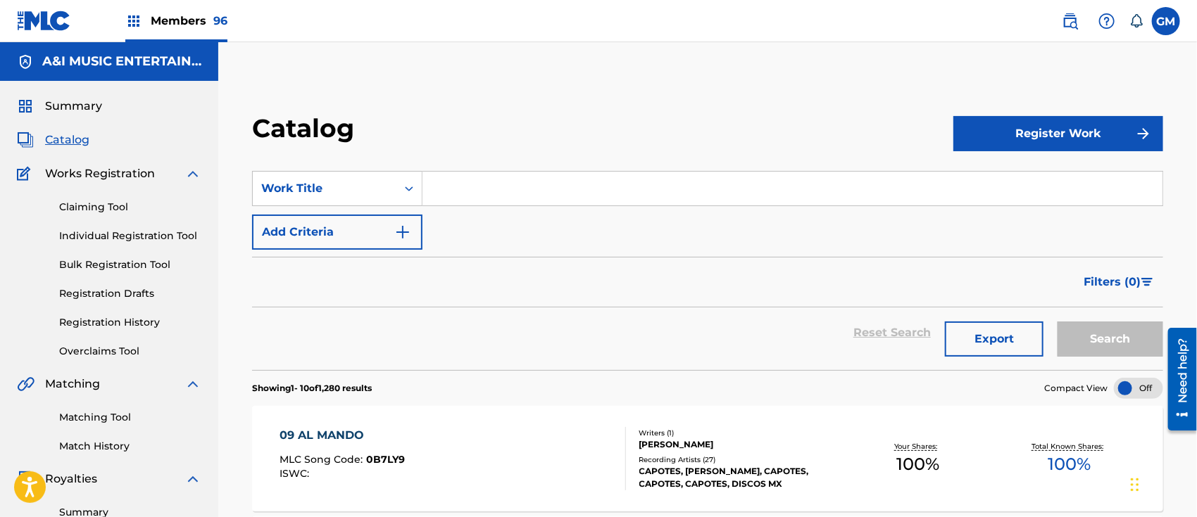
click at [517, 187] on input "Search Form" at bounding box center [792, 189] width 740 height 34
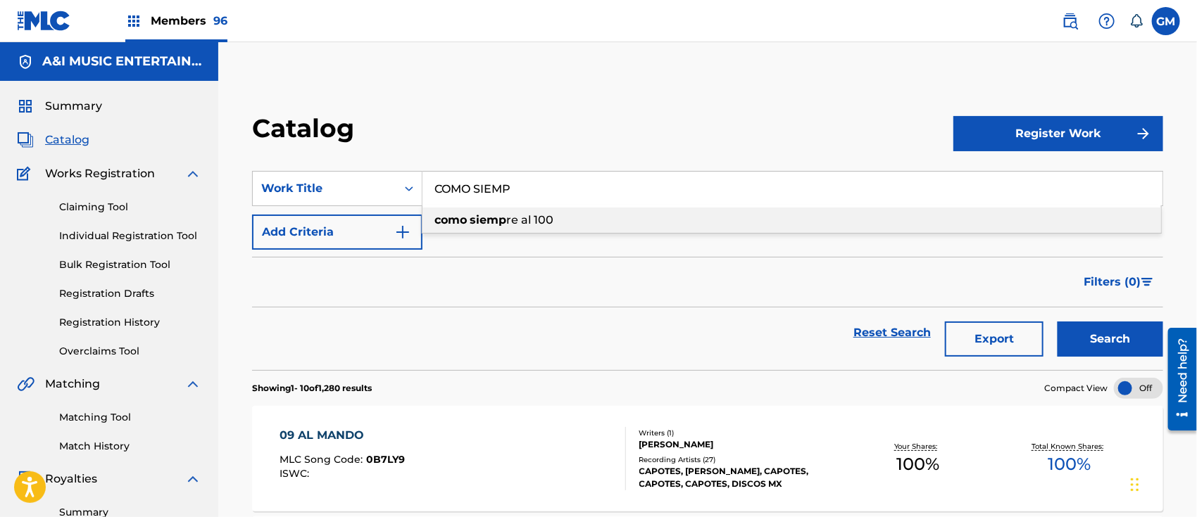
click at [515, 221] on span "re al 100" at bounding box center [529, 219] width 47 height 13
type input "como siempre al 100"
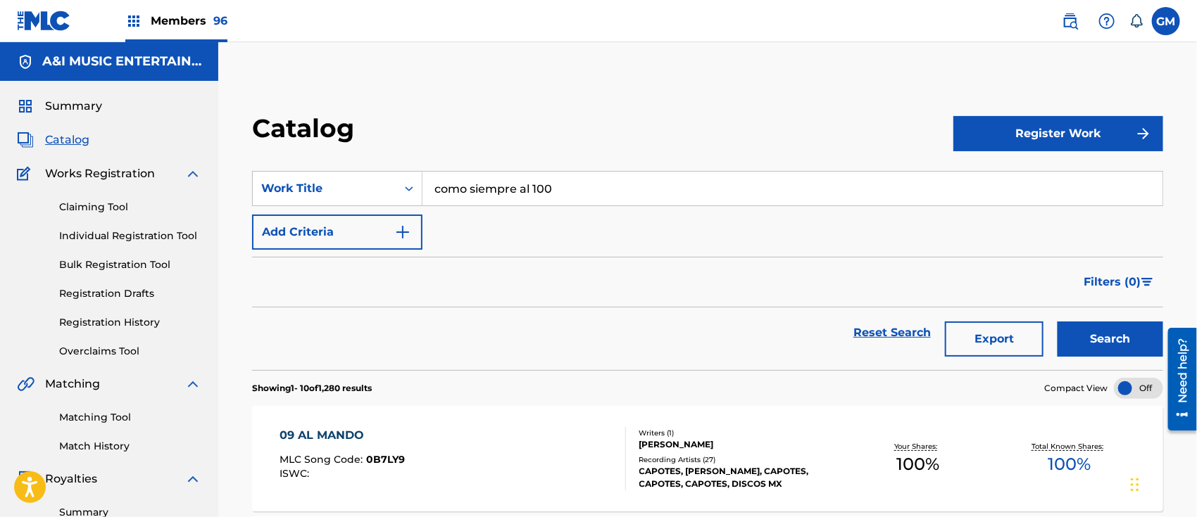
click at [1098, 339] on button "Search" at bounding box center [1110, 339] width 106 height 35
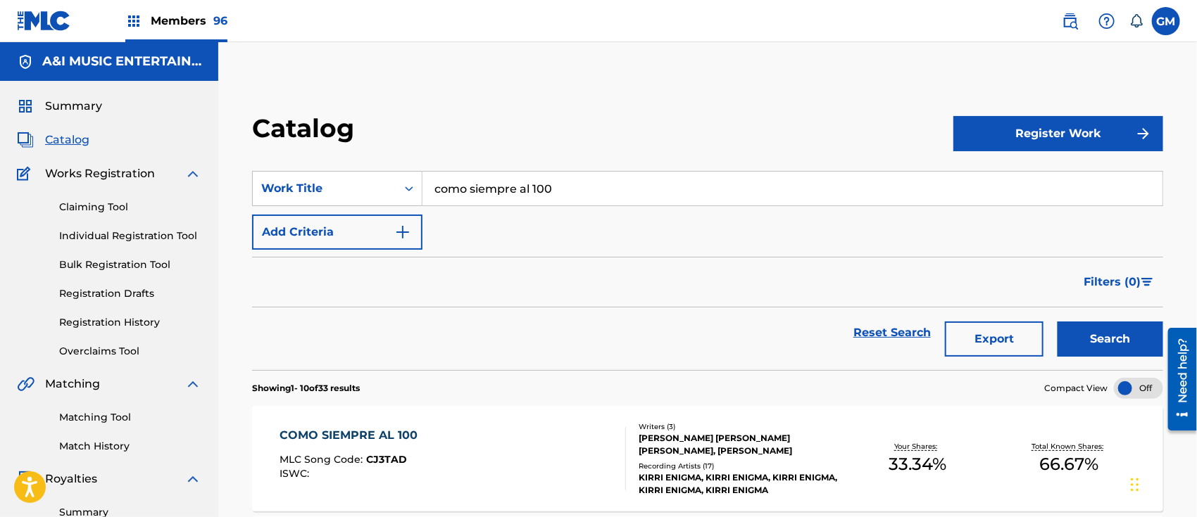
click at [499, 457] on div "COMO SIEMPRE AL 100 MLC Song Code : CJ3TAD ISWC :" at bounding box center [452, 458] width 346 height 63
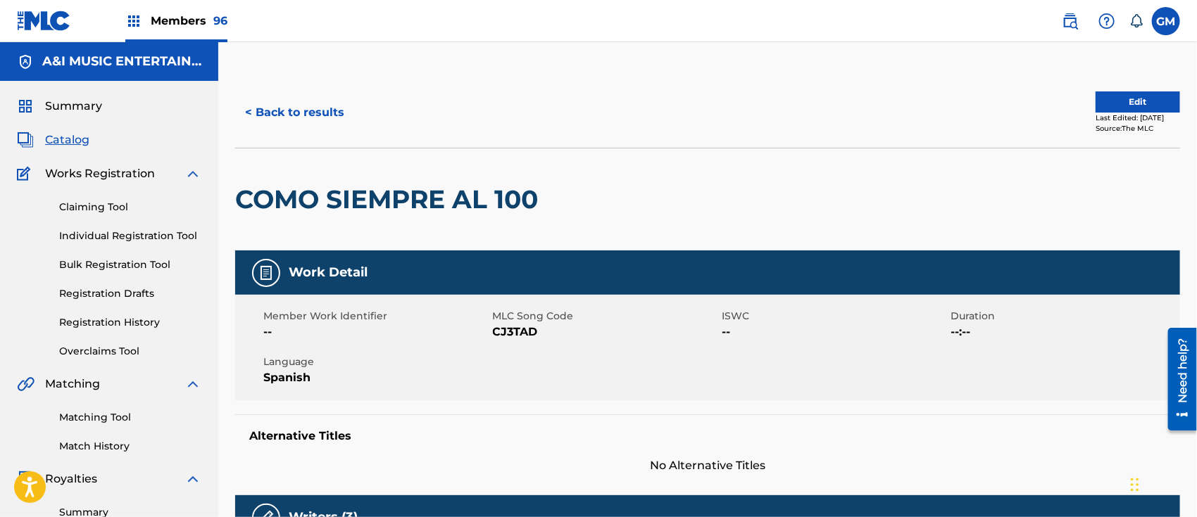
click at [180, 15] on span "Members 96" at bounding box center [189, 21] width 77 height 16
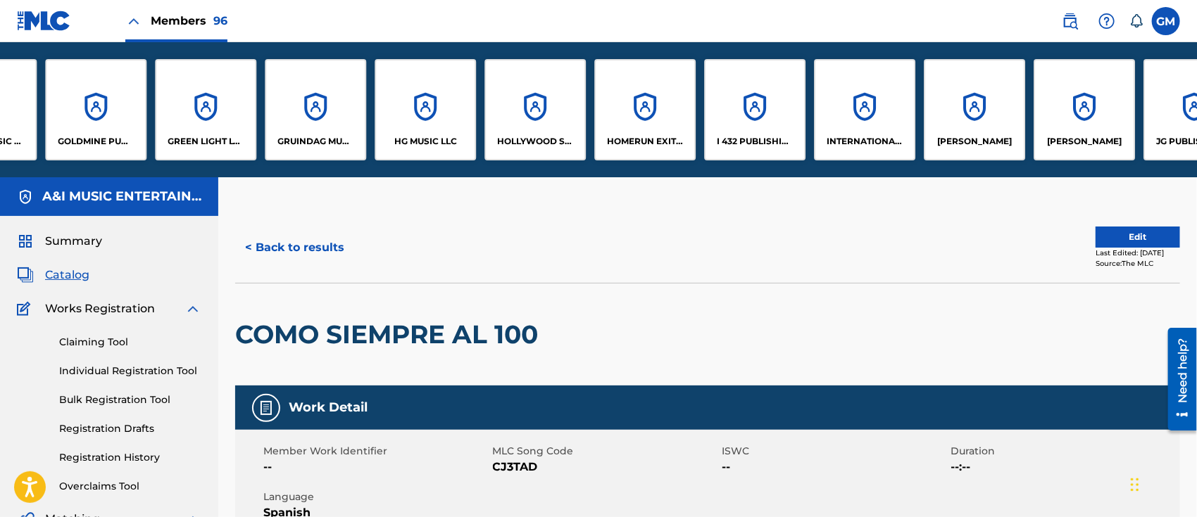
scroll to position [0, 4358]
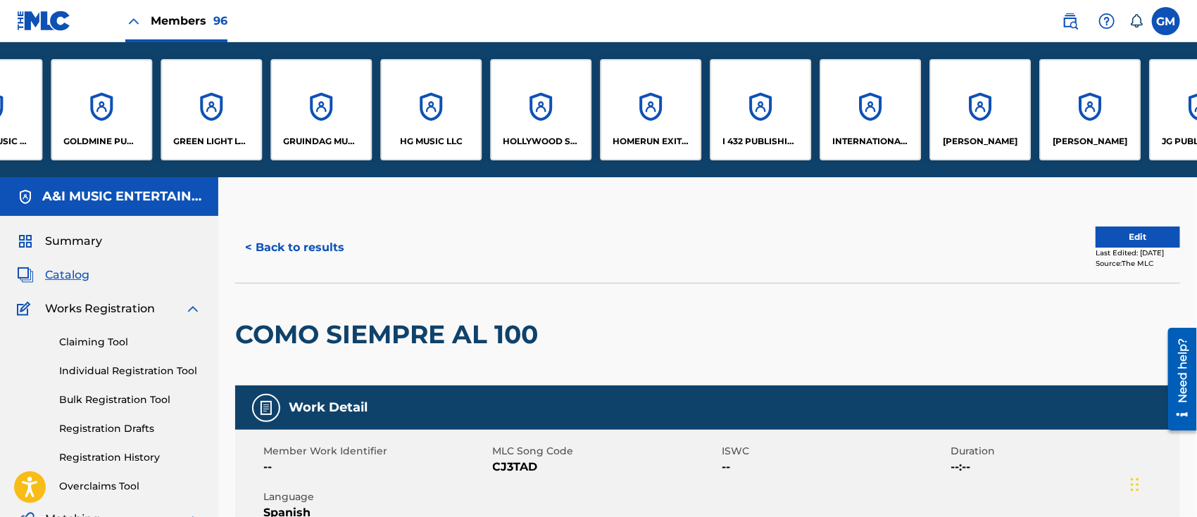
click at [447, 123] on div "HG MUSIC LLC" at bounding box center [430, 109] width 101 height 101
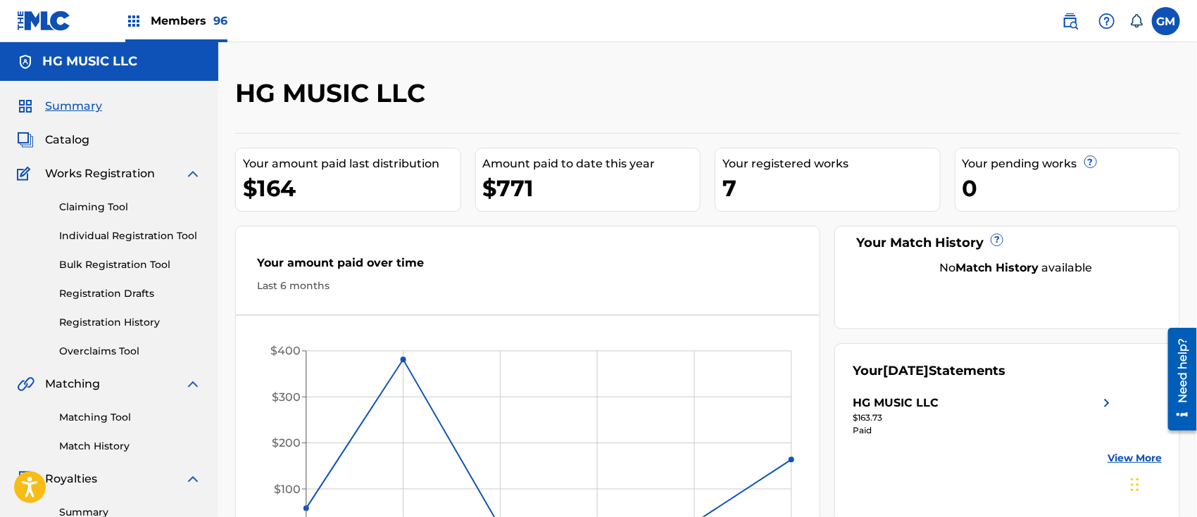
click at [78, 136] on span "Catalog" at bounding box center [67, 140] width 44 height 17
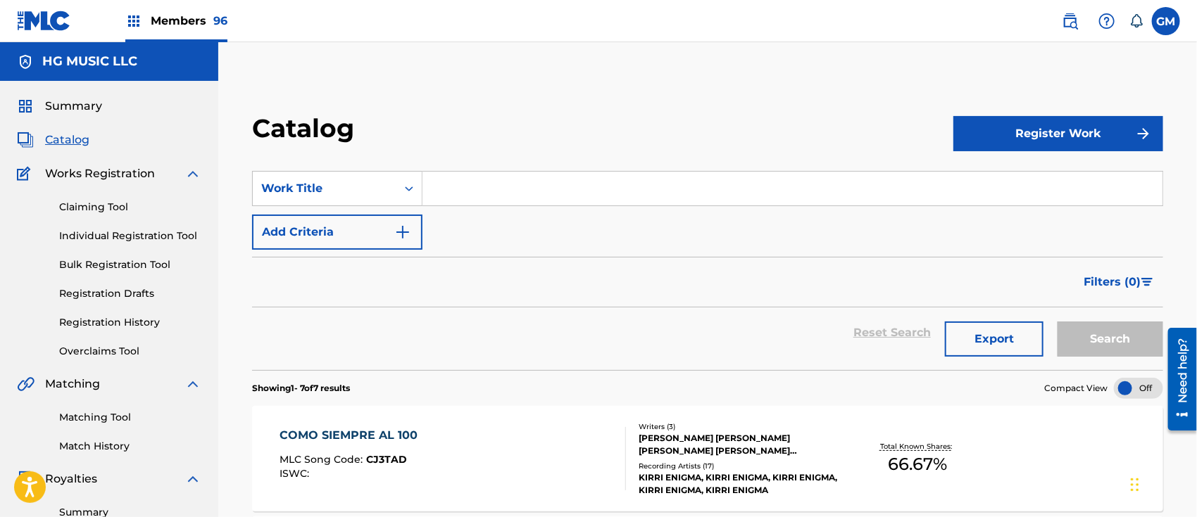
click at [477, 195] on input "Search Form" at bounding box center [792, 189] width 740 height 34
click at [120, 318] on link "Registration History" at bounding box center [130, 322] width 142 height 15
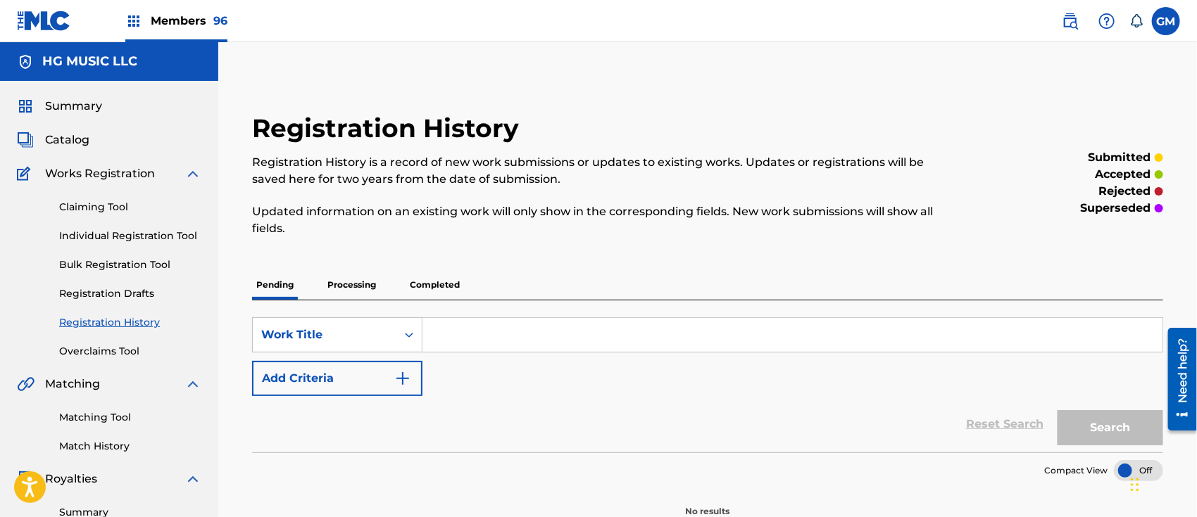
click at [364, 282] on p "Processing" at bounding box center [351, 285] width 57 height 30
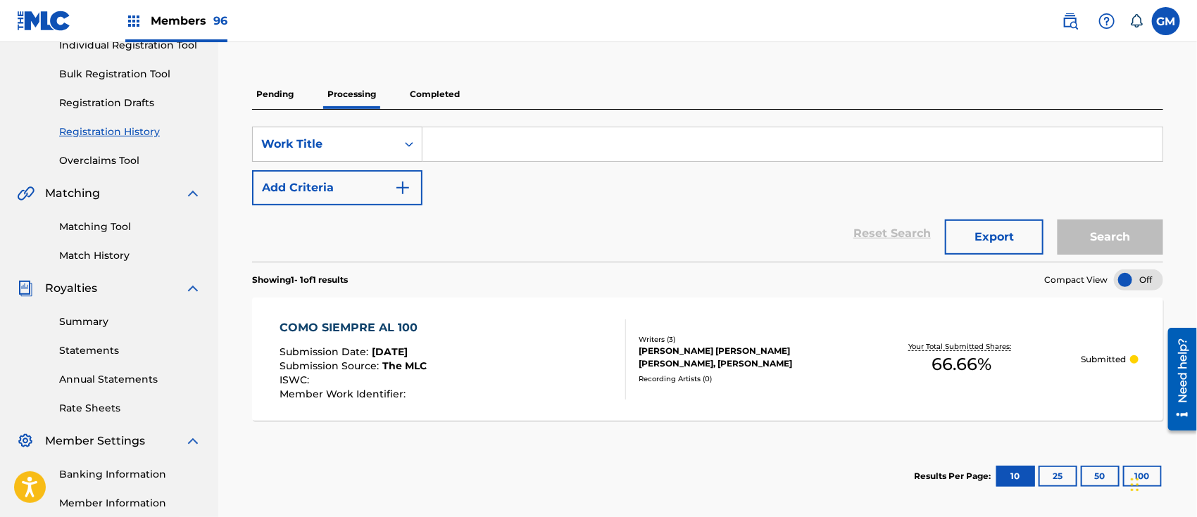
scroll to position [219, 0]
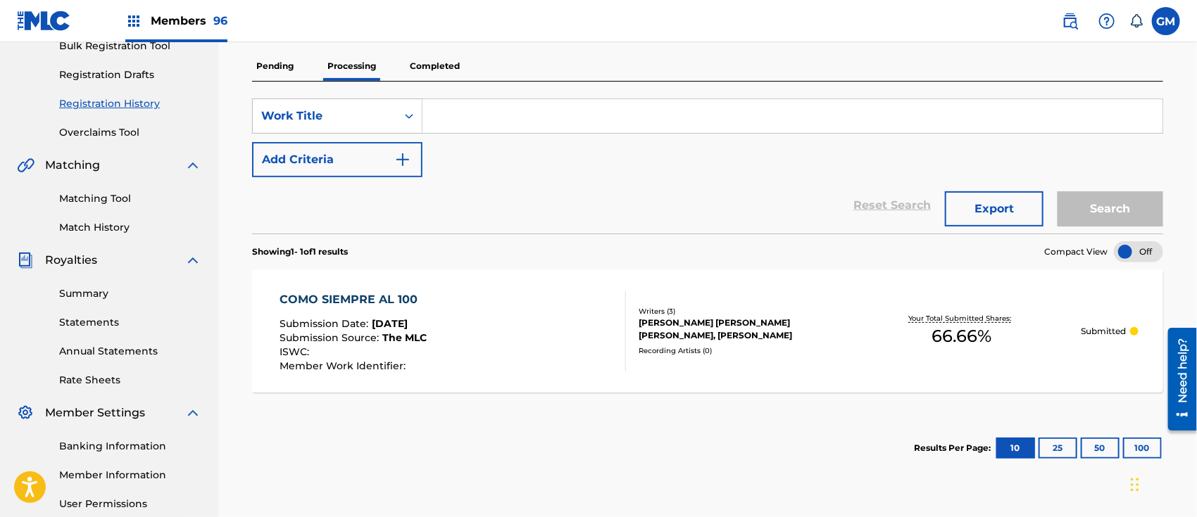
click at [1067, 25] on img at bounding box center [1069, 21] width 17 height 17
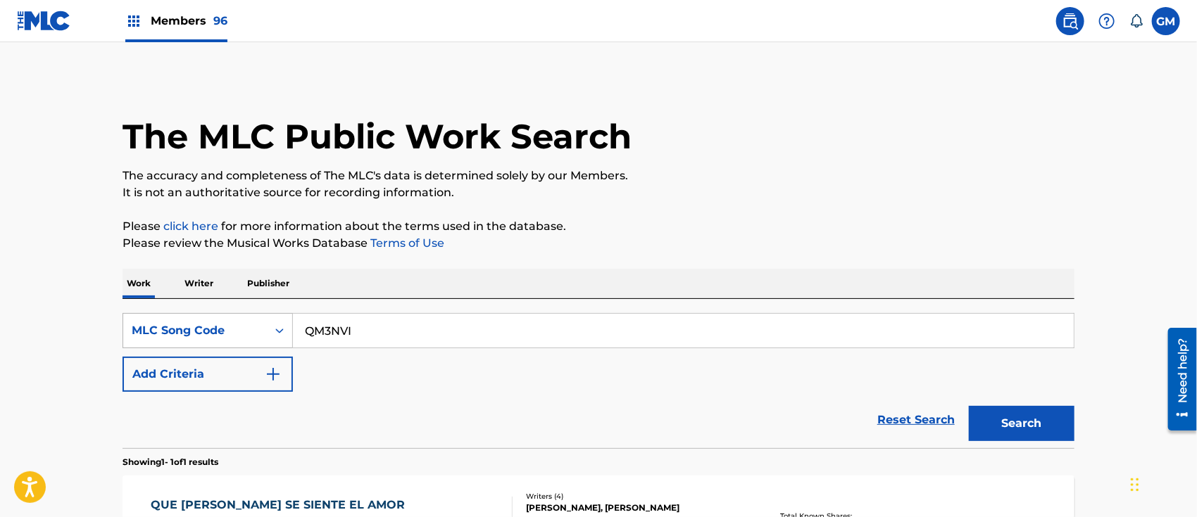
drag, startPoint x: 421, startPoint y: 327, endPoint x: 288, endPoint y: 325, distance: 133.1
click at [288, 325] on div "SearchWithCriteria3e8e411d-21ce-4c32-8fae-8ca3e017bb23 MLC Song Code QM3NVI" at bounding box center [598, 330] width 952 height 35
paste input "EV950D"
type input "EV950D"
click at [1033, 427] on button "Search" at bounding box center [1022, 423] width 106 height 35
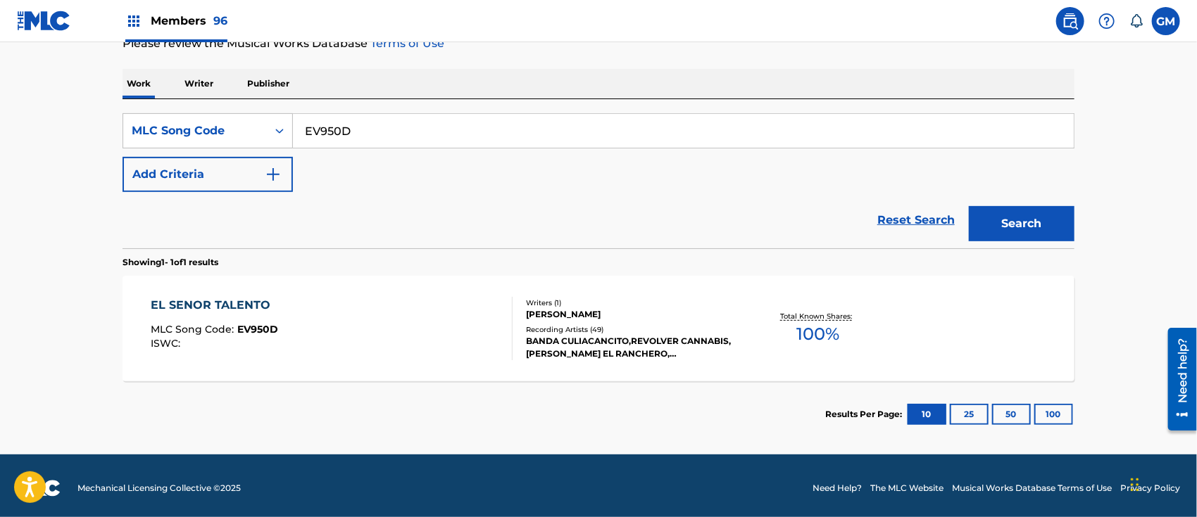
scroll to position [204, 0]
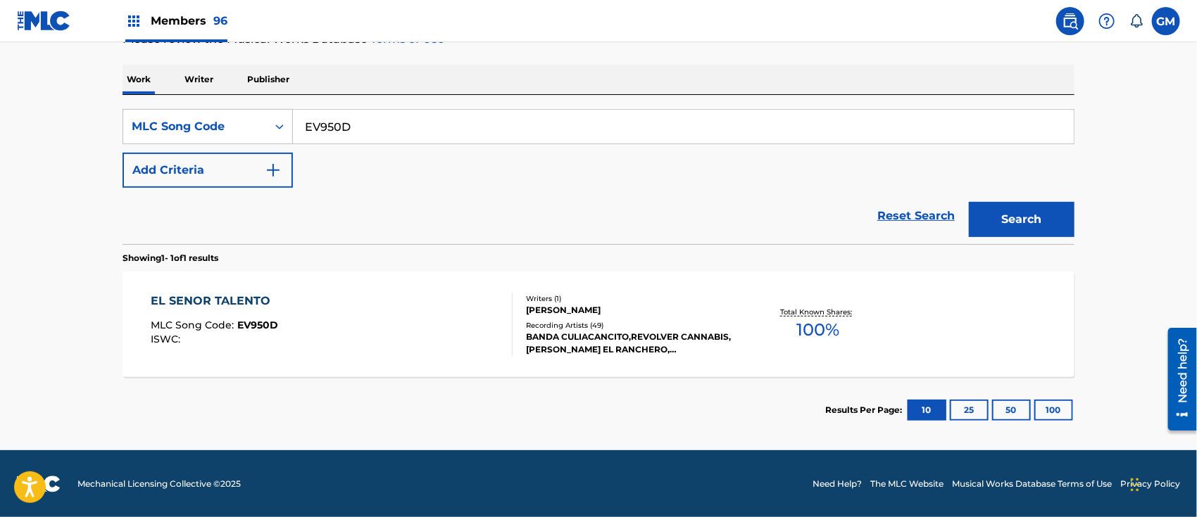
click at [384, 334] on div "EL SENOR TALENTO MLC Song Code : EV950D ISWC :" at bounding box center [332, 324] width 362 height 63
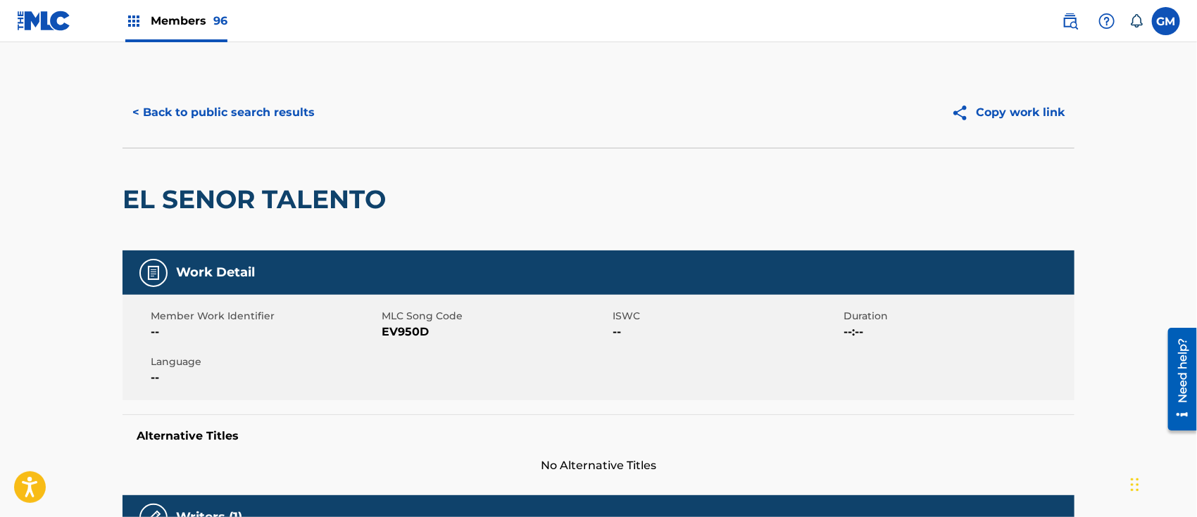
click at [237, 104] on button "< Back to public search results" at bounding box center [223, 112] width 202 height 35
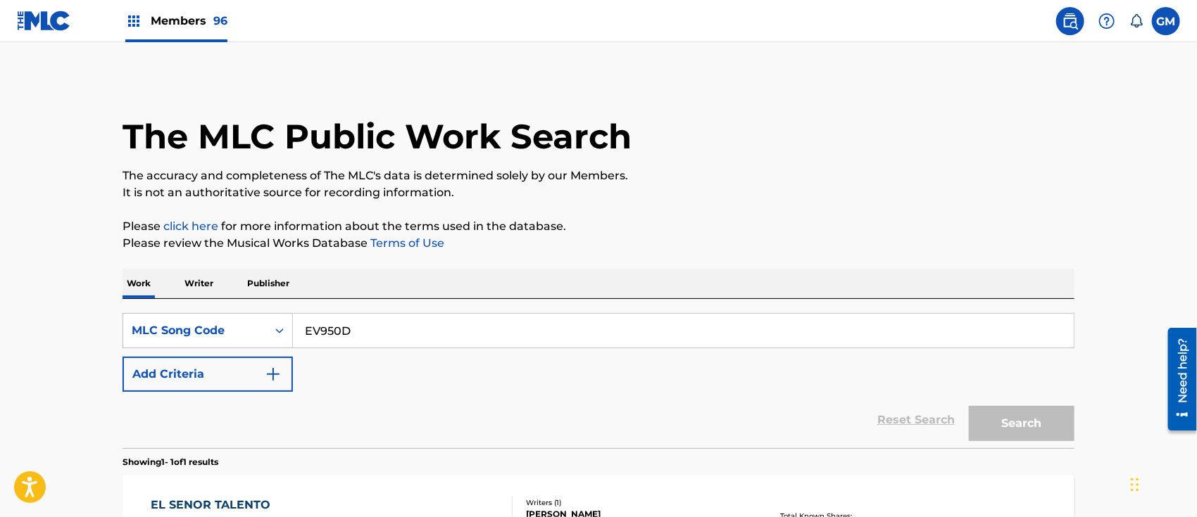
scroll to position [168, 0]
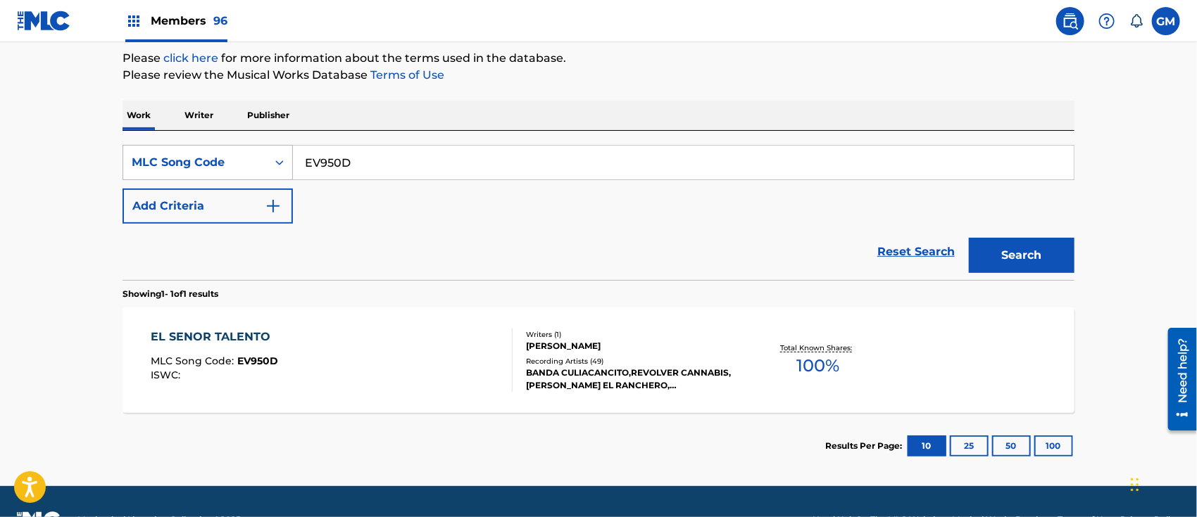
drag, startPoint x: 434, startPoint y: 165, endPoint x: 291, endPoint y: 156, distance: 142.5
click at [293, 158] on input "EV950D" at bounding box center [683, 163] width 781 height 34
paste input "AV62I8"
type input "AV62I8"
click at [1004, 255] on button "Search" at bounding box center [1022, 255] width 106 height 35
